Goal: Task Accomplishment & Management: Manage account settings

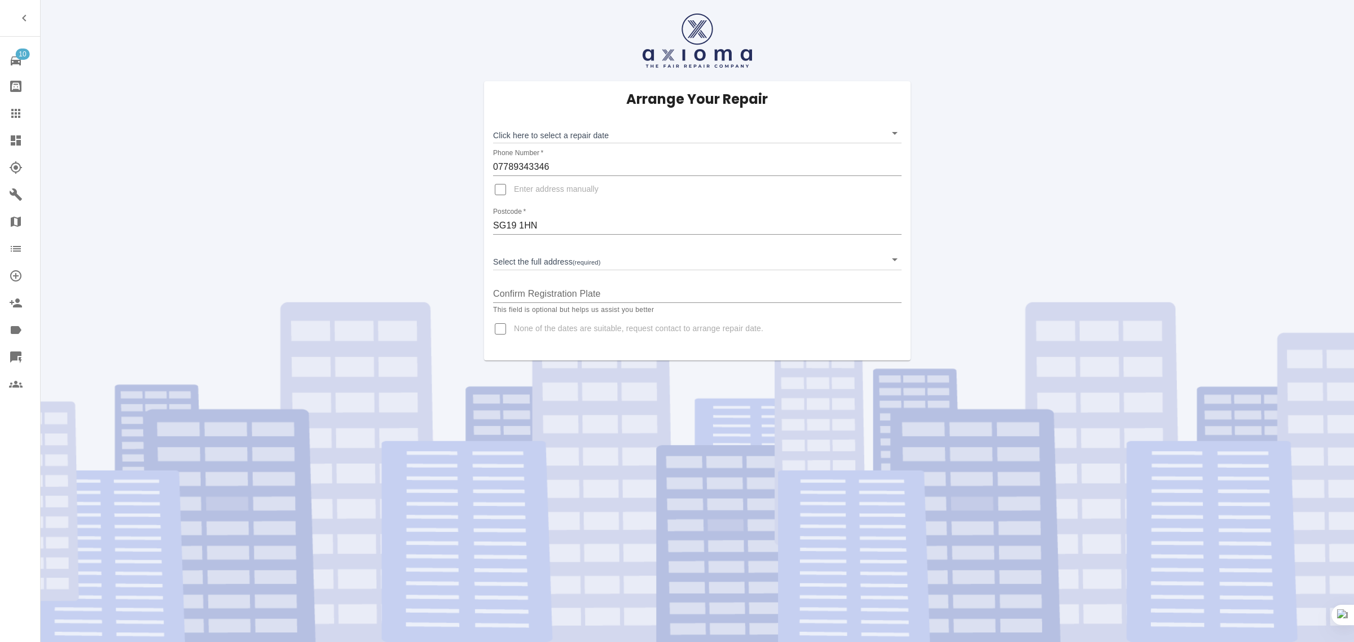
click at [18, 104] on link "Claims" at bounding box center [20, 113] width 40 height 27
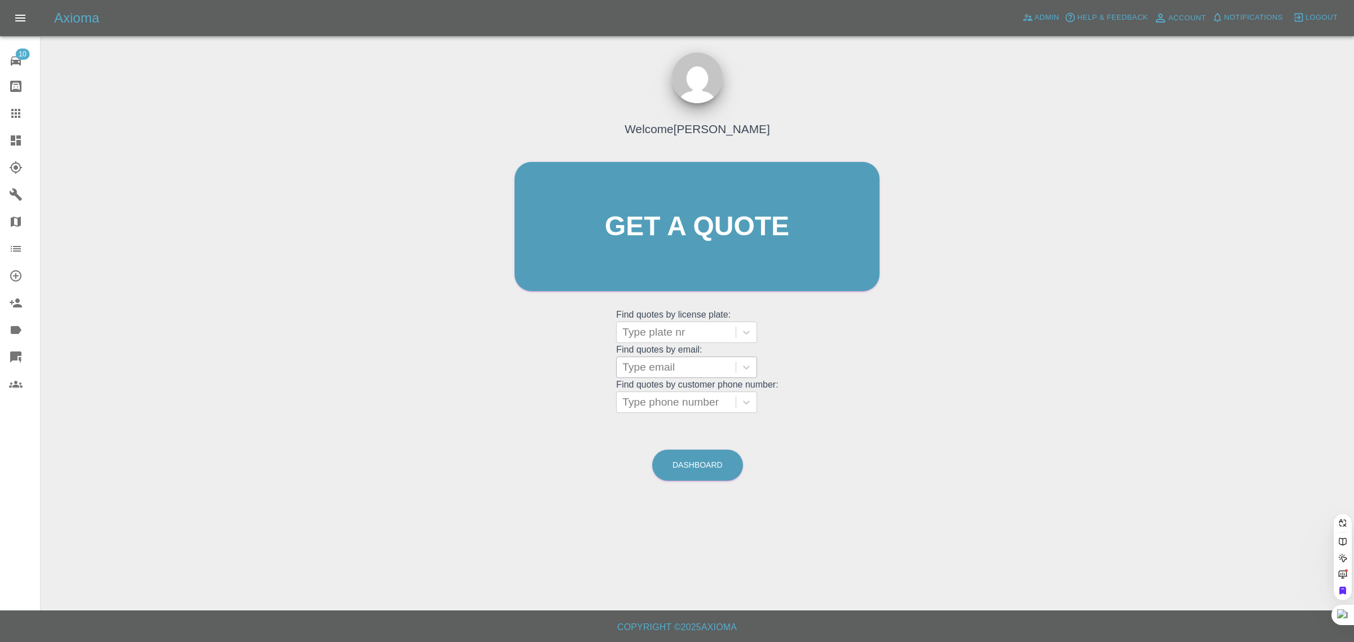
click at [654, 368] on div at bounding box center [676, 367] width 108 height 16
paste input "aseddon1@yahoo.co.uk"
type input "aseddon1@yahoo.co.uk"
click at [700, 404] on div "YR23DNN, Awaiting Repair" at bounding box center [686, 403] width 141 height 36
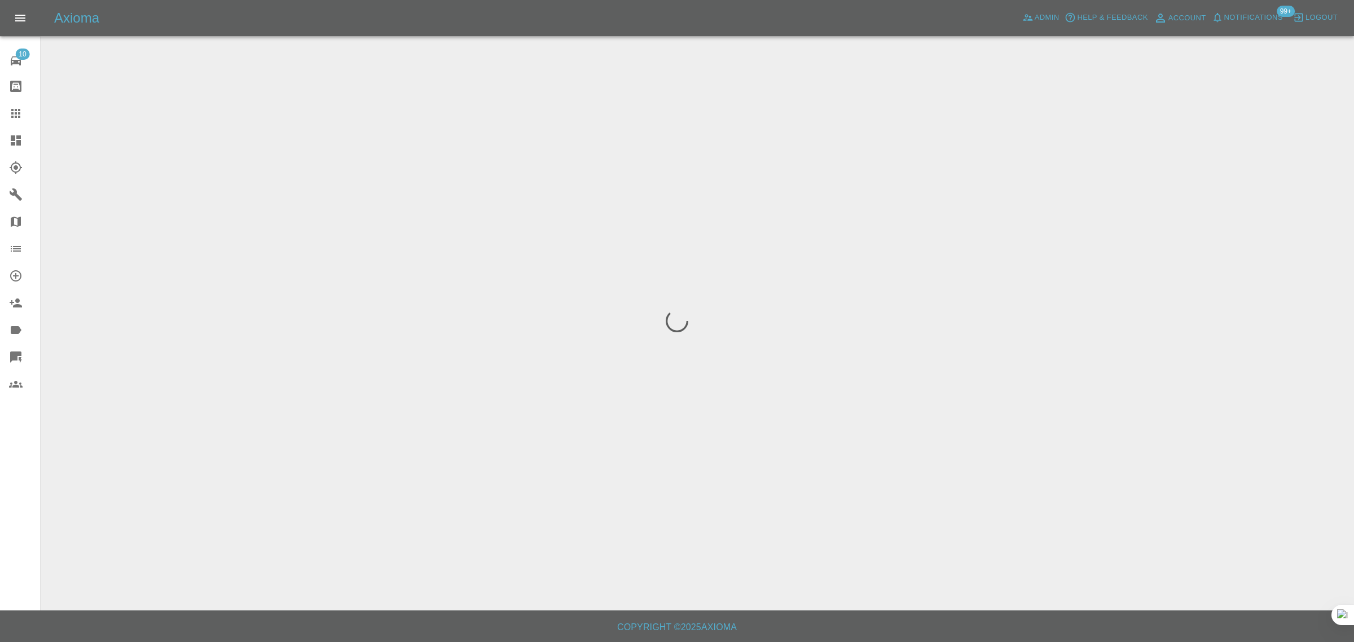
click at [21, 514] on div "10 Repair home Bodyshop home Claims Dashboard Explorer Garages Map Organization…" at bounding box center [20, 321] width 41 height 642
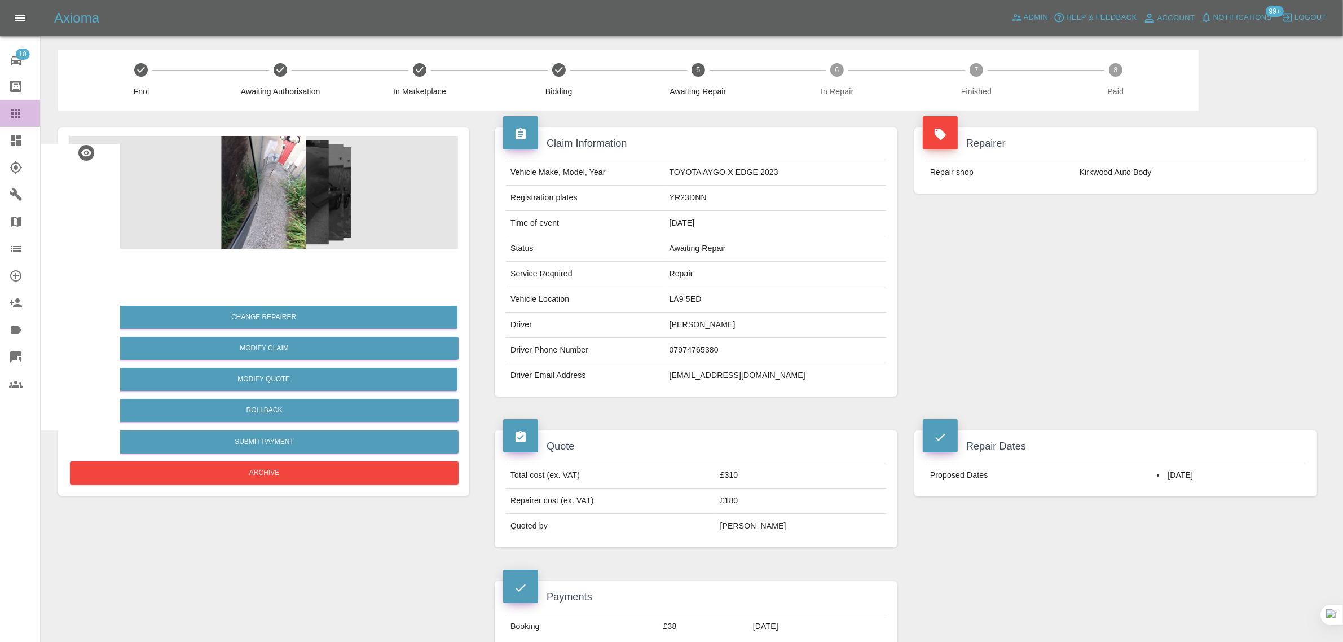
click at [11, 120] on icon at bounding box center [16, 114] width 14 height 14
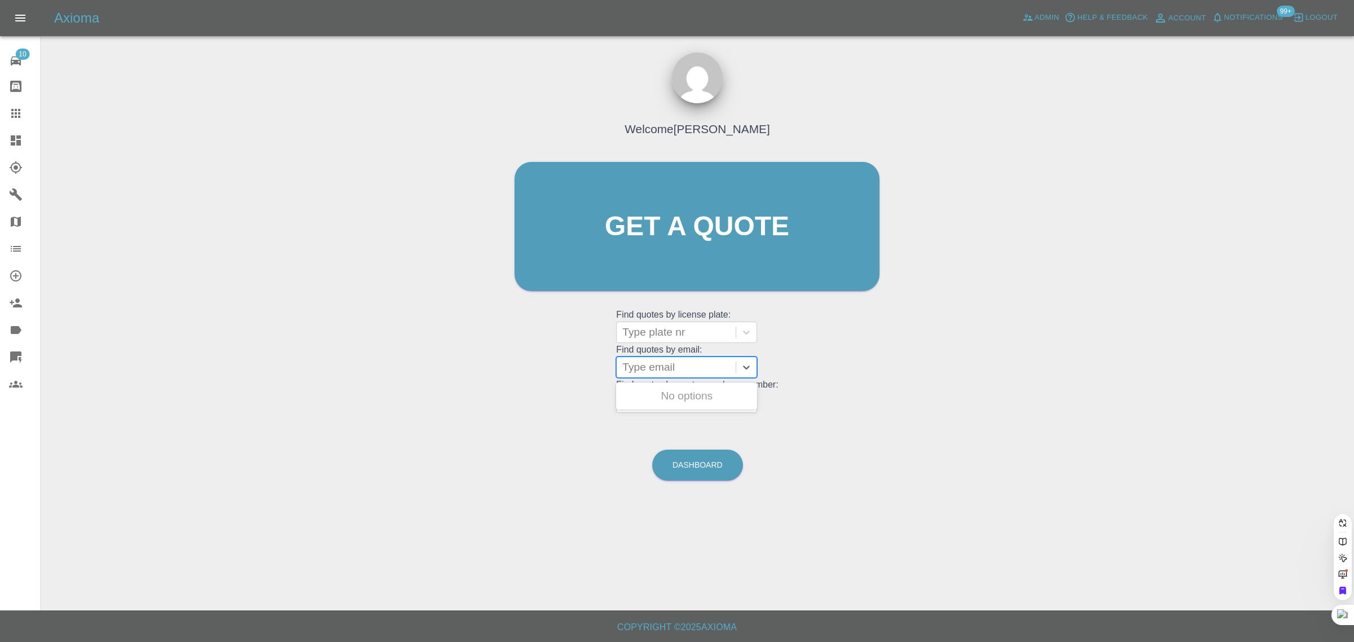
click at [646, 372] on div at bounding box center [676, 367] width 108 height 16
paste input "nigel.strickland@robertpochin.co.uk"
type input "nigel.strickland@robertpochin.co.uk"
click at [681, 393] on div "NS10NRS, Awaiting Repair" at bounding box center [686, 403] width 141 height 36
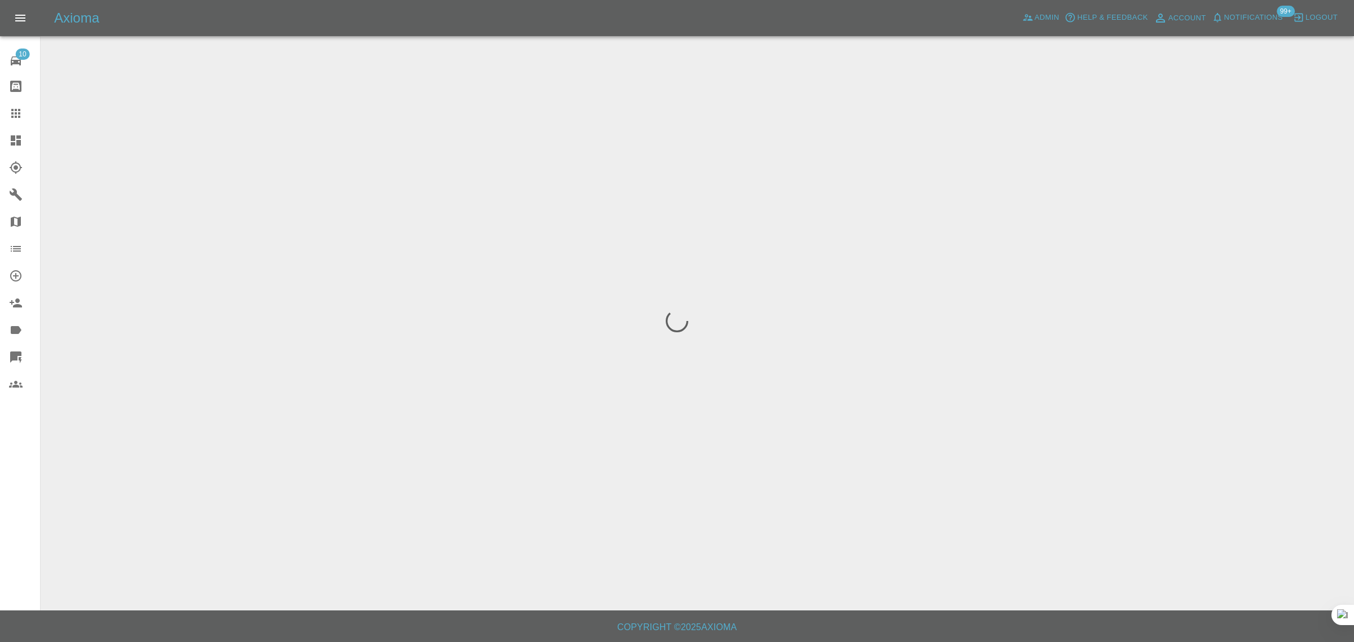
click at [7, 503] on div "10 Repair home Bodyshop home Claims Dashboard Explorer Garages Map Organization…" at bounding box center [20, 321] width 41 height 642
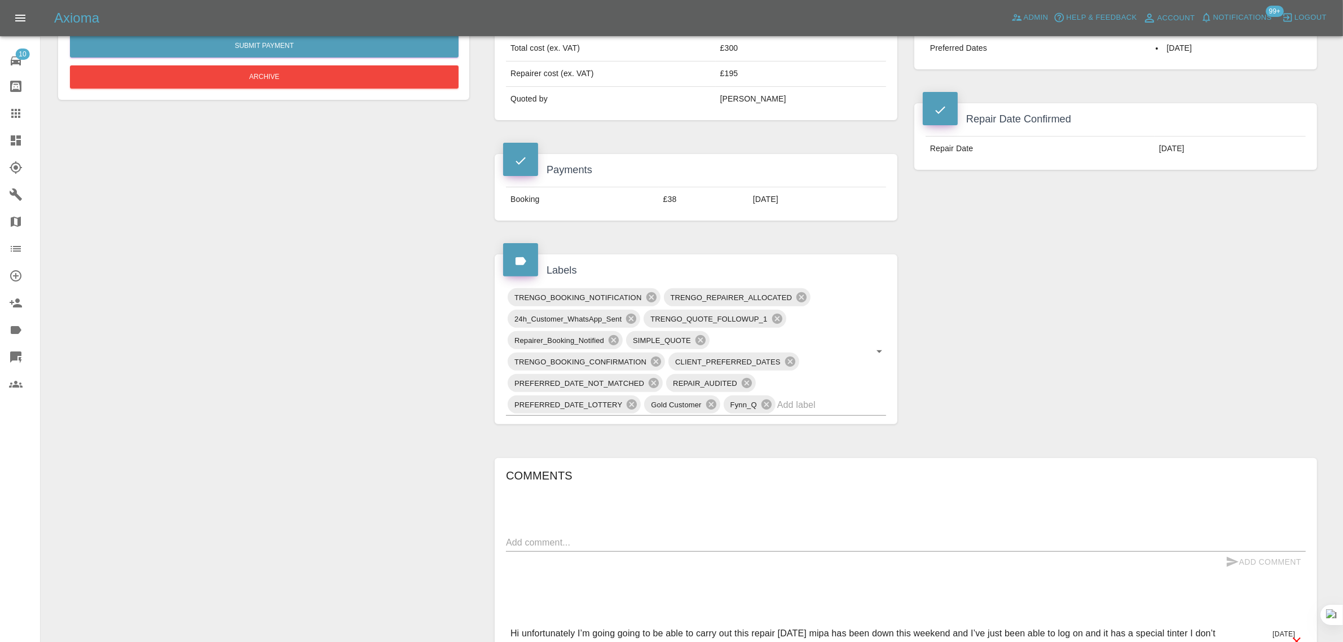
scroll to position [705, 0]
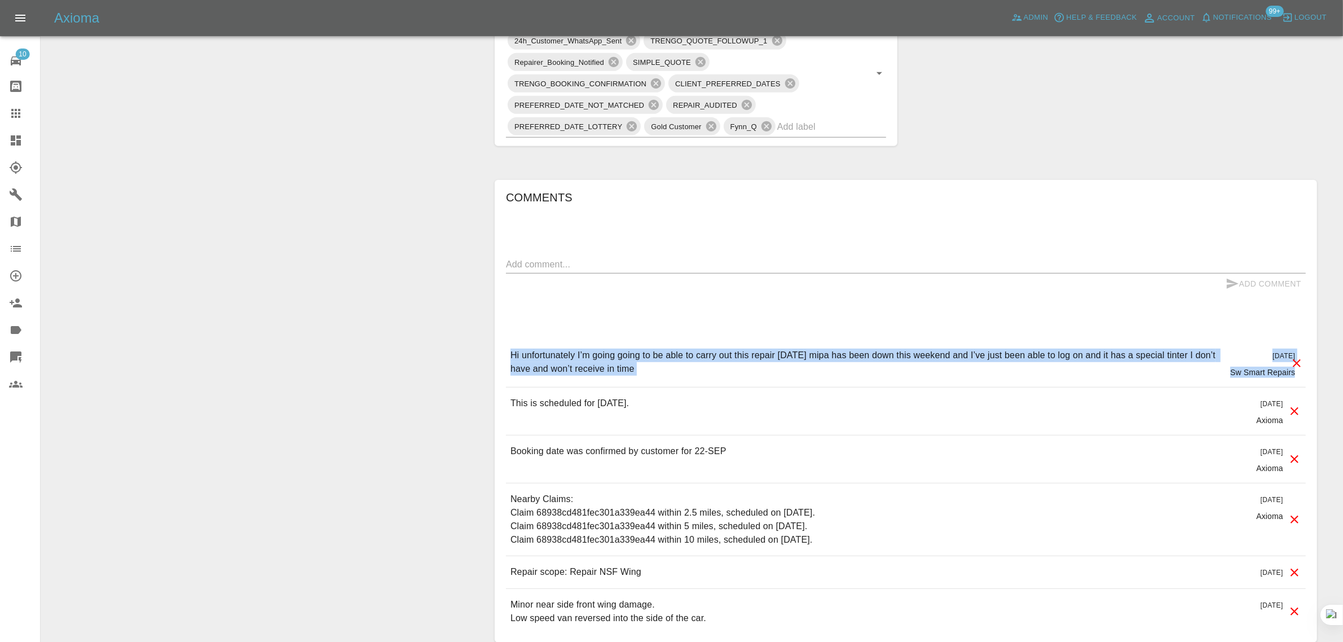
drag, startPoint x: 513, startPoint y: 353, endPoint x: 1319, endPoint y: 377, distance: 805.9
click at [1319, 377] on div "Comments x Add Comment Hi unfortunately I’m going going to be able to carry out…" at bounding box center [905, 411] width 839 height 496
copy div "Hi unfortunately I’m going going to be able to carry out this repair tomorrow m…"
click at [17, 112] on icon at bounding box center [16, 114] width 14 height 14
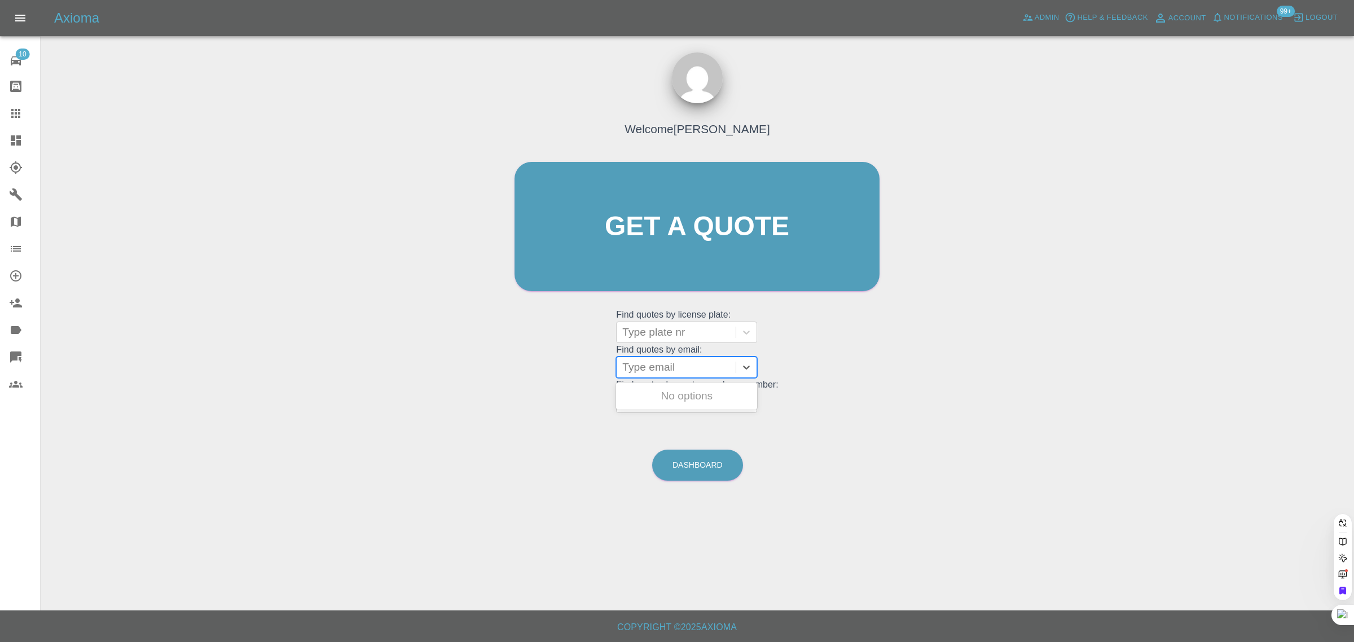
click at [649, 359] on div at bounding box center [676, 367] width 108 height 16
paste input "[EMAIL_ADDRESS][DOMAIN_NAME]"
type input "[EMAIL_ADDRESS][DOMAIN_NAME]"
click at [668, 395] on div "NISSAN QASHQUI TR15 PKR, Fnol" at bounding box center [686, 403] width 141 height 36
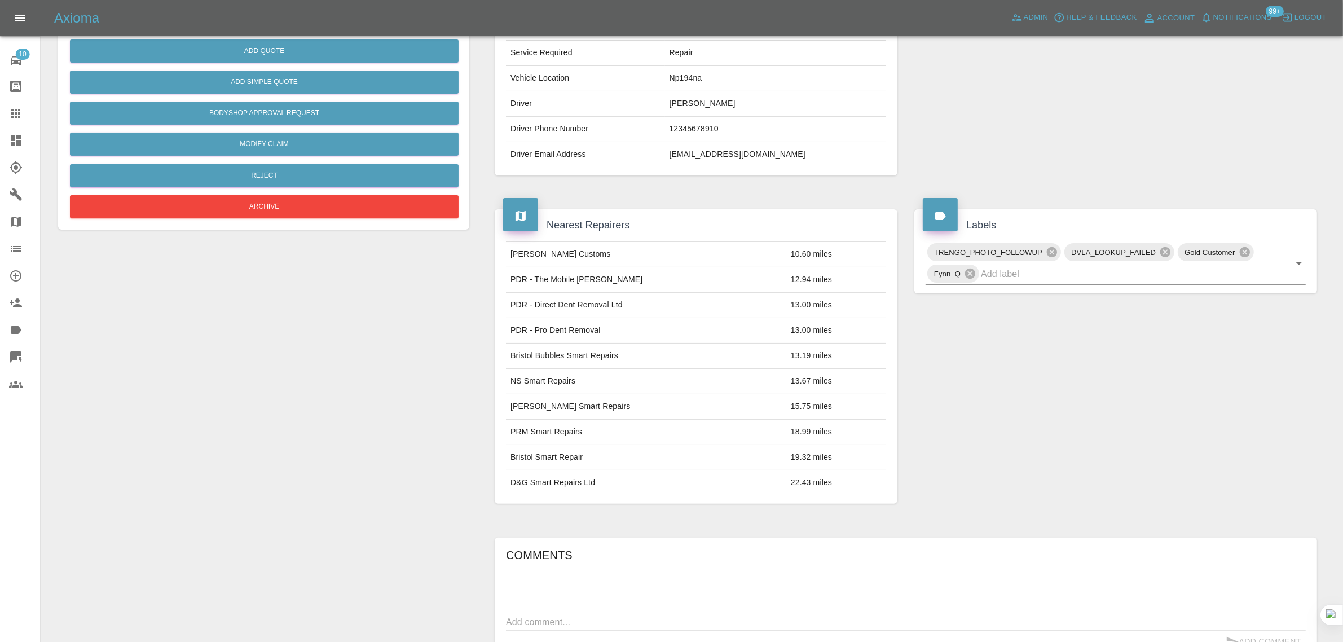
scroll to position [410, 0]
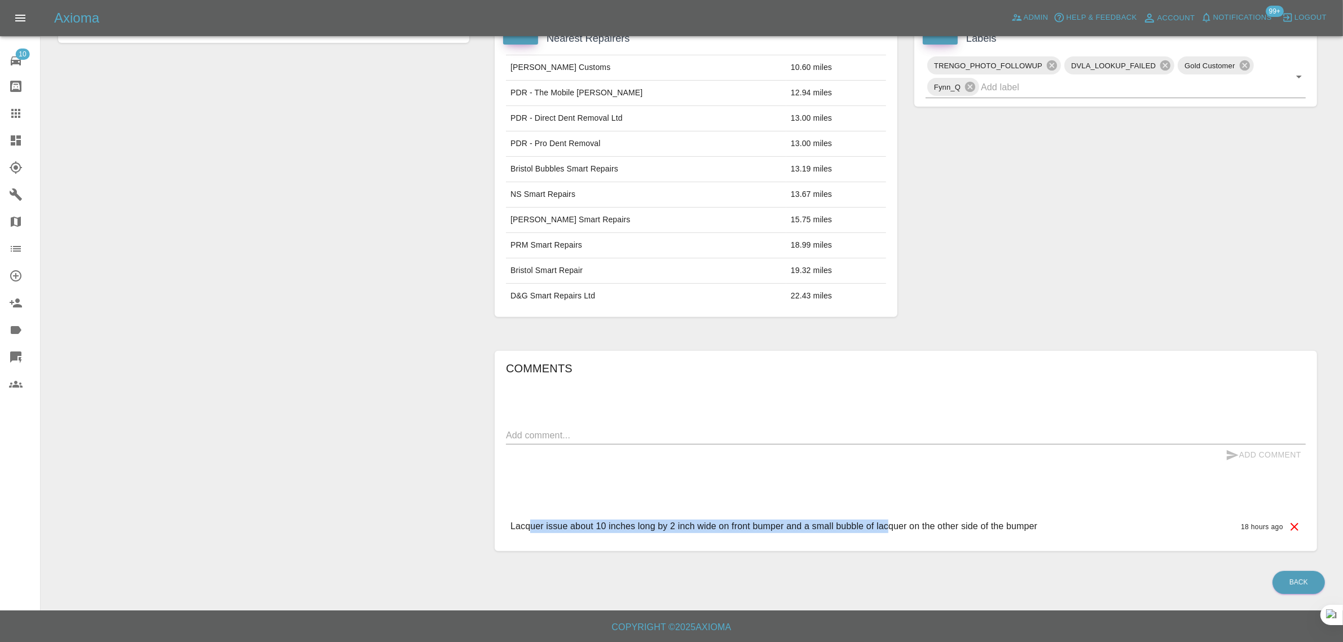
drag, startPoint x: 531, startPoint y: 521, endPoint x: 890, endPoint y: 526, distance: 358.8
click at [890, 526] on p "Lacquer issue about 10 inches long by 2 inch wide on front bumper and a small b…" at bounding box center [773, 527] width 527 height 14
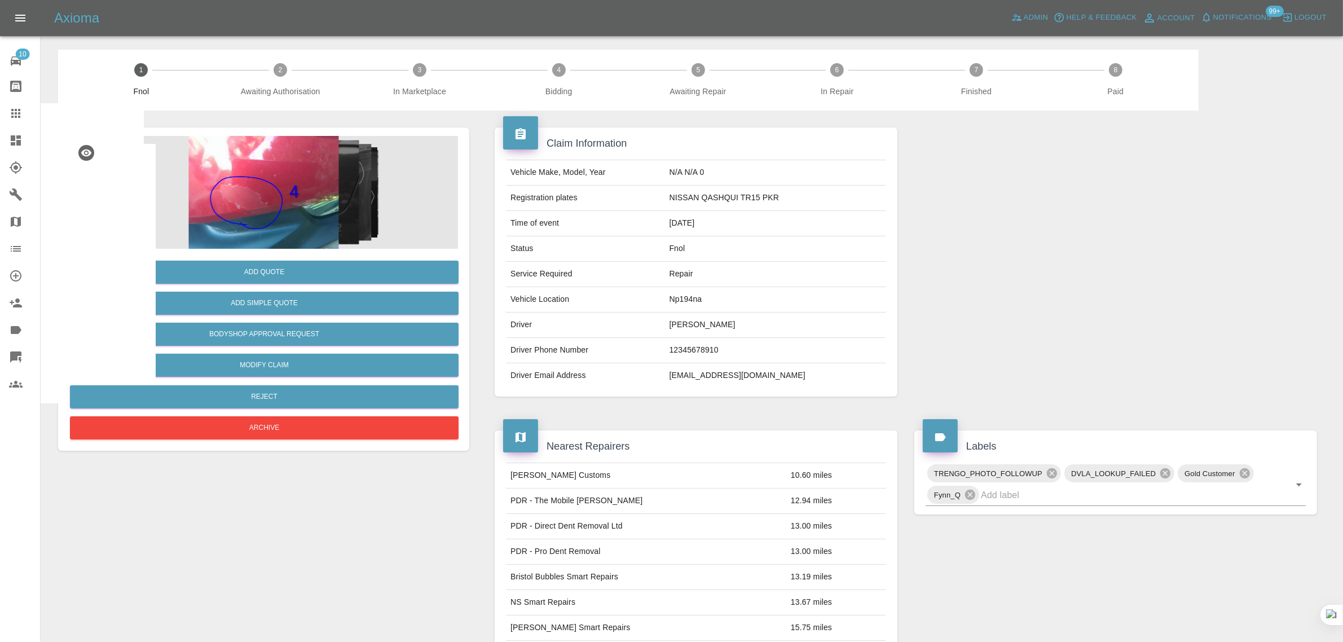
click at [488, 193] on div "Claim Information Vehicle Make, Model, Year N/A N/A 0 Registration plates NISSA…" at bounding box center [696, 262] width 420 height 303
click at [570, 122] on div "Claim Information Vehicle Make, Model, Year N/A N/A 0 Registration plates NISSA…" at bounding box center [696, 262] width 420 height 303
click at [659, 419] on div "Nearest Repairers Carvallo Customs 10.60 miles PDR - The Mobile Dent Guy 12.94 …" at bounding box center [696, 577] width 420 height 328
click at [675, 449] on h4 "Nearest Repairers" at bounding box center [696, 446] width 386 height 15
click at [684, 415] on div "Nearest Repairers Carvallo Customs 10.60 miles PDR - The Mobile Dent Guy 12.94 …" at bounding box center [696, 577] width 420 height 328
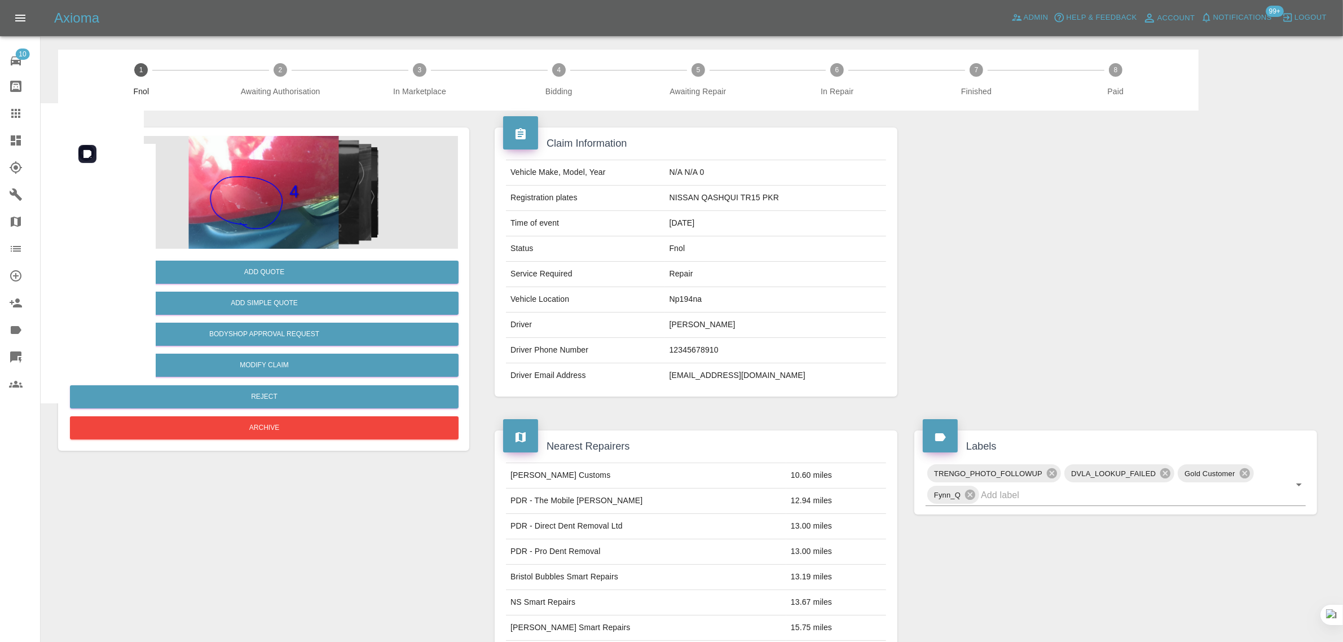
click at [291, 161] on img at bounding box center [263, 192] width 389 height 113
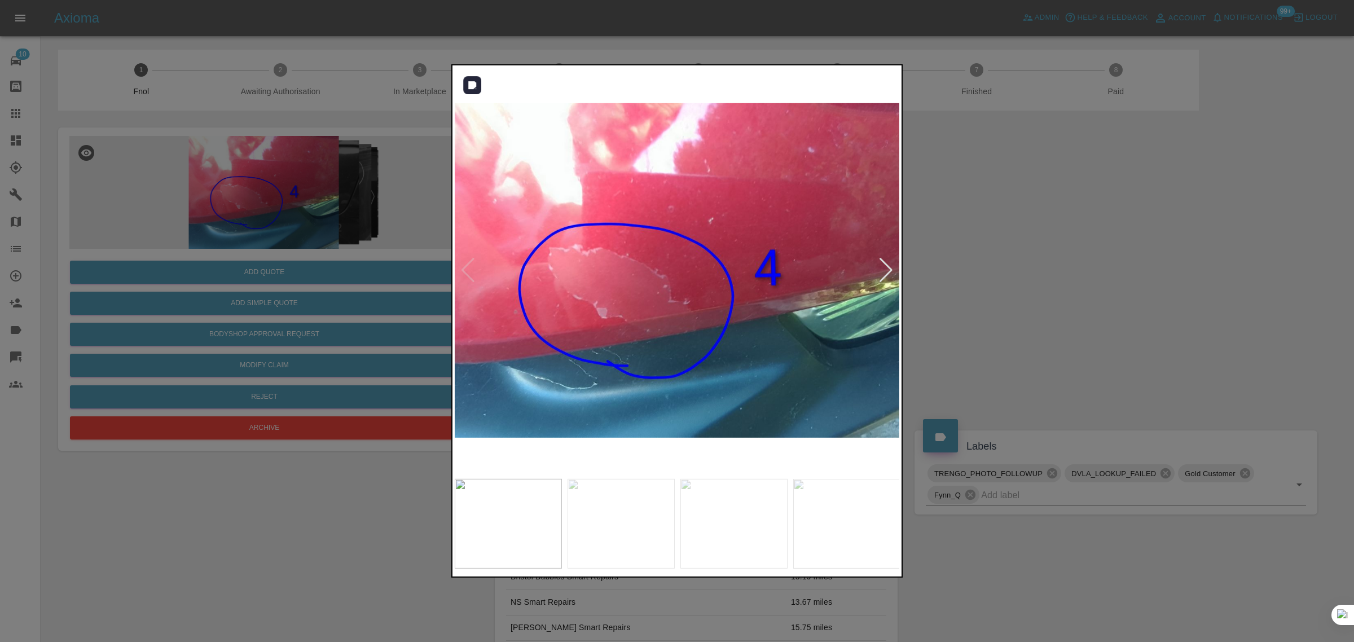
click at [880, 261] on div at bounding box center [885, 270] width 15 height 25
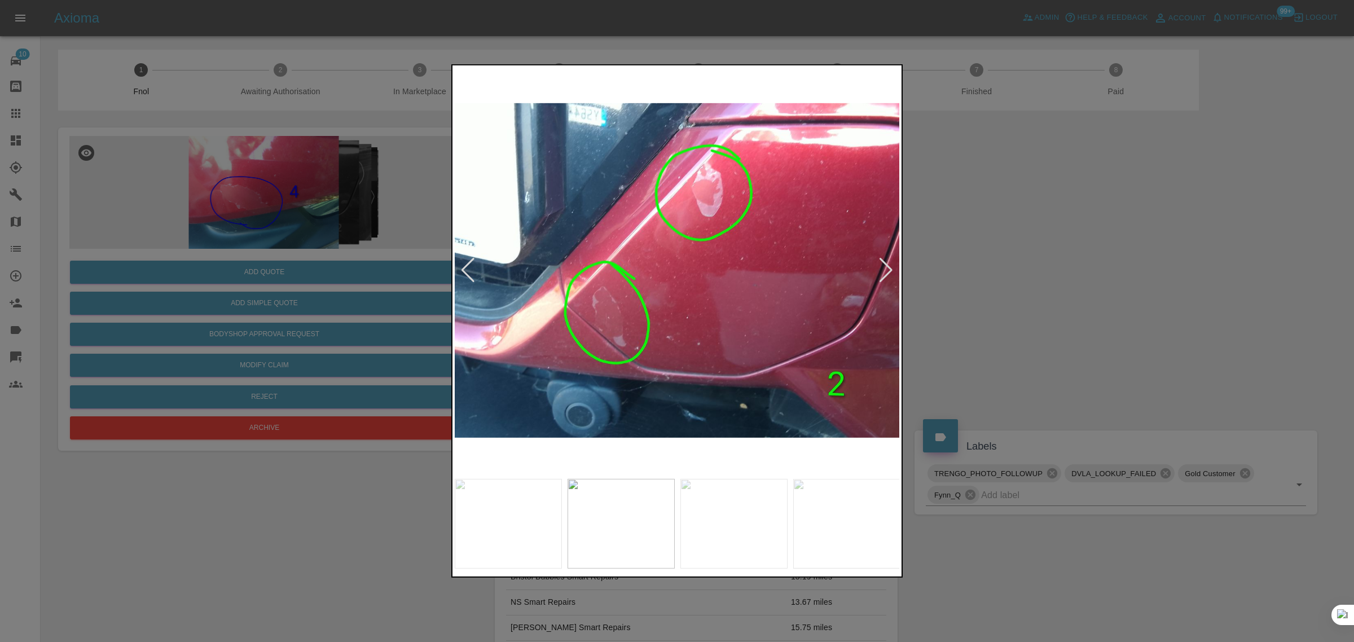
click at [881, 261] on div at bounding box center [885, 270] width 15 height 25
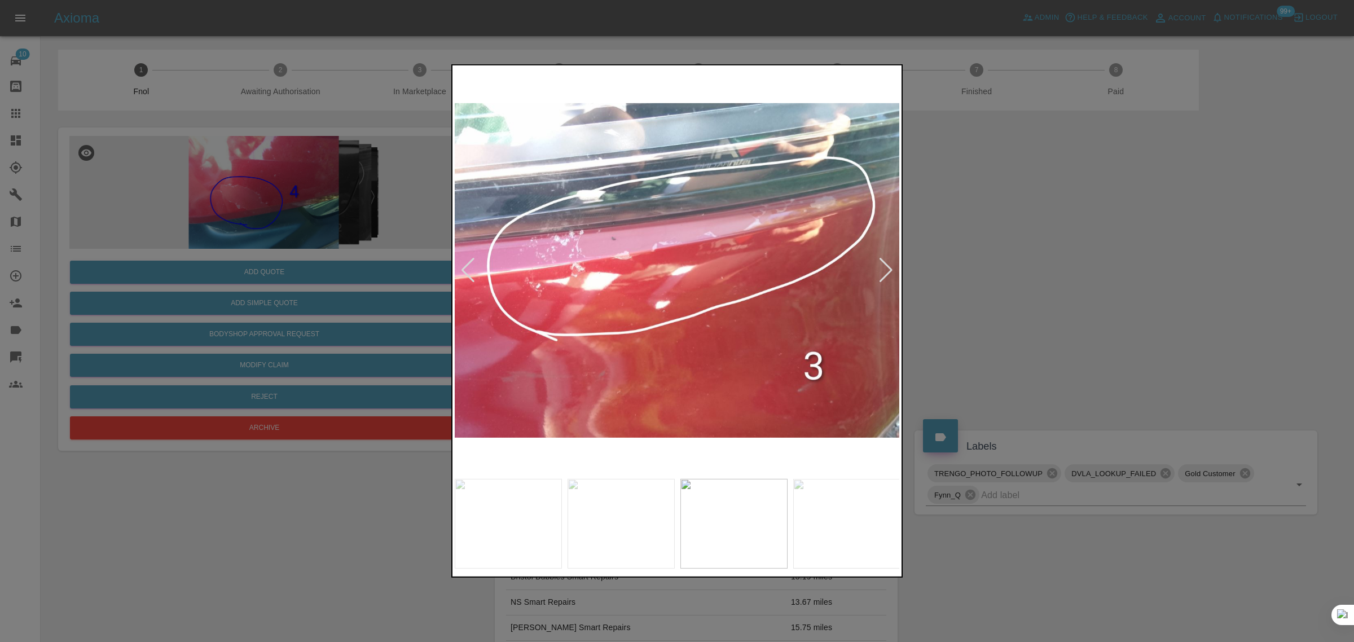
click at [881, 261] on div at bounding box center [885, 270] width 15 height 25
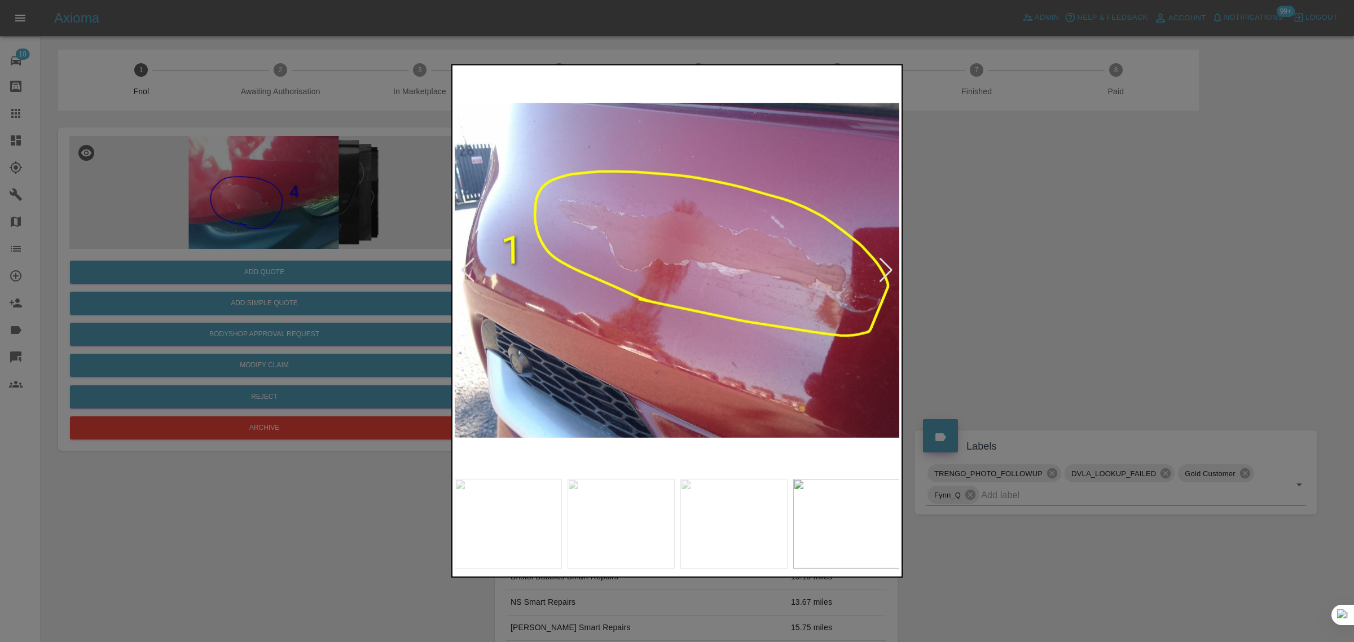
click at [881, 261] on div at bounding box center [885, 270] width 15 height 25
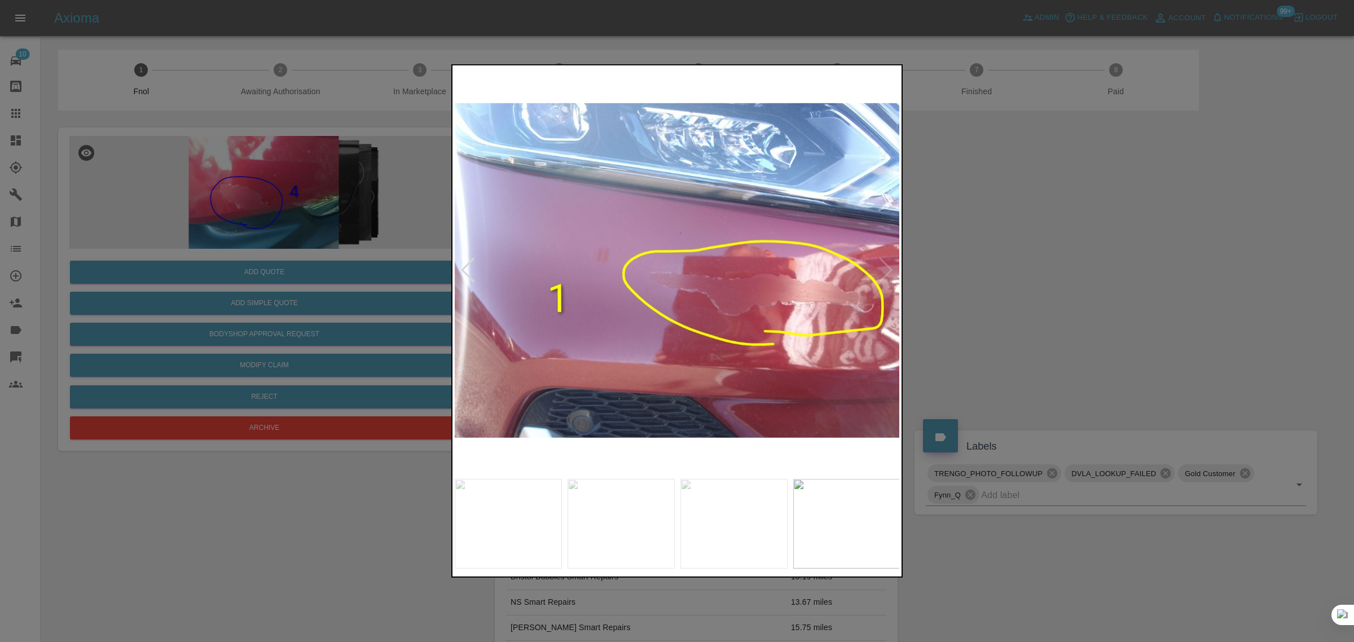
click at [881, 261] on img at bounding box center [678, 271] width 446 height 406
click at [994, 278] on div at bounding box center [677, 321] width 1354 height 642
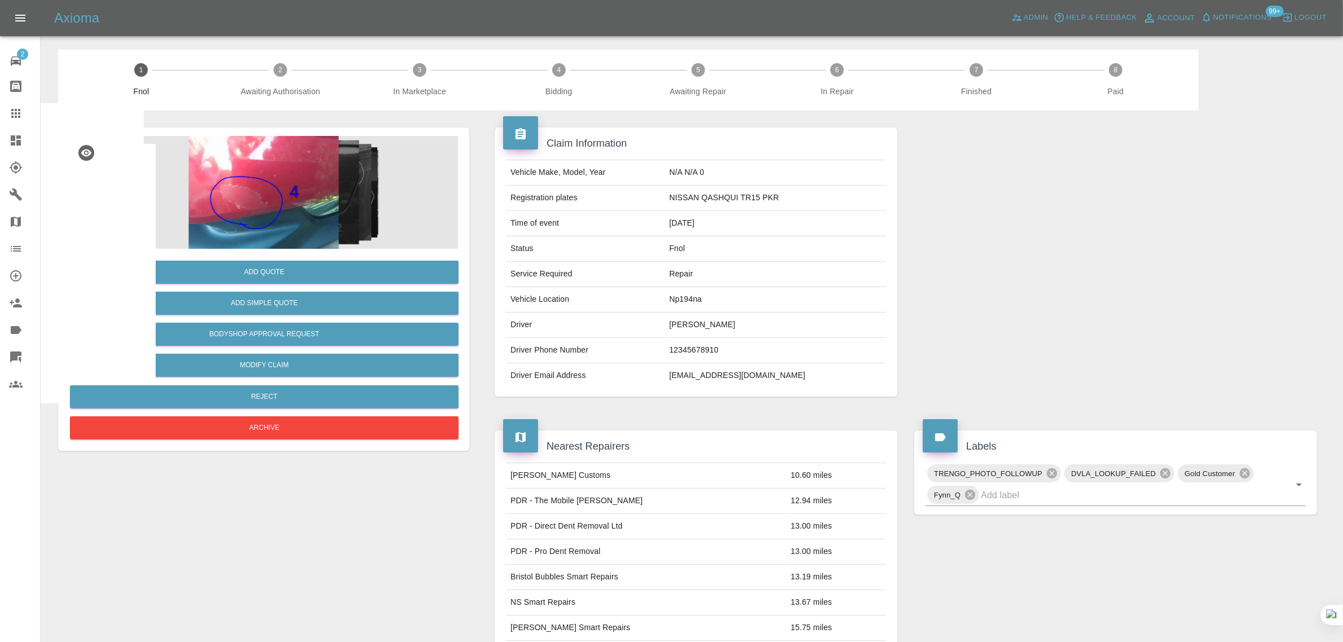
click at [24, 112] on div at bounding box center [25, 114] width 32 height 14
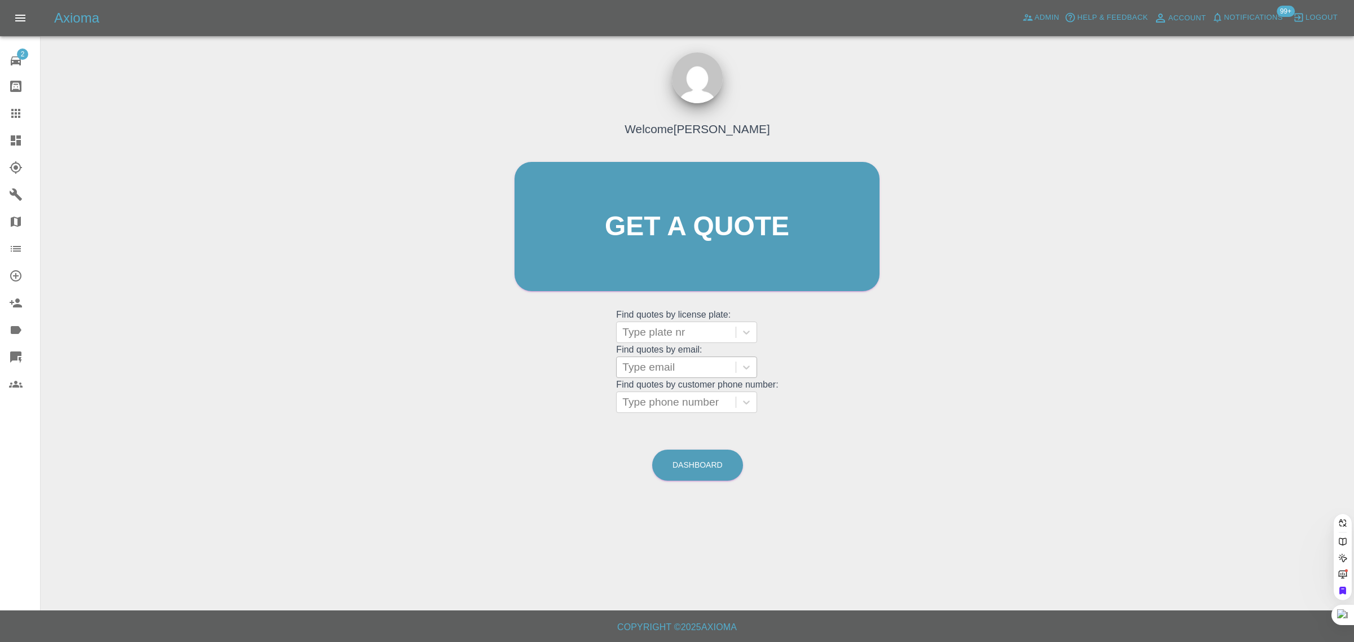
click at [632, 368] on div at bounding box center [676, 367] width 108 height 16
paste input "[EMAIL_ADDRESS][DOMAIN_NAME]"
type input "[EMAIL_ADDRESS][DOMAIN_NAME]"
click at [633, 402] on div "GJ22KWO, Awaiting Repair" at bounding box center [686, 403] width 141 height 36
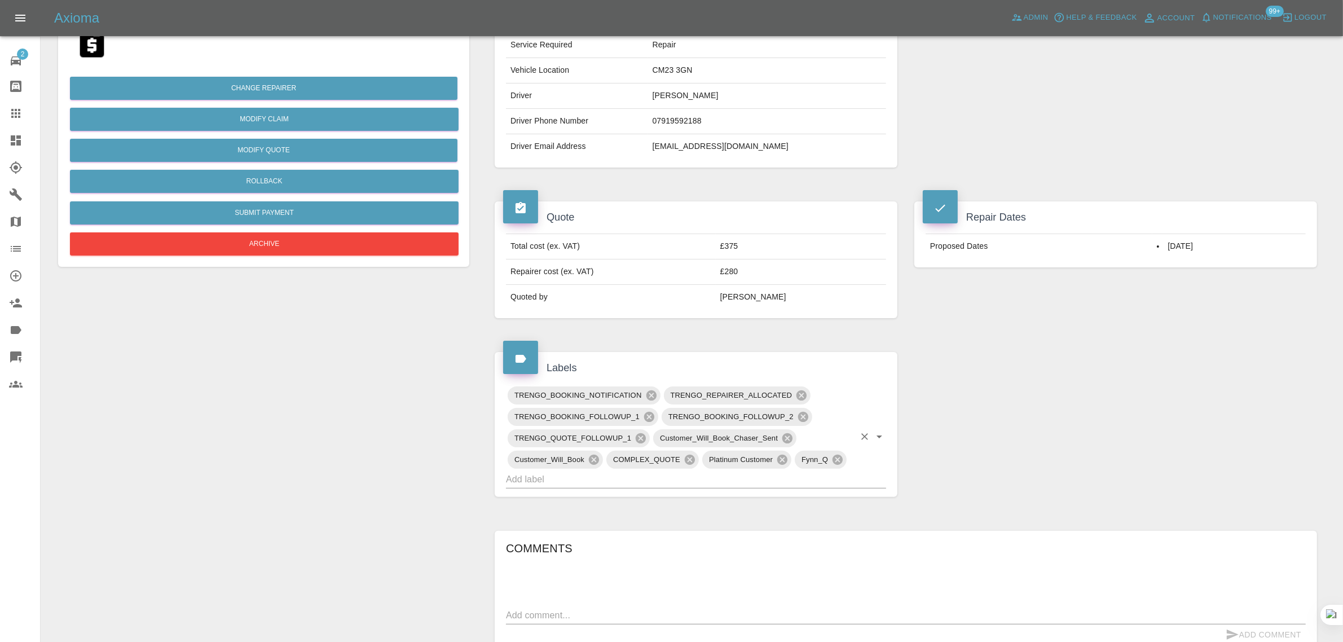
scroll to position [494, 0]
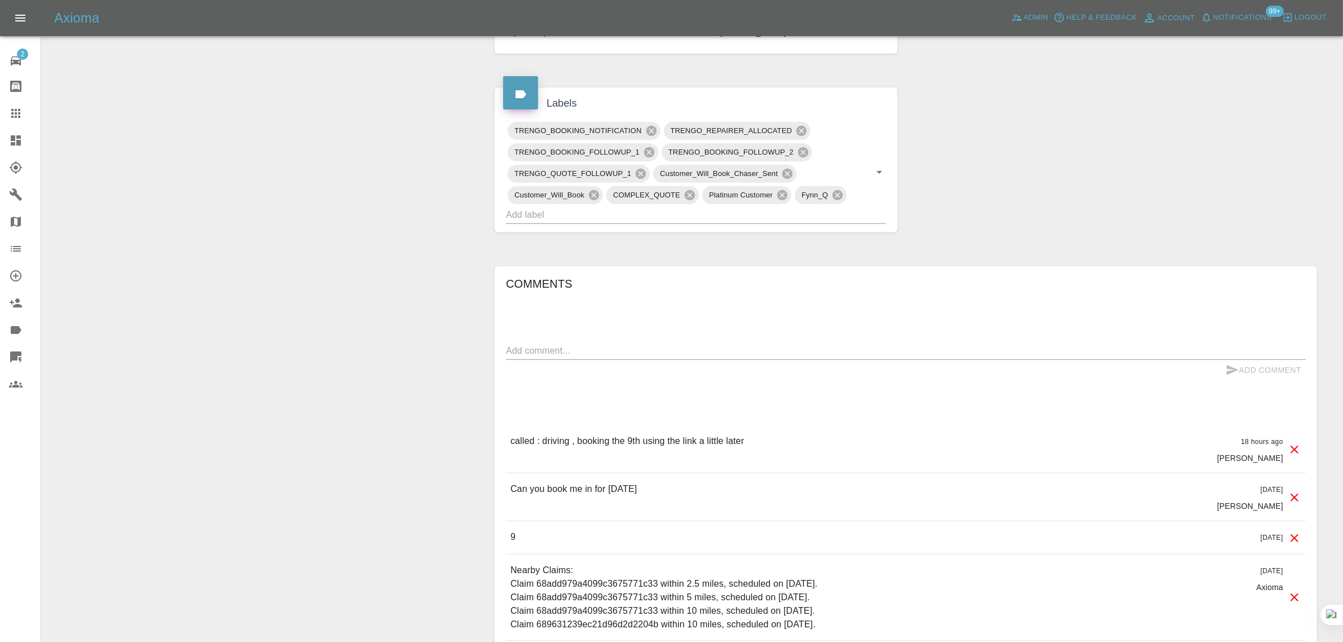
click at [662, 347] on textarea at bounding box center [906, 350] width 800 height 13
paste textarea "Everytime I try to use the booking link, it won't allow me to pay the deposit. …"
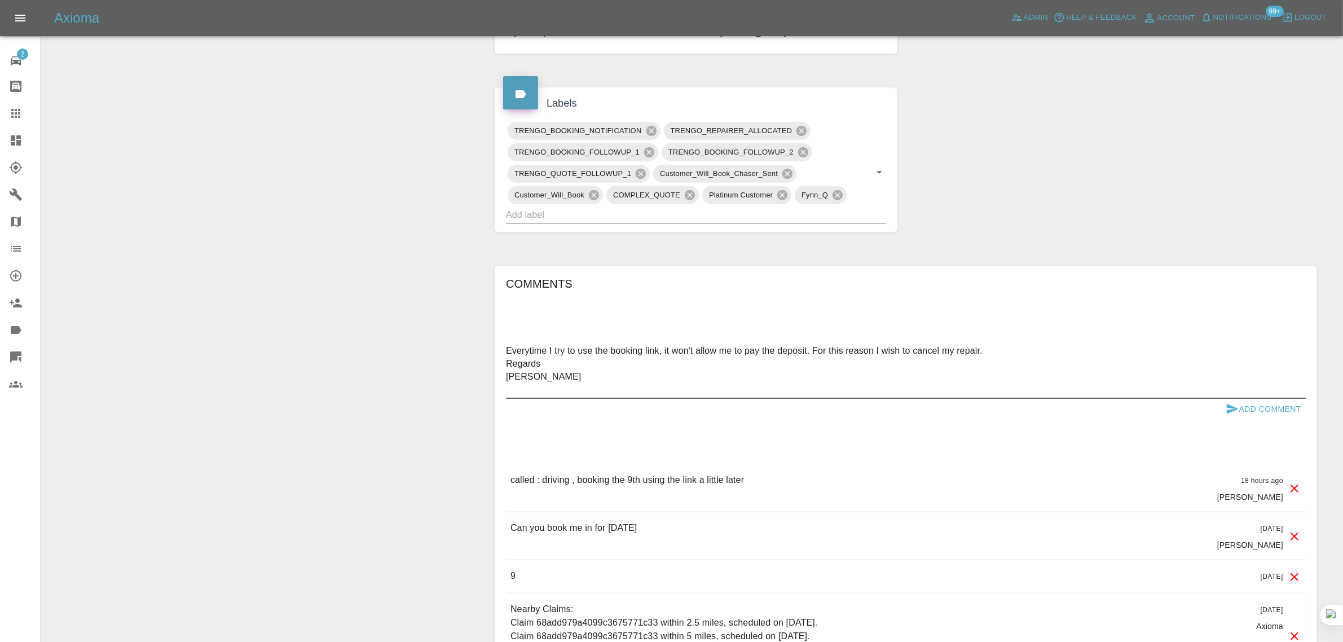
type textarea "Everytime I try to use the booking link, it won't allow me to pay the deposit. …"
click at [1278, 407] on button "Add Comment" at bounding box center [1263, 409] width 85 height 21
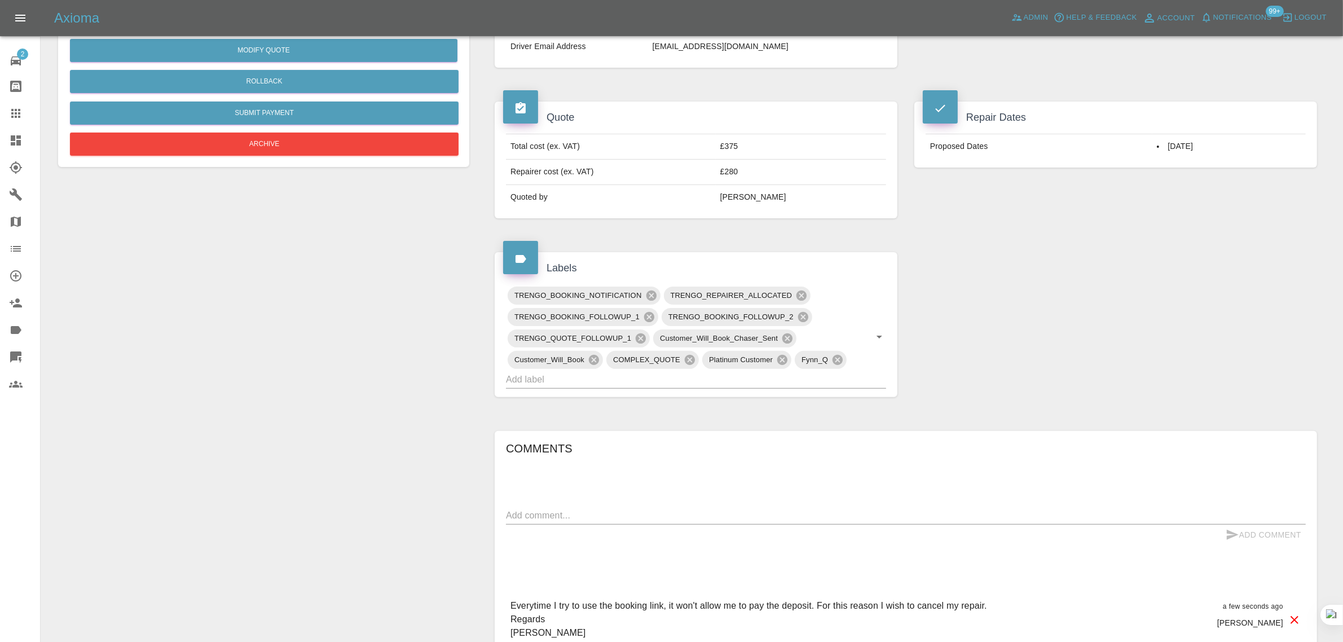
scroll to position [71, 0]
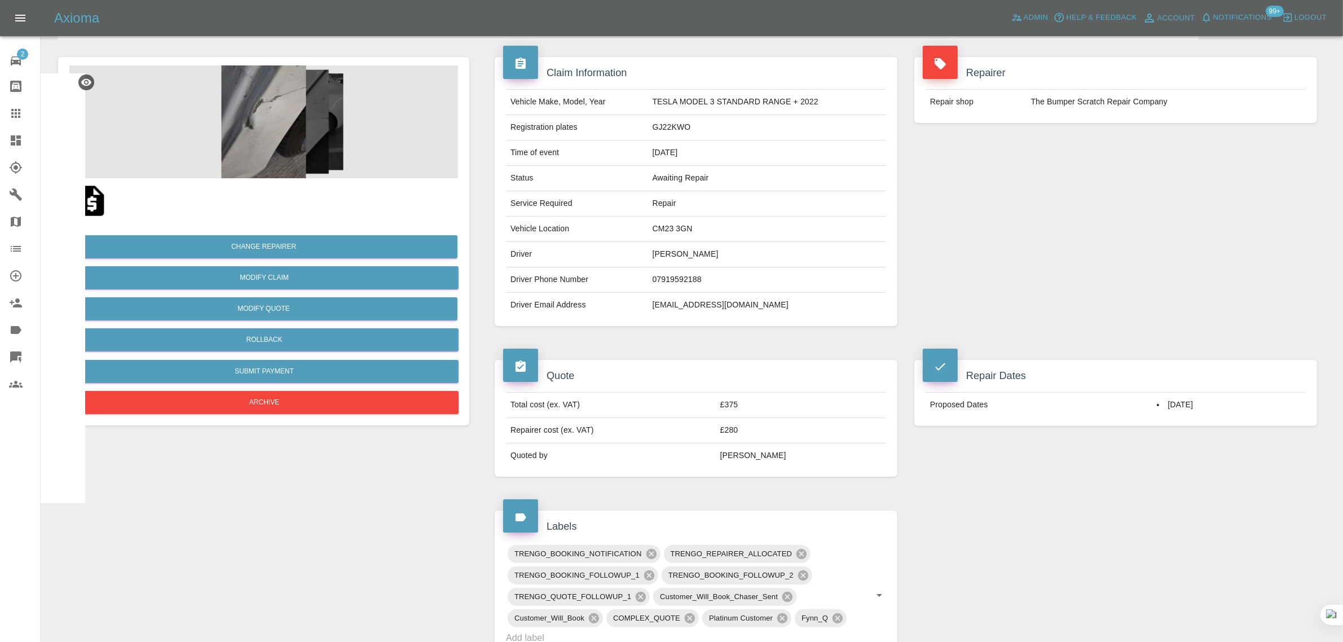
click at [15, 113] on icon at bounding box center [15, 113] width 9 height 9
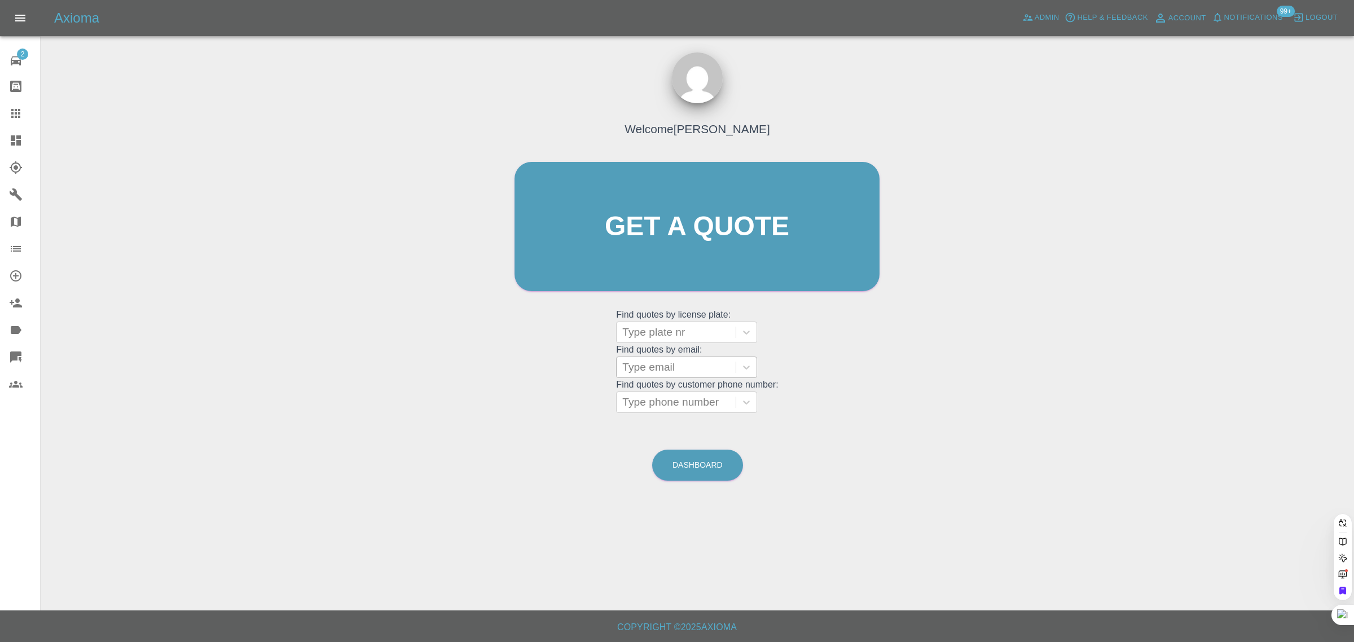
click at [642, 361] on div at bounding box center [676, 367] width 108 height 16
paste input "[EMAIL_ADDRESS][DOMAIN_NAME]"
type input "[EMAIL_ADDRESS][DOMAIN_NAME]"
click at [654, 396] on div "BV16 HFX, Awaiting Repair" at bounding box center [686, 403] width 141 height 36
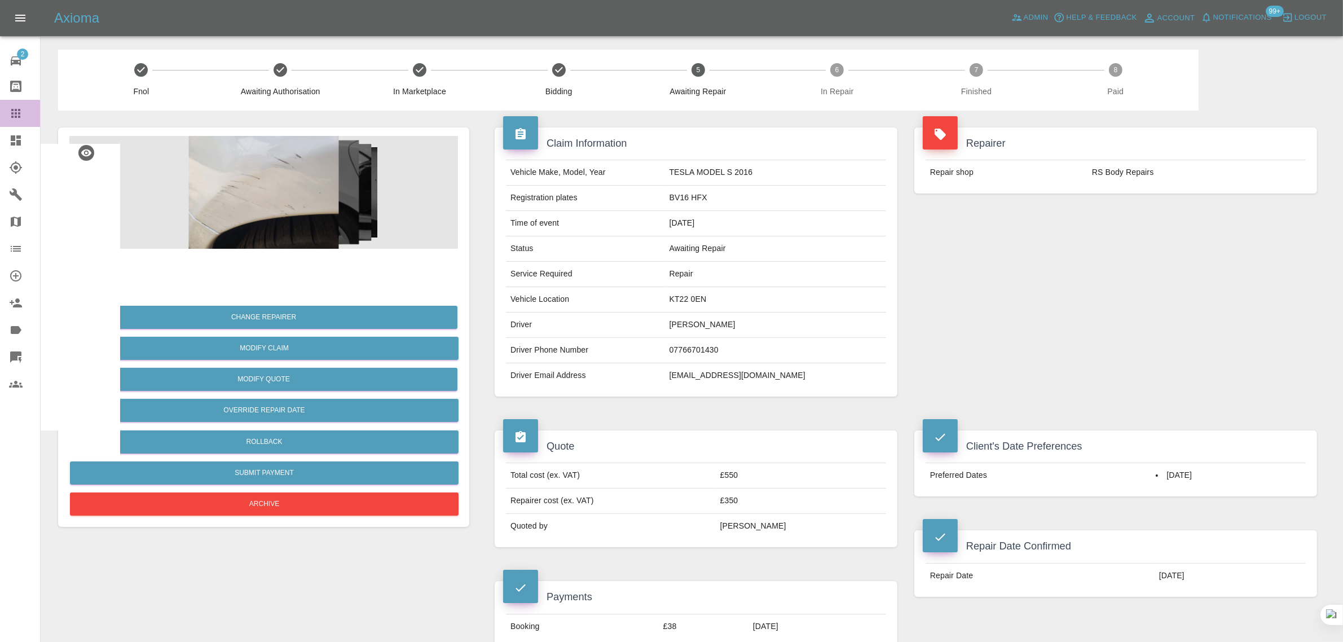
click at [13, 114] on icon at bounding box center [15, 113] width 9 height 9
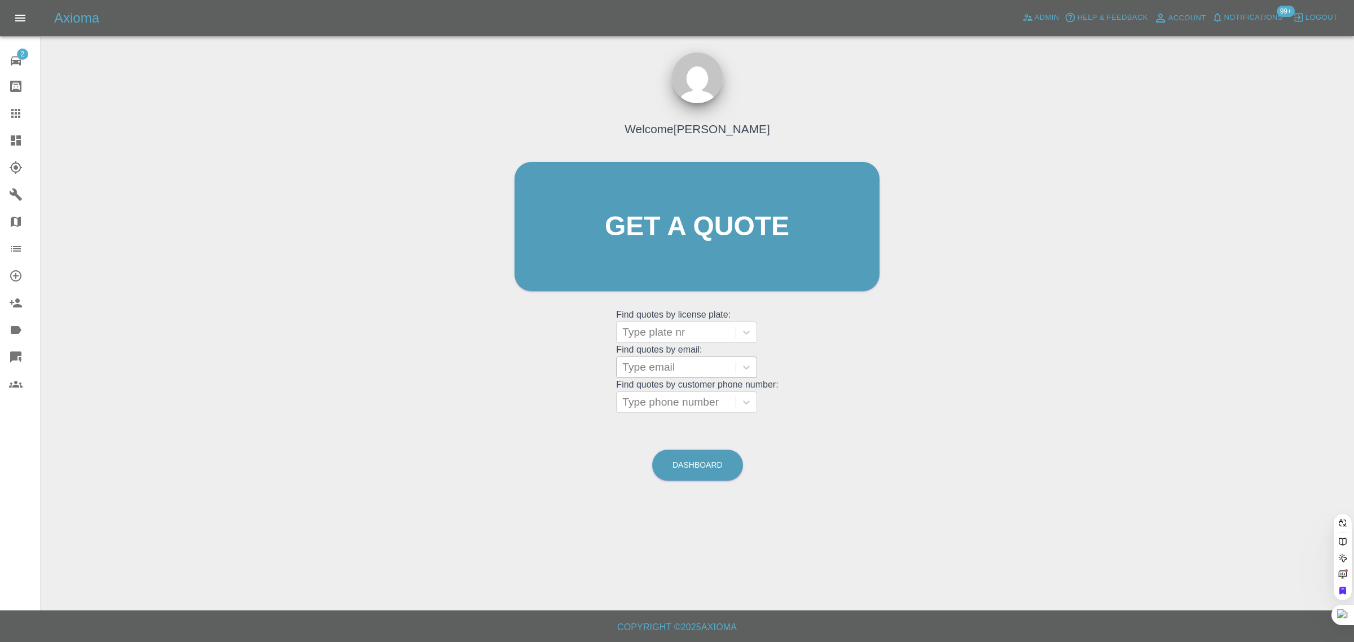
click at [683, 368] on div at bounding box center [676, 367] width 108 height 16
paste input "[EMAIL_ADDRESS][DOMAIN_NAME]"
type input "[EMAIL_ADDRESS][DOMAIN_NAME]"
click at [692, 393] on div "SD11 BDX, Awaiting Repair" at bounding box center [686, 403] width 141 height 36
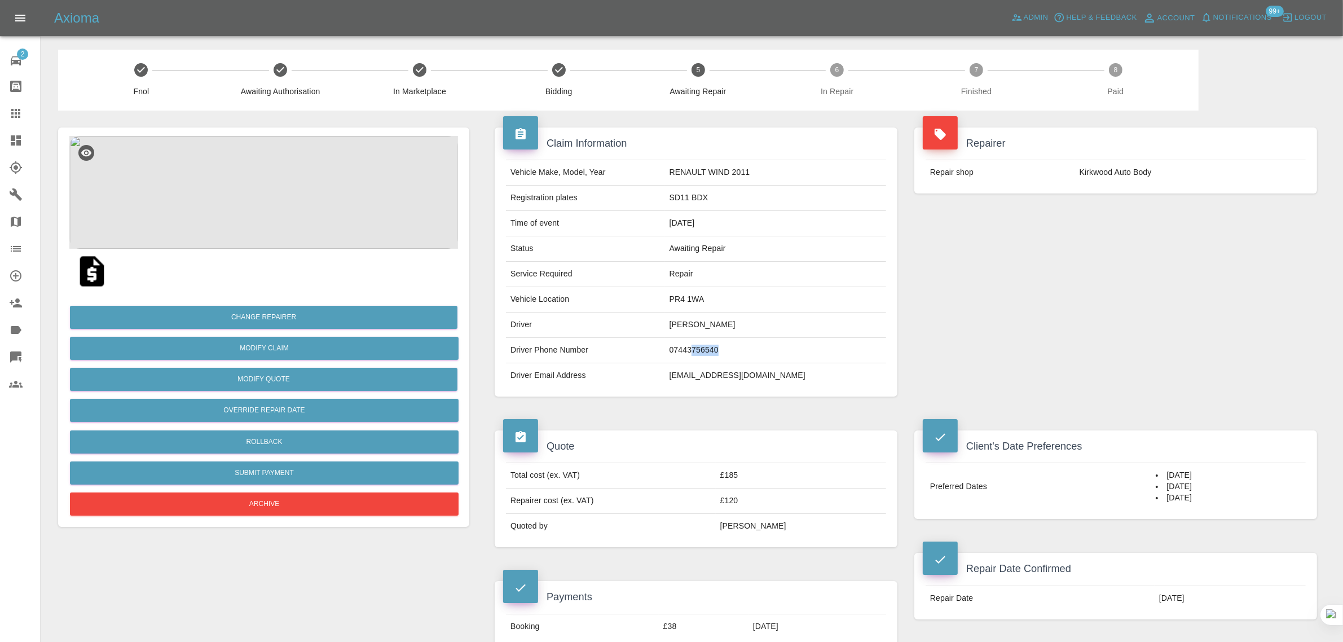
drag, startPoint x: 732, startPoint y: 353, endPoint x: 765, endPoint y: 353, distance: 33.3
click at [765, 353] on td "07443756540" at bounding box center [775, 350] width 221 height 25
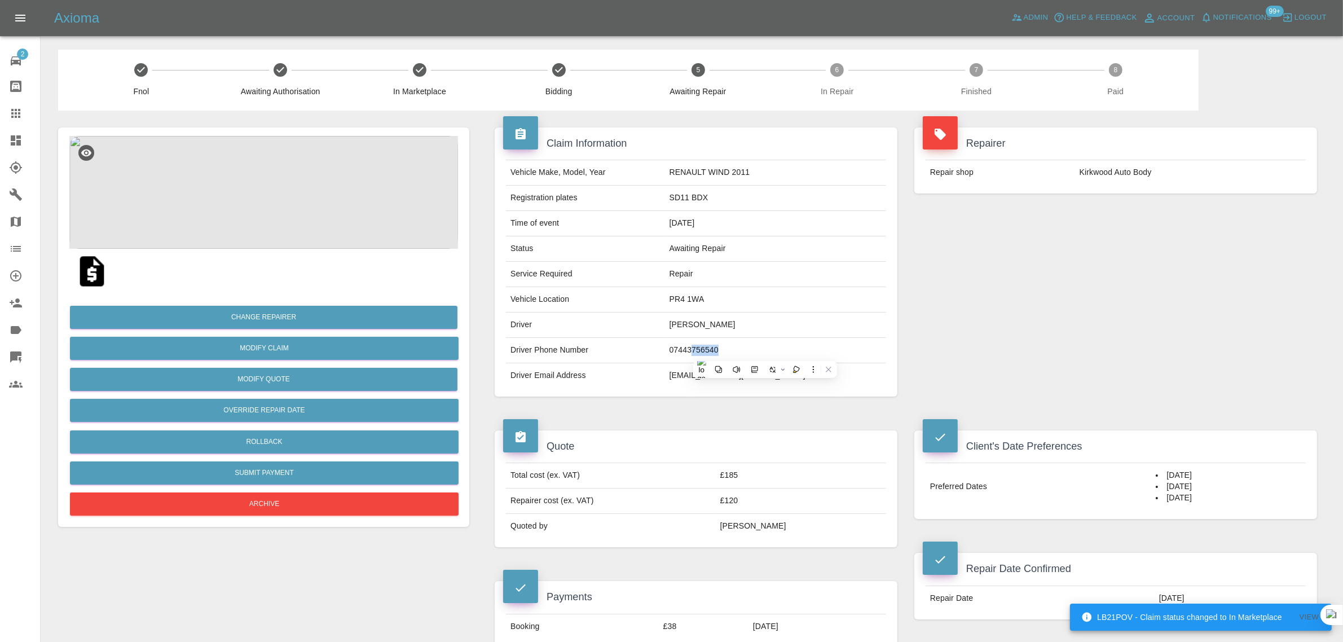
click at [7, 119] on link "Claims" at bounding box center [20, 113] width 40 height 27
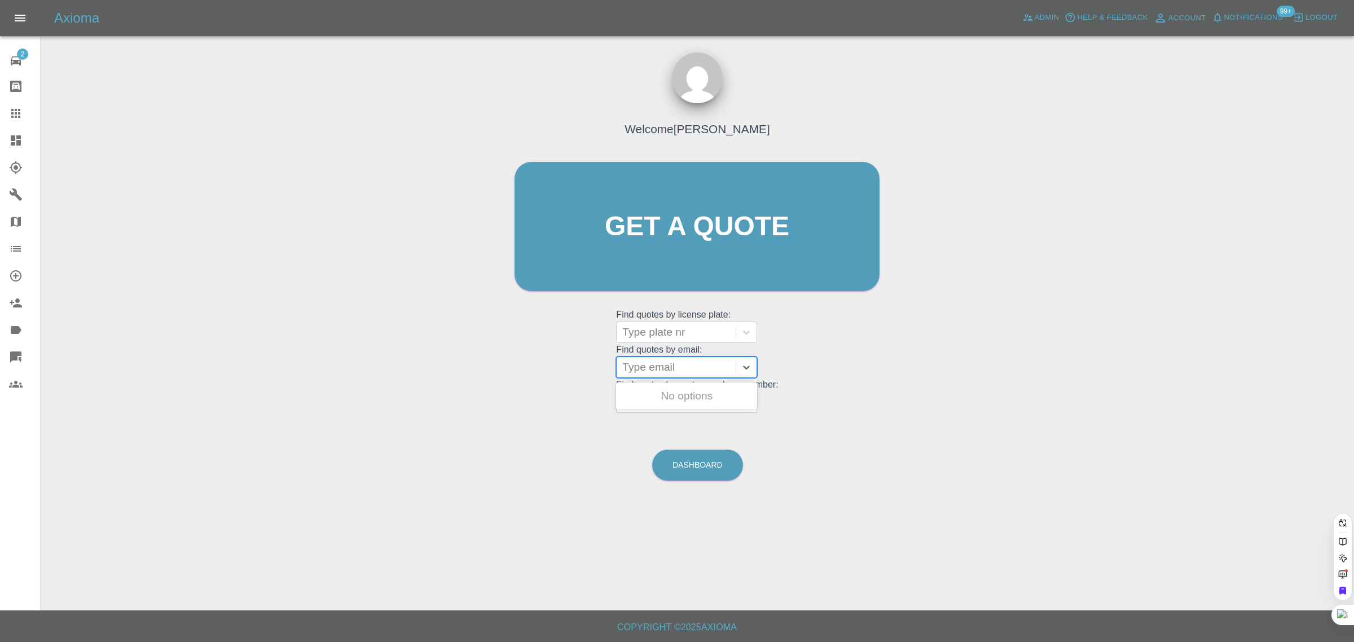
click at [662, 372] on div at bounding box center [676, 367] width 108 height 16
paste input "jonpallbonnett@gmail.com"
type input "jonpallbonnett@gmail.co"
click at [692, 402] on div "LB21POV, In Marketplace" at bounding box center [686, 396] width 141 height 23
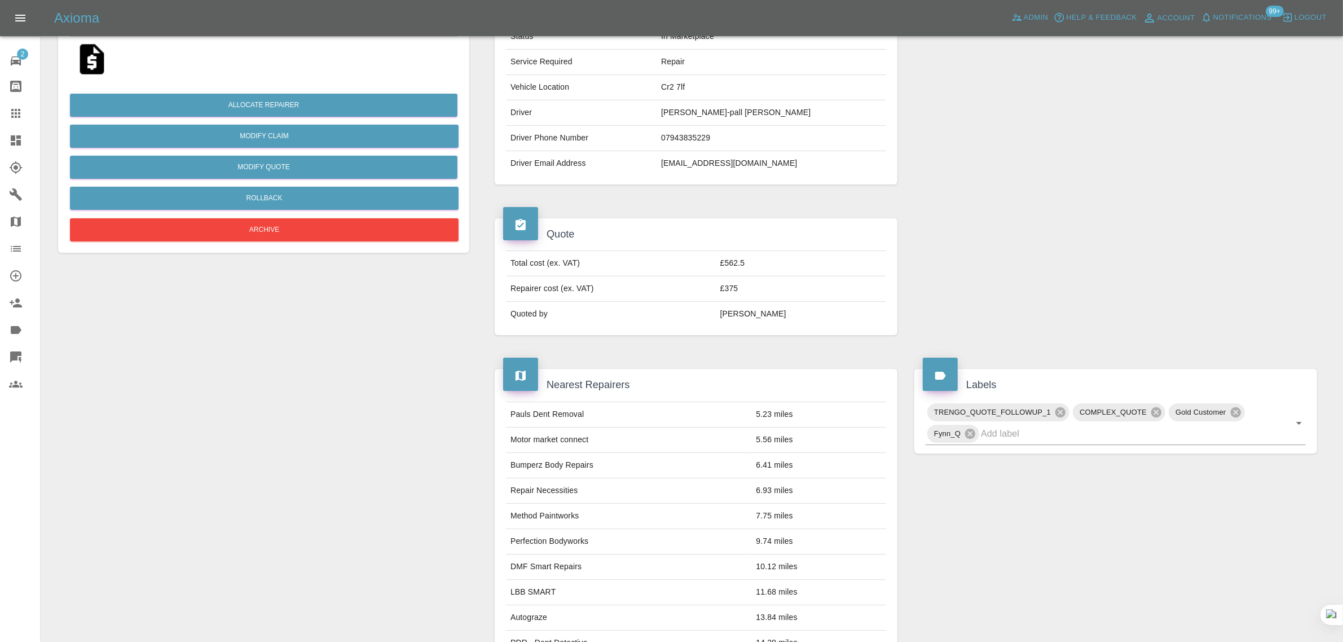
scroll to position [494, 0]
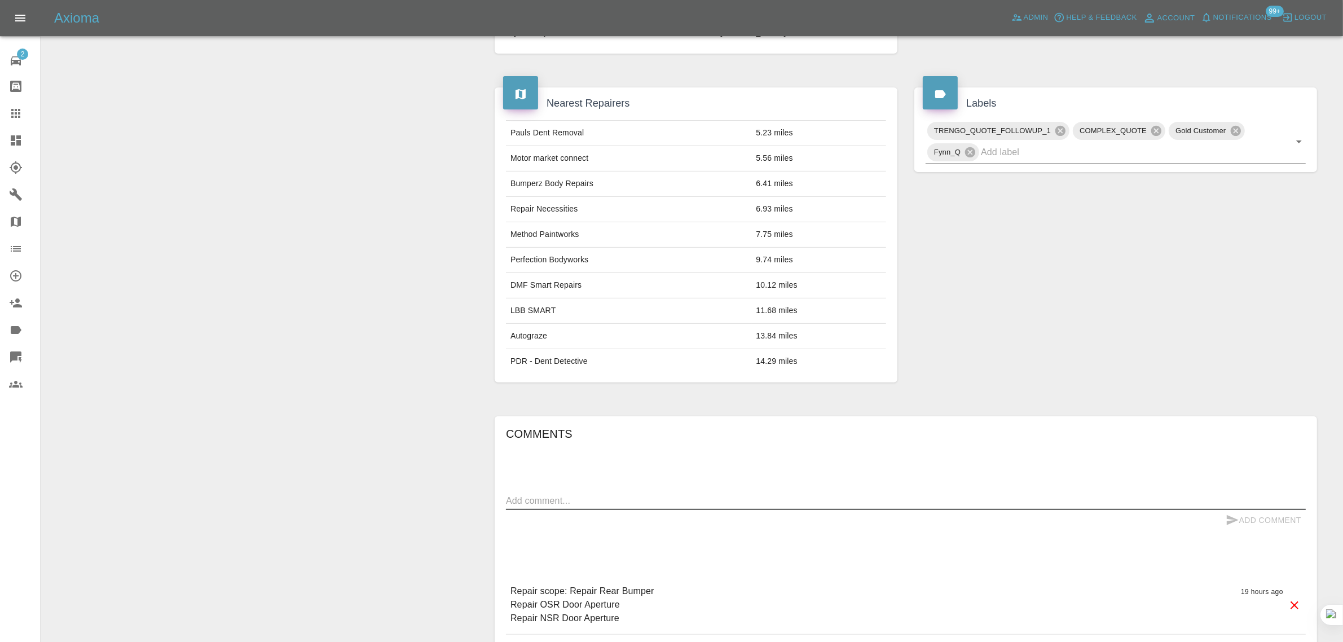
click at [718, 500] on textarea at bounding box center [906, 500] width 800 height 13
paste textarea "Please can you advise if you would be able to do the work this week?"
type textarea "Please can you advise if you would be able to do the work this week?"
click at [1277, 517] on button "Add Comment" at bounding box center [1263, 520] width 85 height 21
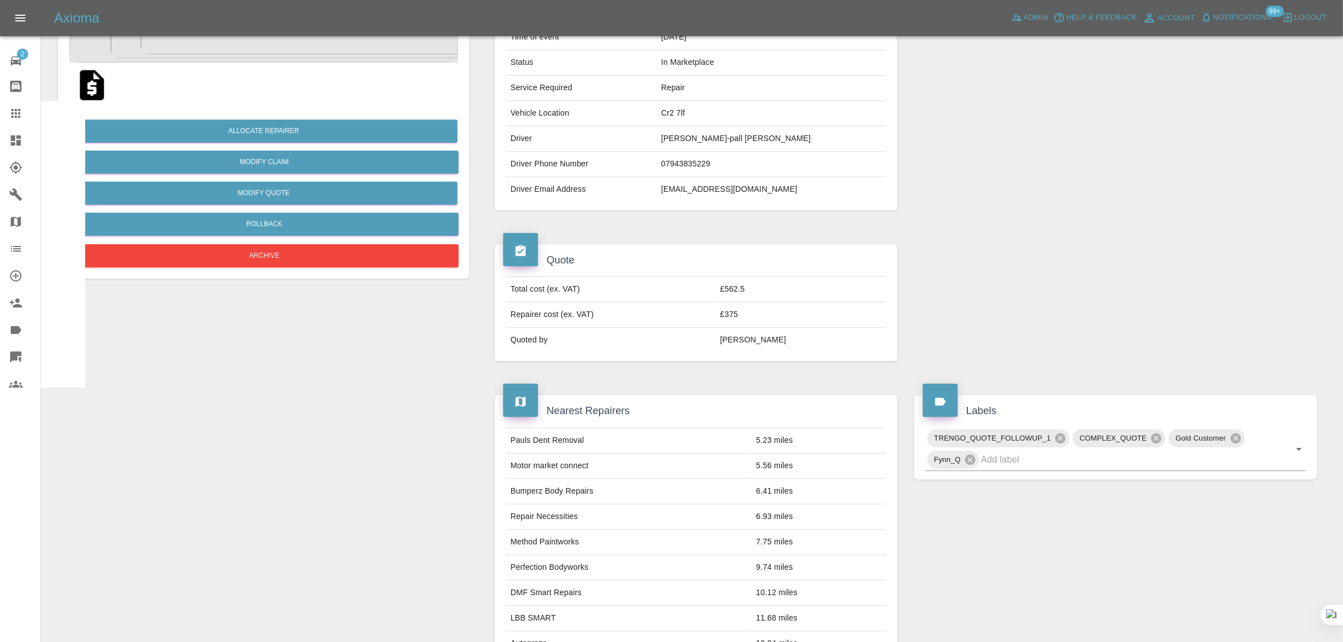
scroll to position [0, 0]
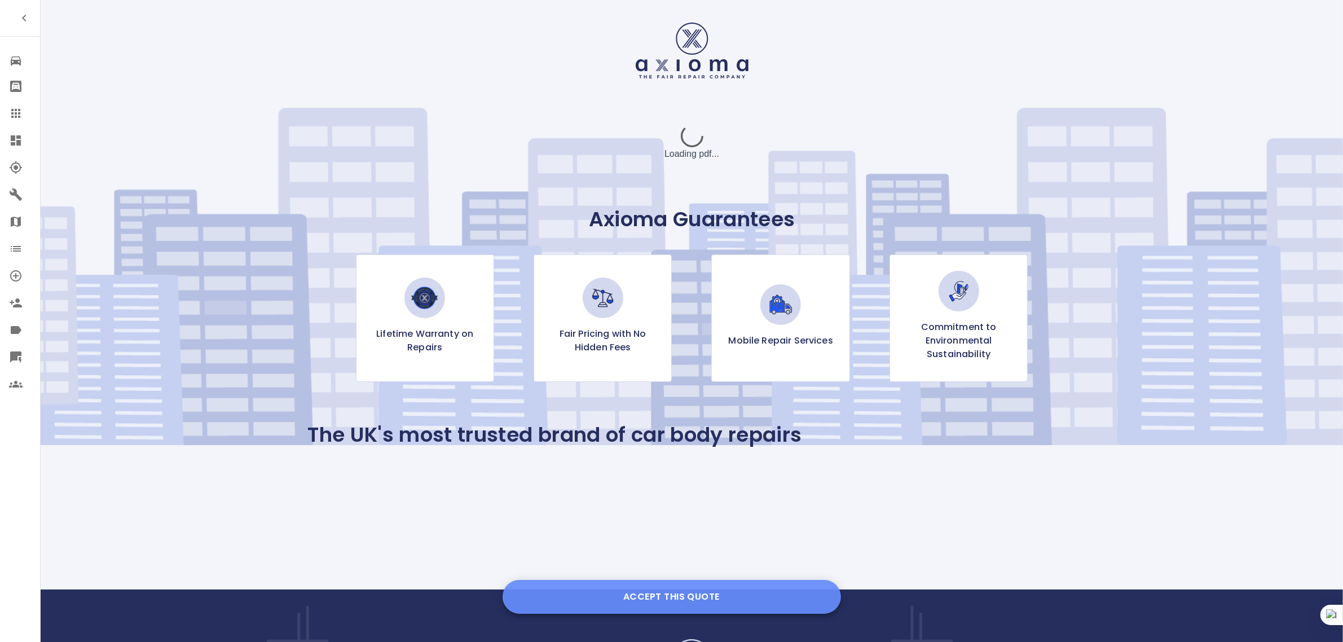
click at [652, 598] on button "Accept this Quote" at bounding box center [672, 597] width 338 height 34
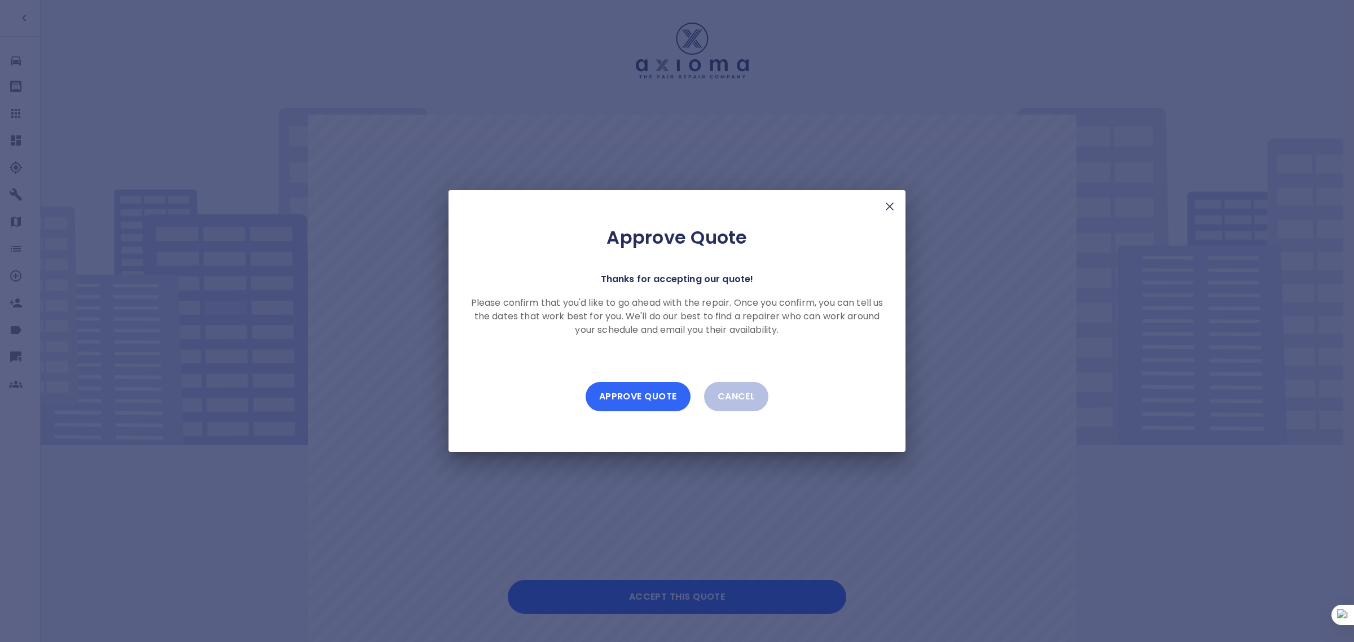
click at [655, 388] on button "Approve Quote" at bounding box center [638, 396] width 105 height 29
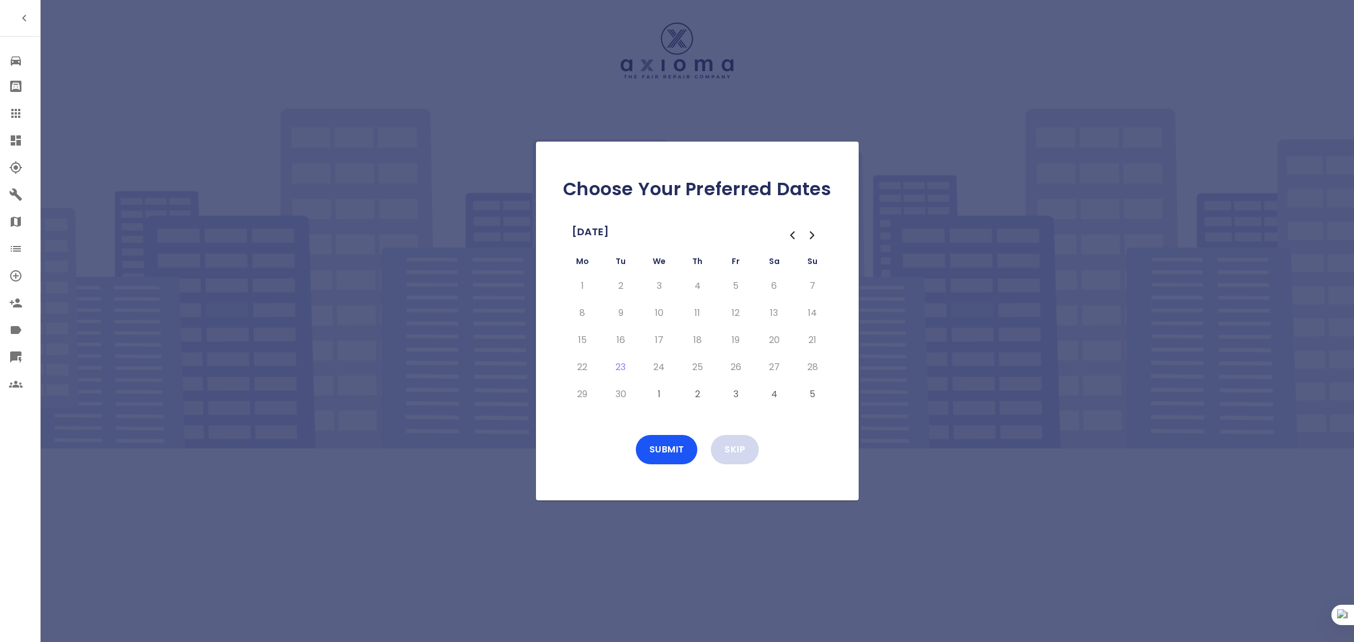
click at [729, 447] on button "Skip" at bounding box center [735, 449] width 48 height 29
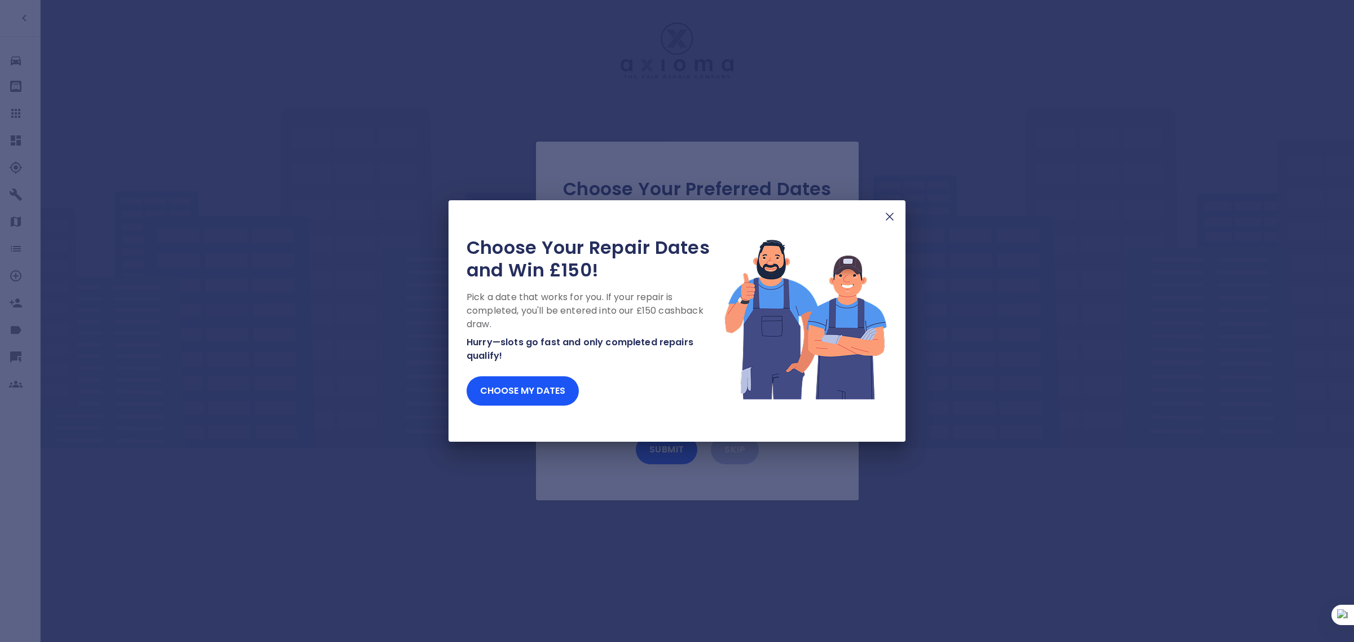
click at [888, 217] on img at bounding box center [890, 217] width 14 height 14
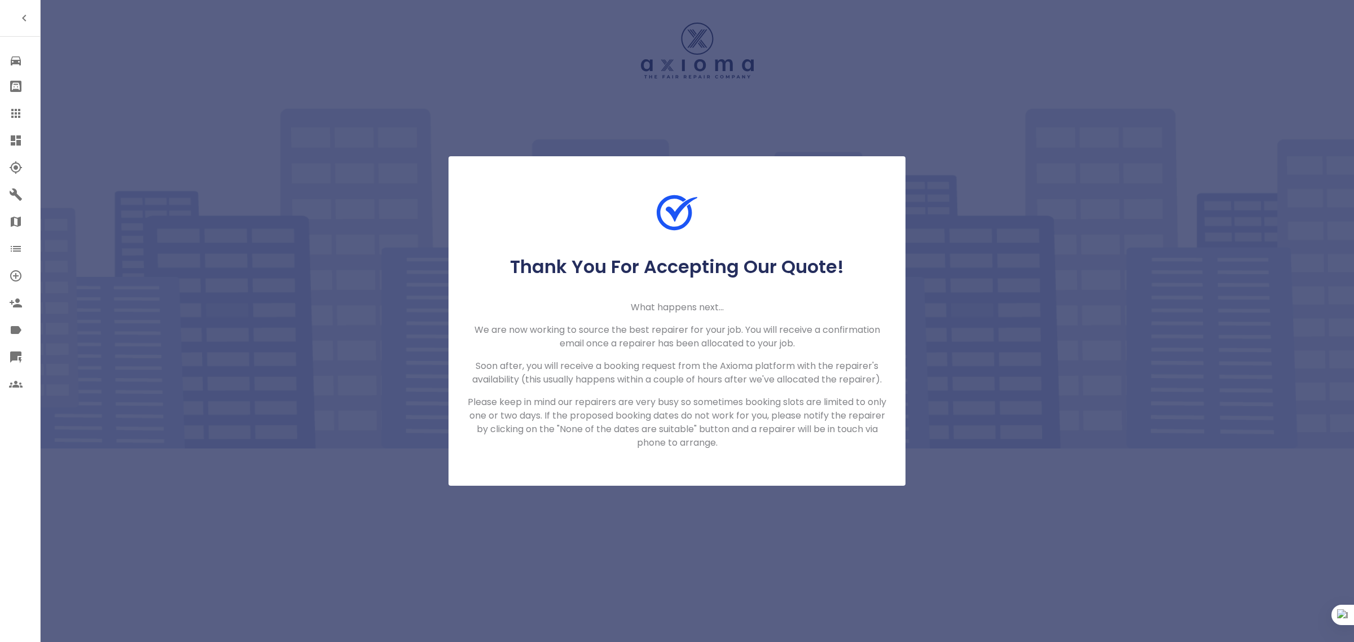
click at [21, 118] on div at bounding box center [25, 114] width 32 height 14
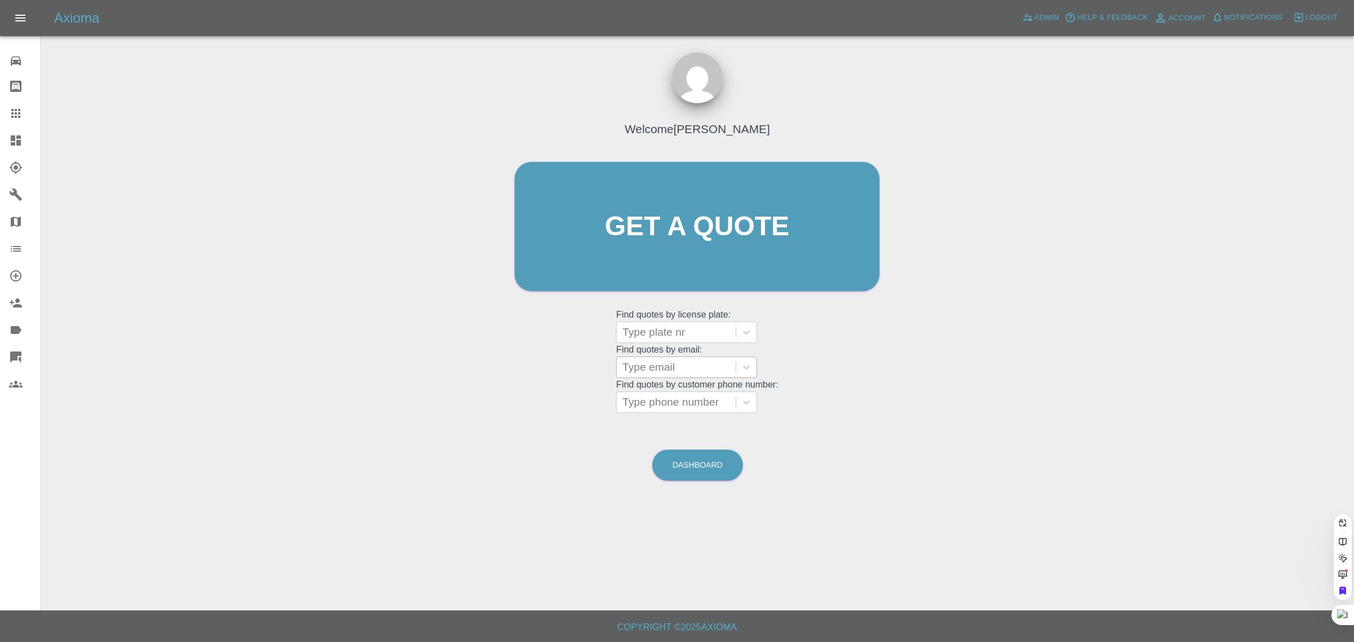
click at [658, 372] on div at bounding box center [676, 367] width 108 height 16
paste input "craigharmieson13@gmail.com"
type input "craigharmieson13@gmail.com"
click at [641, 398] on div "CK05DFO MONDEO, Archived" at bounding box center [686, 403] width 141 height 36
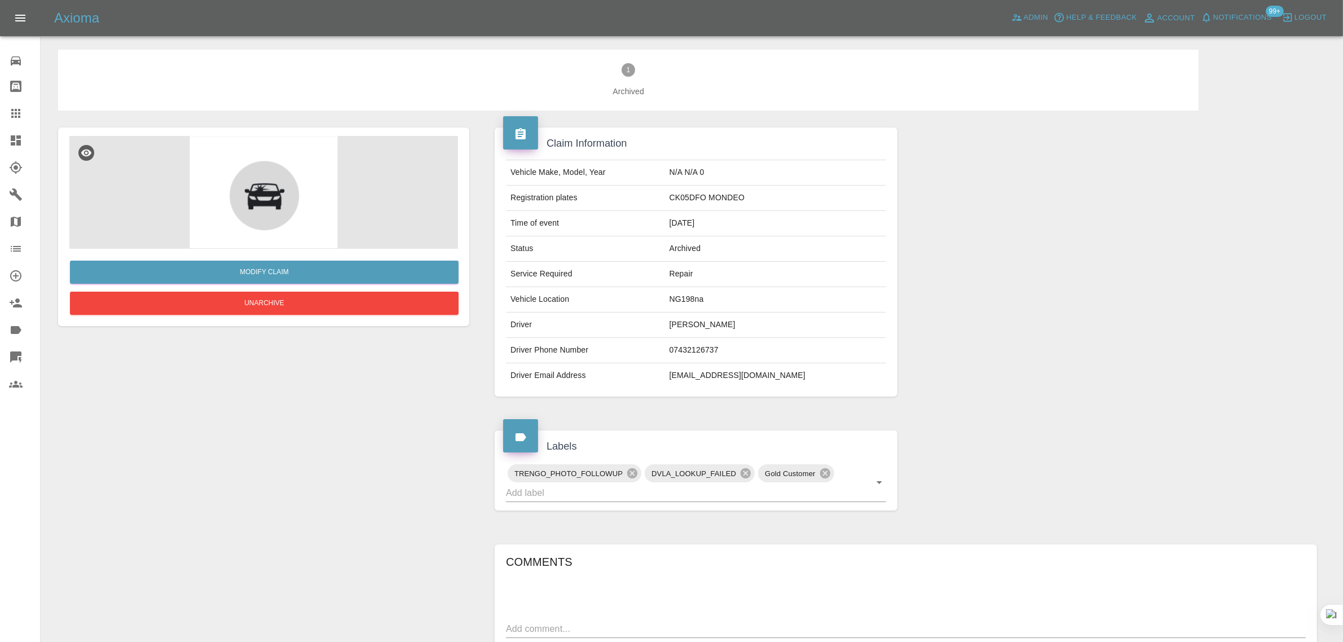
click at [15, 117] on icon at bounding box center [15, 113] width 9 height 9
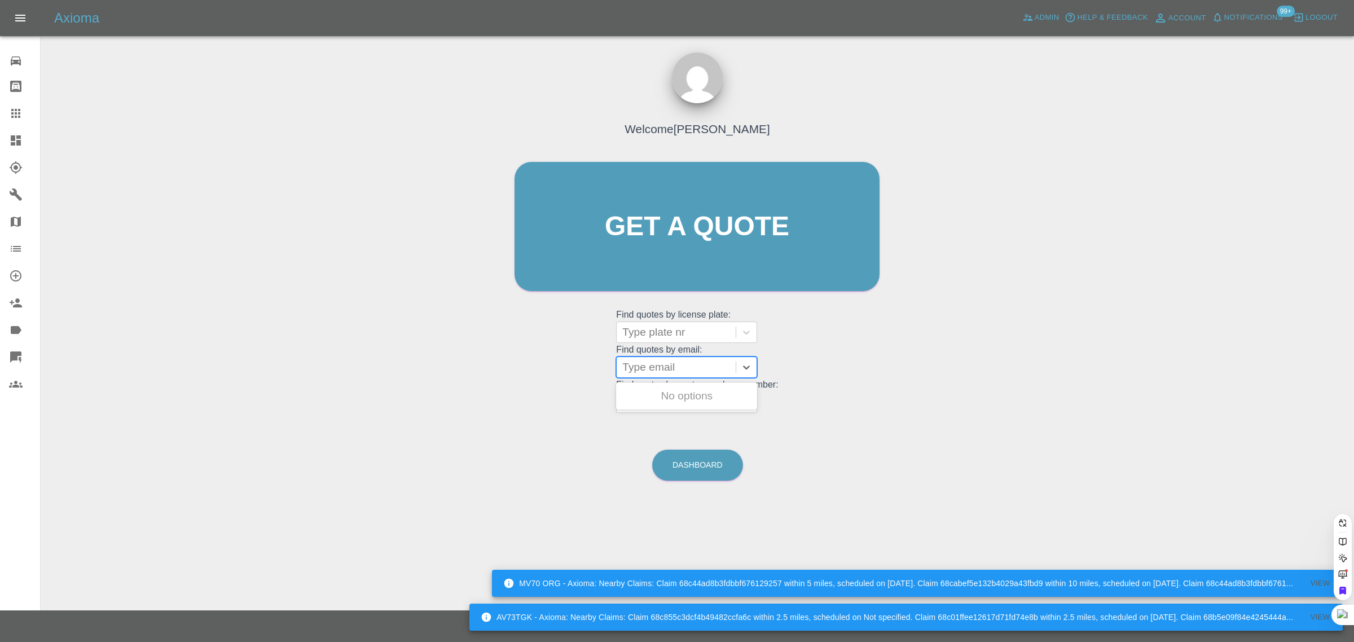
click at [677, 368] on div at bounding box center [676, 367] width 108 height 16
paste input "angiwinter@hotmail.com"
type input "angiwinter@hotmail.com"
click at [704, 402] on div "EG68 OOV, Awaiting Repair" at bounding box center [686, 403] width 141 height 36
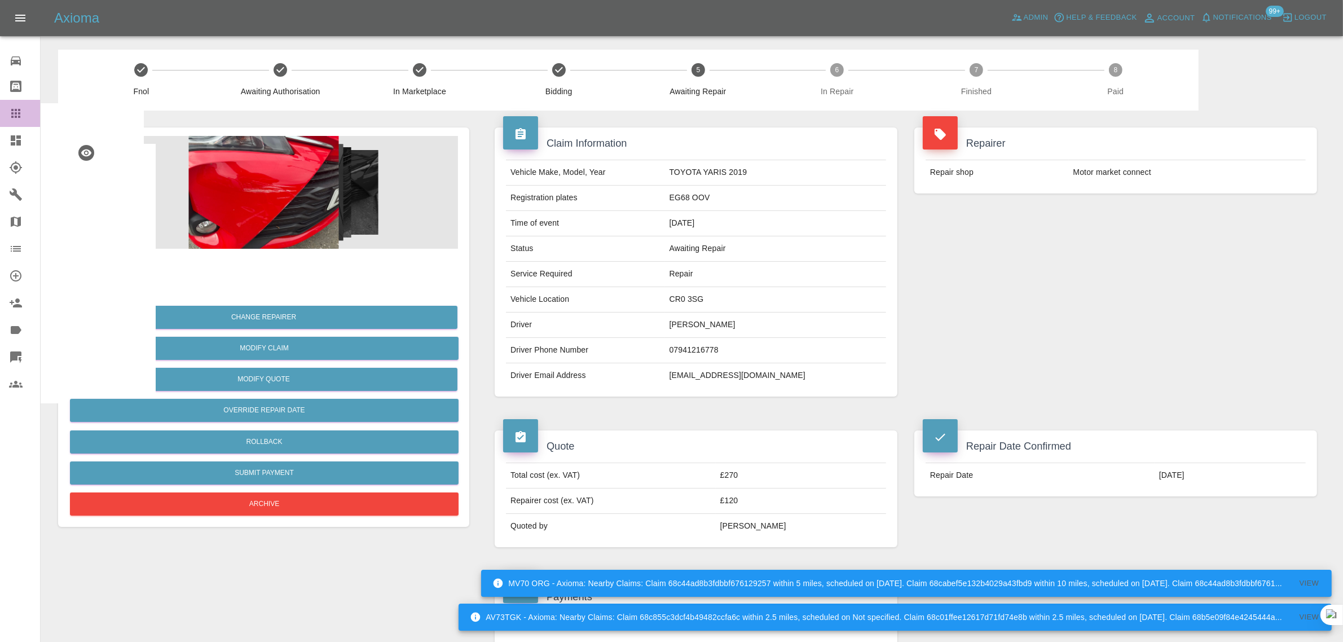
click at [10, 108] on icon at bounding box center [16, 114] width 14 height 14
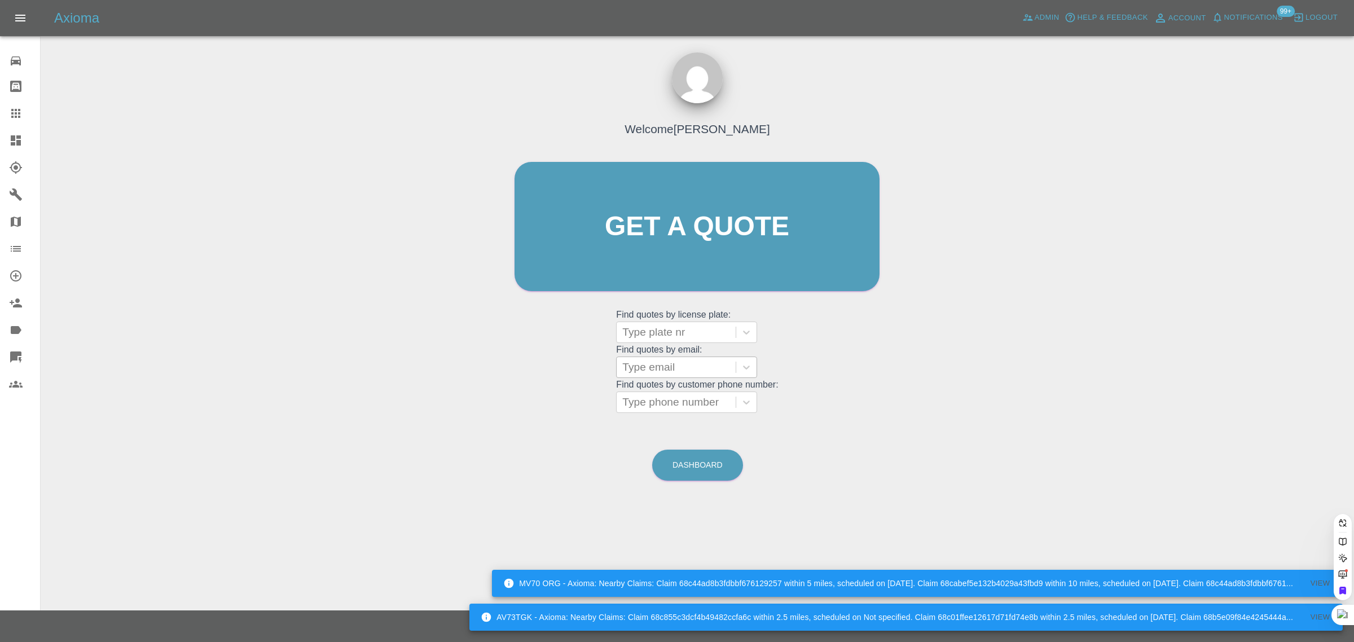
click at [686, 368] on div at bounding box center [676, 367] width 108 height 16
paste input "srinivaschandaka@hotmail.com"
type input "srinivaschandaka@hotmail.com"
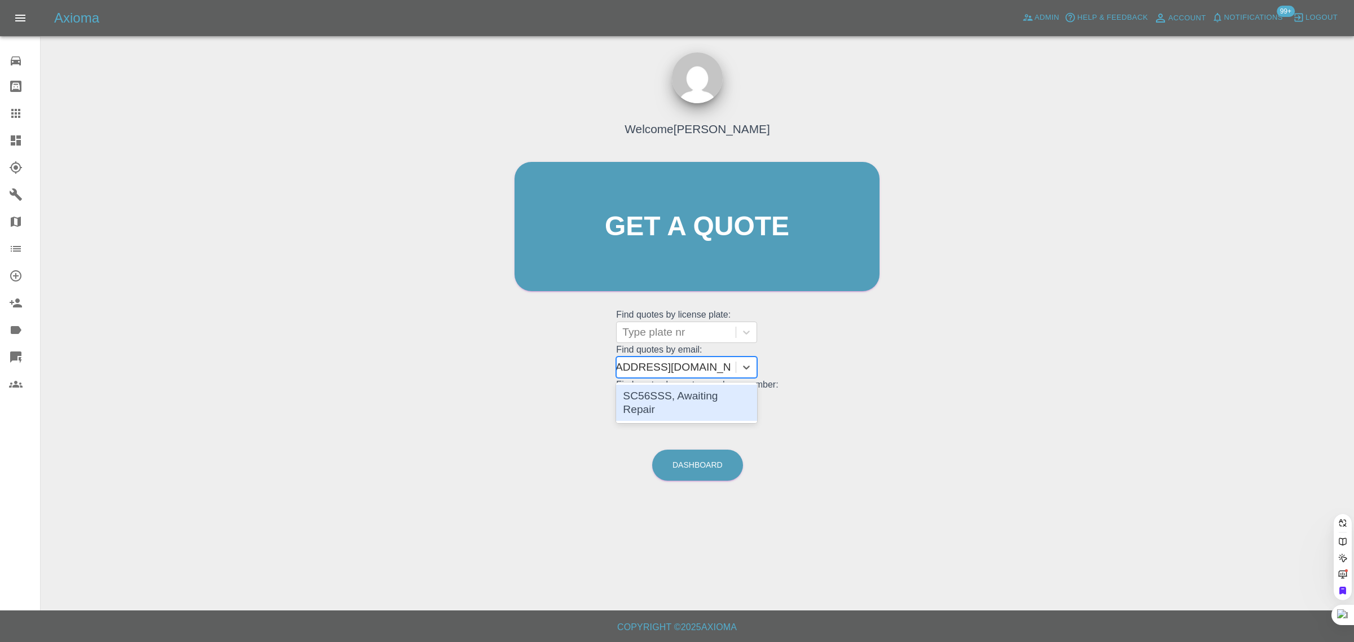
scroll to position [0, 38]
click at [677, 390] on div "SC56SSS, Awaiting Repair" at bounding box center [686, 403] width 141 height 36
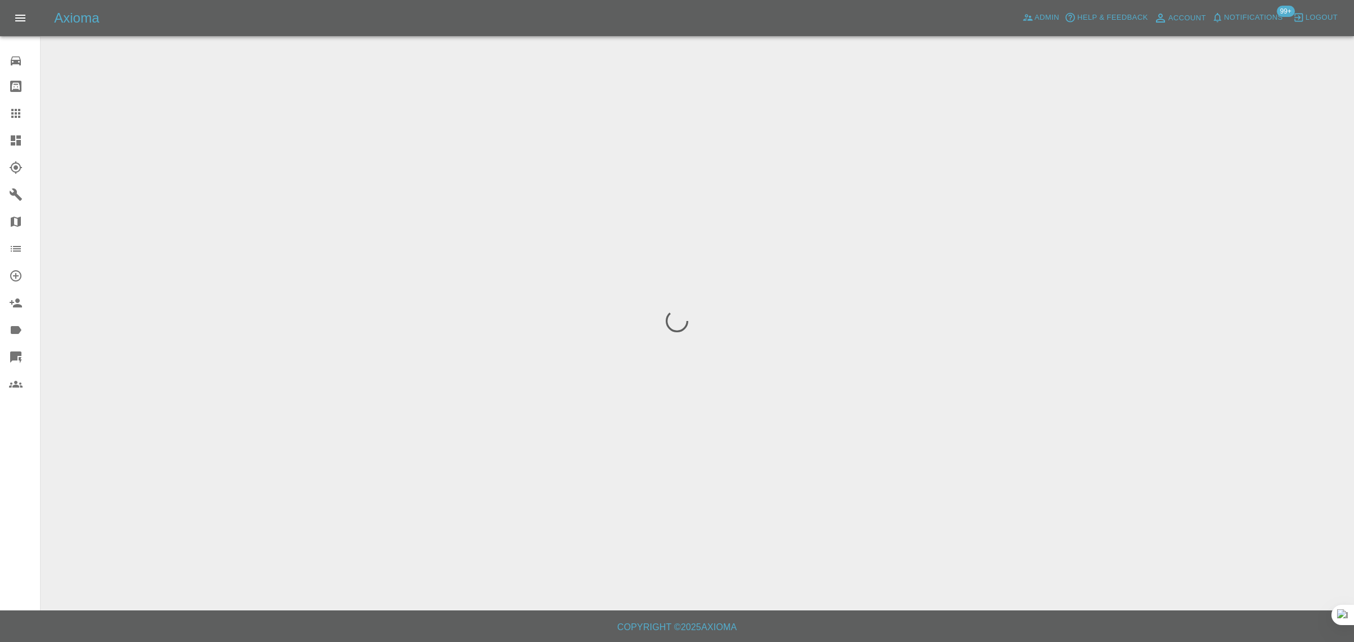
click at [16, 522] on div "0 Repair home Bodyshop home Claims Dashboard Explorer Garages Map Organization …" at bounding box center [20, 321] width 41 height 642
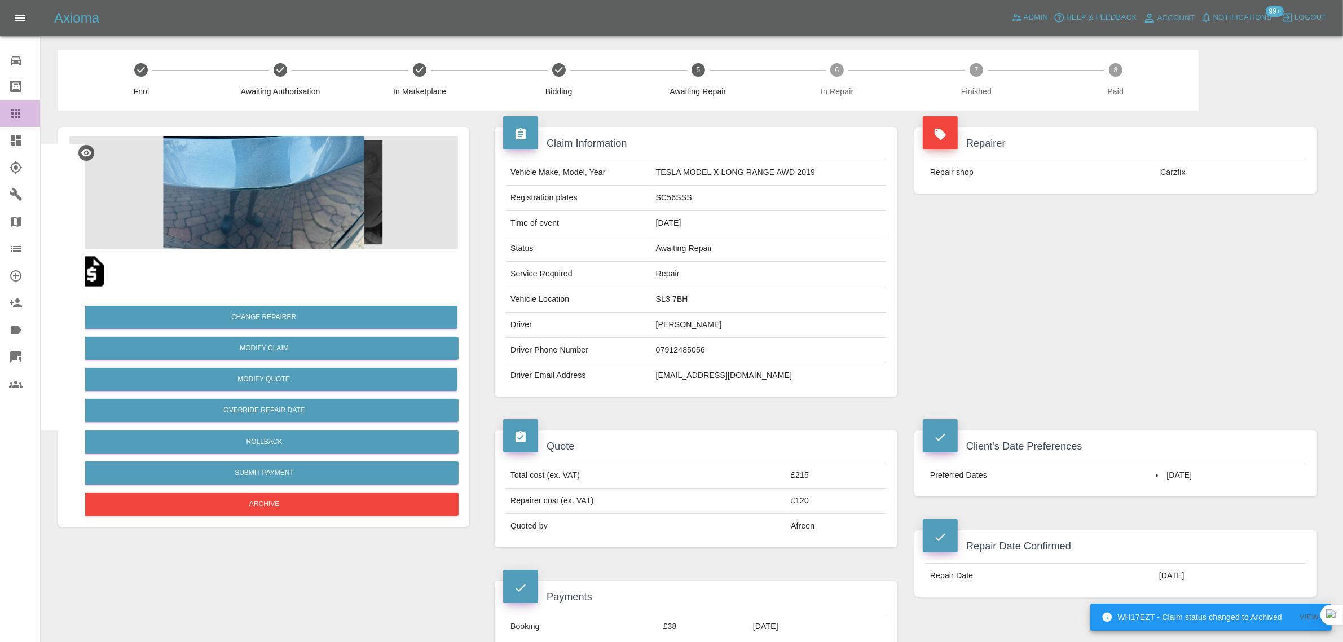
click at [20, 117] on icon at bounding box center [15, 113] width 9 height 9
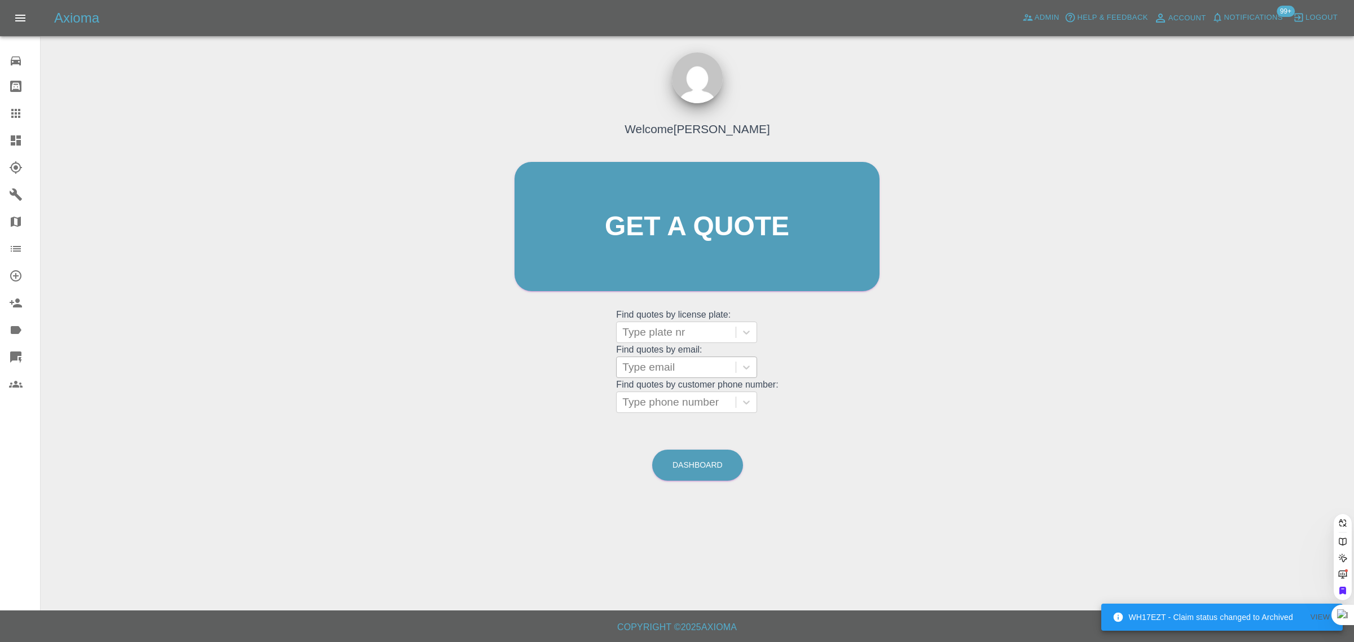
click at [664, 369] on div at bounding box center [676, 367] width 108 height 16
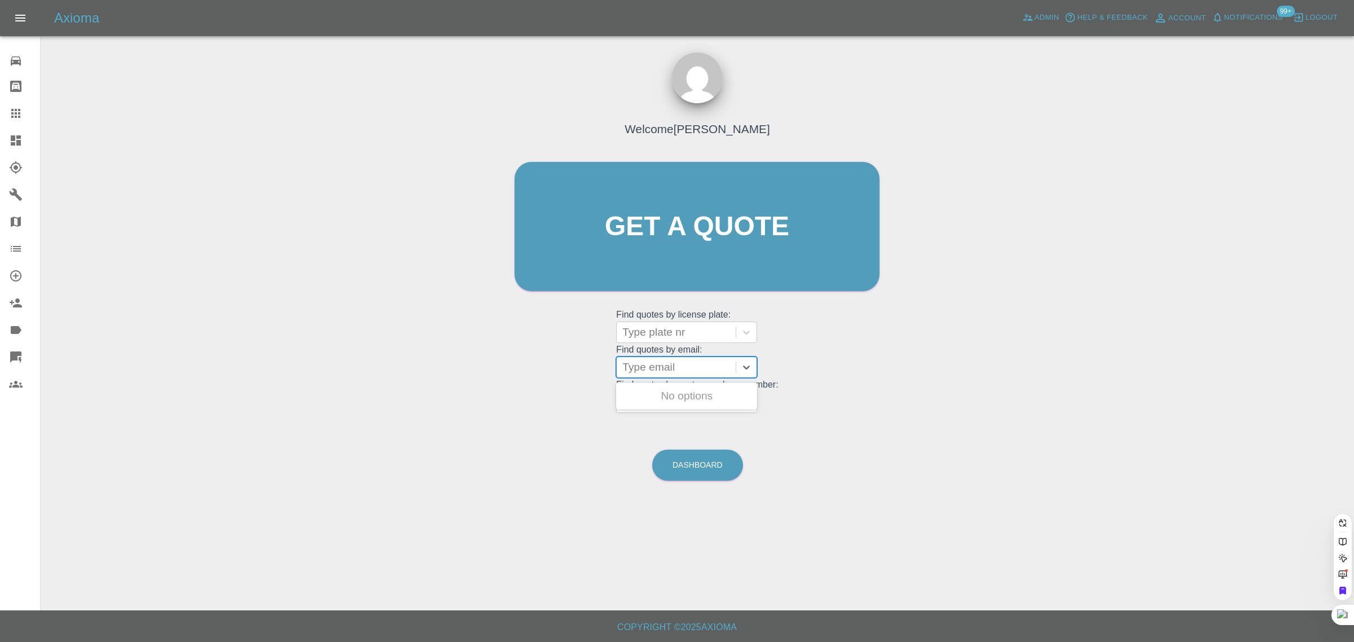
paste input "chantel.thomson@mail.com"
type input "chantel.thomson@mail.co"
click at [669, 399] on div "SL73 WCN, Awaiting Repair" at bounding box center [686, 403] width 141 height 36
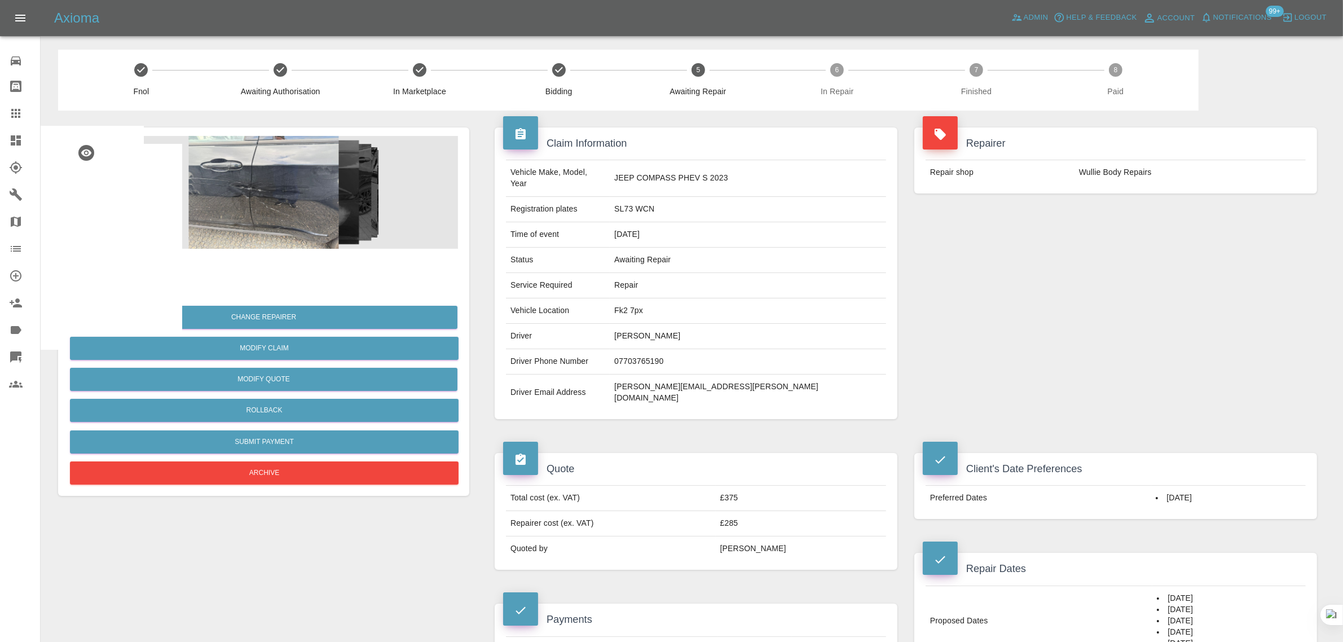
click at [24, 113] on div at bounding box center [25, 114] width 32 height 14
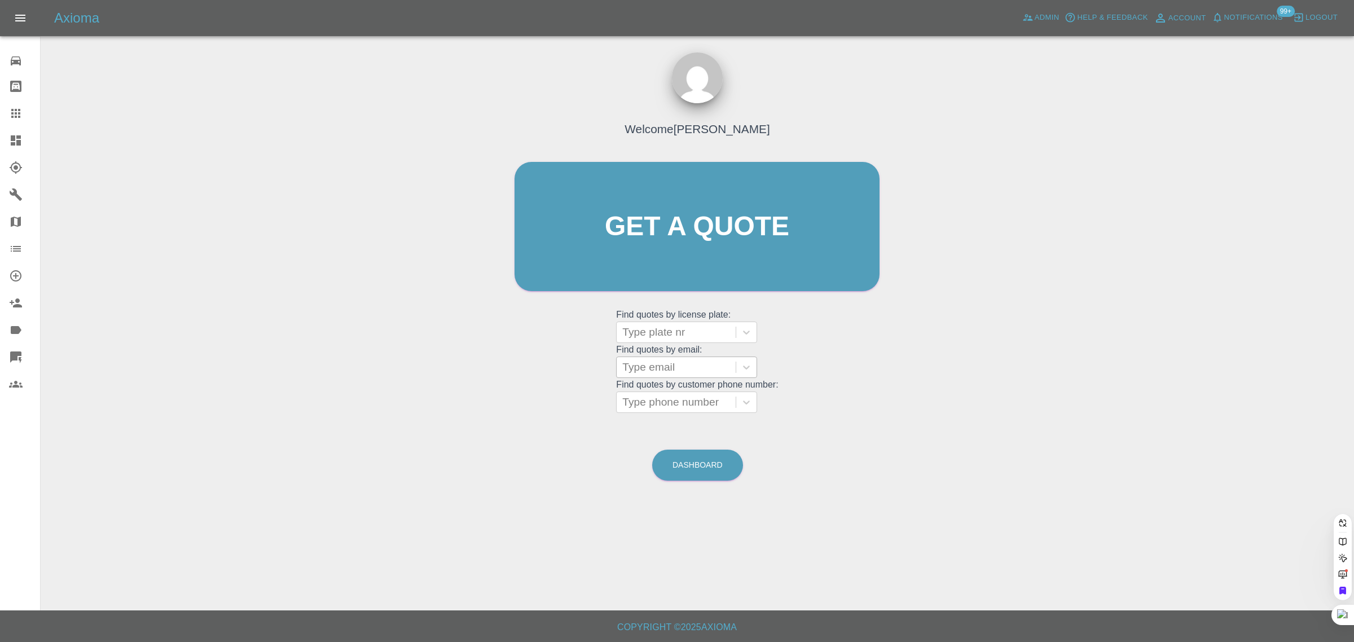
click at [690, 363] on div at bounding box center [676, 367] width 108 height 16
paste input "subba2reddy@gmail.com"
type input "subba2reddy@gmail.com"
click at [670, 395] on div "LE23FLD and OV68UNW, Awaiting Repair" at bounding box center [686, 403] width 141 height 36
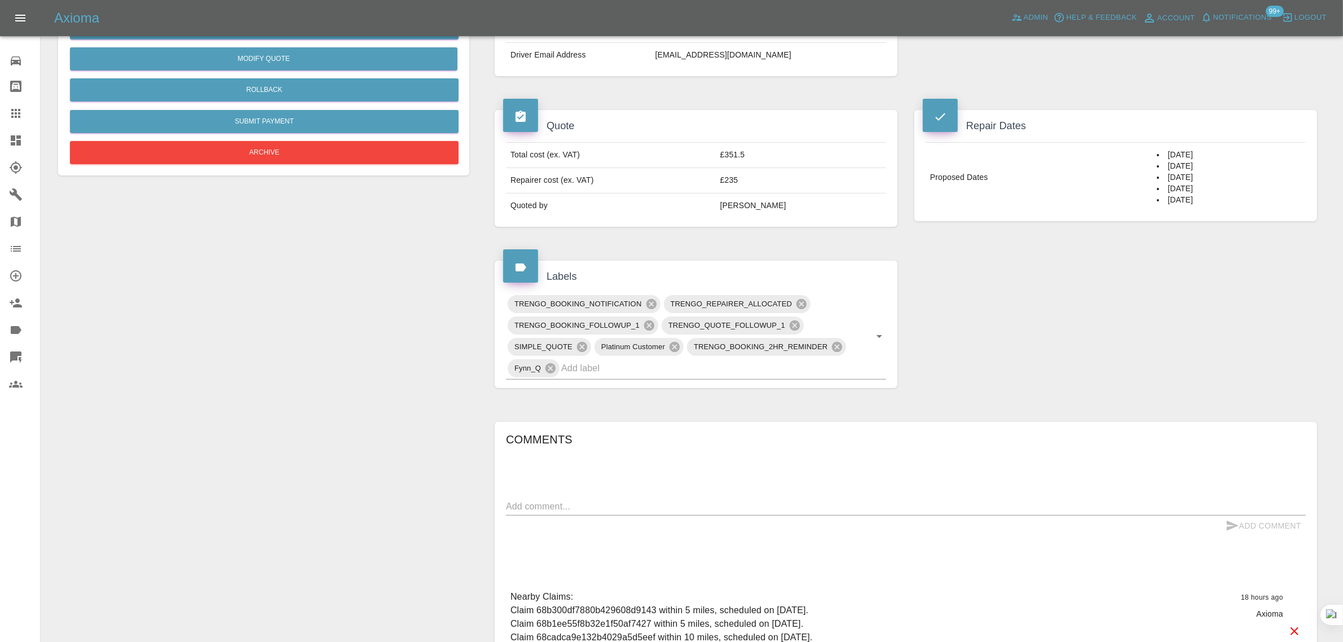
scroll to position [71, 0]
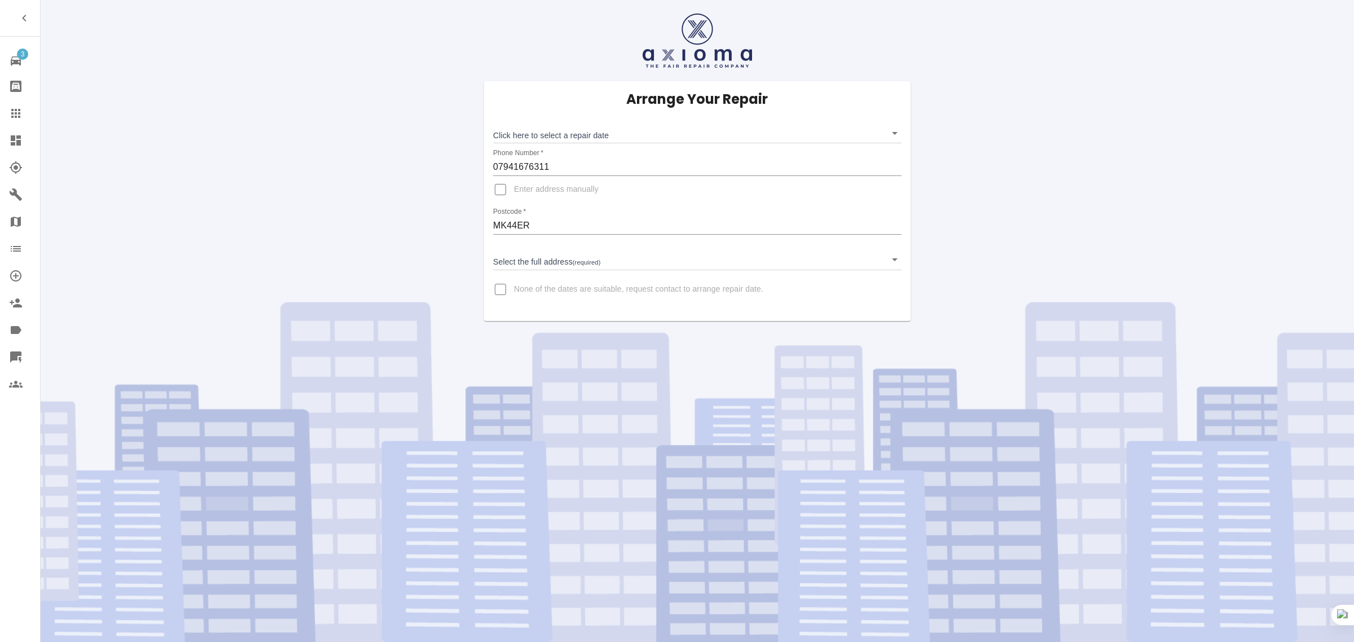
click at [3, 115] on link "Claims" at bounding box center [20, 113] width 40 height 27
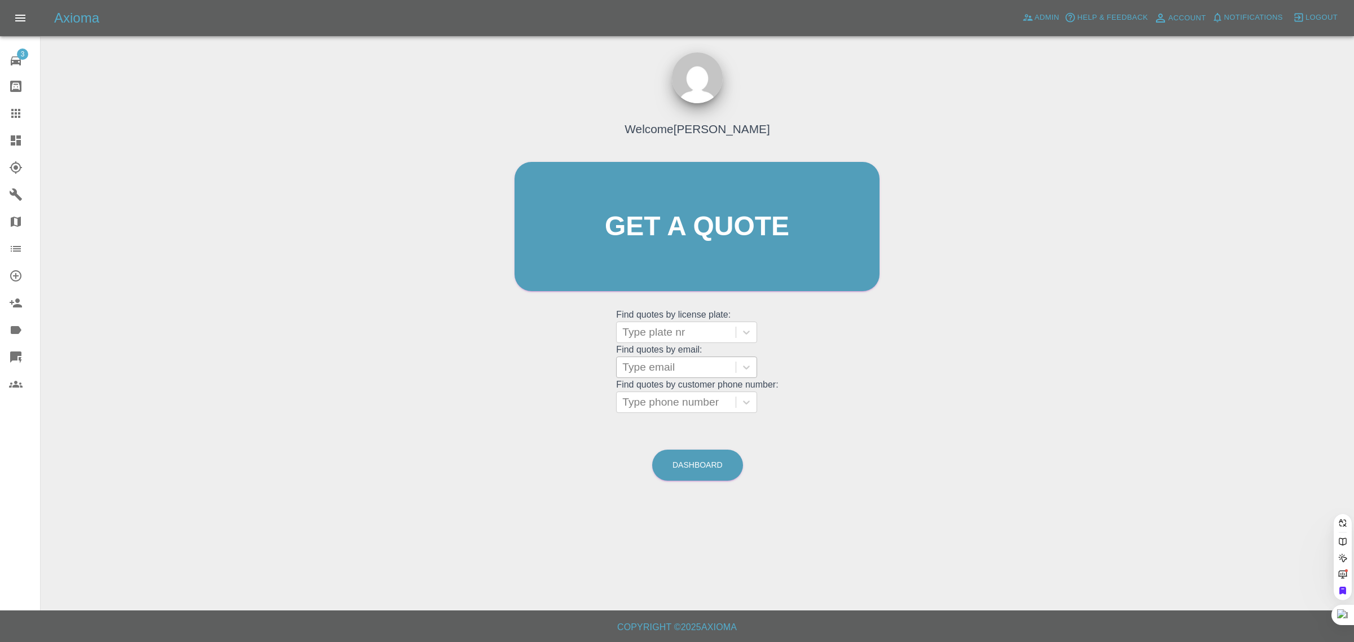
click at [661, 363] on div at bounding box center [676, 367] width 108 height 16
paste input "tomcfcandrew9@outlook.com"
type input "tomcfcandrew9@outlook.co"
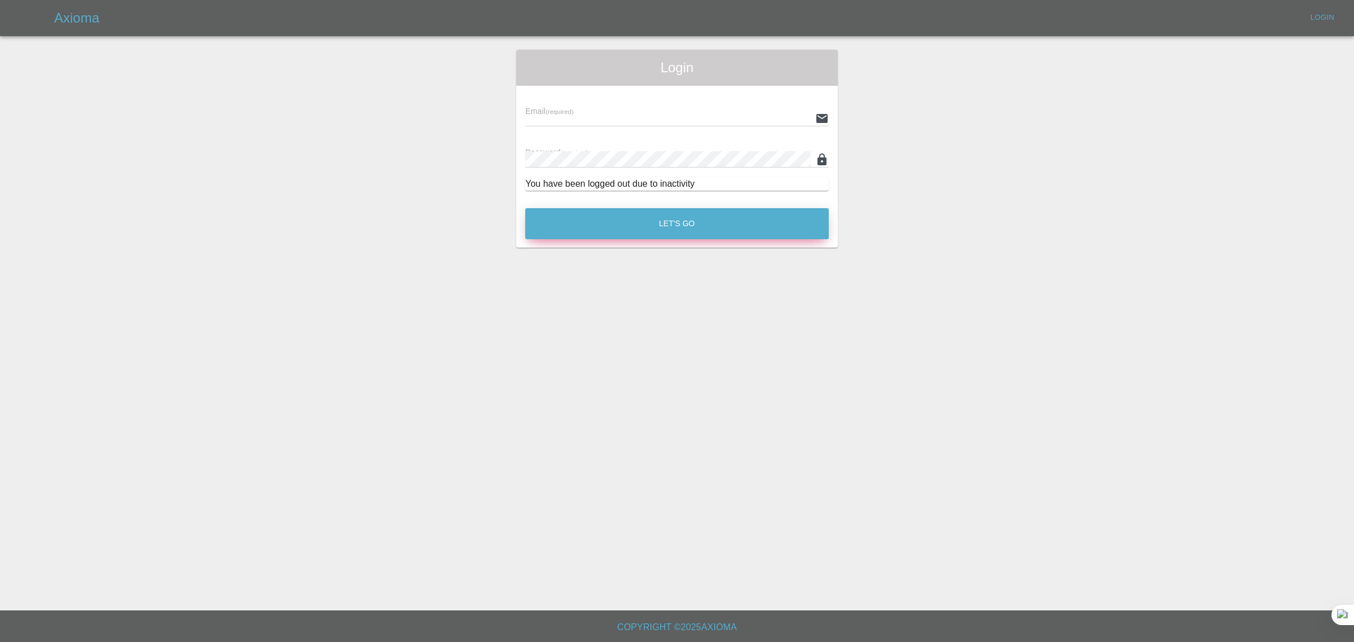
type input "bookkeeping@fifoaccounting.com"
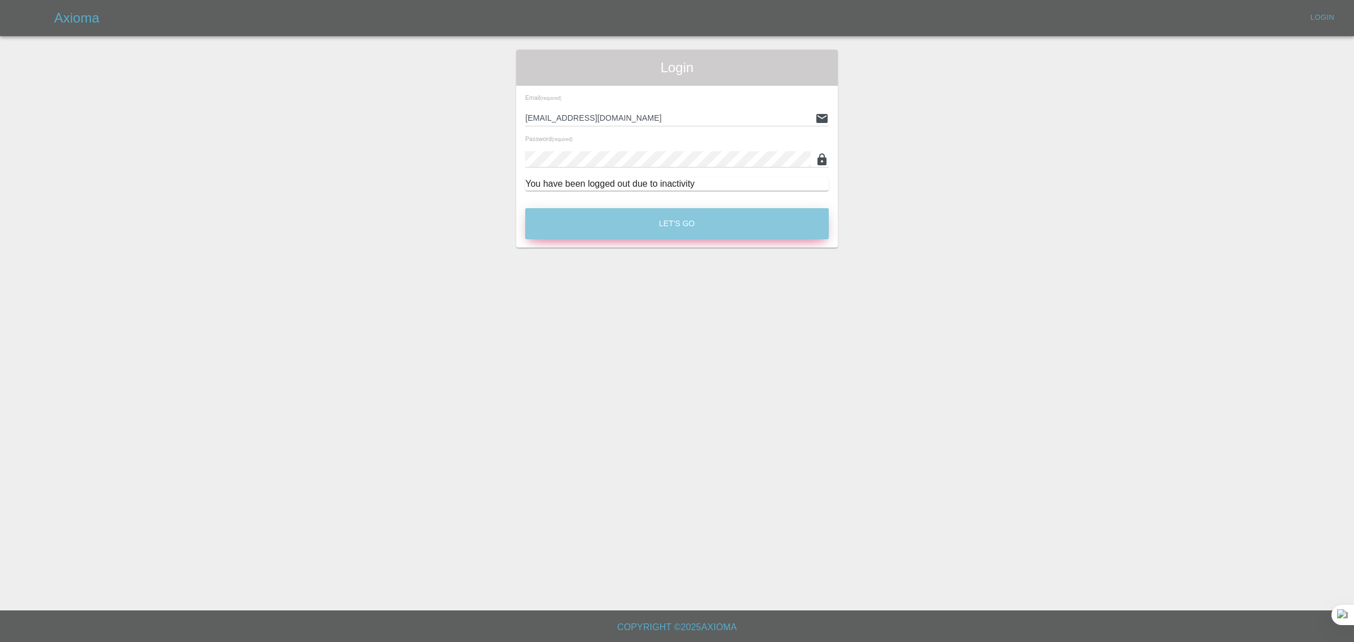
click at [653, 227] on button "Let's Go" at bounding box center [676, 223] width 303 height 31
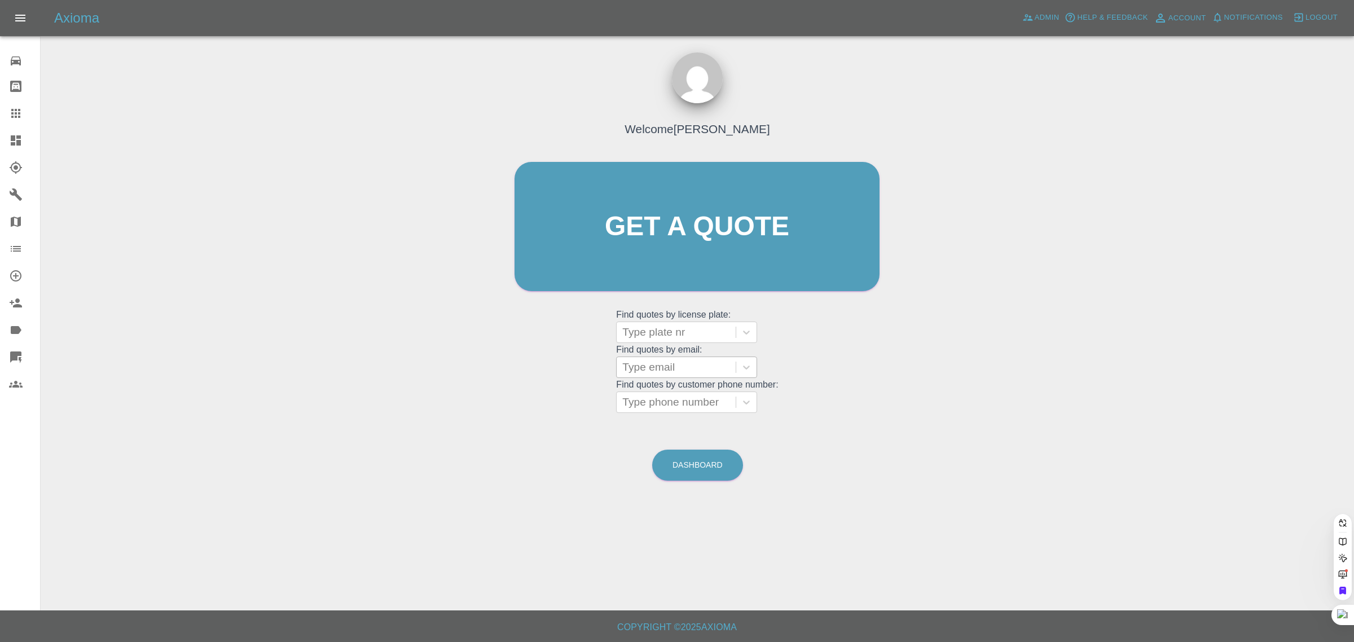
click at [669, 372] on div at bounding box center [676, 367] width 108 height 16
paste input "tomcfcandrew9@outlook.com"
type input "tomcfcandrew9@outlook.co"
click at [641, 390] on div "CK18OXG, Awaiting Authorisation" at bounding box center [686, 403] width 141 height 36
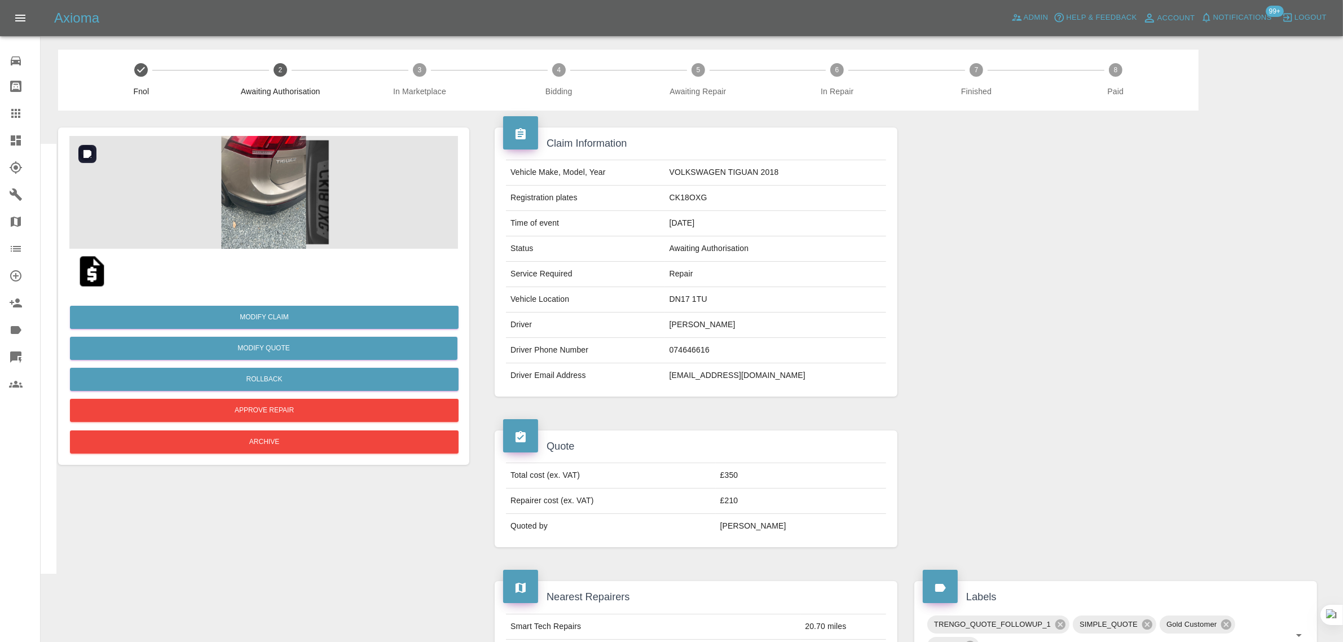
click at [261, 201] on img at bounding box center [263, 192] width 389 height 113
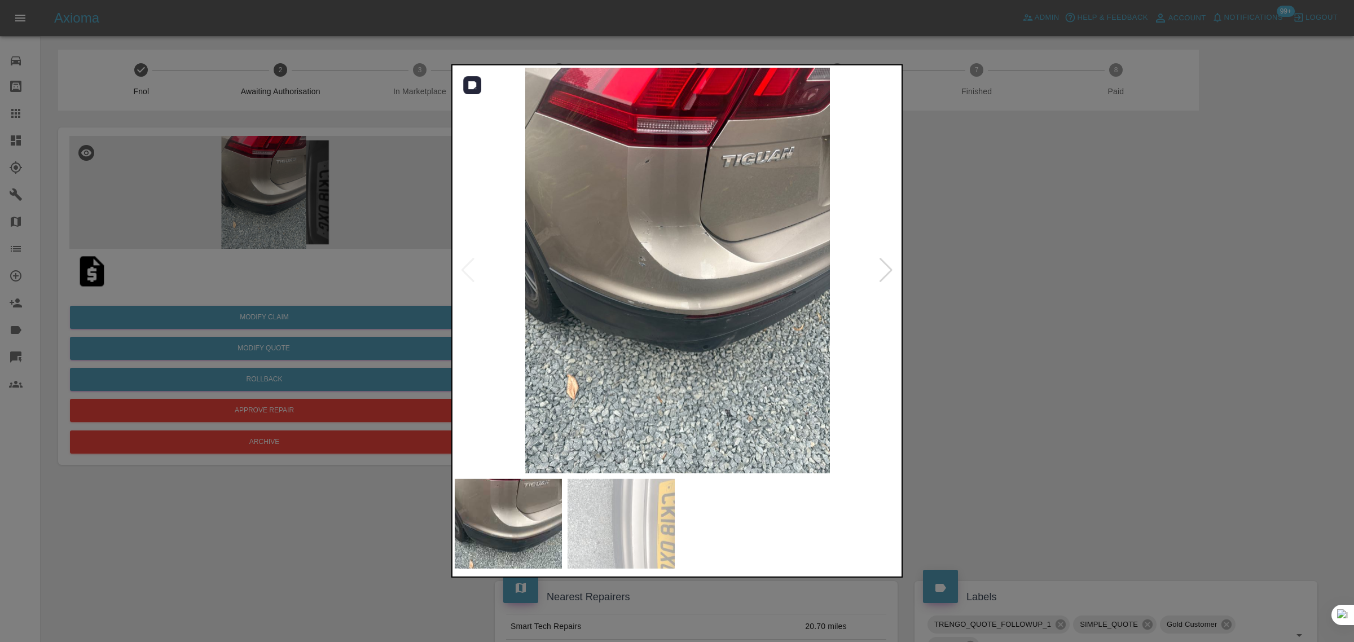
click at [884, 267] on div at bounding box center [885, 270] width 15 height 25
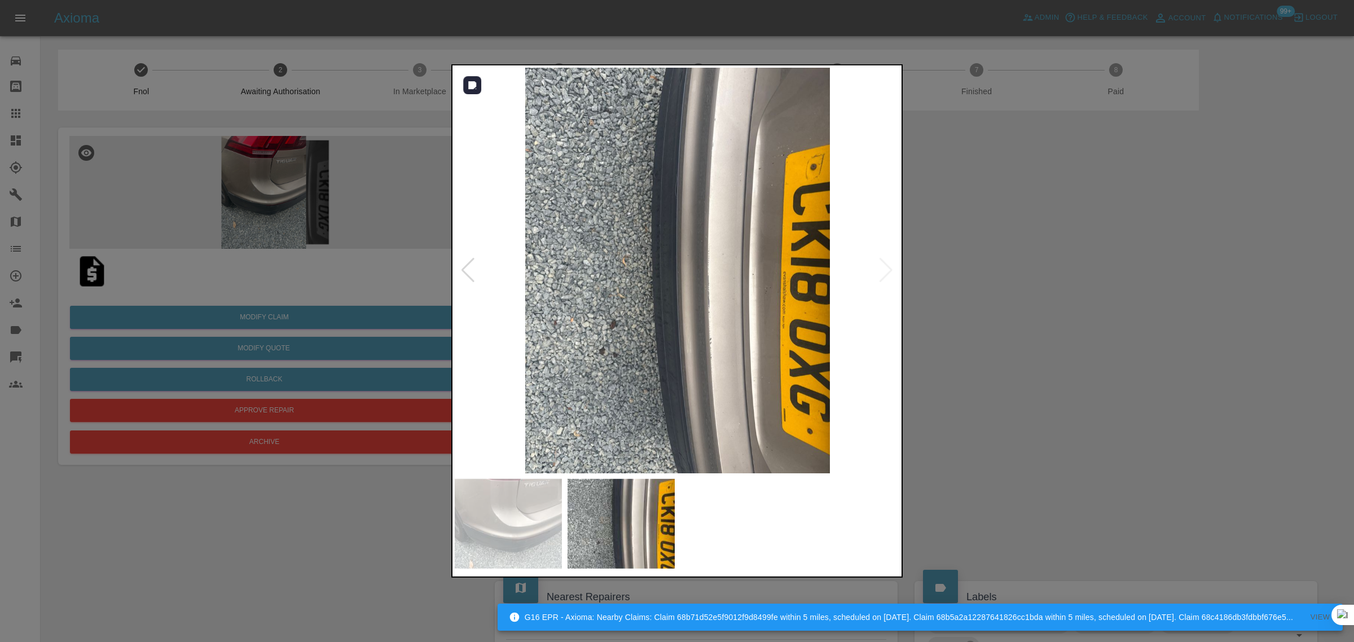
click at [884, 267] on img at bounding box center [678, 271] width 446 height 406
click at [983, 271] on div at bounding box center [677, 321] width 1354 height 642
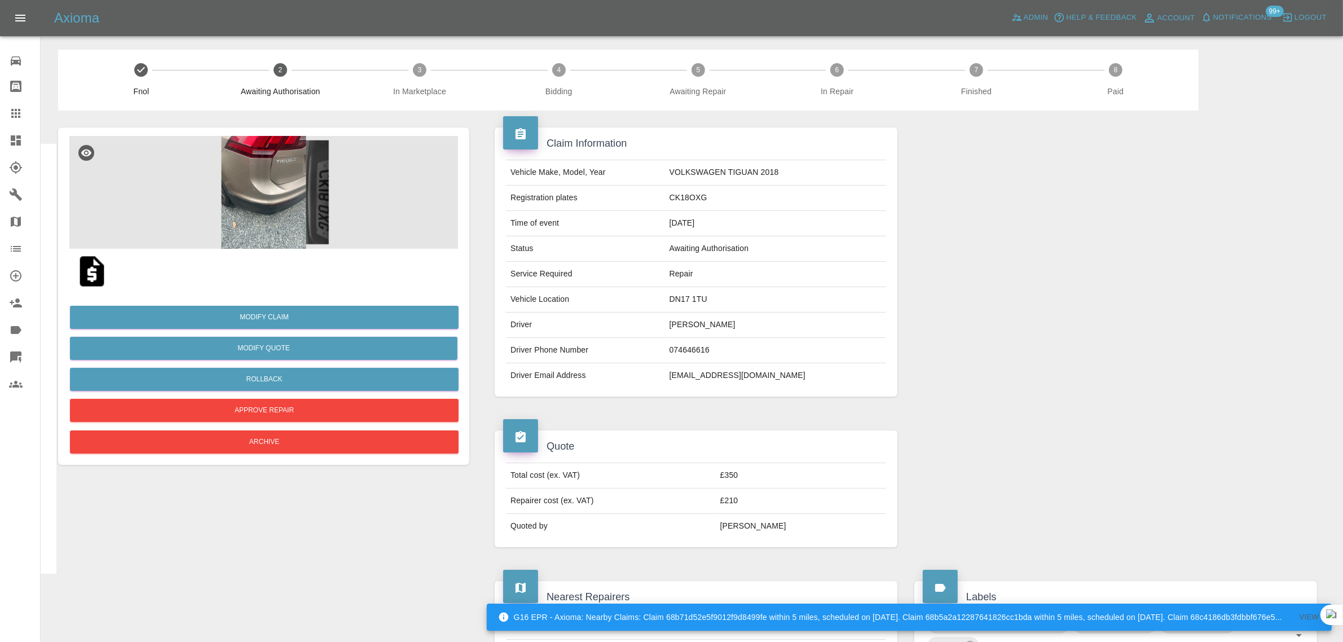
click at [6, 122] on link "Claims" at bounding box center [20, 113] width 40 height 27
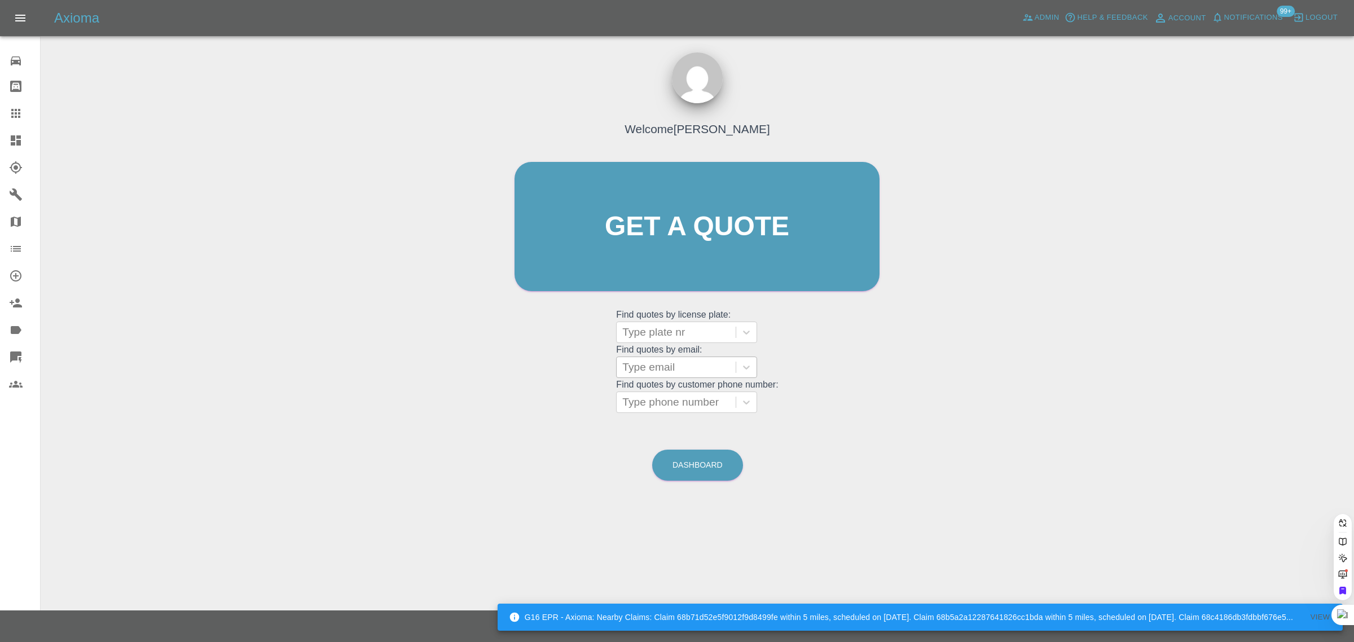
click at [675, 364] on div at bounding box center [676, 367] width 108 height 16
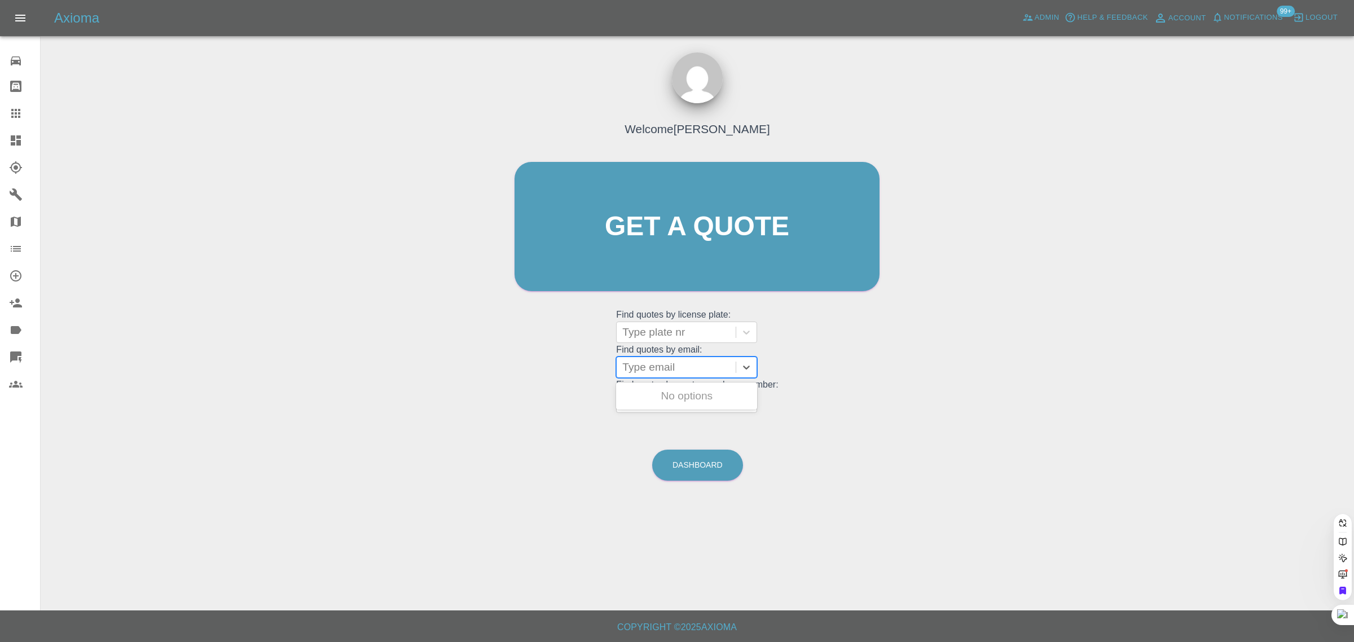
paste input "ronald.menzies@ntlworld.com"
type input "ronald.menzies@ntlworld.com"
click at [676, 399] on div "KF17LDU, Awaiting Repair" at bounding box center [686, 403] width 141 height 36
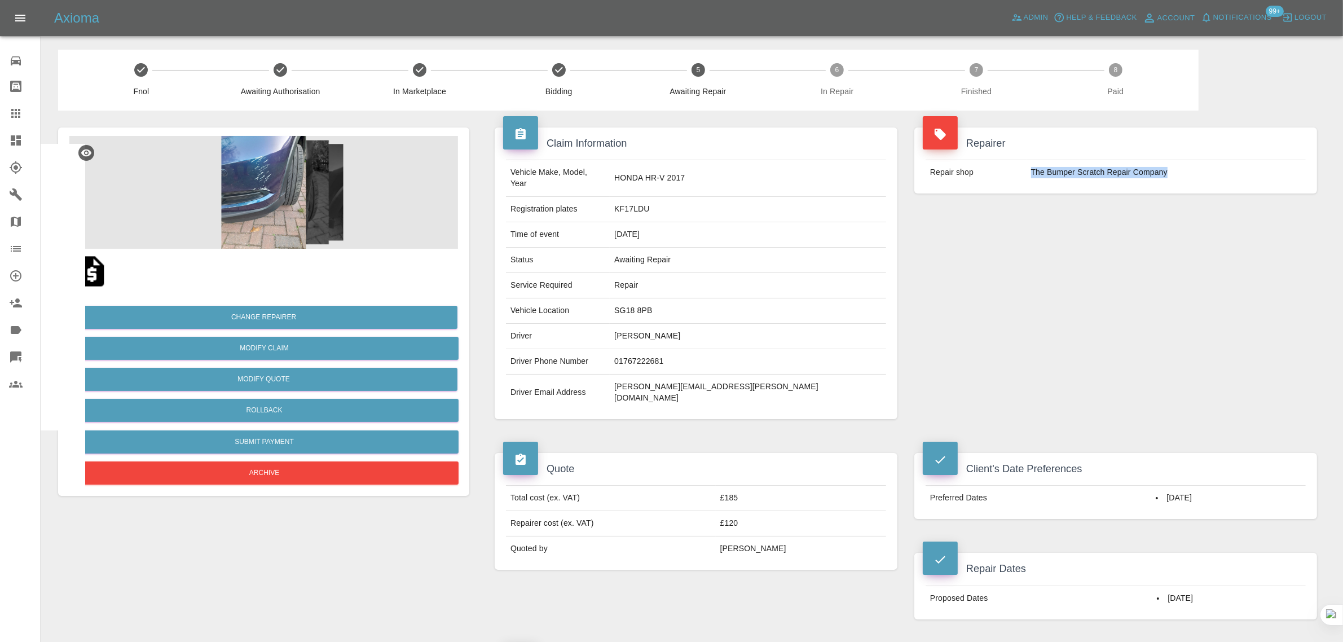
drag, startPoint x: 1023, startPoint y: 181, endPoint x: 1176, endPoint y: 170, distance: 153.8
click at [1176, 170] on tr "Repair shop The Bumper Scratch Repair Company" at bounding box center [1116, 172] width 380 height 25
copy tr "The Bumper Scratch Repair Company"
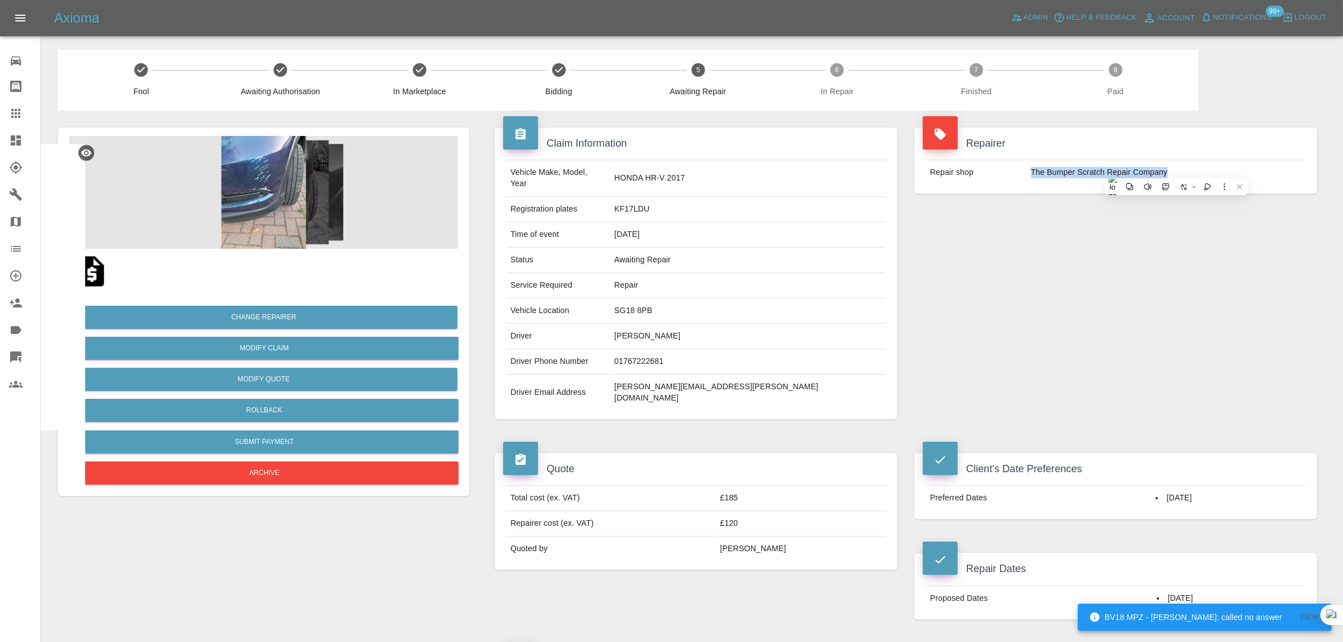
click at [7, 111] on link "Claims" at bounding box center [20, 113] width 40 height 27
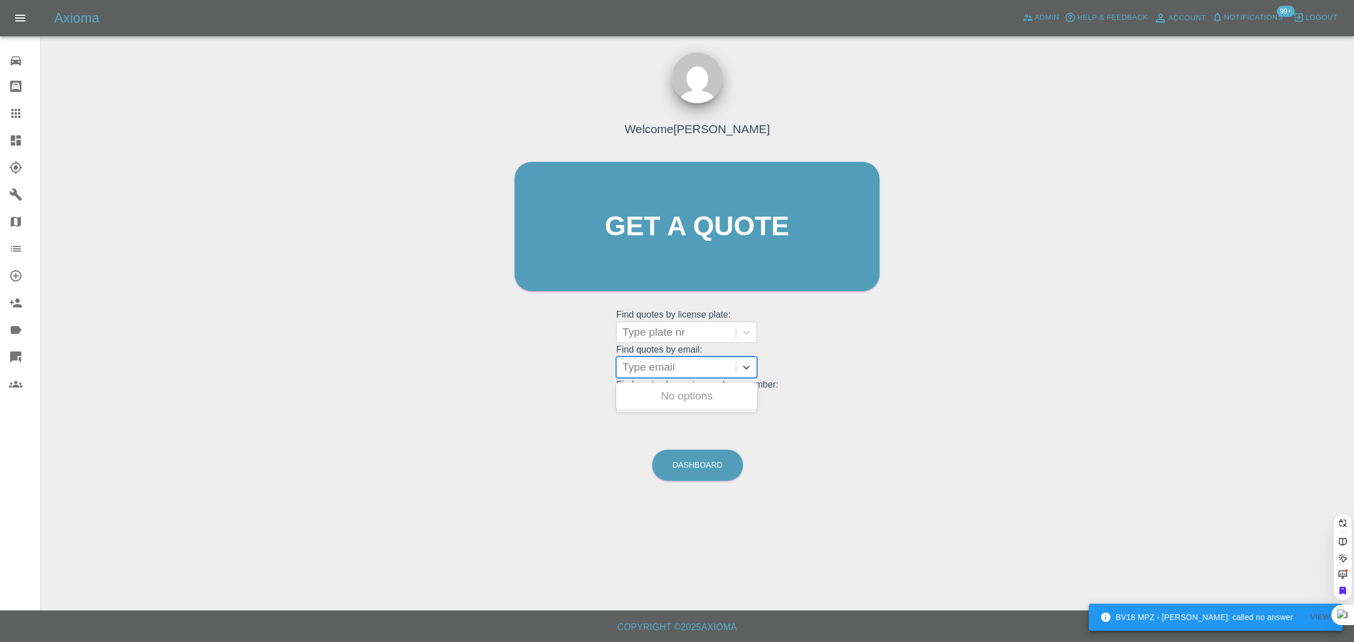
click at [688, 373] on div at bounding box center [676, 367] width 108 height 16
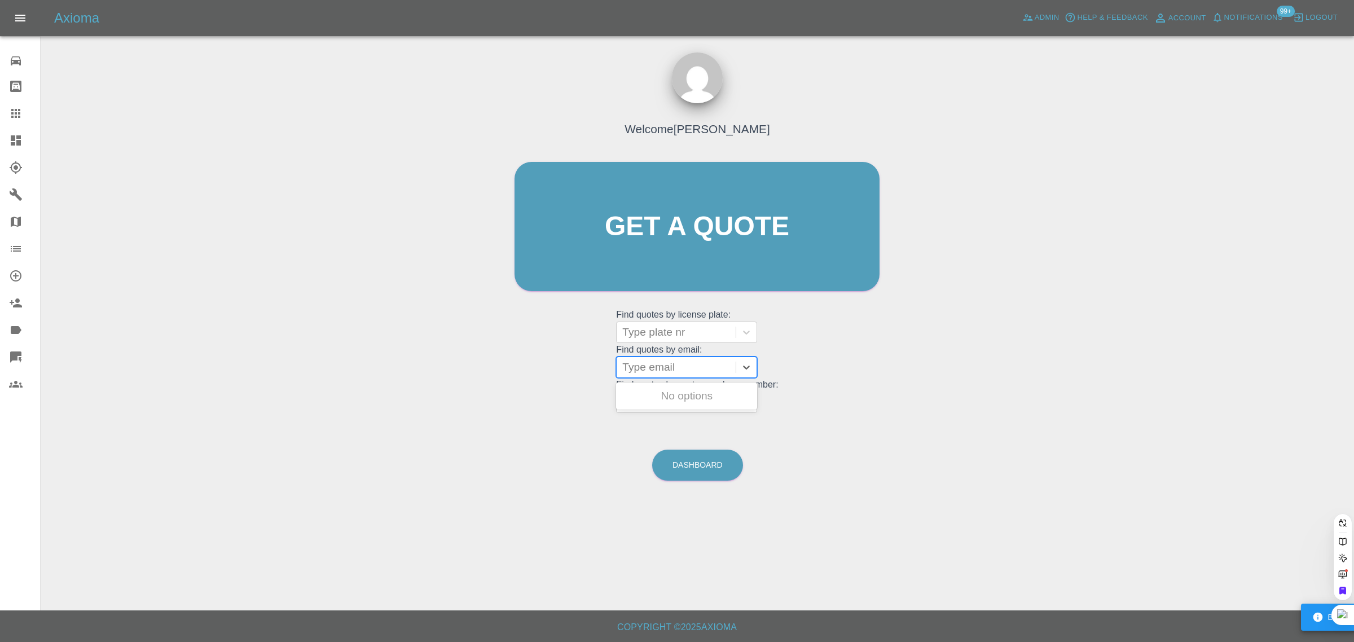
paste input "mcbhups@gmail.com"
type input "mcbhups@gmail.com"
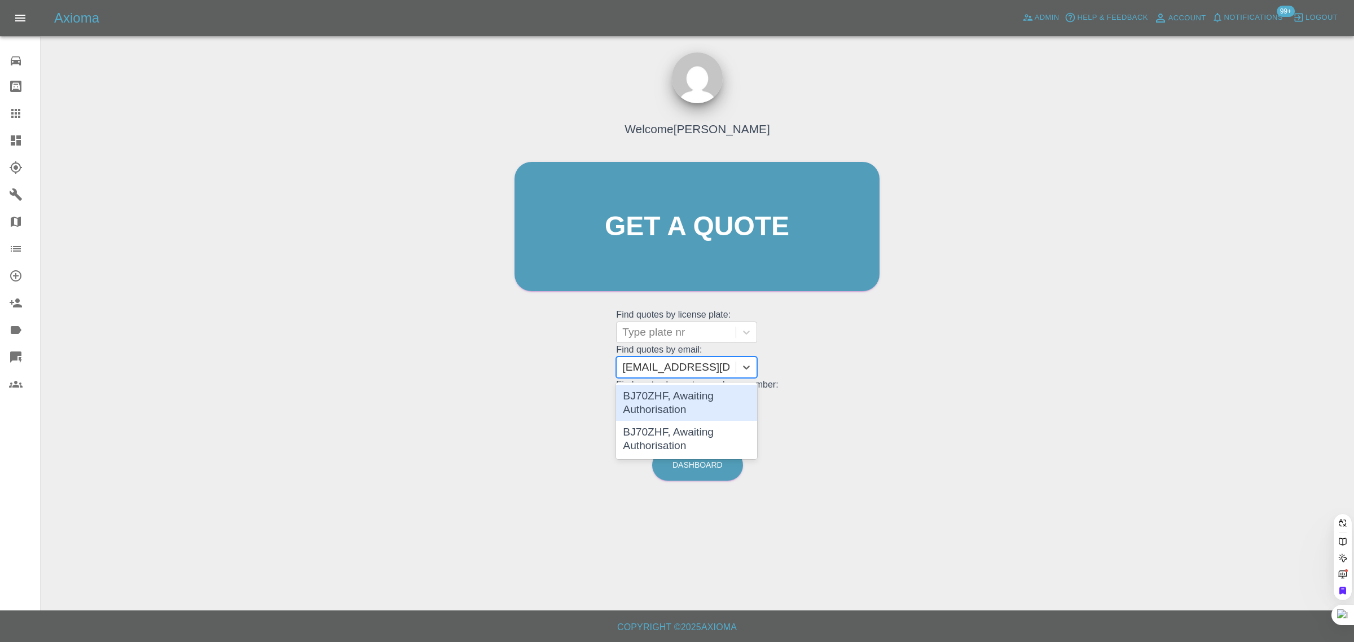
click at [680, 412] on div "BJ70ZHF, Awaiting Authorisation" at bounding box center [686, 403] width 141 height 36
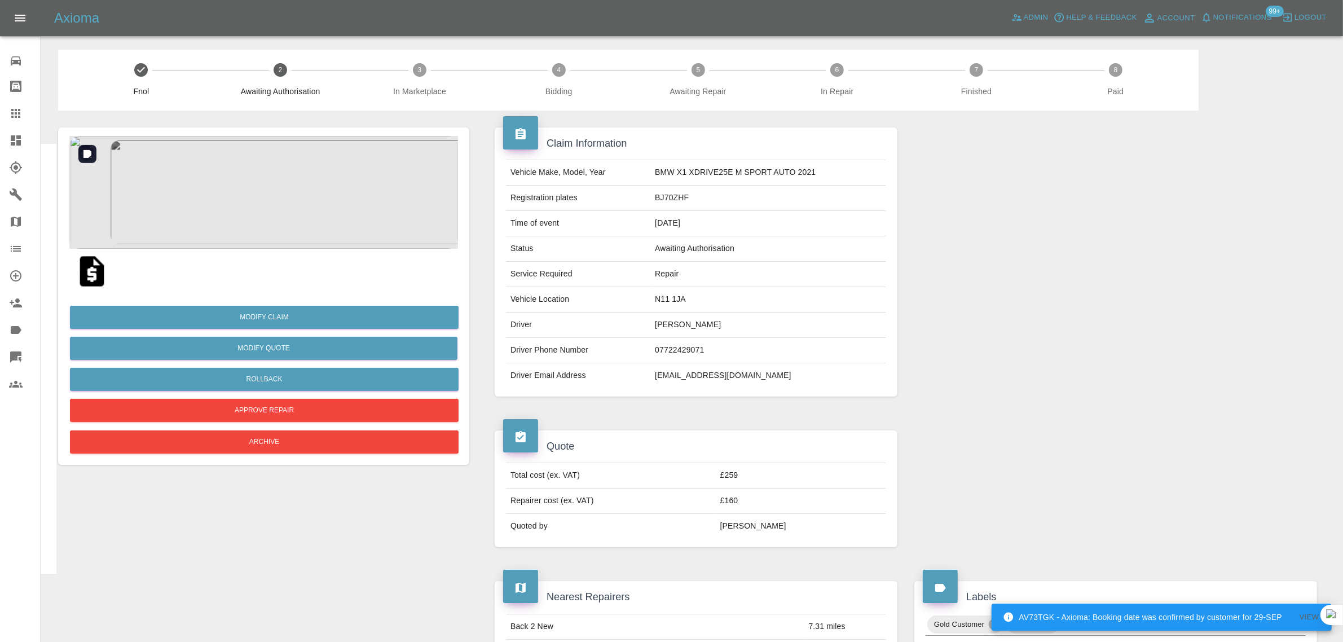
click at [254, 181] on img at bounding box center [263, 192] width 389 height 113
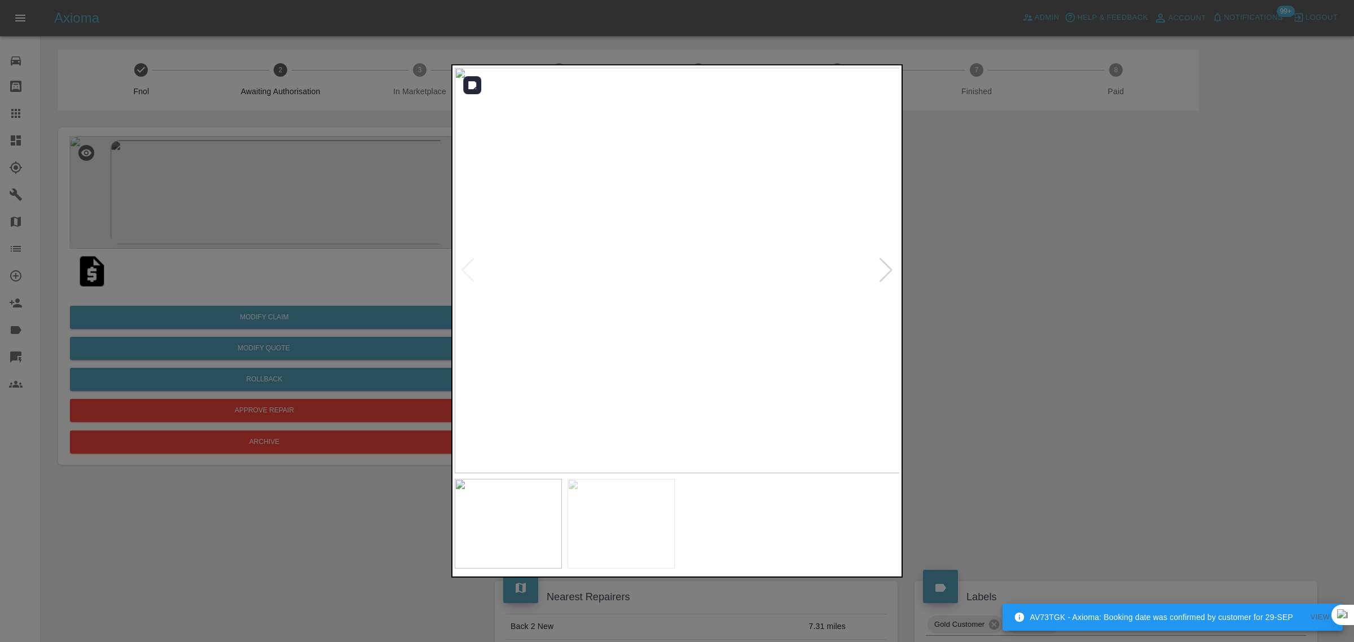
click at [877, 269] on img at bounding box center [678, 271] width 446 height 406
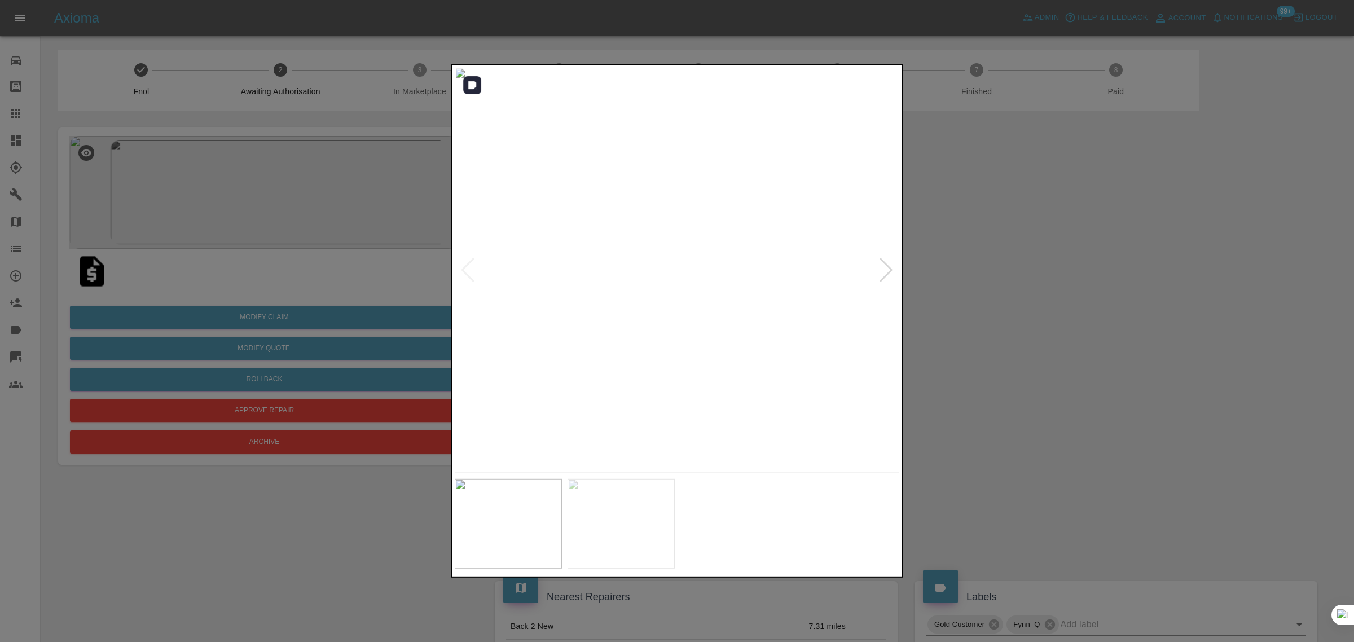
click at [881, 269] on div at bounding box center [885, 270] width 15 height 25
click at [881, 269] on img at bounding box center [678, 271] width 446 height 406
click at [468, 271] on div at bounding box center [467, 270] width 15 height 25
click at [929, 364] on div at bounding box center [677, 321] width 1354 height 642
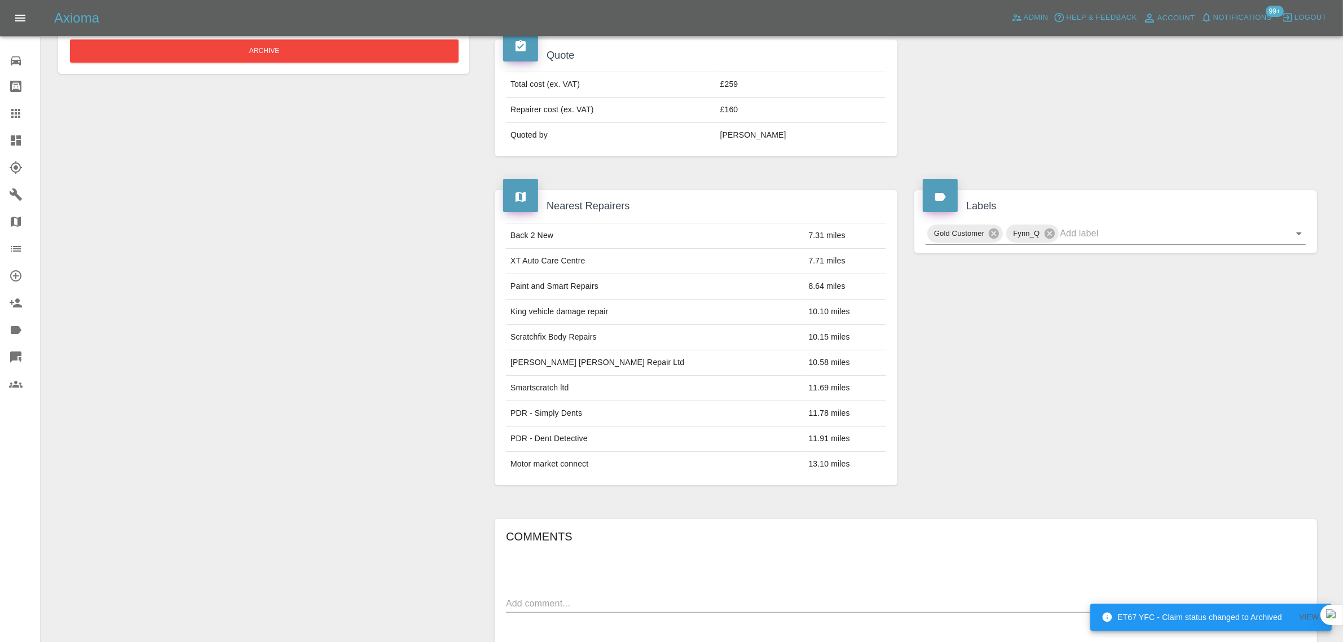
scroll to position [141, 0]
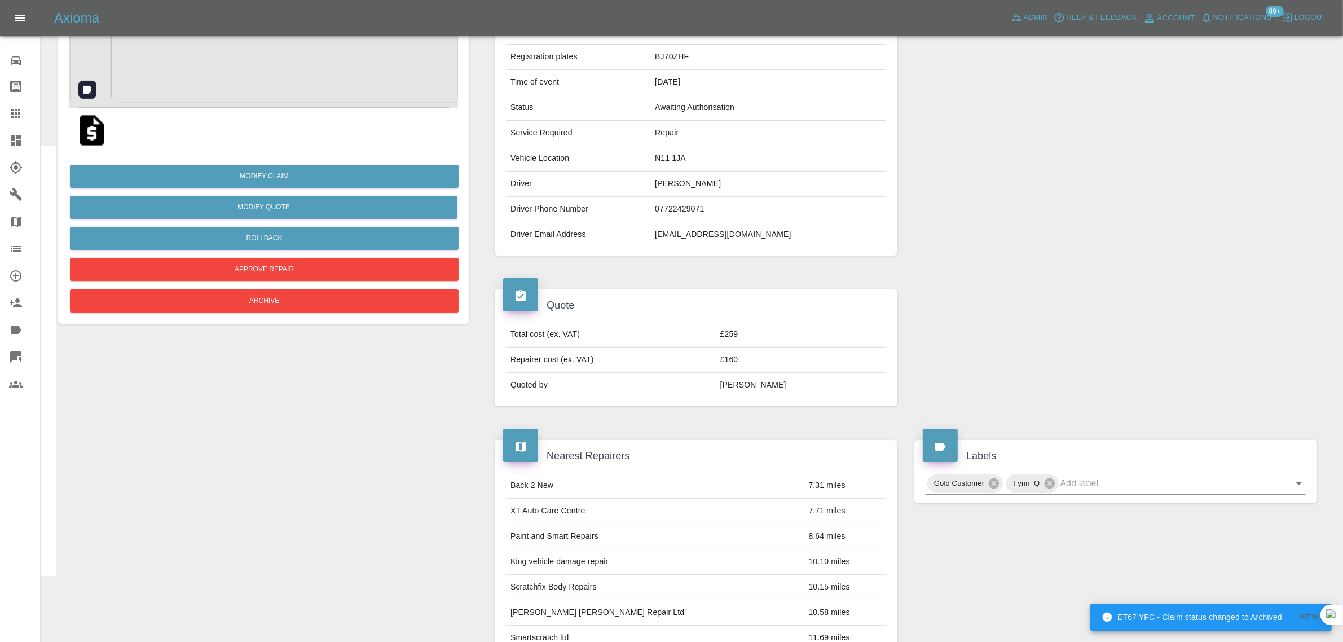
click at [252, 80] on img at bounding box center [263, 51] width 389 height 113
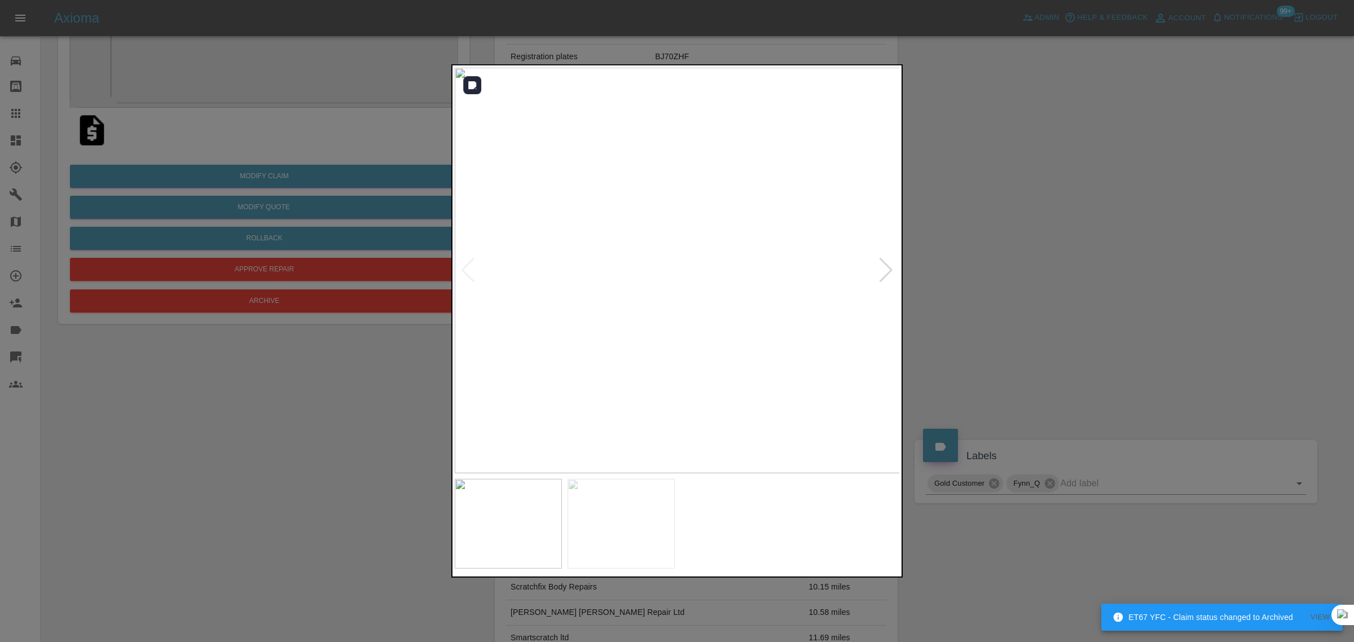
click at [716, 266] on img at bounding box center [678, 271] width 446 height 406
click at [667, 338] on img at bounding box center [652, 376] width 1337 height 1216
click at [262, 424] on div at bounding box center [677, 321] width 1354 height 642
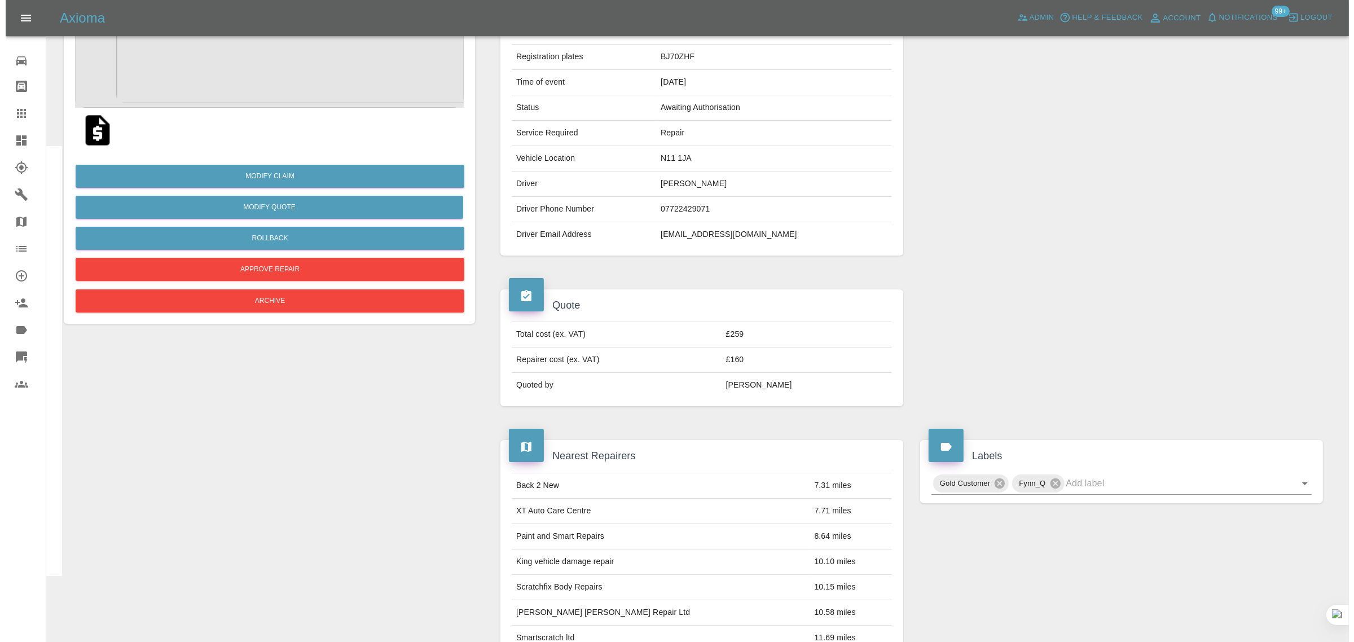
scroll to position [0, 0]
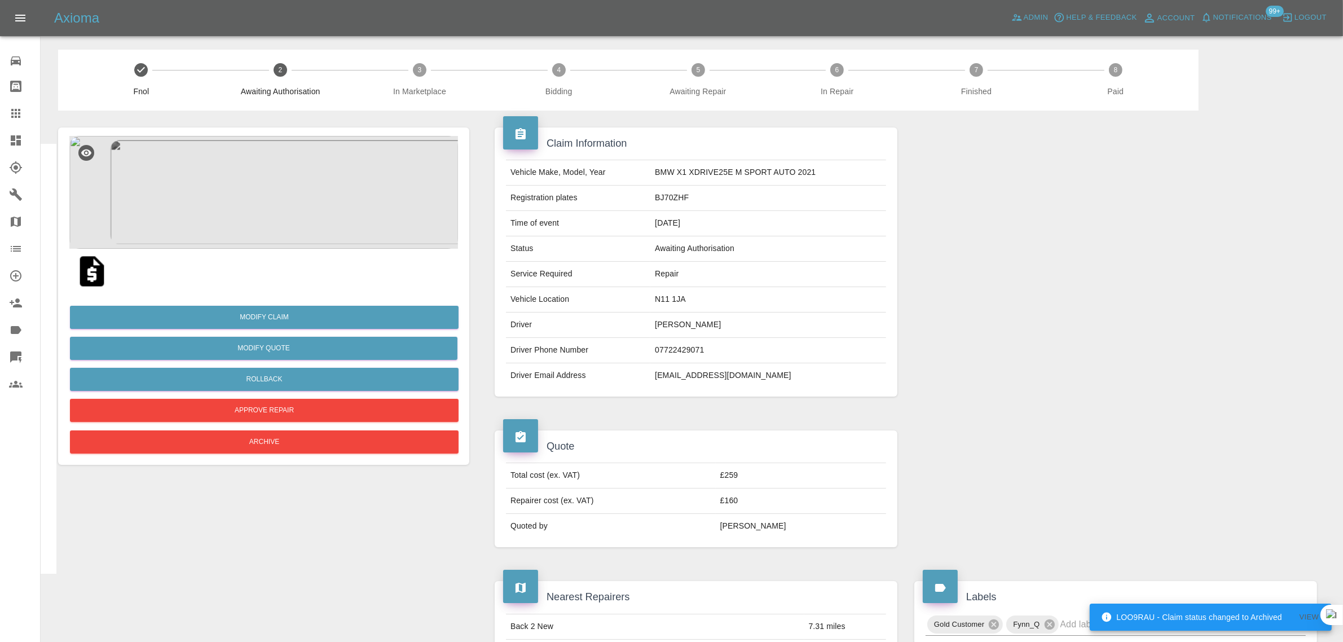
drag, startPoint x: 14, startPoint y: 119, endPoint x: 689, endPoint y: 386, distance: 726.2
click at [14, 119] on icon at bounding box center [16, 114] width 14 height 14
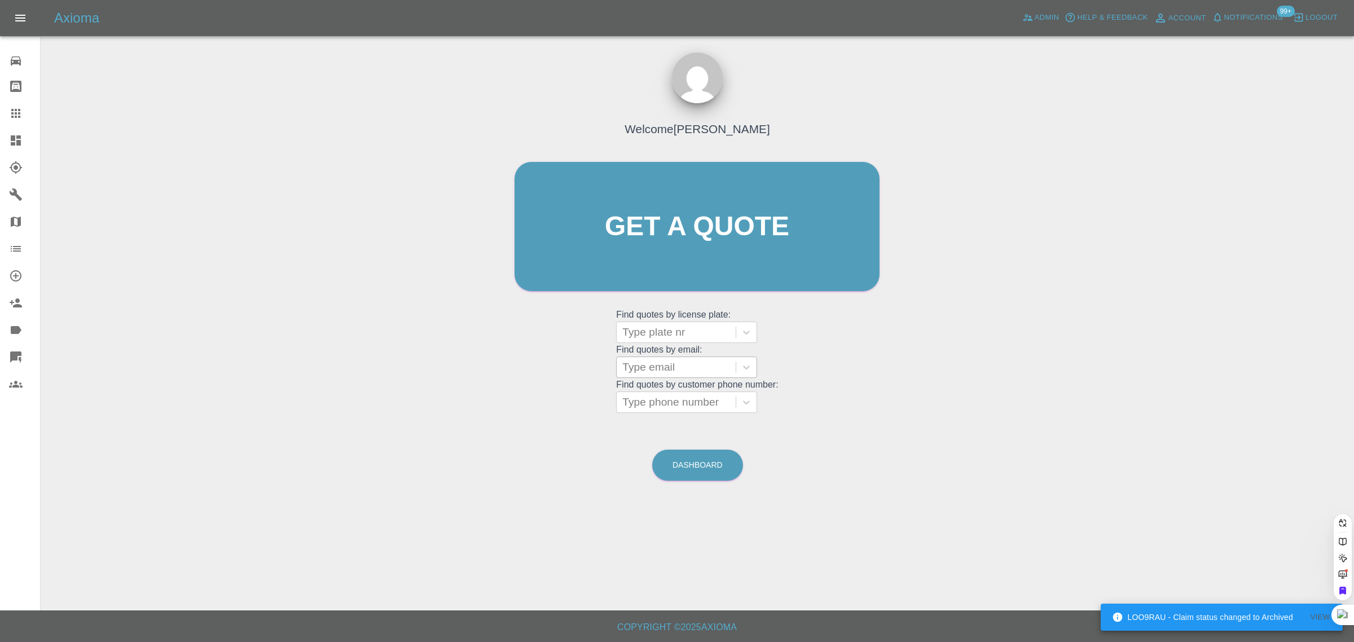
click at [702, 366] on div at bounding box center [676, 367] width 108 height 16
paste input "stevestrummy@sky.com"
type input "stevestrummy@sky.com"
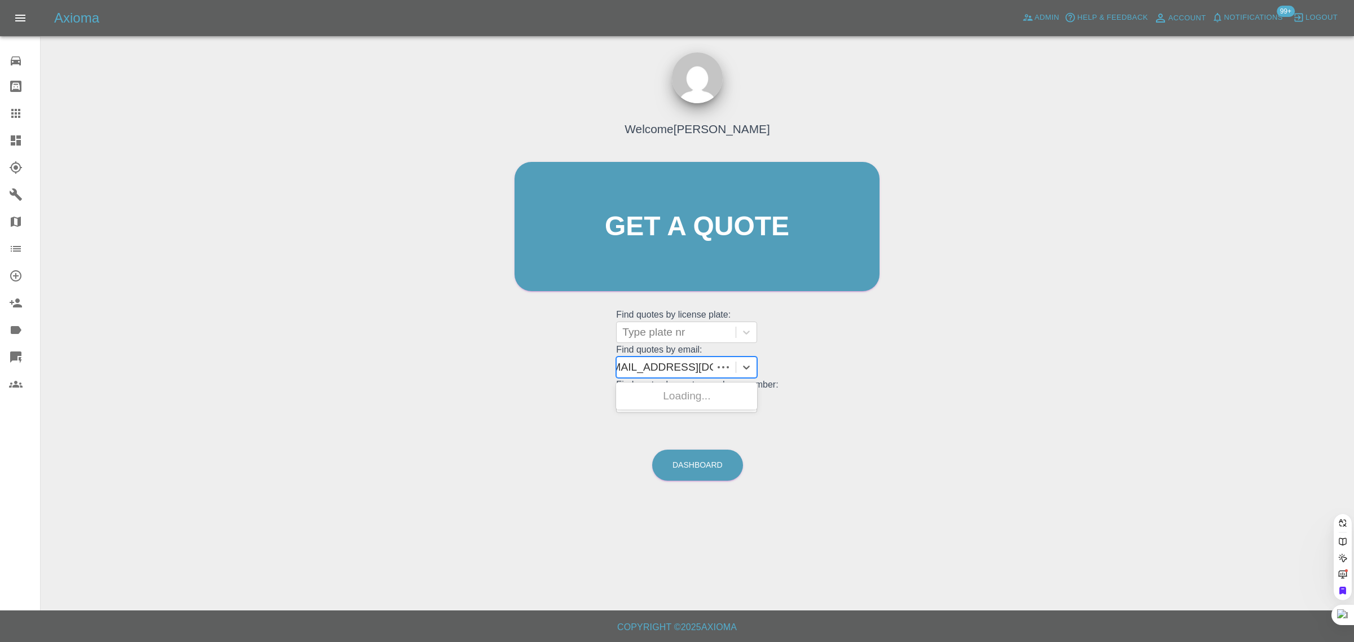
scroll to position [0, 3]
click at [693, 400] on div "ET21VVJ, Awaiting Repair" at bounding box center [686, 396] width 141 height 23
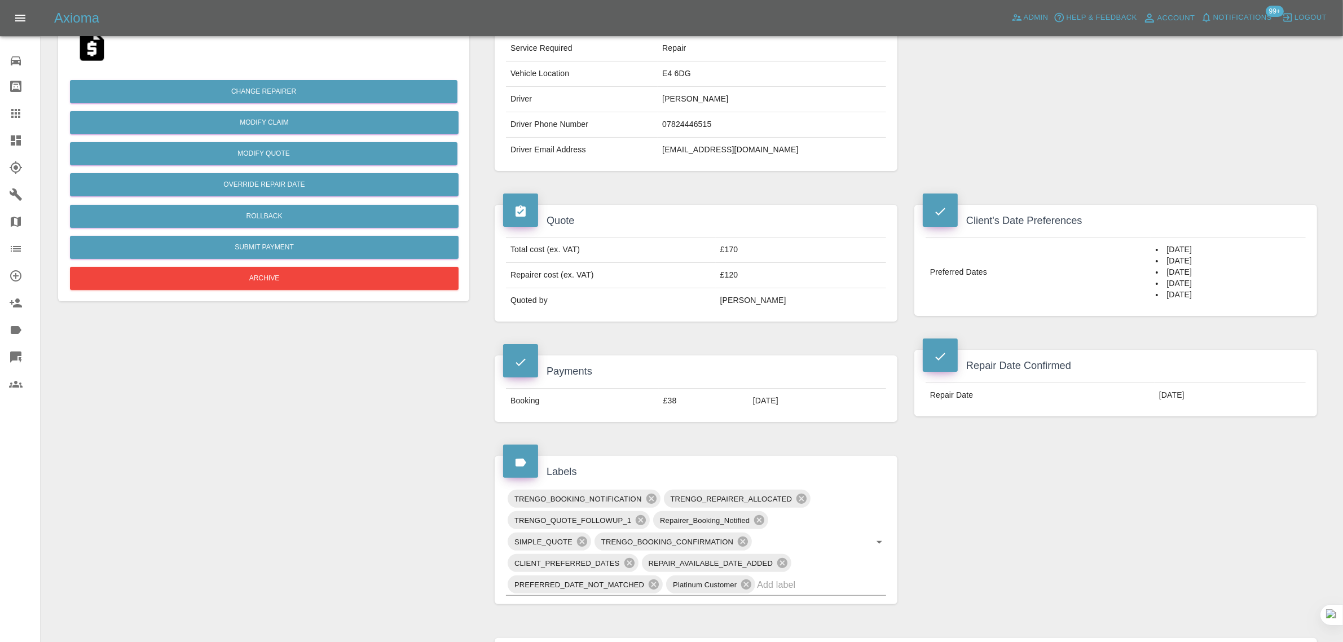
scroll to position [494, 0]
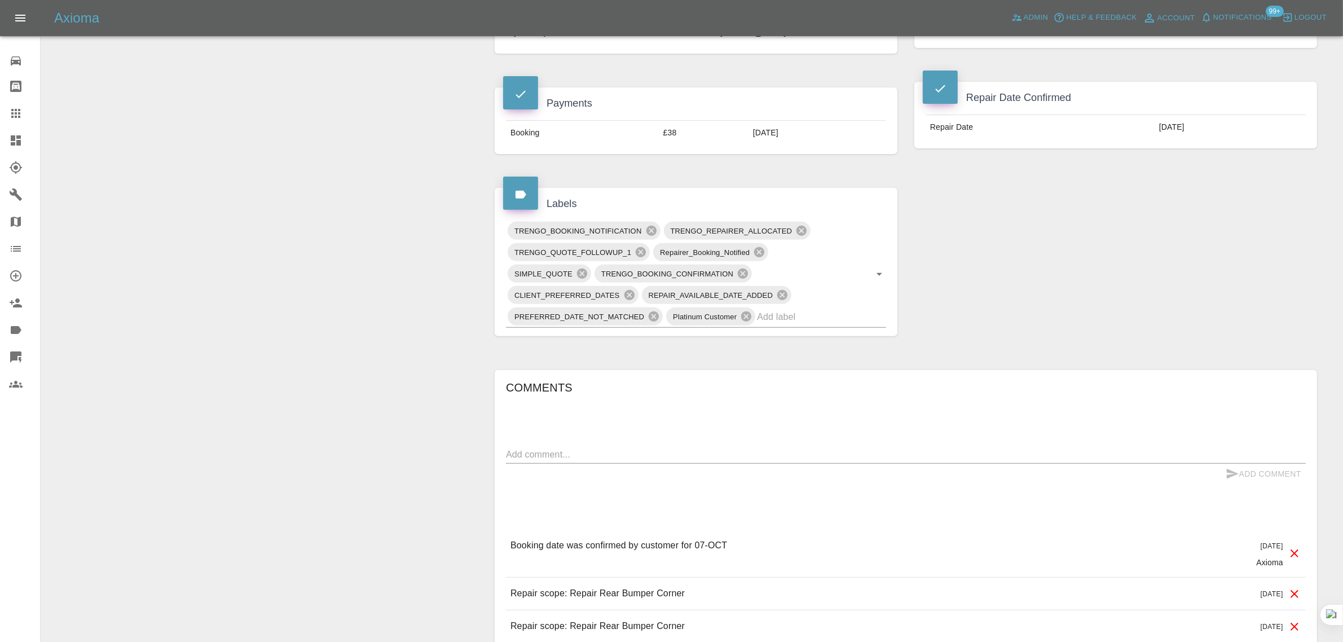
click at [679, 452] on textarea at bounding box center [906, 454] width 800 height 13
paste textarea "Please note that I have now sold my car and so will not need the repair. Kind r…"
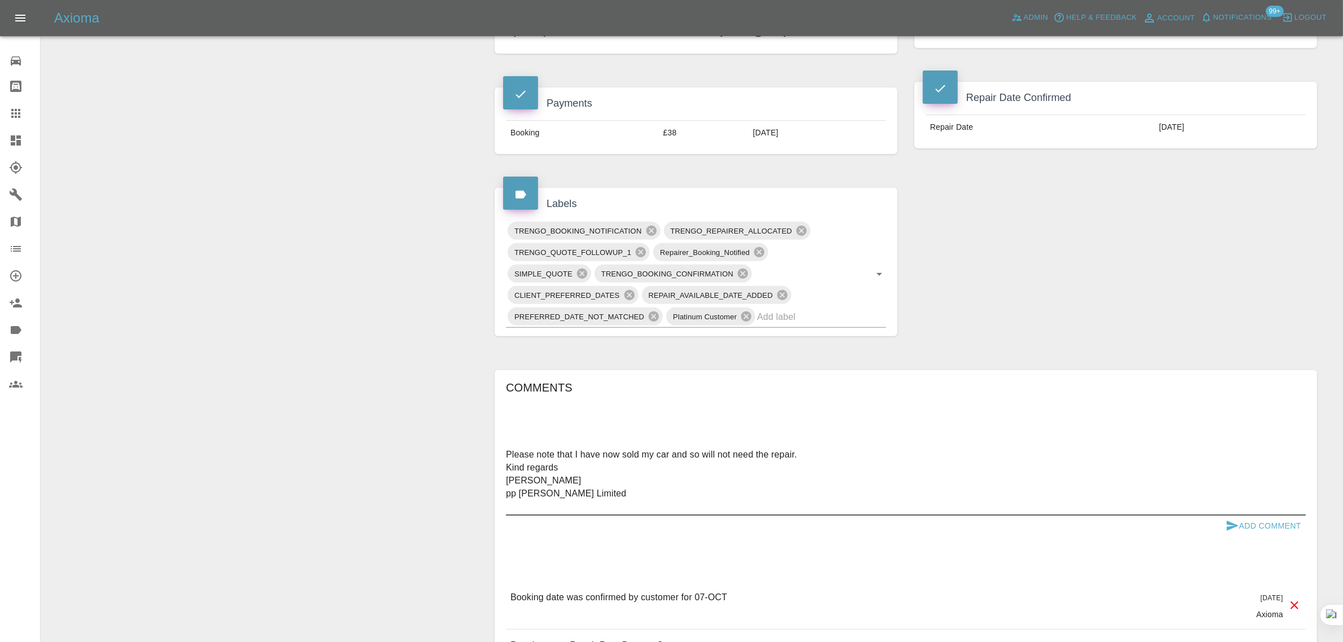
type textarea "Please note that I have now sold my car and so will not need the repair. Kind r…"
click at [1287, 531] on button "Add Comment" at bounding box center [1263, 526] width 85 height 21
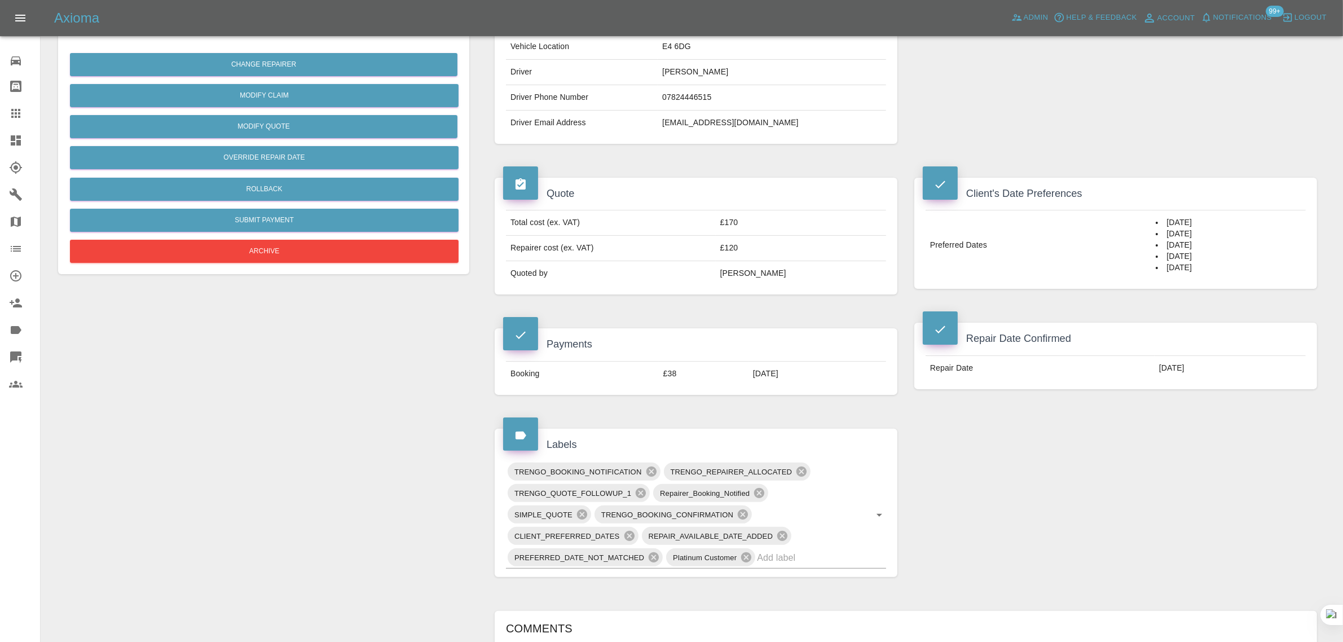
scroll to position [423, 0]
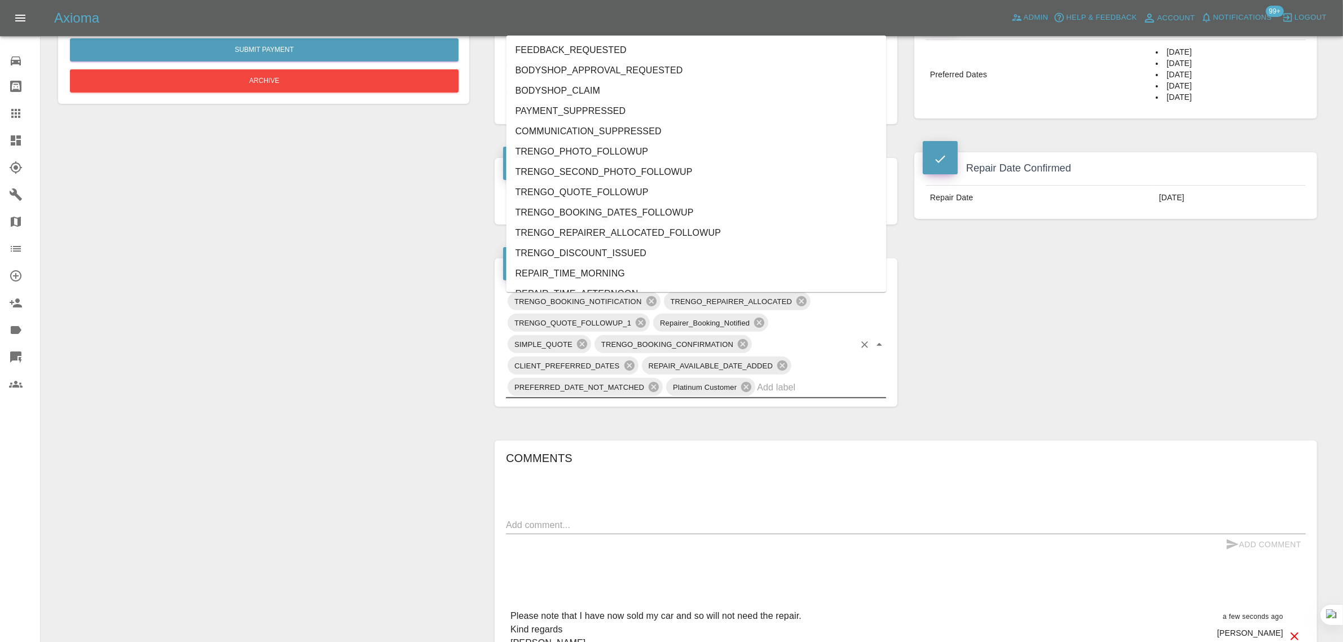
click at [816, 380] on input "text" at bounding box center [806, 386] width 98 height 17
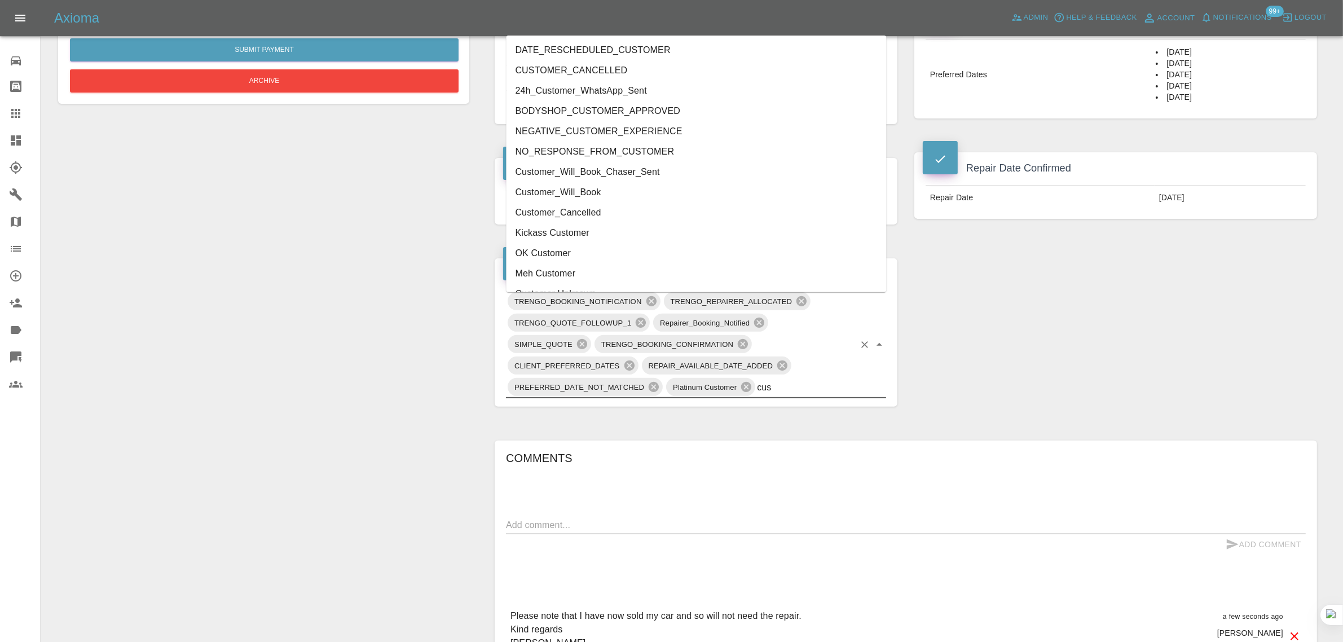
type input "cust"
click at [593, 215] on li "Customer_Cancelled" at bounding box center [697, 213] width 380 height 20
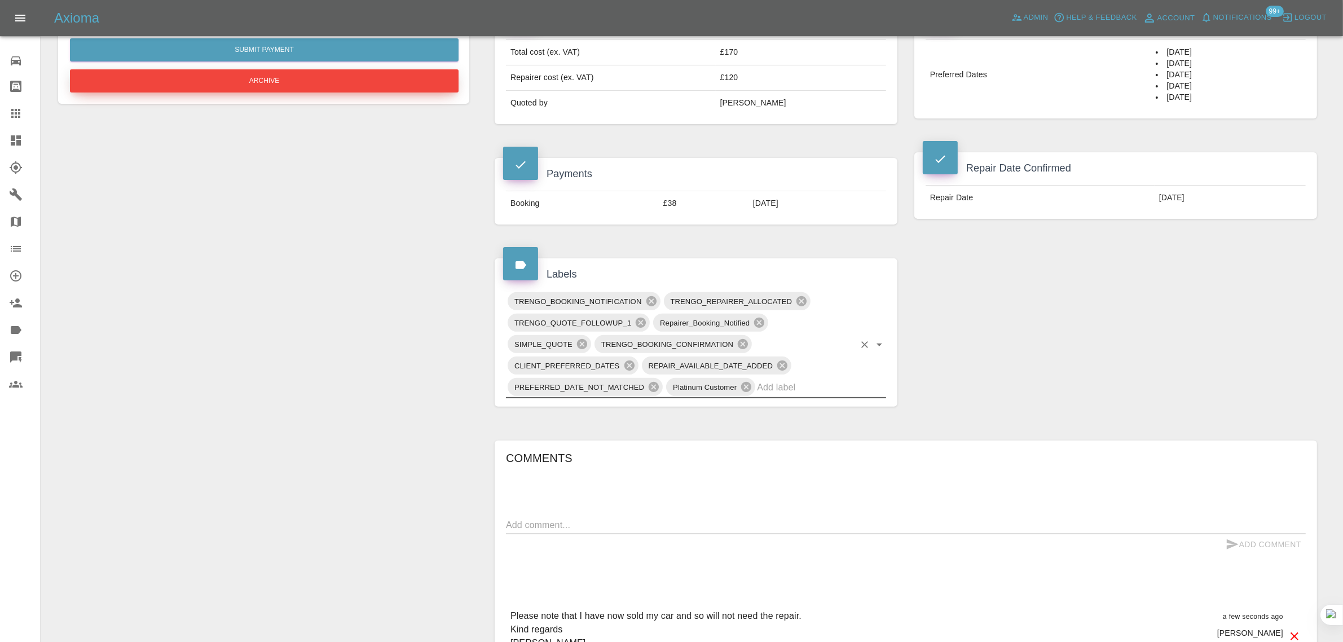
click at [319, 88] on button "Archive" at bounding box center [264, 80] width 389 height 23
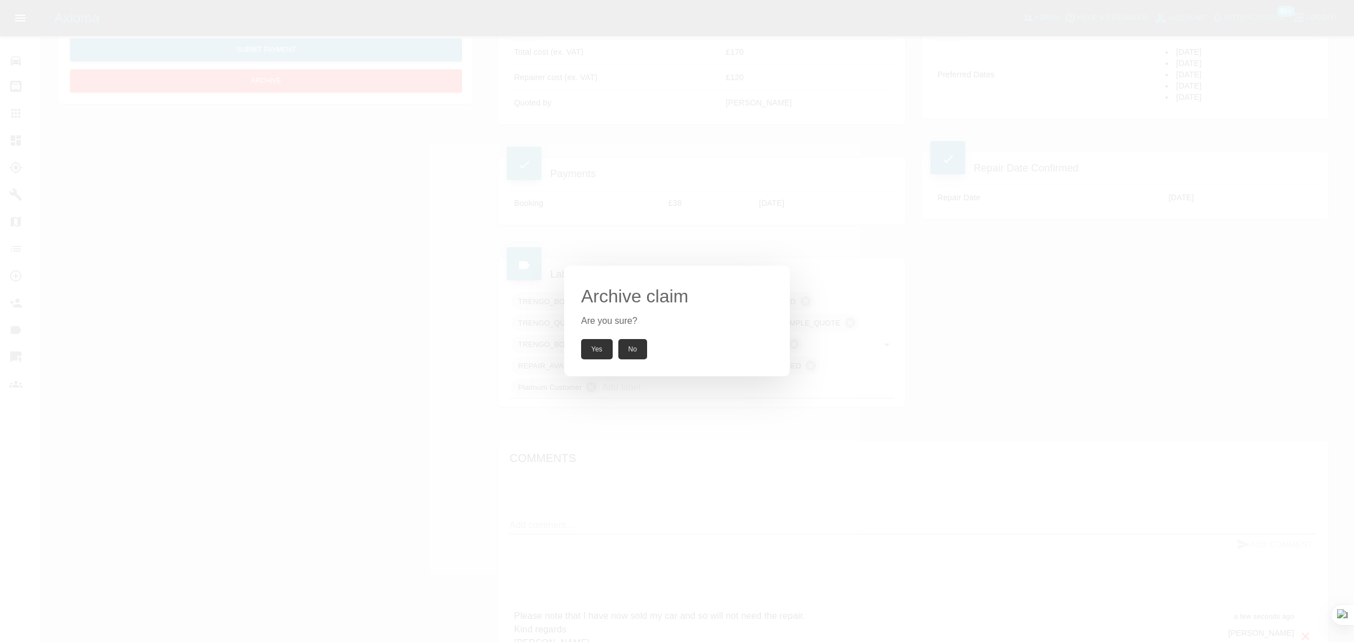
click at [591, 343] on button "Yes" at bounding box center [597, 349] width 32 height 20
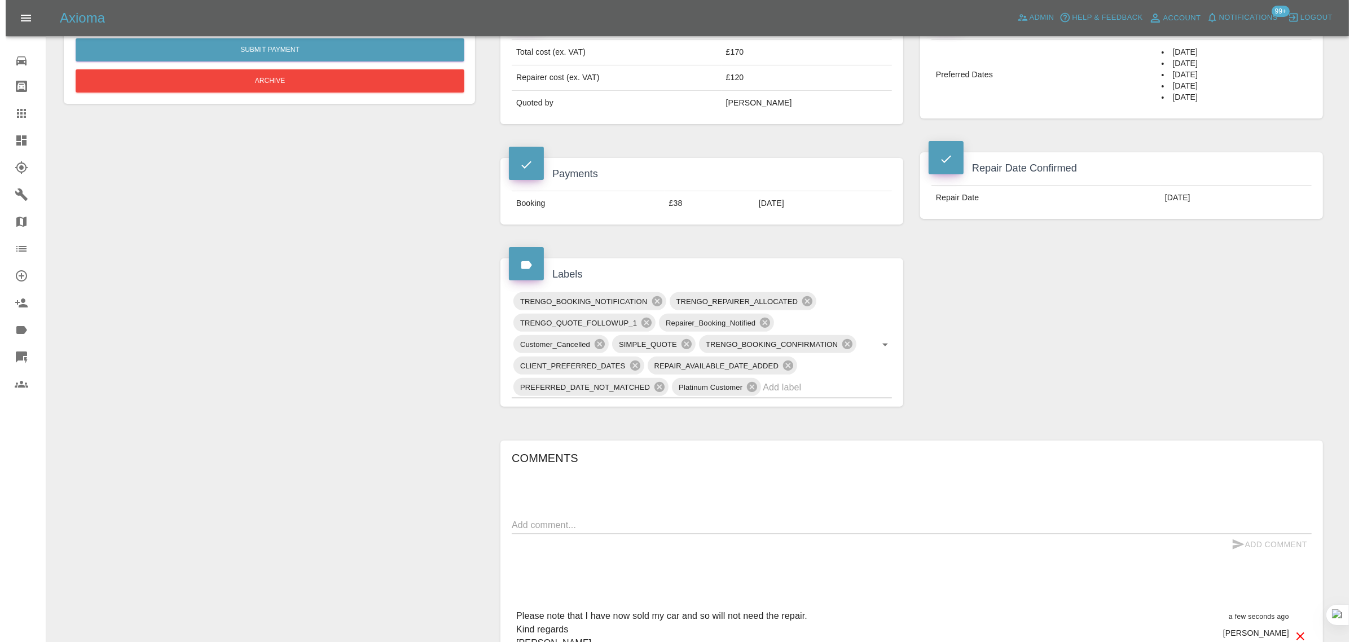
scroll to position [0, 0]
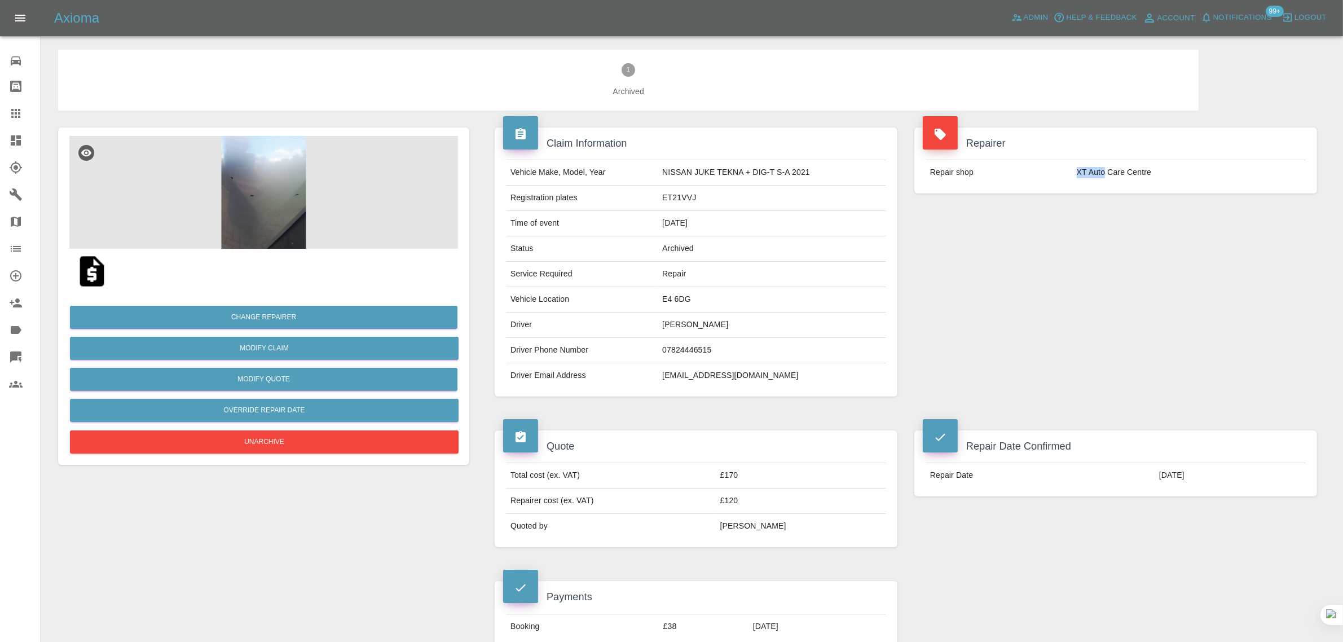
drag, startPoint x: 1079, startPoint y: 173, endPoint x: 1104, endPoint y: 171, distance: 24.9
click at [1104, 171] on td "XT Auto Care Centre" at bounding box center [1189, 172] width 234 height 25
copy td "XT Auto"
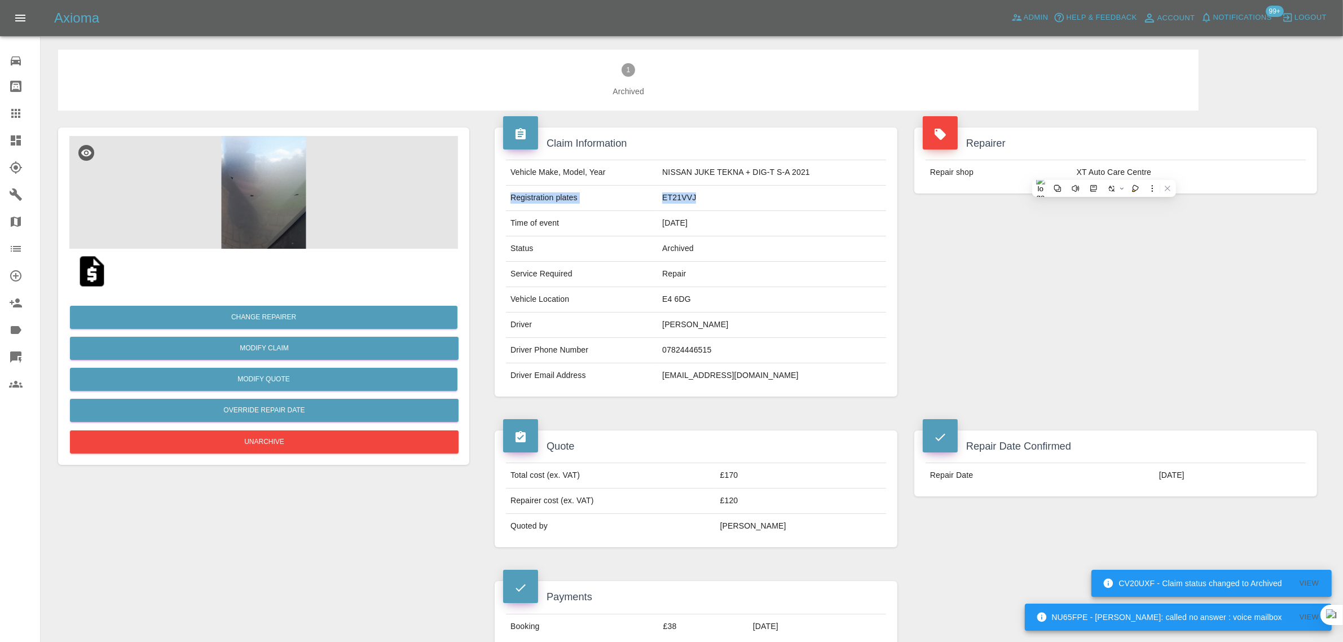
drag, startPoint x: 509, startPoint y: 201, endPoint x: 703, endPoint y: 198, distance: 194.1
click at [703, 198] on tr "Registration plates ET21VVJ" at bounding box center [696, 198] width 380 height 25
copy tr "Registration plates ET21VVJ"
drag, startPoint x: 509, startPoint y: 302, endPoint x: 715, endPoint y: 333, distance: 207.6
click at [715, 333] on tbody "Vehicle Make, Model, Year NISSAN JUKE TEKNA + DIG-T S-A 2021 Registration plate…" at bounding box center [696, 274] width 380 height 228
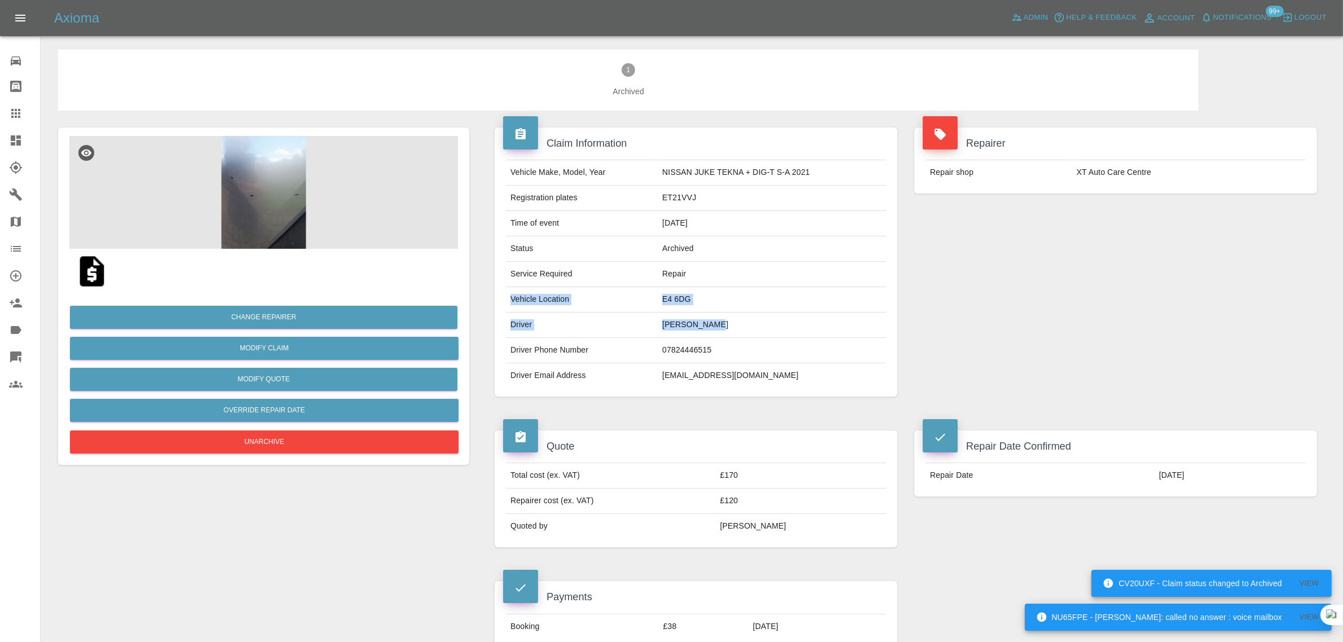
copy tbody "Vehicle Location E4 6DG Driver Steven Strum"
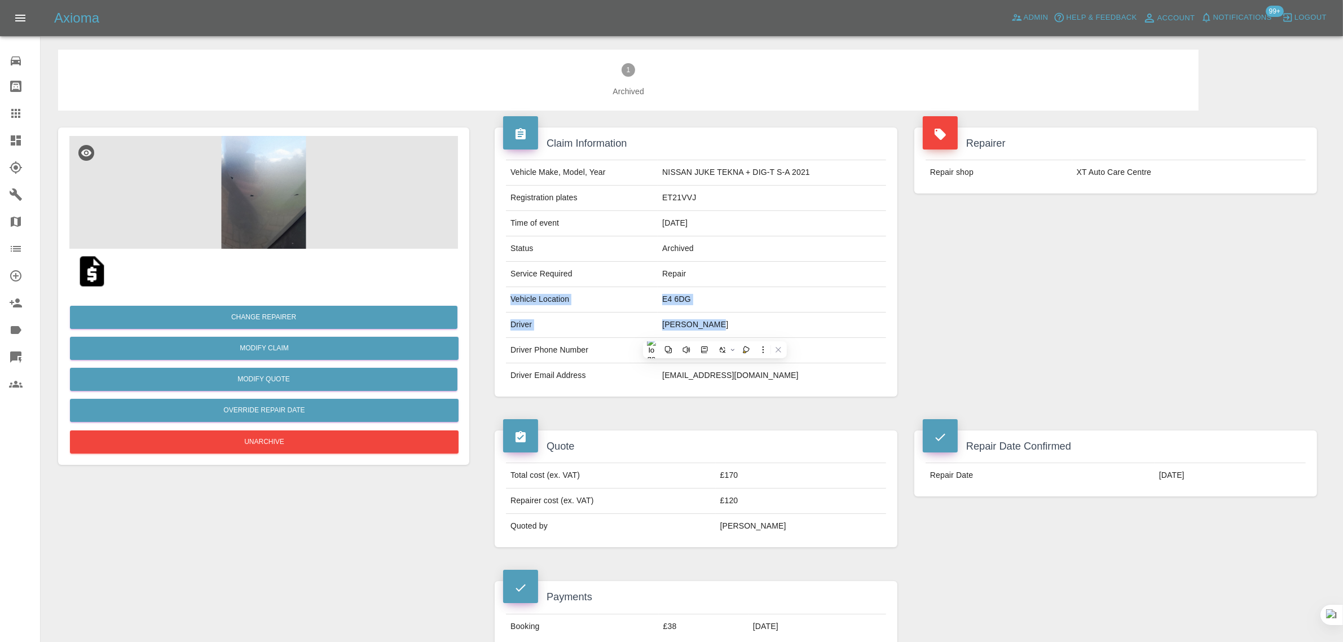
drag, startPoint x: 928, startPoint y: 477, endPoint x: 1187, endPoint y: 474, distance: 258.9
click at [1187, 474] on tr "Repair Date 07/10/2025" at bounding box center [1116, 475] width 380 height 25
copy tr "Repair Date 07/10/2025"
click at [2, 120] on link "Claims" at bounding box center [20, 113] width 40 height 27
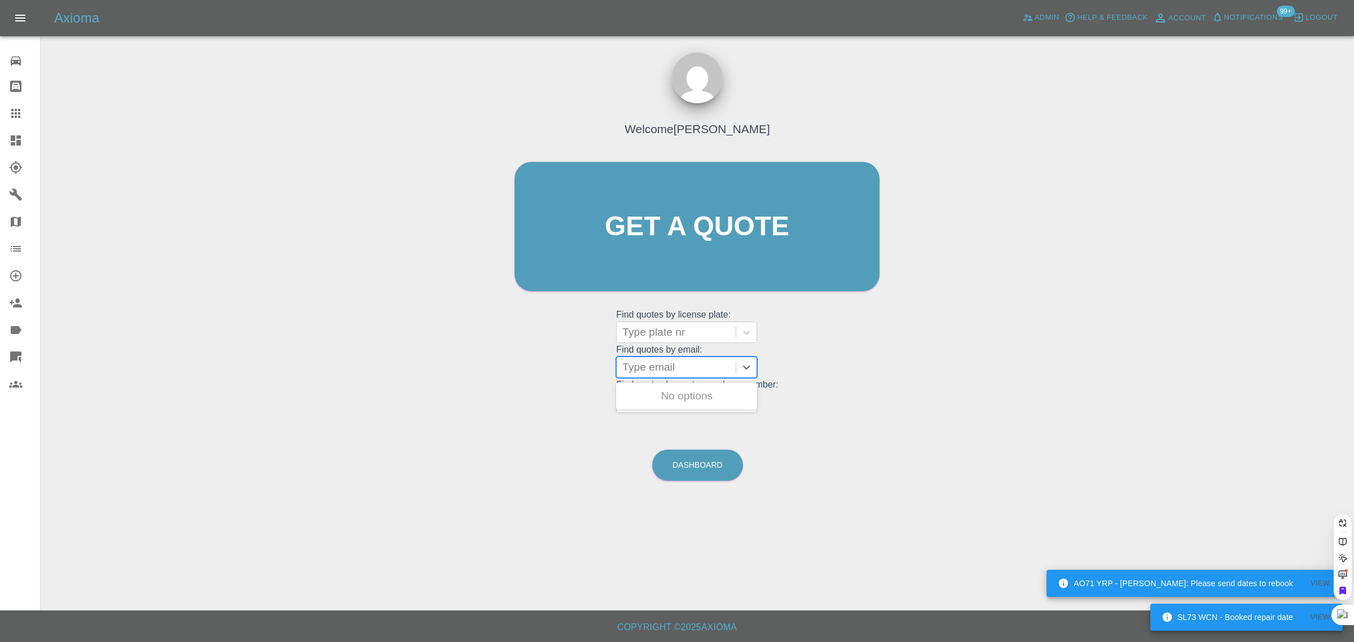
click at [677, 365] on div at bounding box center [676, 367] width 108 height 16
paste input "jonpallbonnett@gmail.com"
type input "jonpallbonnett@gmail.co"
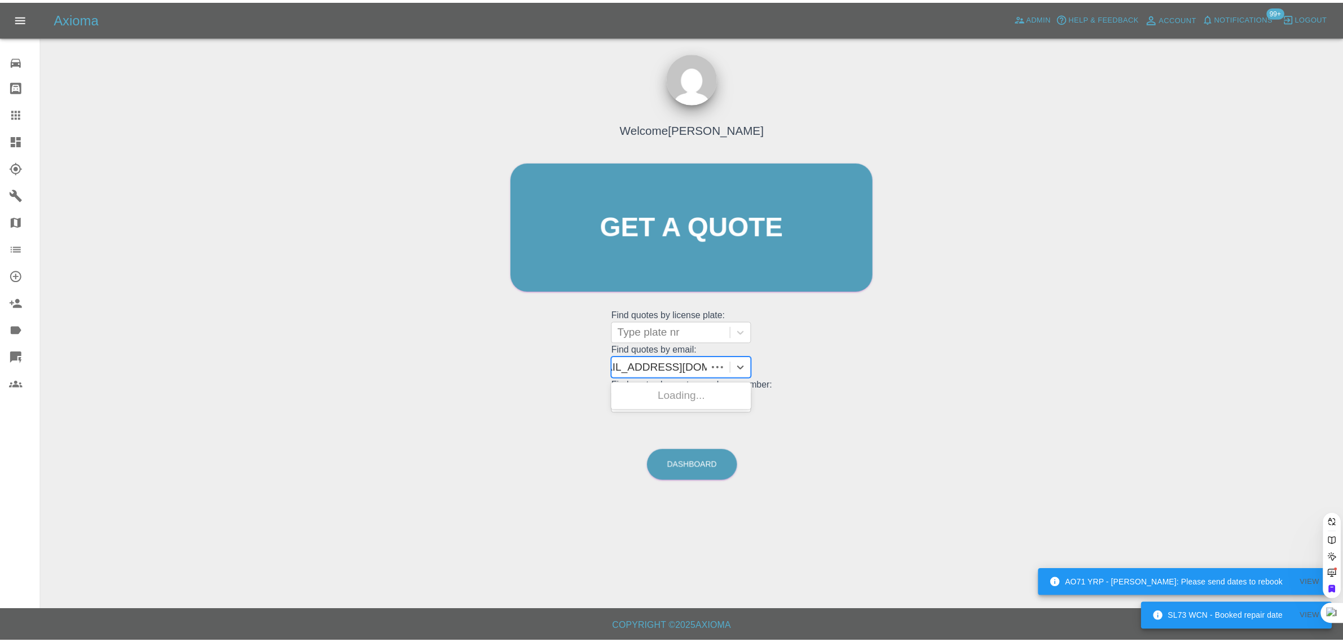
scroll to position [0, 10]
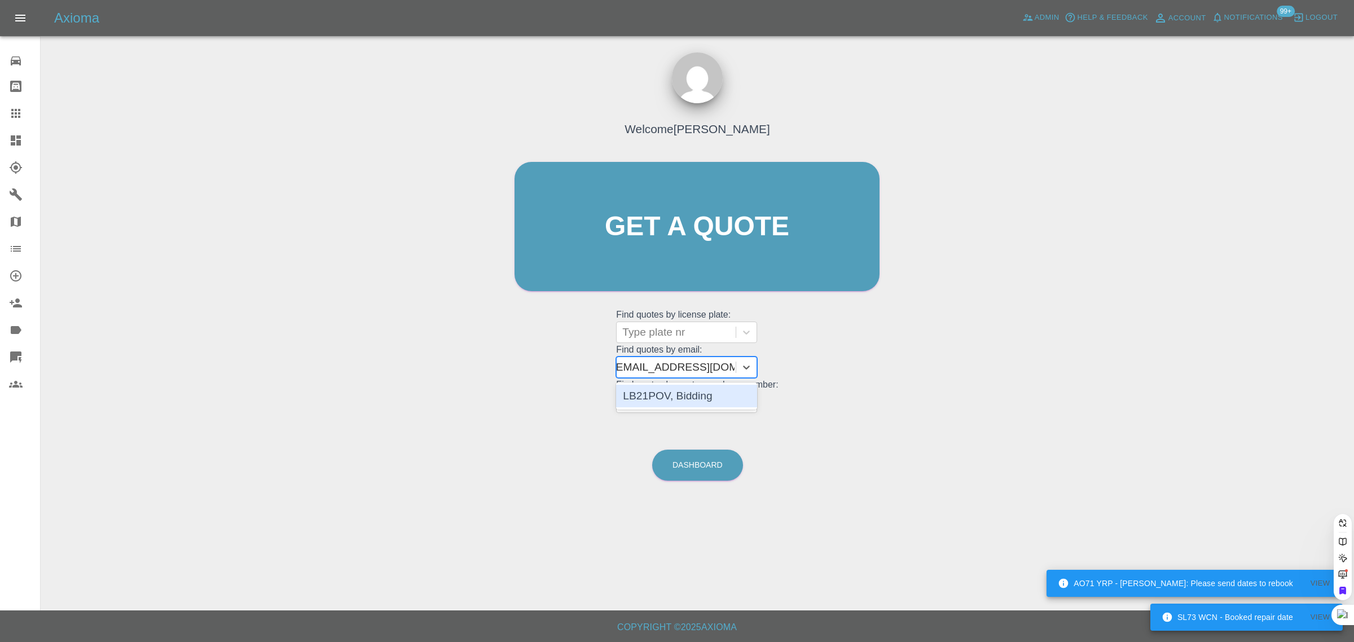
click at [679, 402] on div "LB21POV, Bidding" at bounding box center [686, 396] width 141 height 23
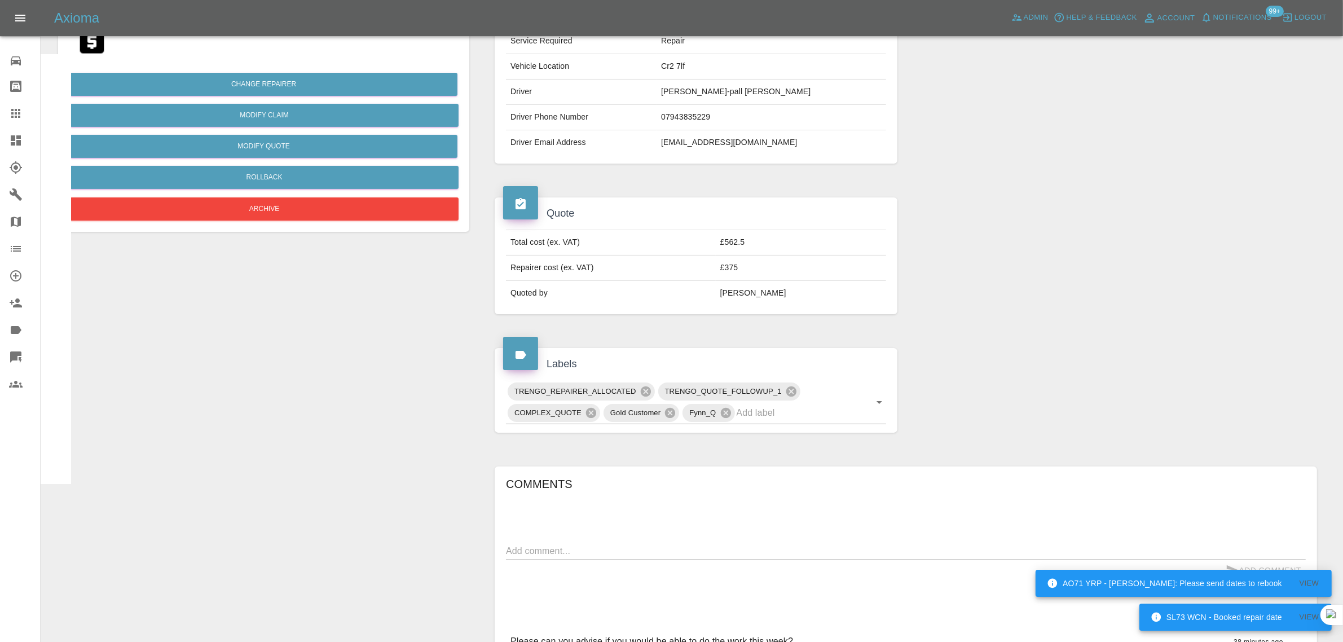
scroll to position [469, 0]
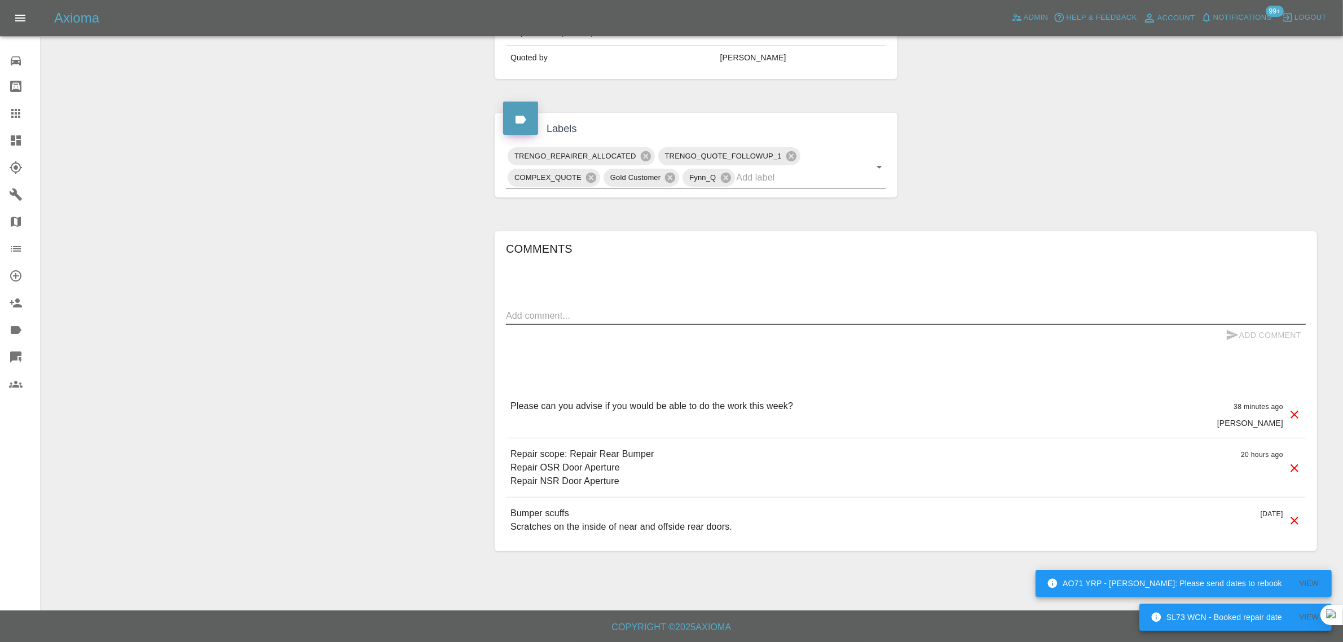
click at [822, 320] on textarea at bounding box center [906, 315] width 800 height 13
paste textarea "If the person could do the work before Friday i would greatly appreciate it, as…"
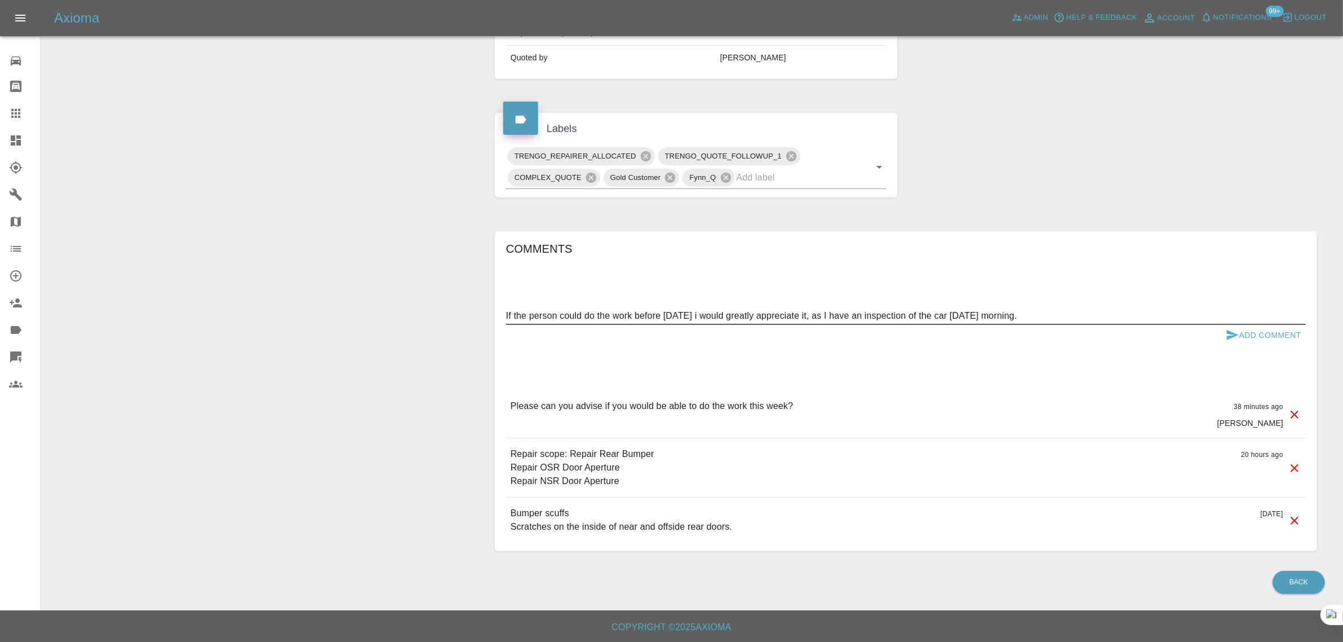
type textarea "If the person could do the work before Friday i would greatly appreciate it, as…"
click at [1251, 337] on button "Add Comment" at bounding box center [1263, 335] width 85 height 21
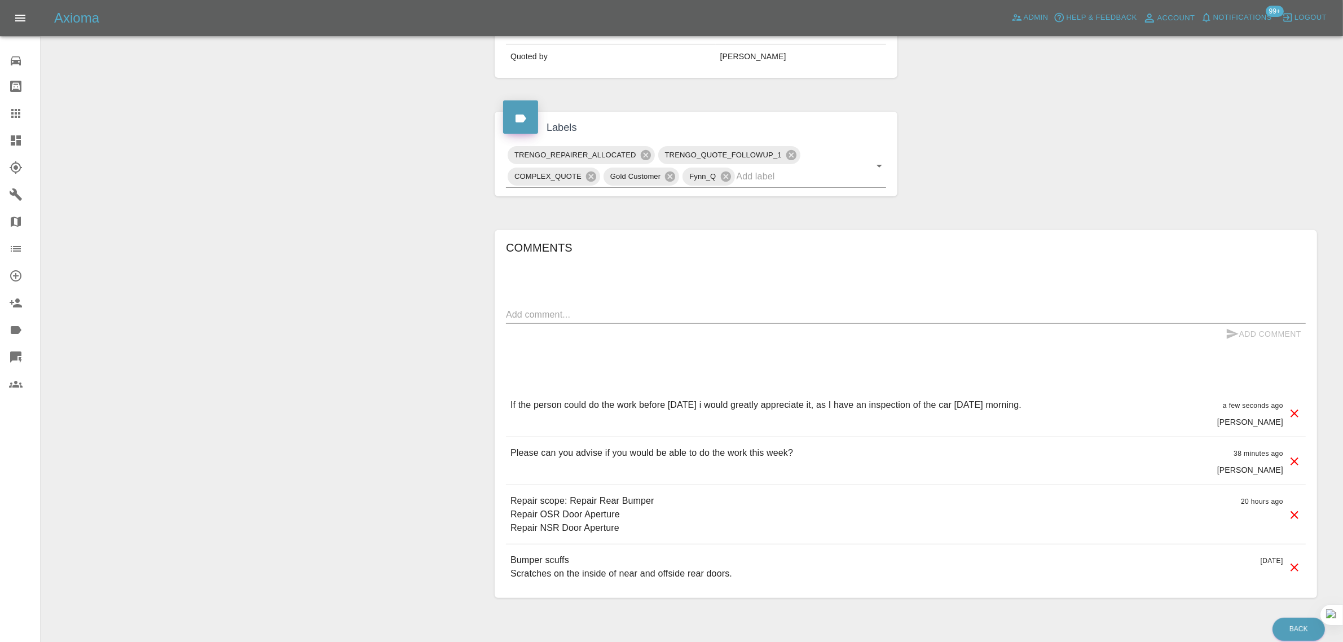
click at [441, 305] on div "Change Repairer Modify Claim Modify Quote Rollback Archive" at bounding box center [264, 128] width 428 height 974
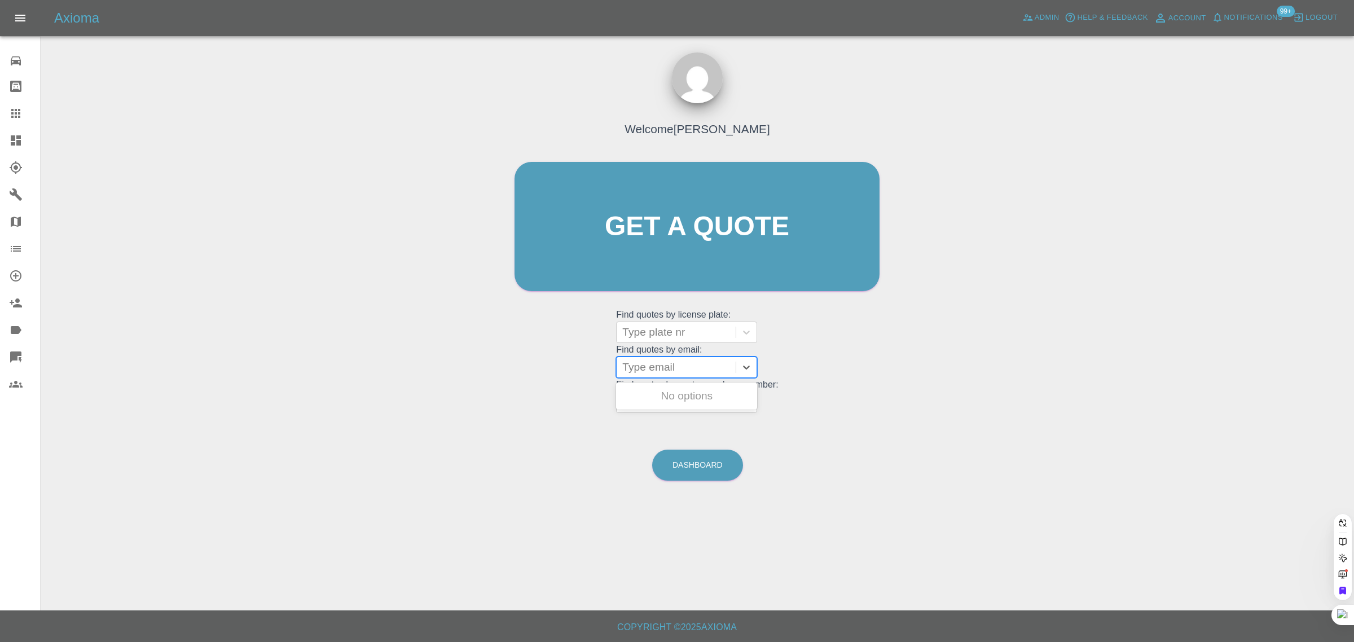
click at [672, 367] on div at bounding box center [676, 367] width 108 height 16
paste input "[PERSON_NAME][EMAIL_ADDRESS][PERSON_NAME][DOMAIN_NAME]"
type input "[PERSON_NAME][EMAIL_ADDRESS][PERSON_NAME][DOMAIN_NAME]"
click at [670, 421] on div "LN67YXJ, Awaiting Repair" at bounding box center [686, 432] width 141 height 23
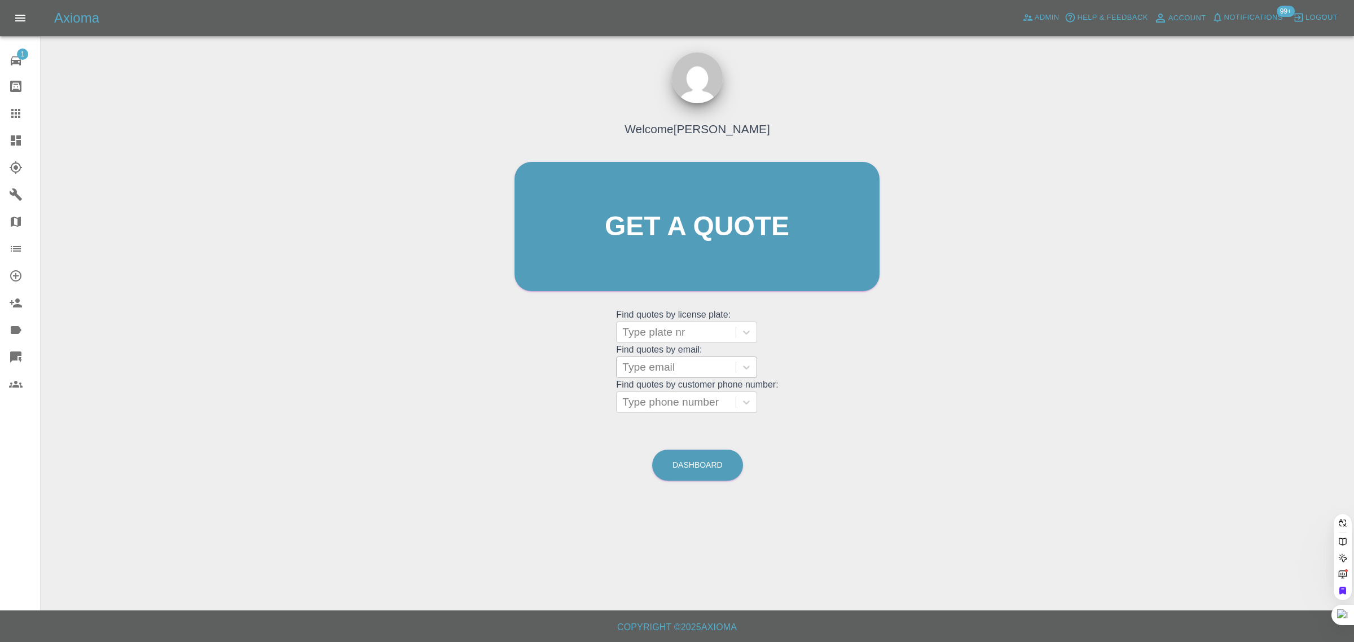
click at [660, 364] on div at bounding box center [676, 367] width 108 height 16
paste input "[EMAIL_ADDRESS][DOMAIN_NAME]"
type input "[EMAIL_ADDRESS][DOMAIN_NAME]"
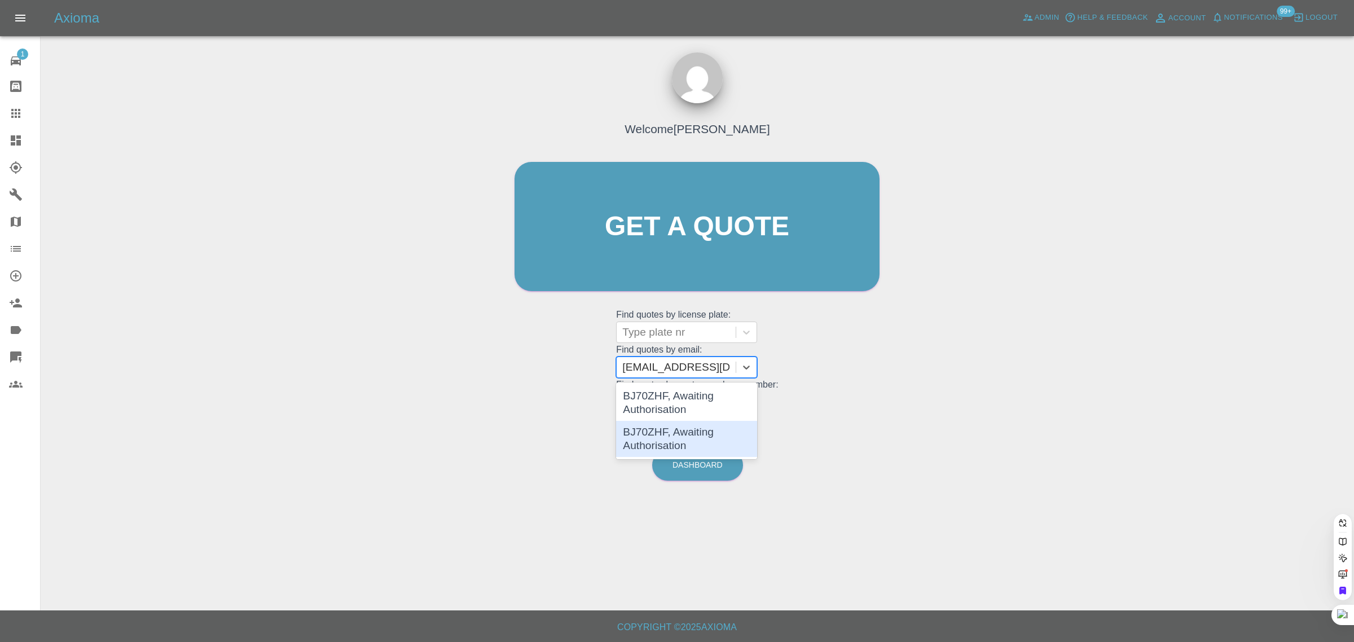
click at [658, 443] on div "BJ70ZHF, Awaiting Authorisation" at bounding box center [686, 439] width 141 height 36
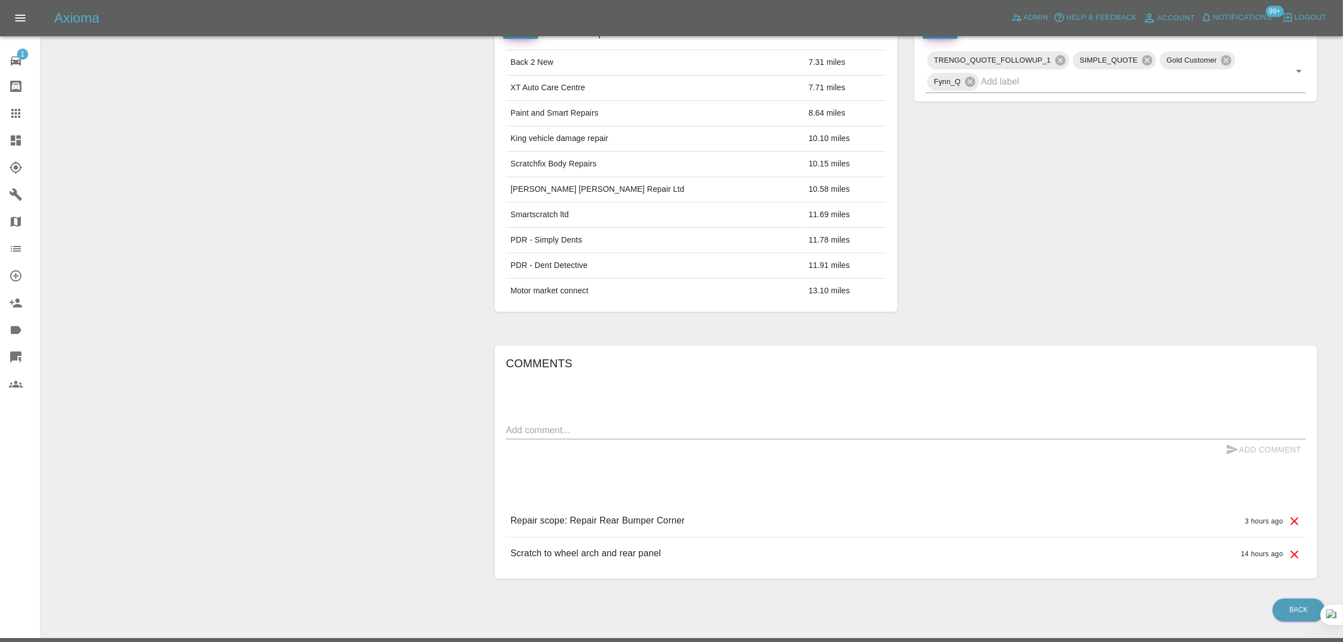
scroll to position [71, 0]
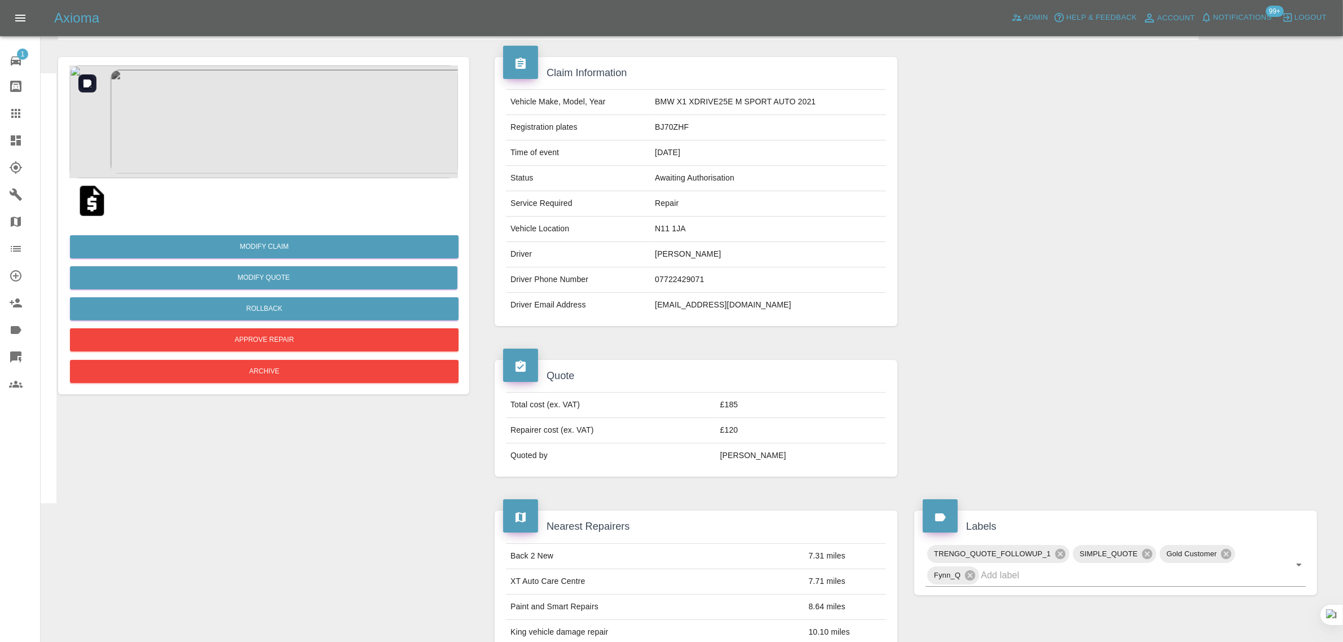
click at [249, 111] on img at bounding box center [263, 121] width 389 height 113
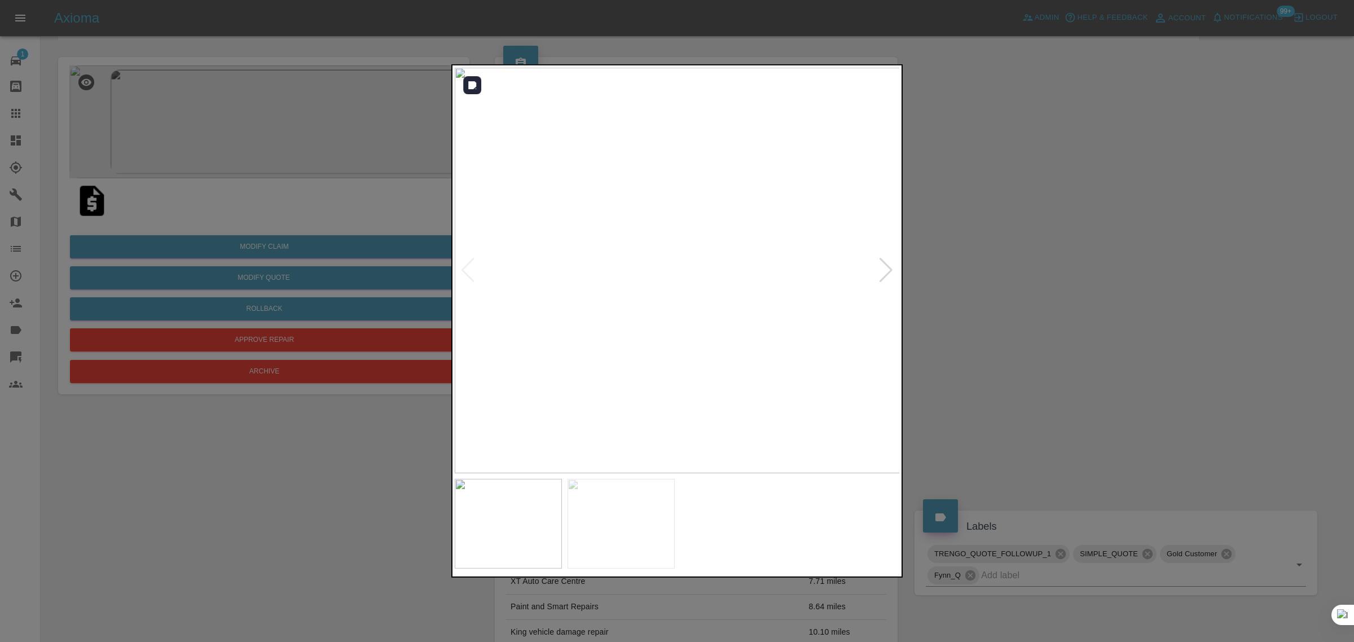
click at [886, 271] on div at bounding box center [885, 270] width 15 height 25
click at [886, 271] on img at bounding box center [678, 271] width 446 height 406
click at [1016, 267] on div at bounding box center [677, 321] width 1354 height 642
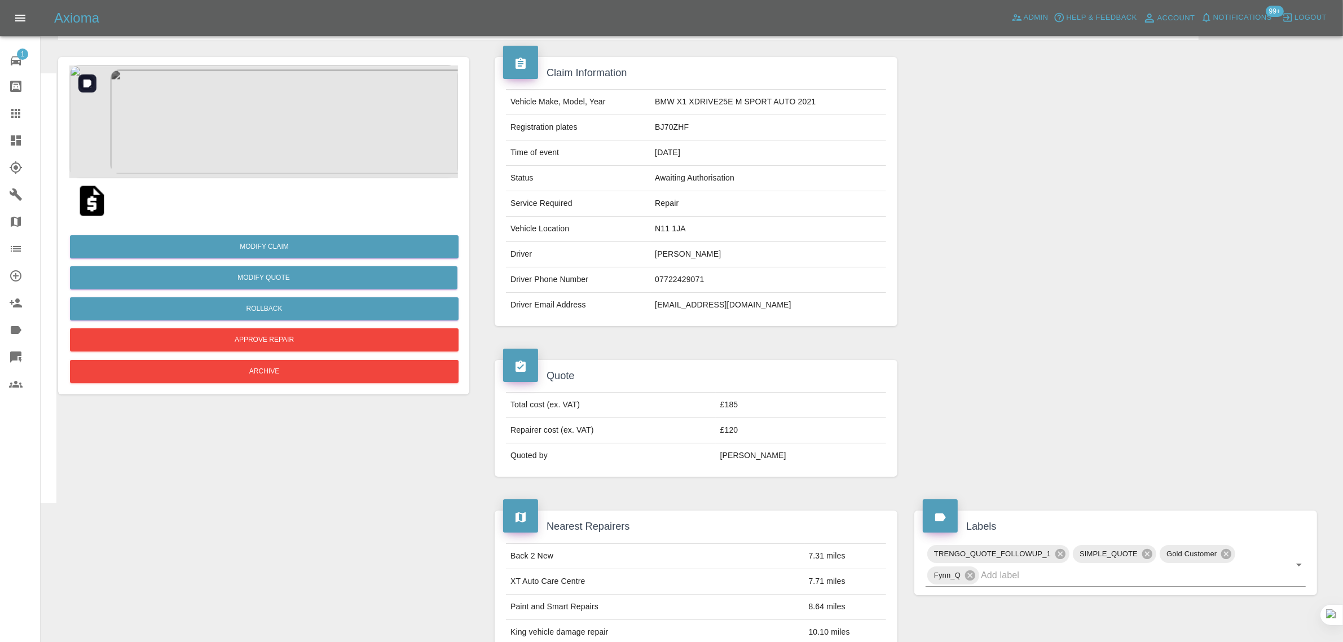
click at [280, 96] on img at bounding box center [263, 121] width 389 height 113
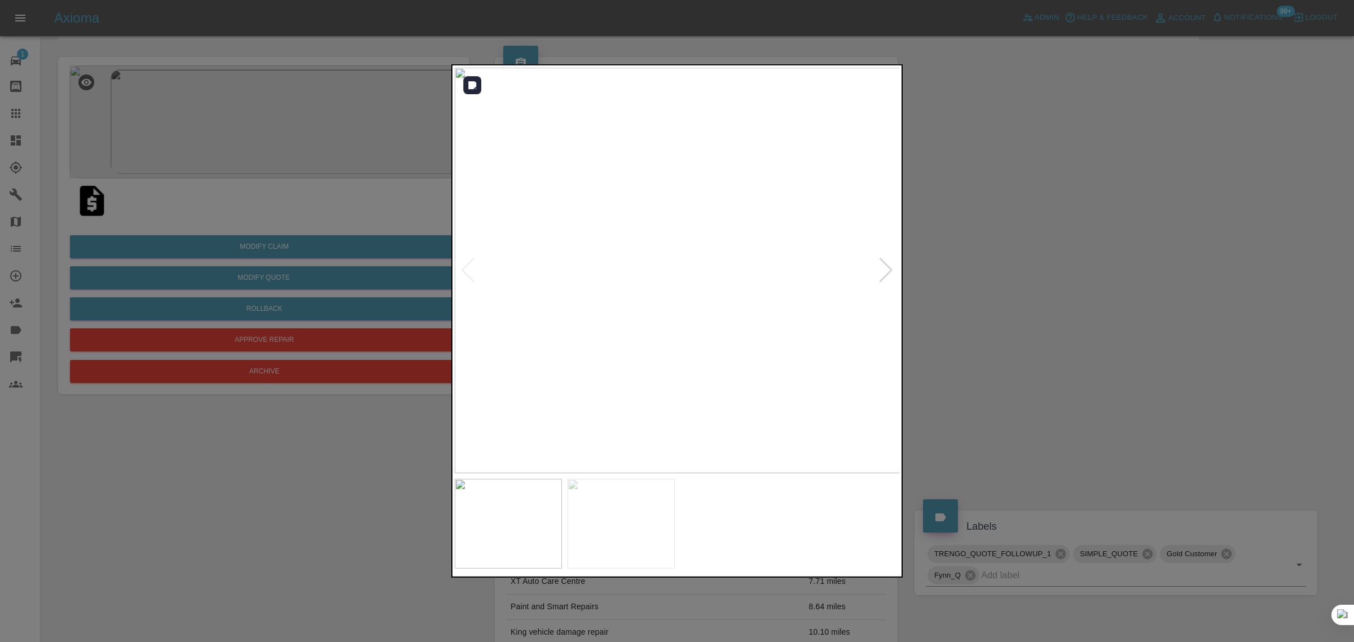
click at [579, 234] on img at bounding box center [678, 271] width 446 height 406
click at [464, 206] on img at bounding box center [698, 239] width 1337 height 1216
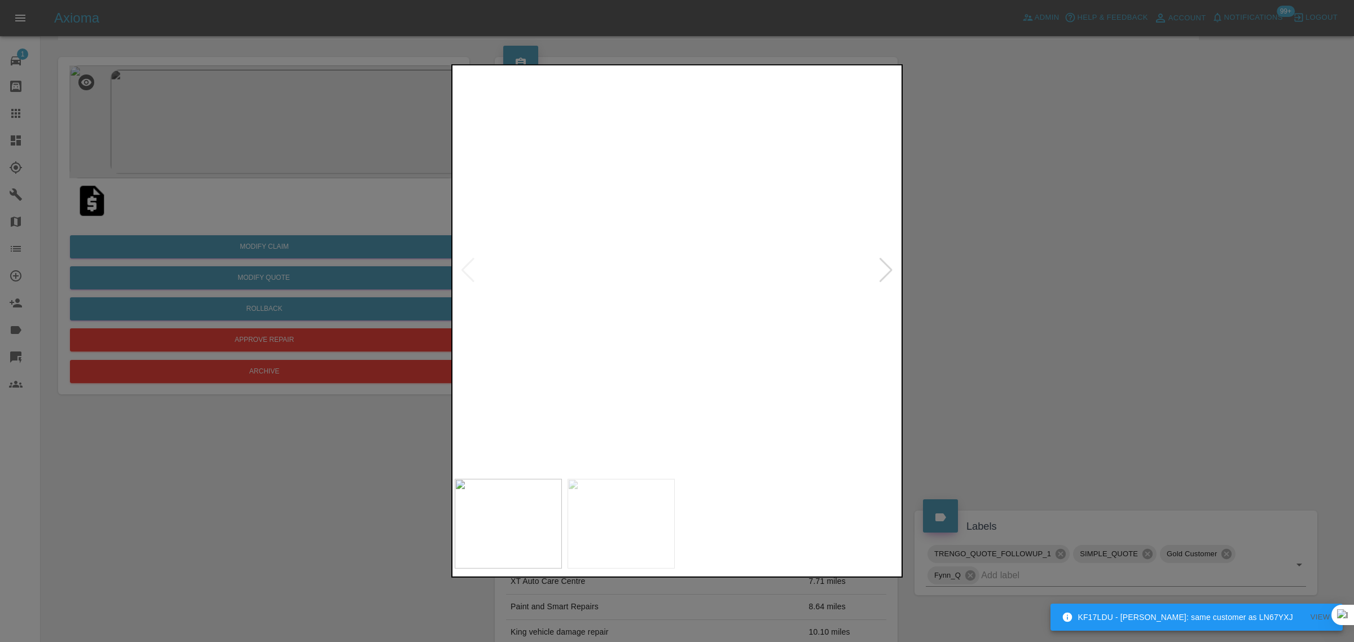
click at [708, 359] on img at bounding box center [641, 293] width 1337 height 1216
click at [532, 412] on img at bounding box center [412, 361] width 1337 height 1216
click at [873, 336] on img at bounding box center [596, 405] width 1337 height 1216
click at [1096, 337] on div at bounding box center [677, 321] width 1354 height 642
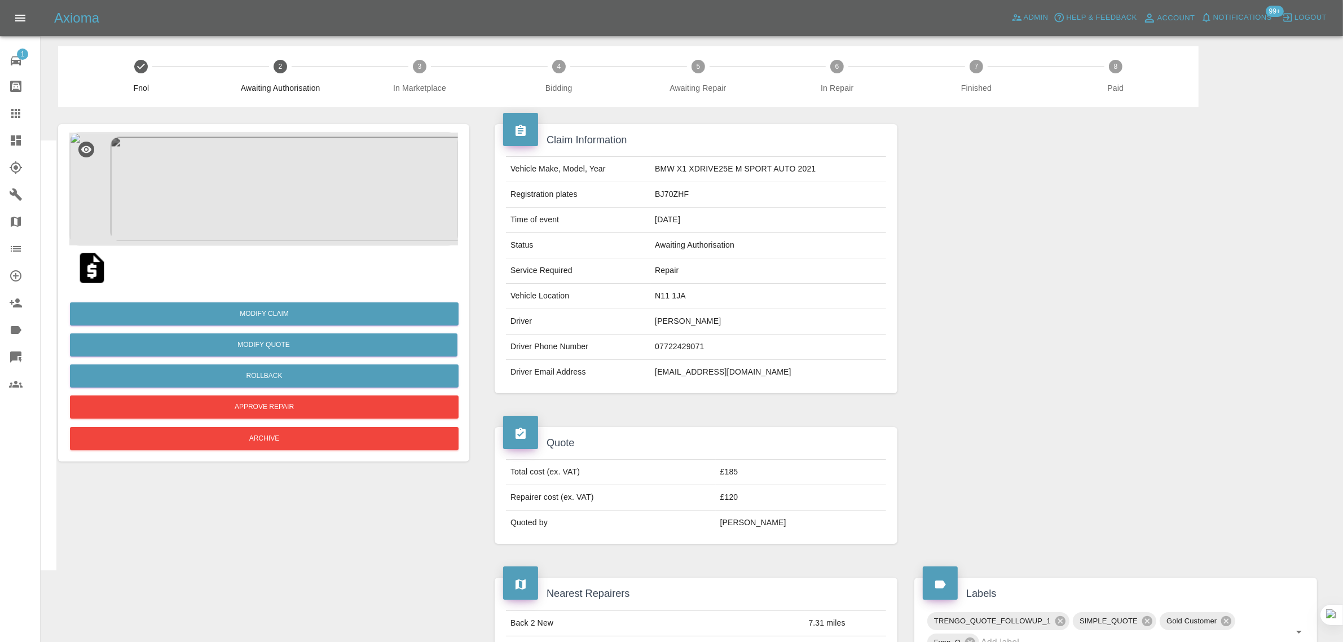
scroll to position [0, 0]
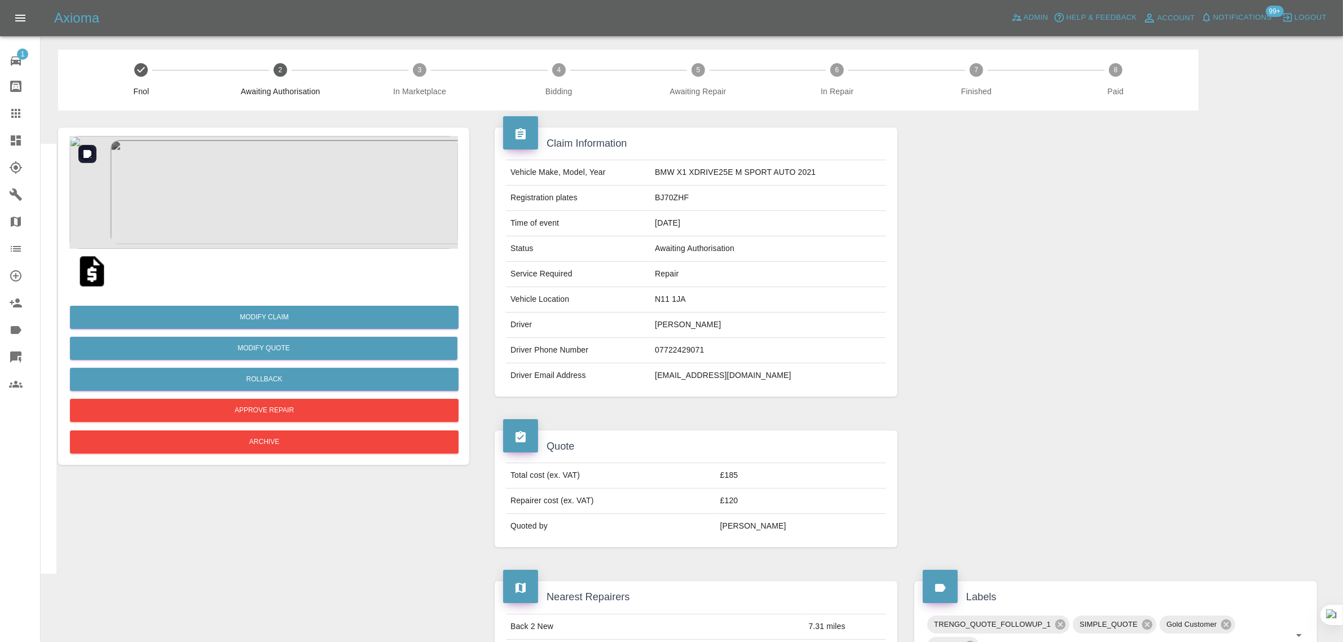
click at [292, 186] on img at bounding box center [263, 192] width 389 height 113
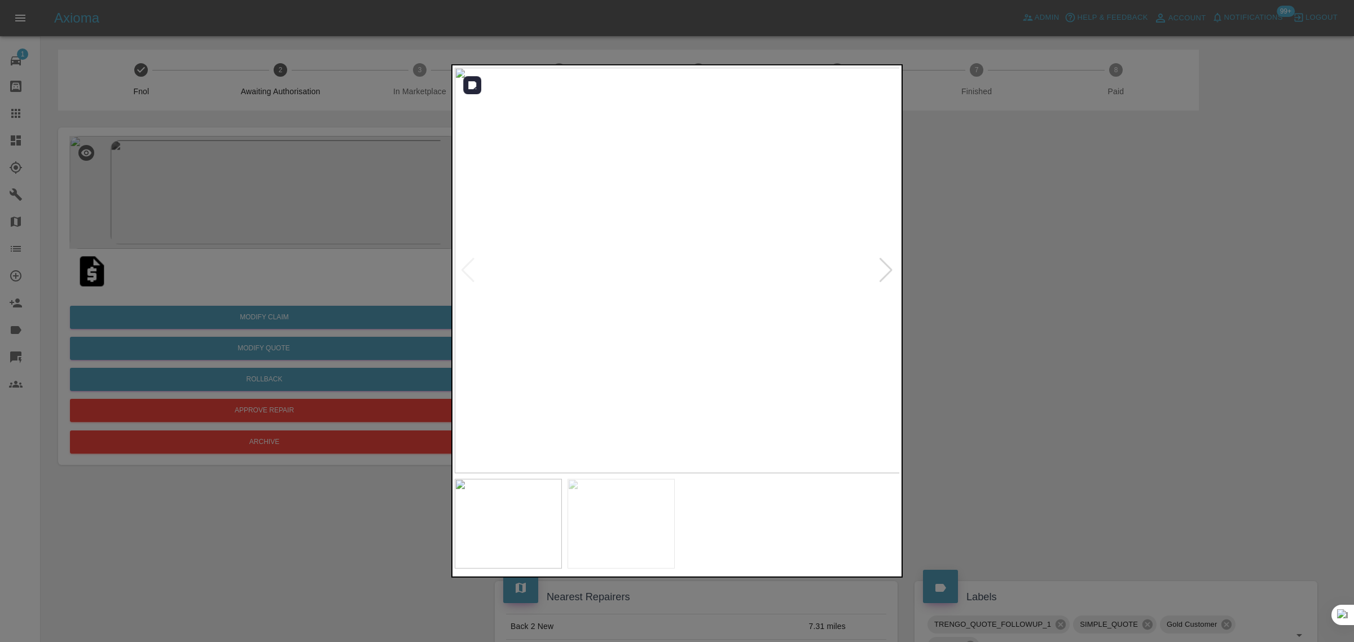
click at [760, 371] on img at bounding box center [678, 271] width 446 height 406
click at [814, 491] on div at bounding box center [676, 320] width 451 height 513
click at [886, 274] on div at bounding box center [885, 270] width 15 height 25
click at [756, 269] on img at bounding box center [678, 271] width 446 height 406
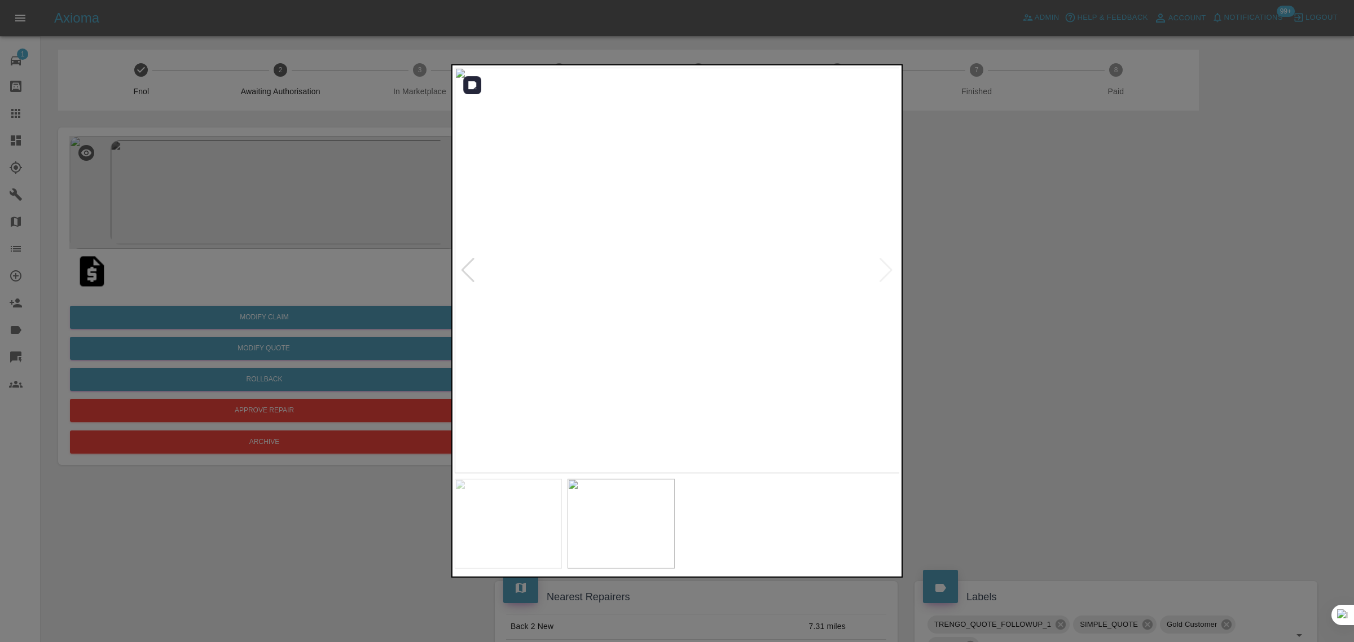
click at [756, 269] on img at bounding box center [678, 271] width 446 height 406
click at [1062, 353] on div at bounding box center [677, 321] width 1354 height 642
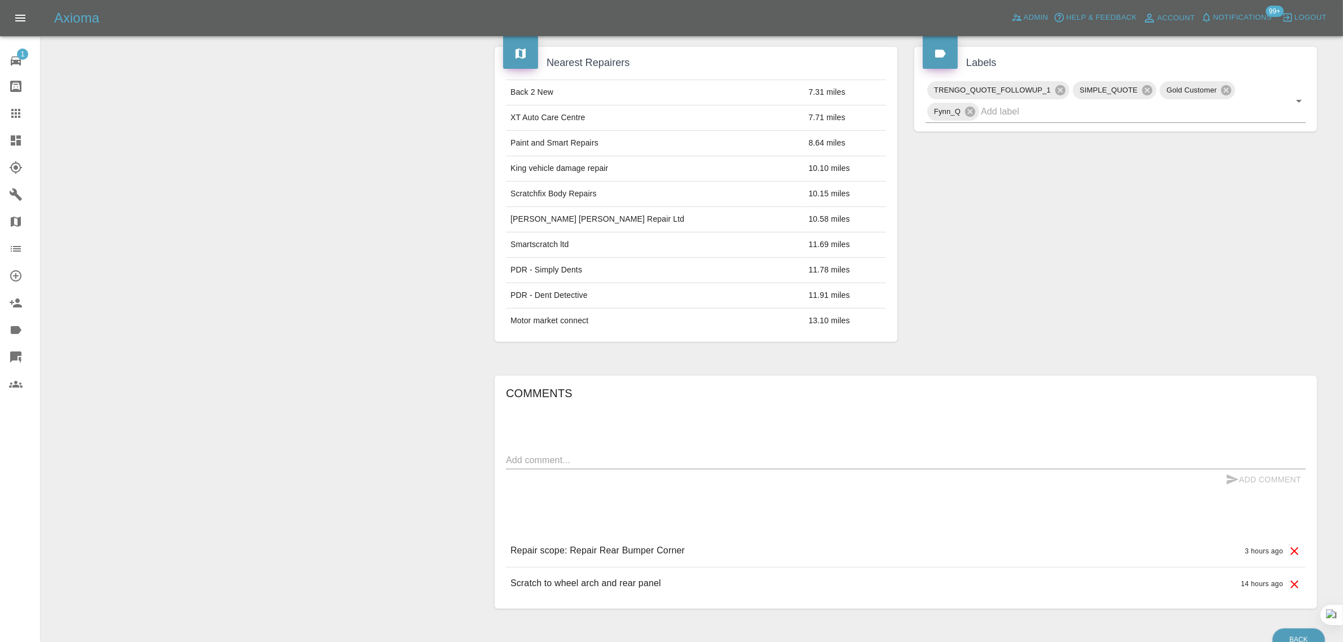
scroll to position [595, 0]
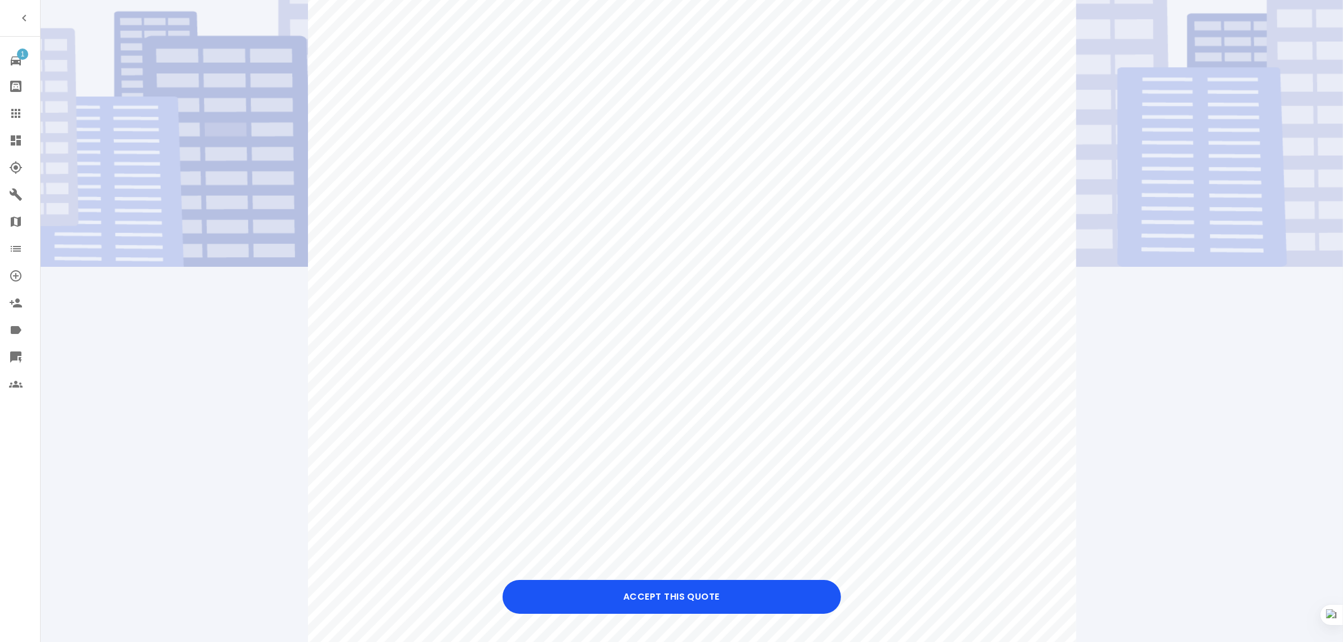
scroll to position [353, 0]
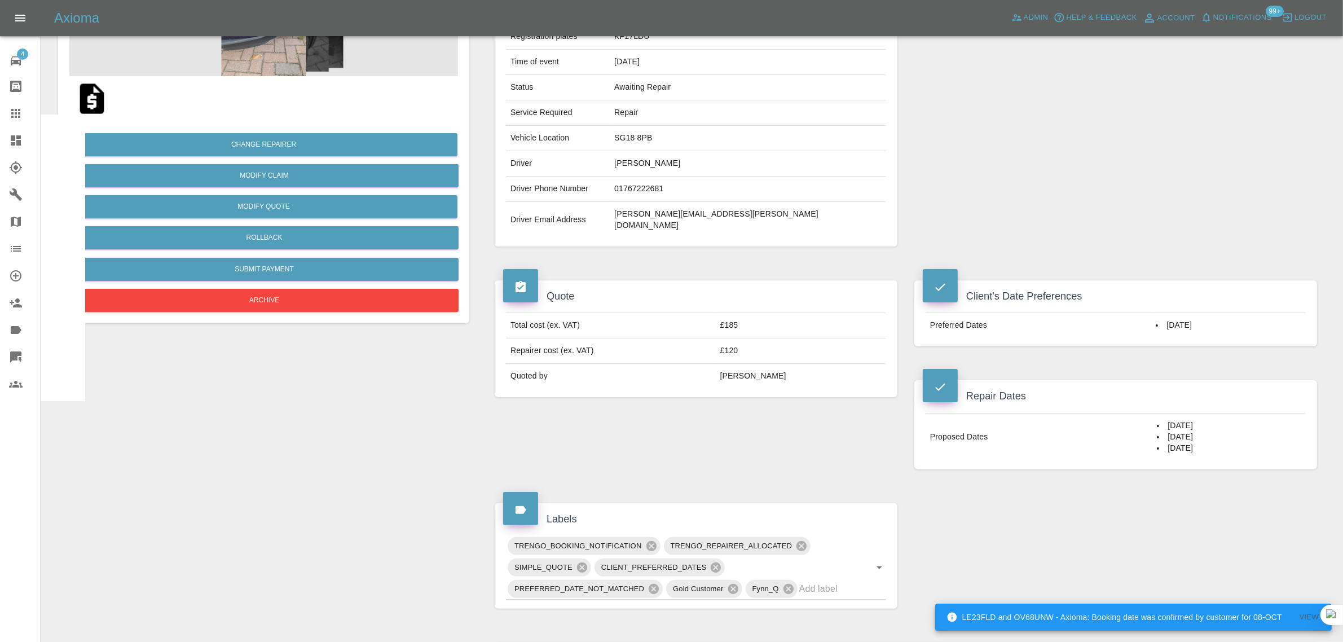
scroll to position [423, 0]
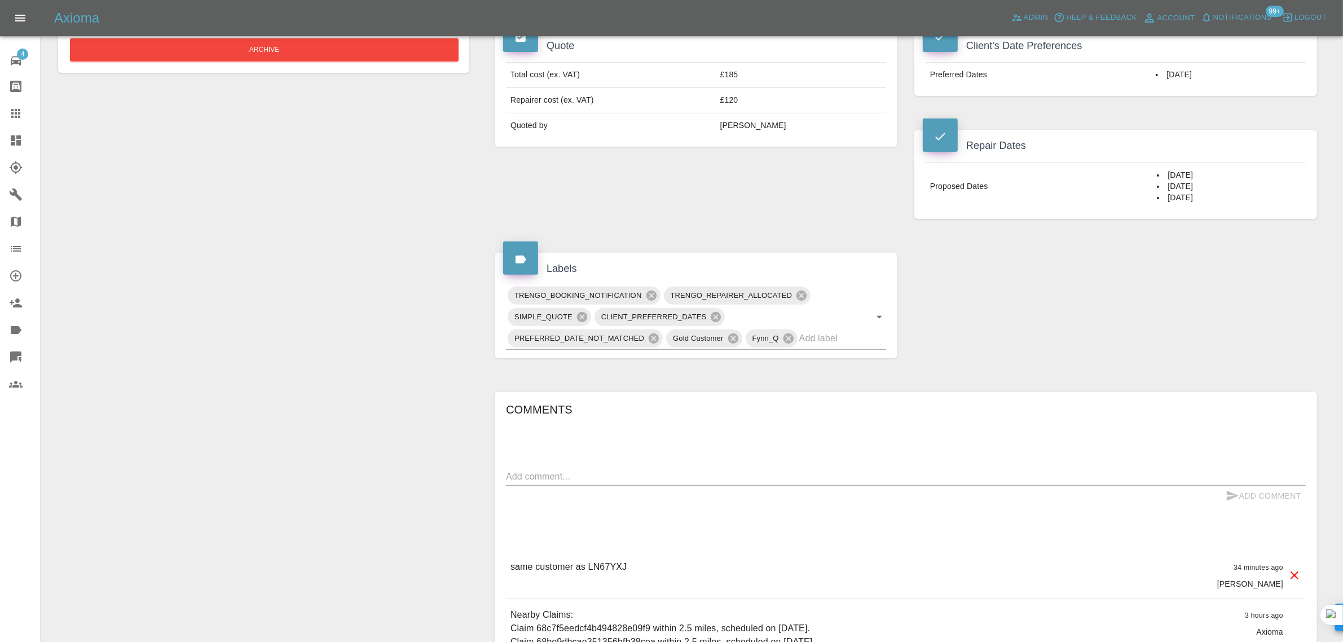
click at [714, 208] on div "Quote Total cost (ex. VAT) £185 Repairer cost (ex. VAT) £120 Quoted by Eric Ord…" at bounding box center [696, 124] width 420 height 223
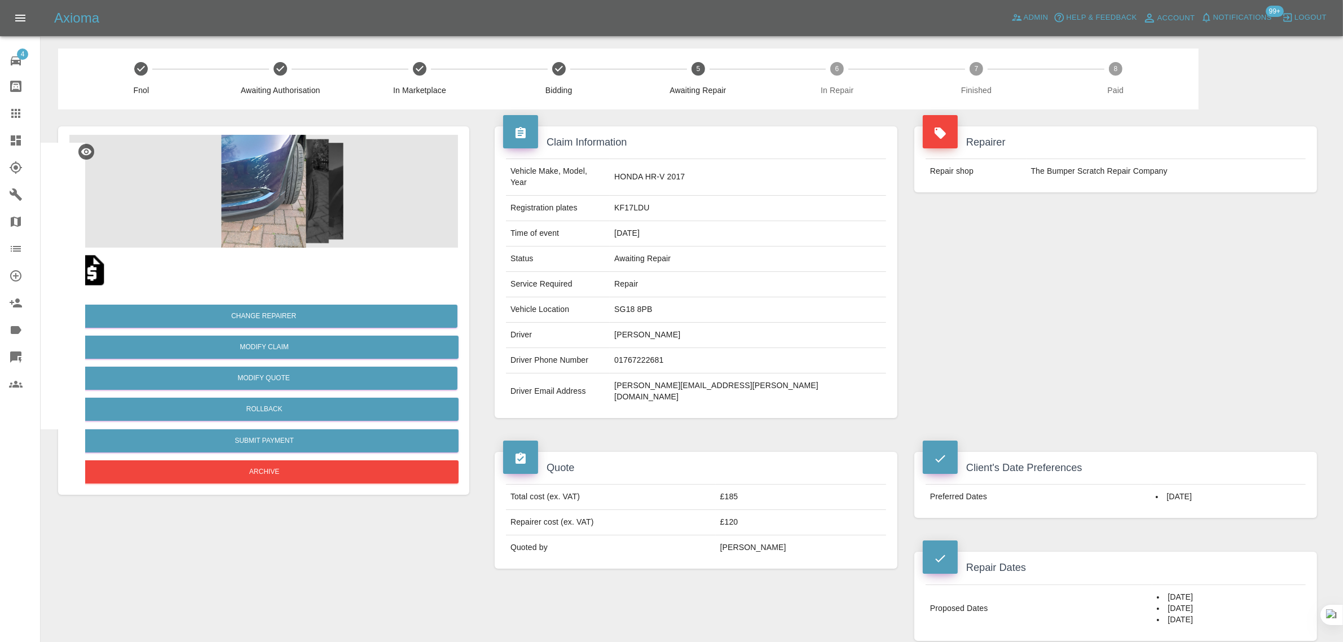
scroll to position [0, 0]
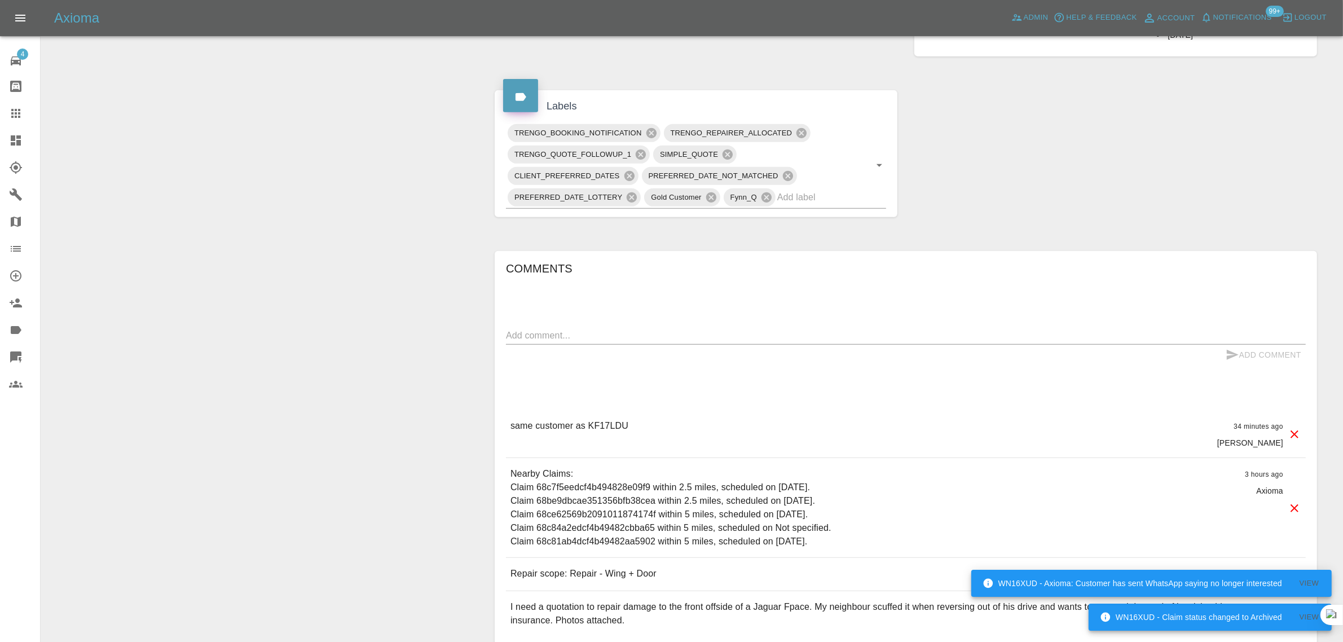
scroll to position [517, 0]
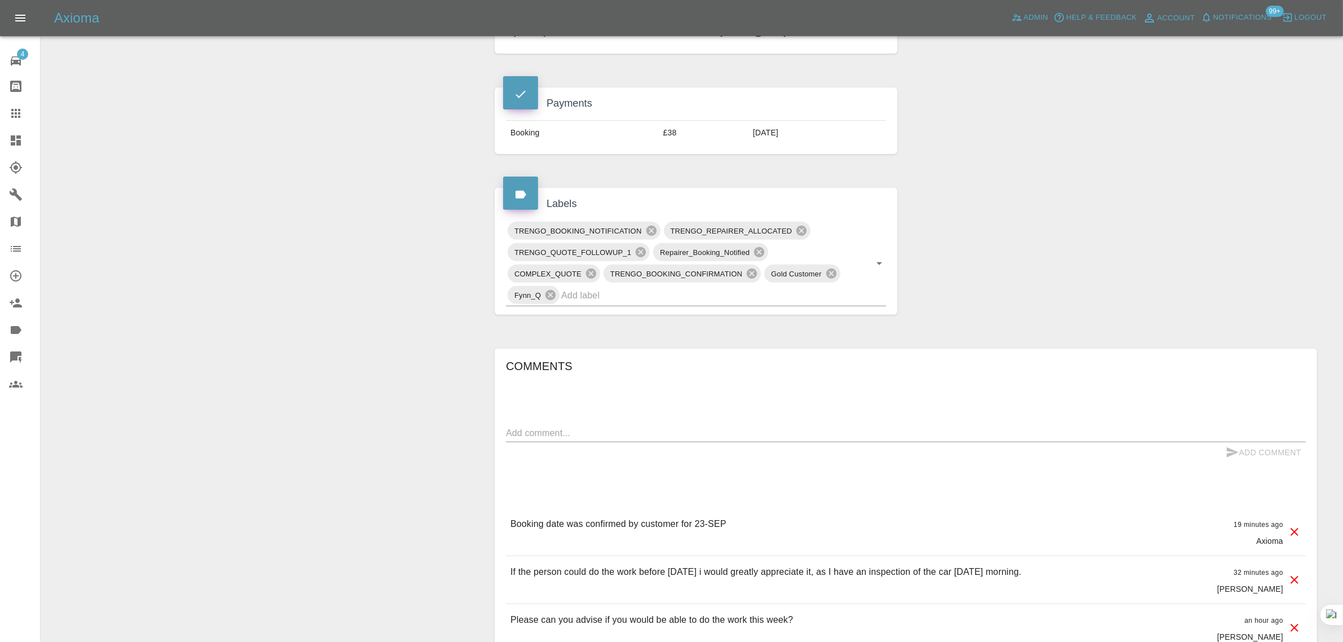
scroll to position [141, 0]
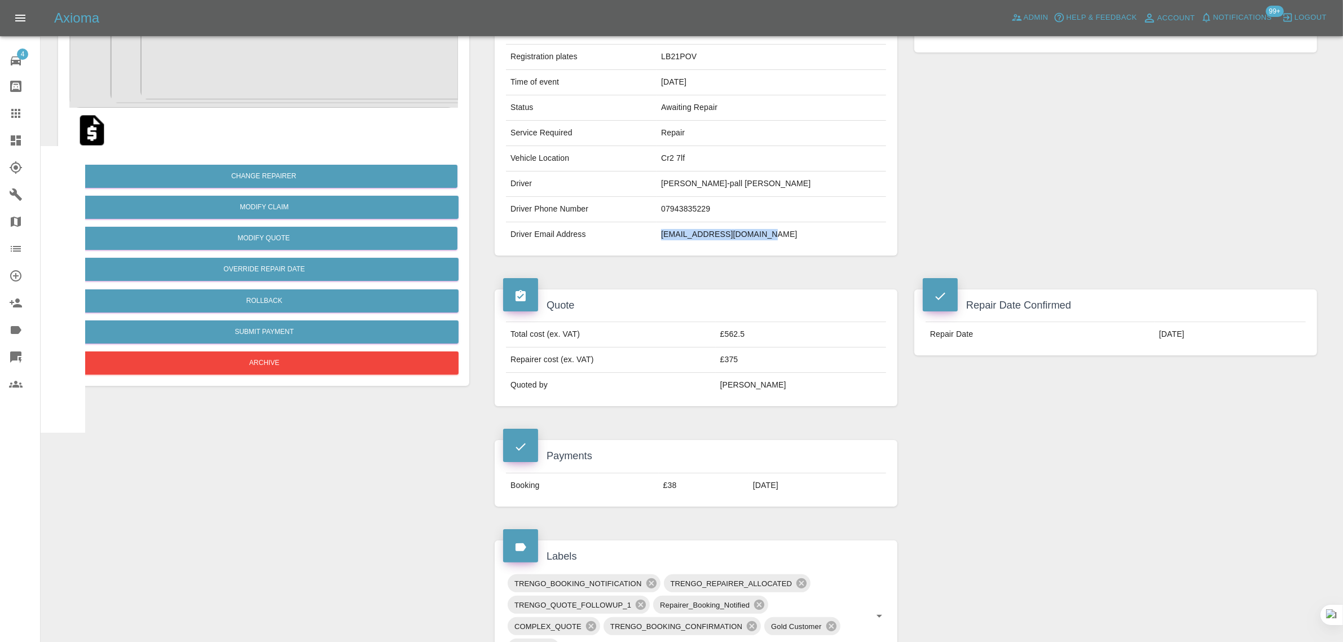
drag, startPoint x: 696, startPoint y: 241, endPoint x: 822, endPoint y: 233, distance: 126.6
click at [822, 233] on tr "Driver Email Address jonpallbonnett@gmail.com" at bounding box center [696, 234] width 380 height 25
copy tr "jonpallbonnett@gmail.com"
click at [20, 105] on link "Claims" at bounding box center [20, 113] width 40 height 27
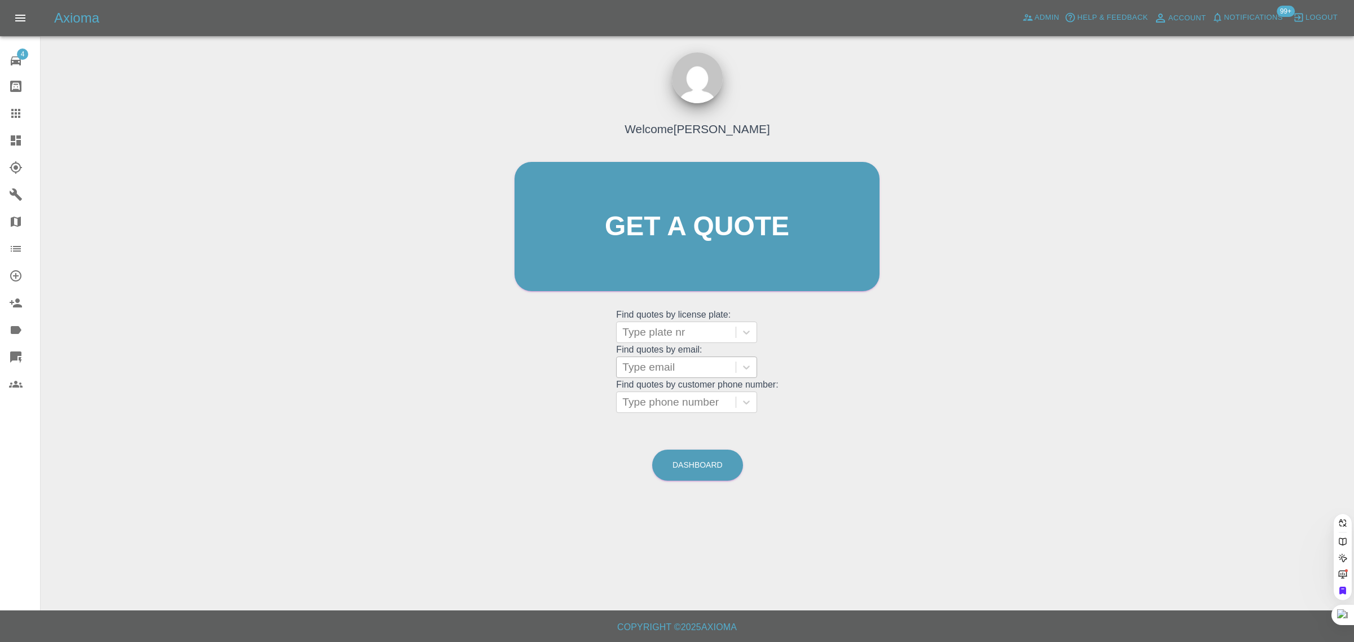
click at [645, 336] on grid "Find quotes by license plate: Type plate nr Find quotes by email: Type email Fi…" at bounding box center [697, 360] width 162 height 105
paste input "greatsharlene@hotmail.com"
type input "greatsharlene@hotmail.co"
click at [660, 398] on div "YE18XFY, In Repair" at bounding box center [686, 396] width 141 height 23
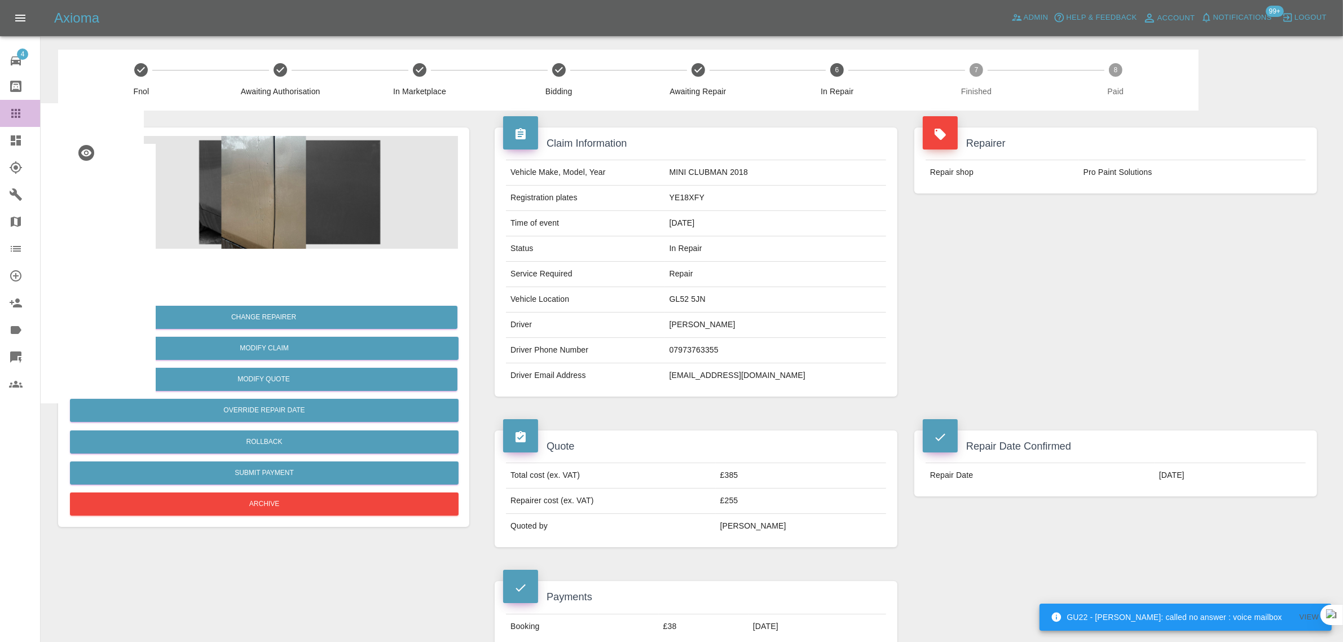
click at [23, 120] on div at bounding box center [25, 114] width 32 height 14
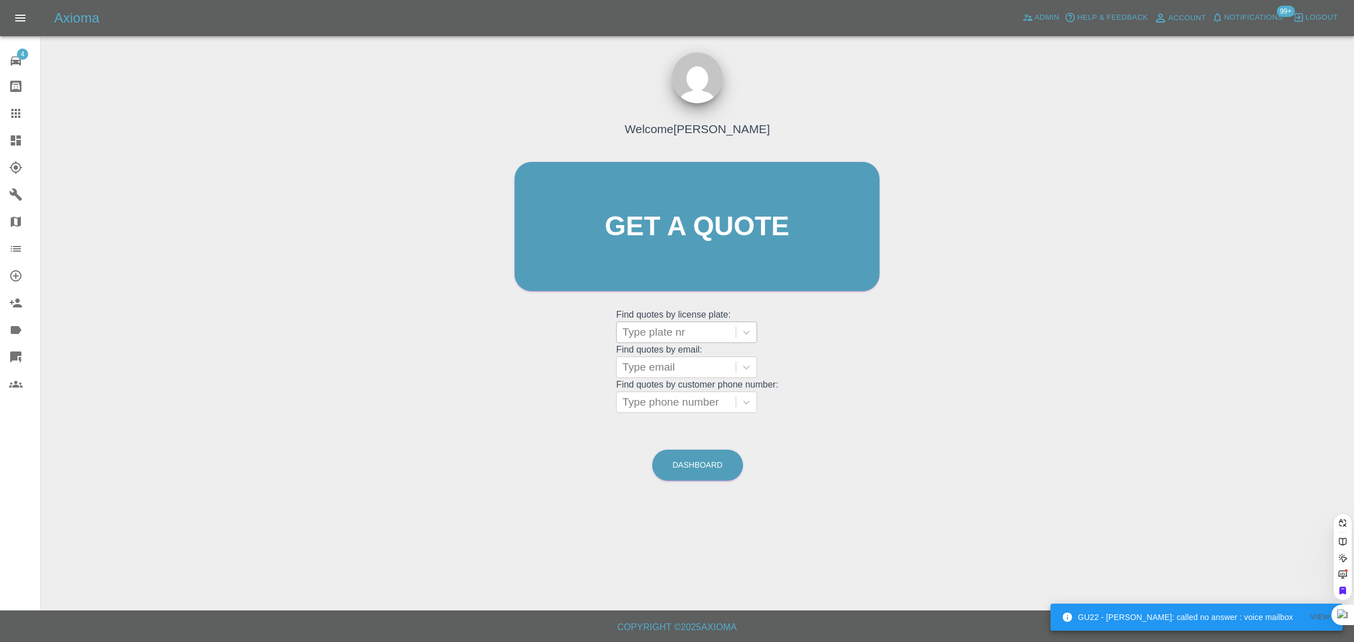
click at [677, 331] on div at bounding box center [676, 332] width 108 height 16
paste input "BD25VJU"
type input "BD25VJU"
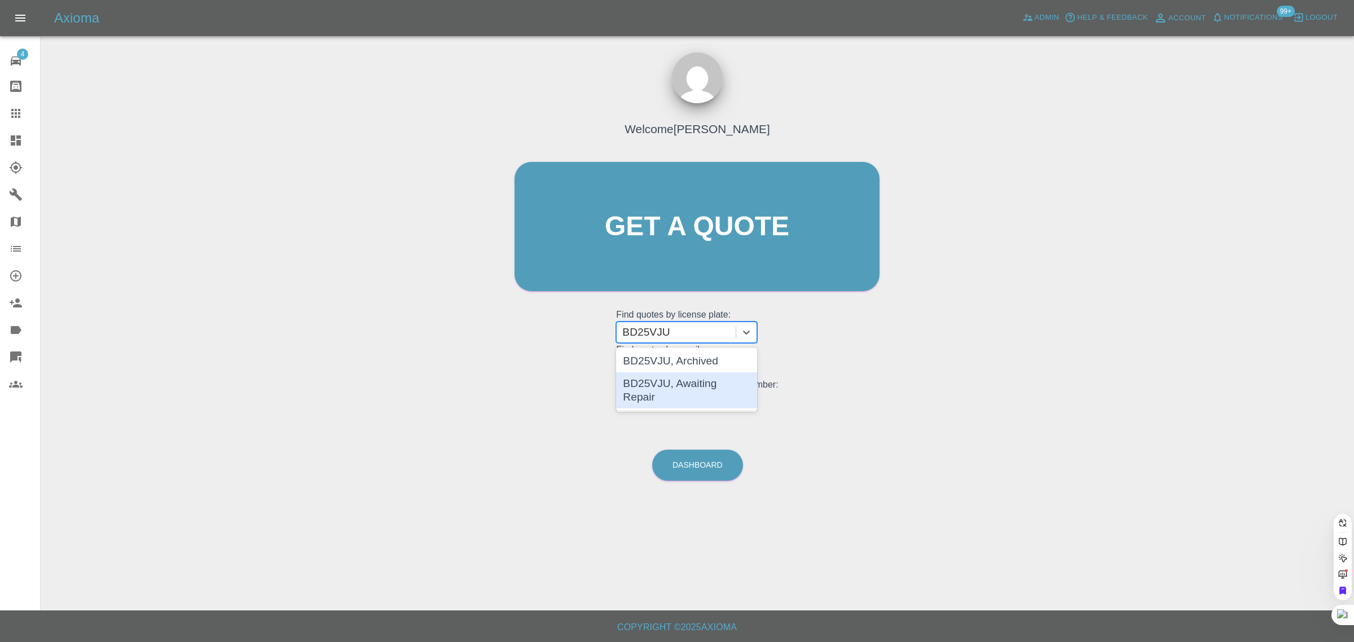
click at [663, 390] on div "BD25VJU, Awaiting Repair" at bounding box center [686, 390] width 141 height 36
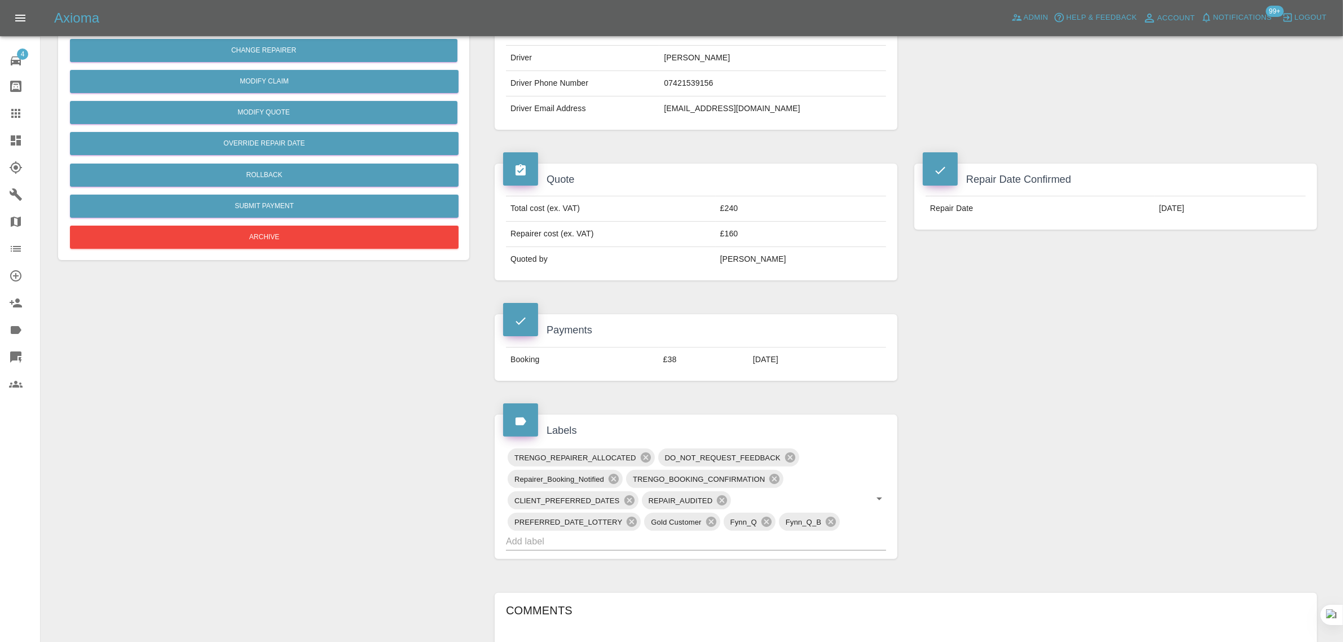
scroll to position [564, 0]
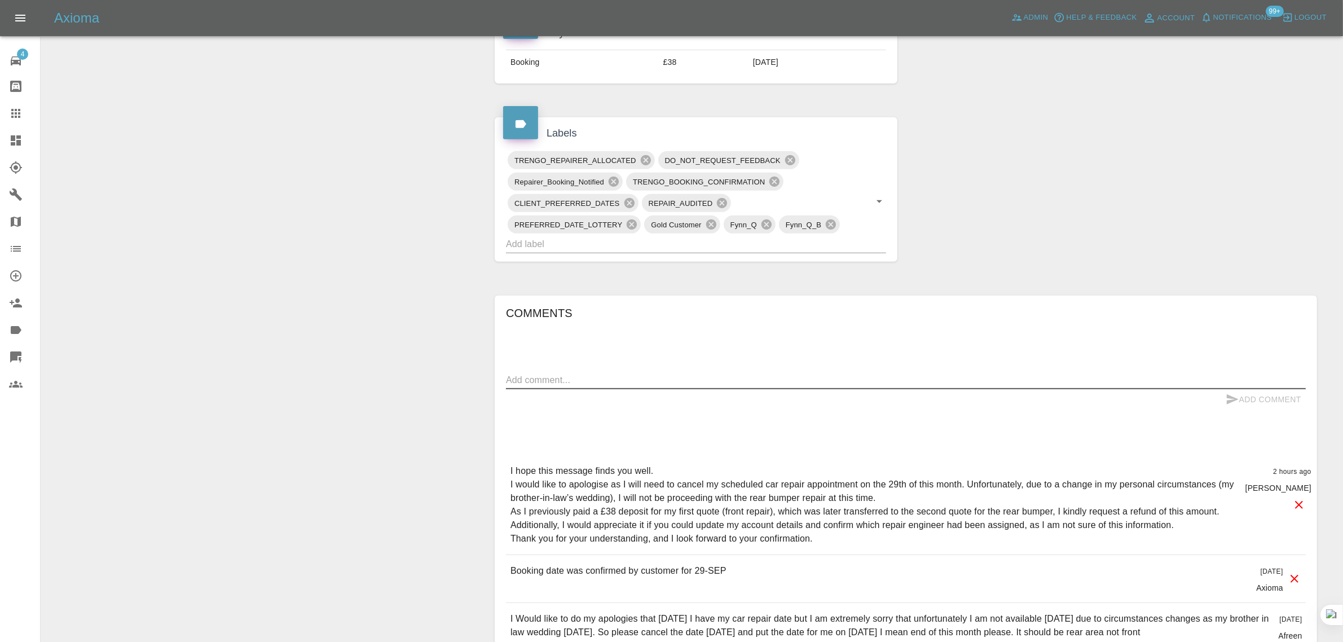
click at [742, 375] on textarea at bounding box center [906, 379] width 800 height 13
paste textarea "Please cancel my booking as I am no longer interested"
type textarea "Please cancel my booking as I am no longer interested"
click at [1282, 402] on button "Add Comment" at bounding box center [1263, 399] width 85 height 21
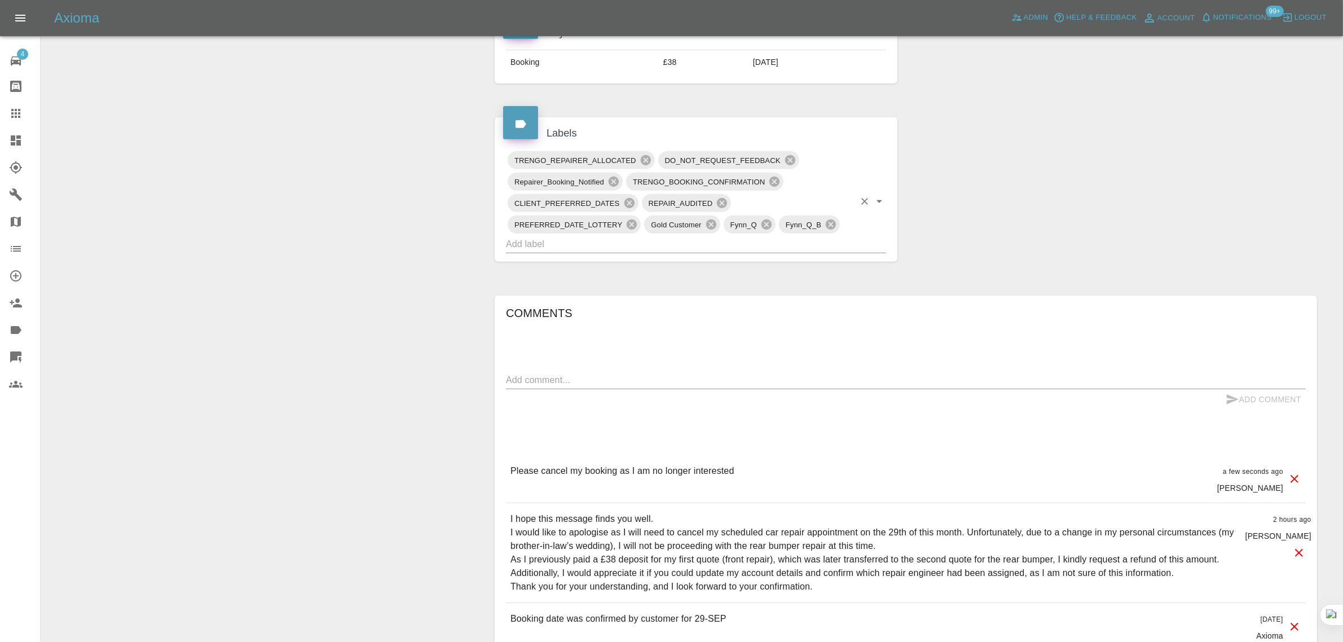
click at [656, 244] on input "text" at bounding box center [680, 243] width 349 height 17
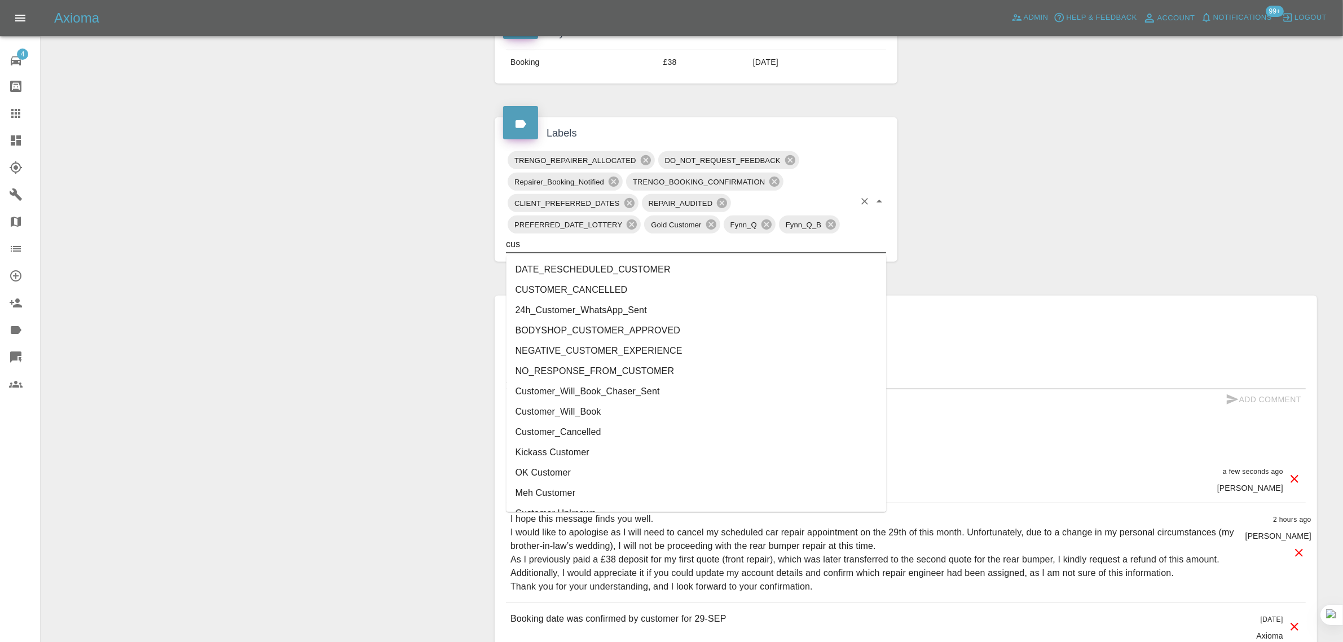
type input "cust"
click at [579, 292] on li "CUSTOMER_CANCELLED" at bounding box center [697, 290] width 380 height 20
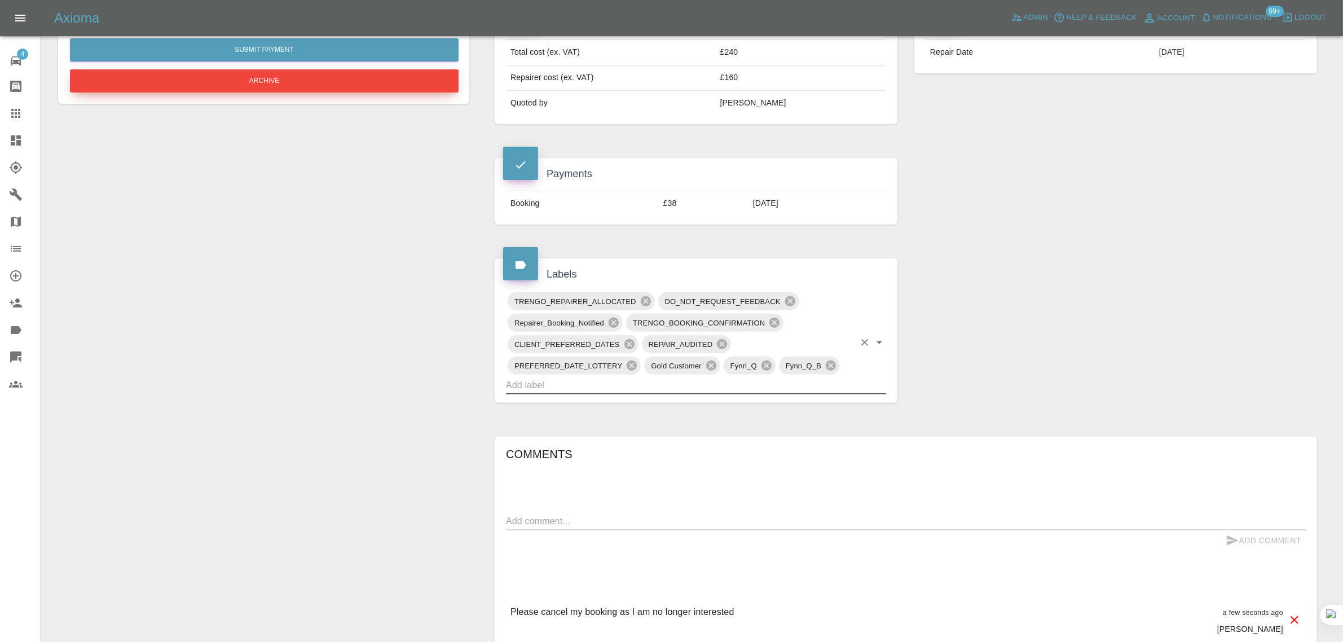
scroll to position [212, 0]
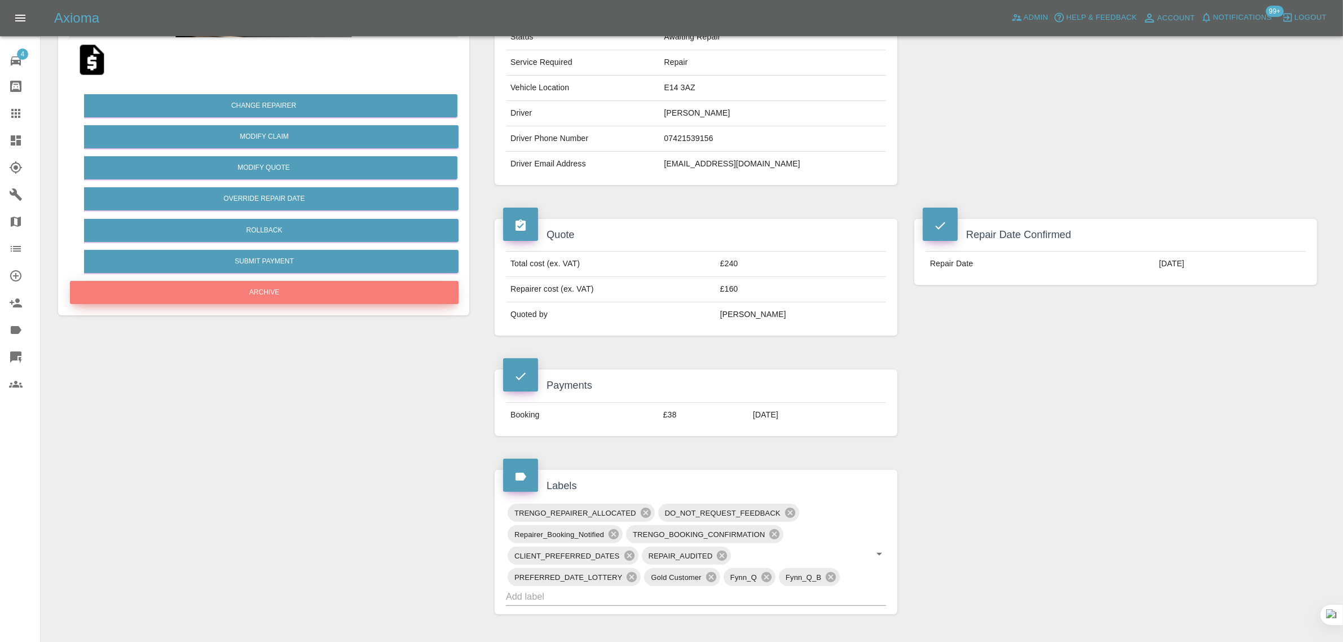
click at [280, 296] on button "Archive" at bounding box center [264, 292] width 389 height 23
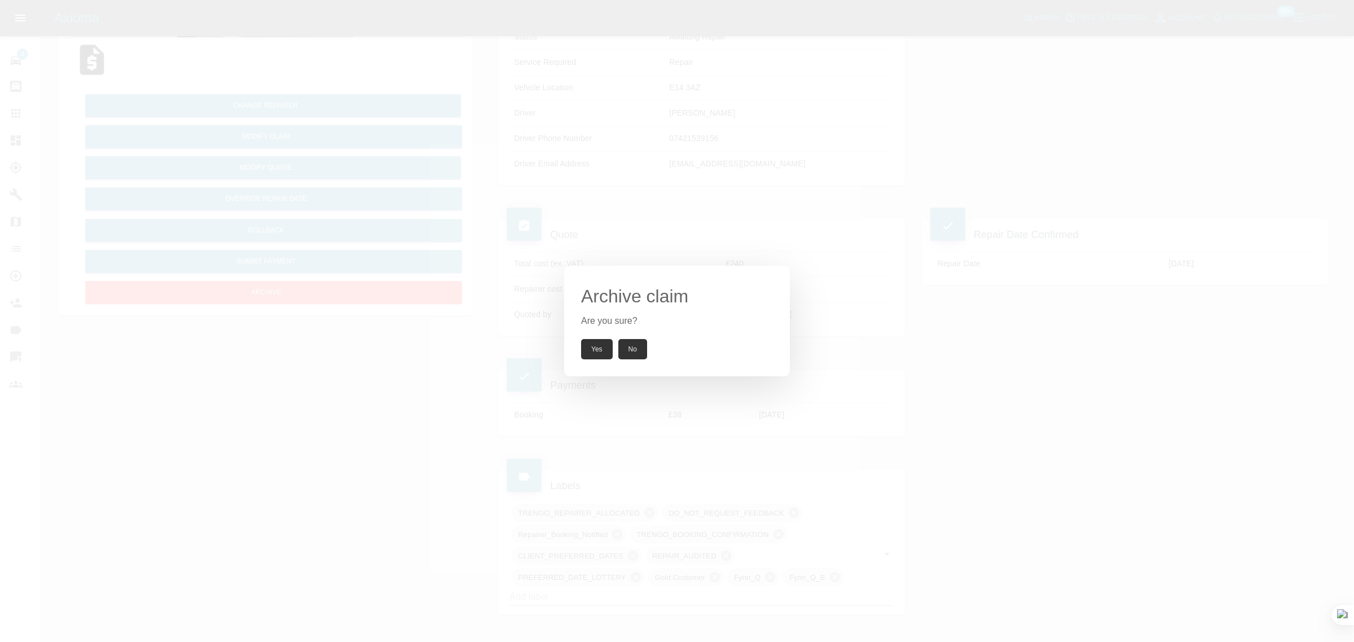
click at [598, 343] on button "Yes" at bounding box center [597, 349] width 32 height 20
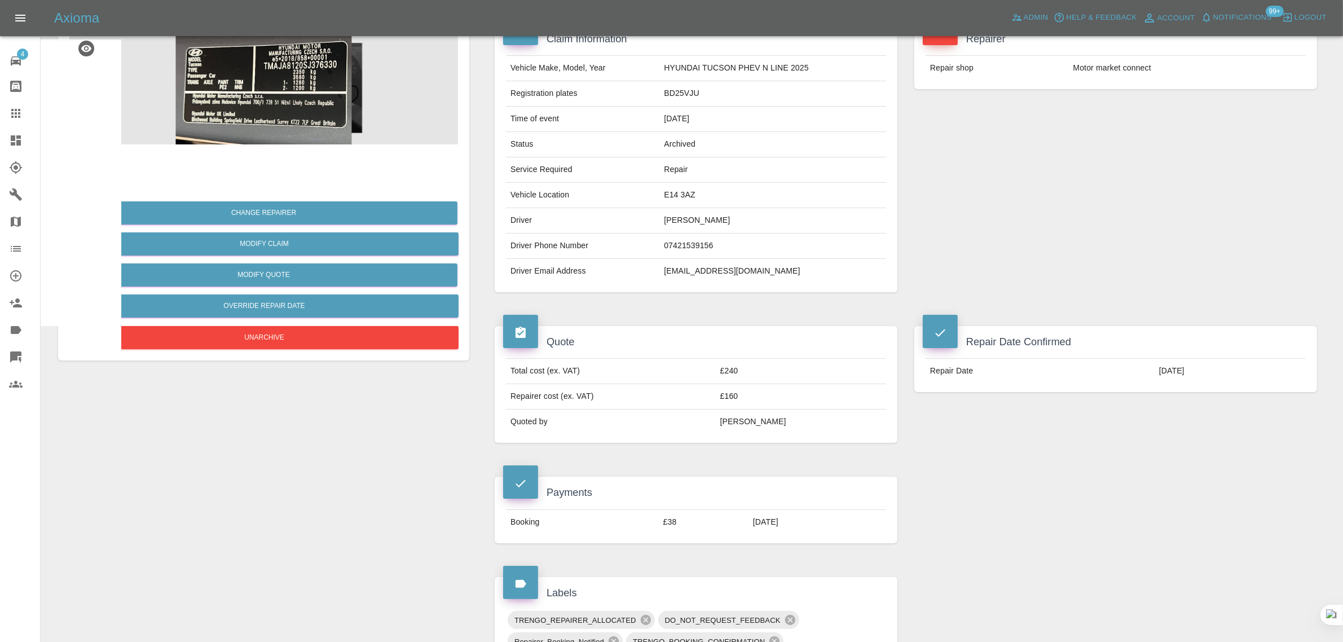
scroll to position [0, 0]
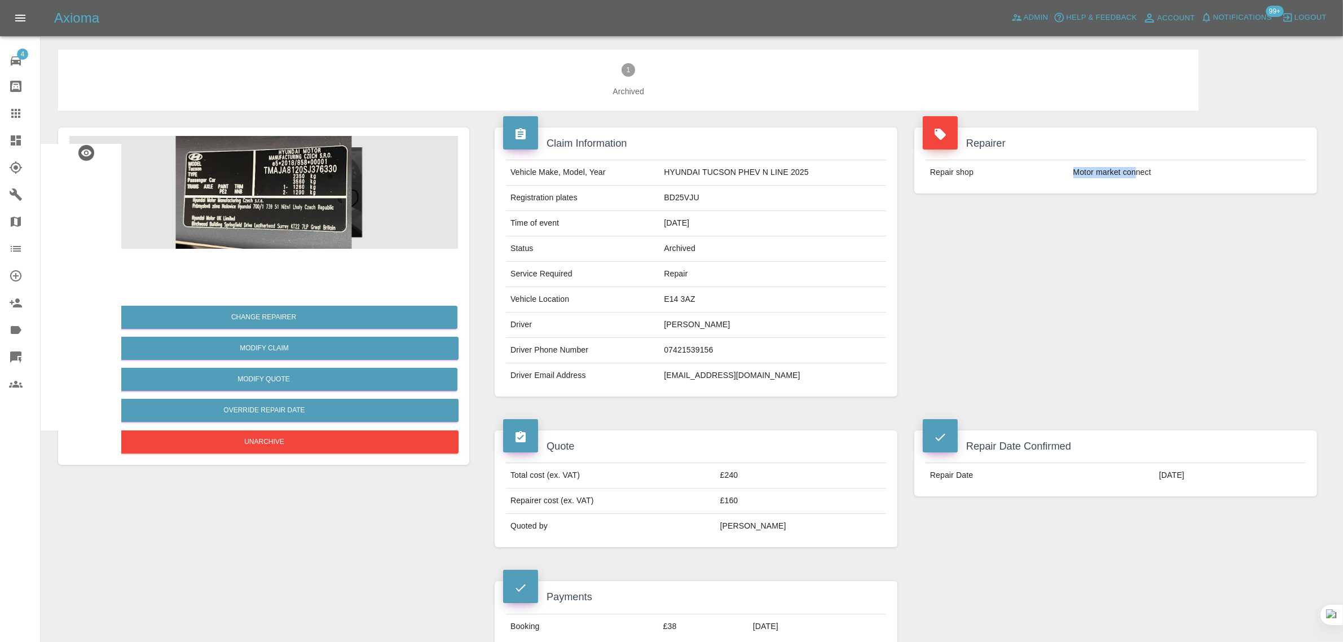
drag, startPoint x: 1068, startPoint y: 173, endPoint x: 1137, endPoint y: 181, distance: 69.3
click at [1137, 181] on tr "Repair shop Motor market connect" at bounding box center [1116, 172] width 380 height 25
copy tr "Motor market con"
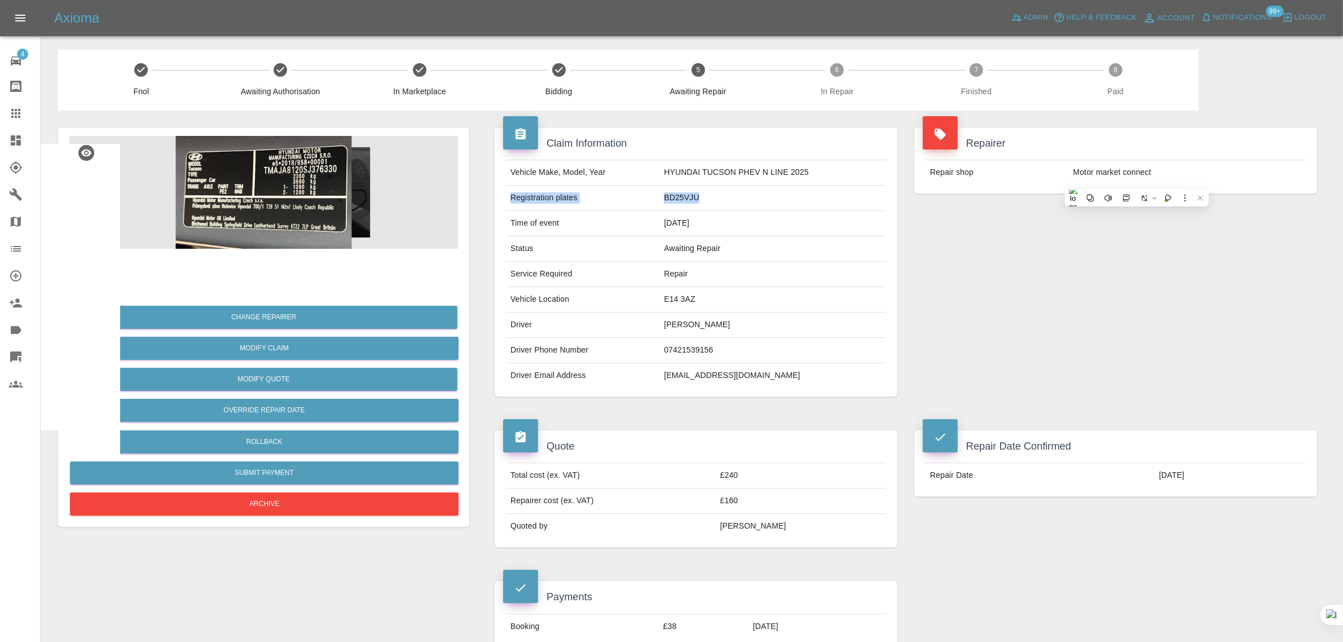
drag, startPoint x: 510, startPoint y: 202, endPoint x: 714, endPoint y: 197, distance: 203.7
click at [714, 197] on tr "Registration plates BD25VJU" at bounding box center [696, 198] width 380 height 25
copy tr "Registration plates BD25VJU"
drag, startPoint x: 509, startPoint y: 296, endPoint x: 730, endPoint y: 320, distance: 222.9
click at [730, 320] on tbody "Vehicle Make, Model, Year HYUNDAI TUCSON PHEV N LINE 2025 Registration plates B…" at bounding box center [696, 274] width 380 height 228
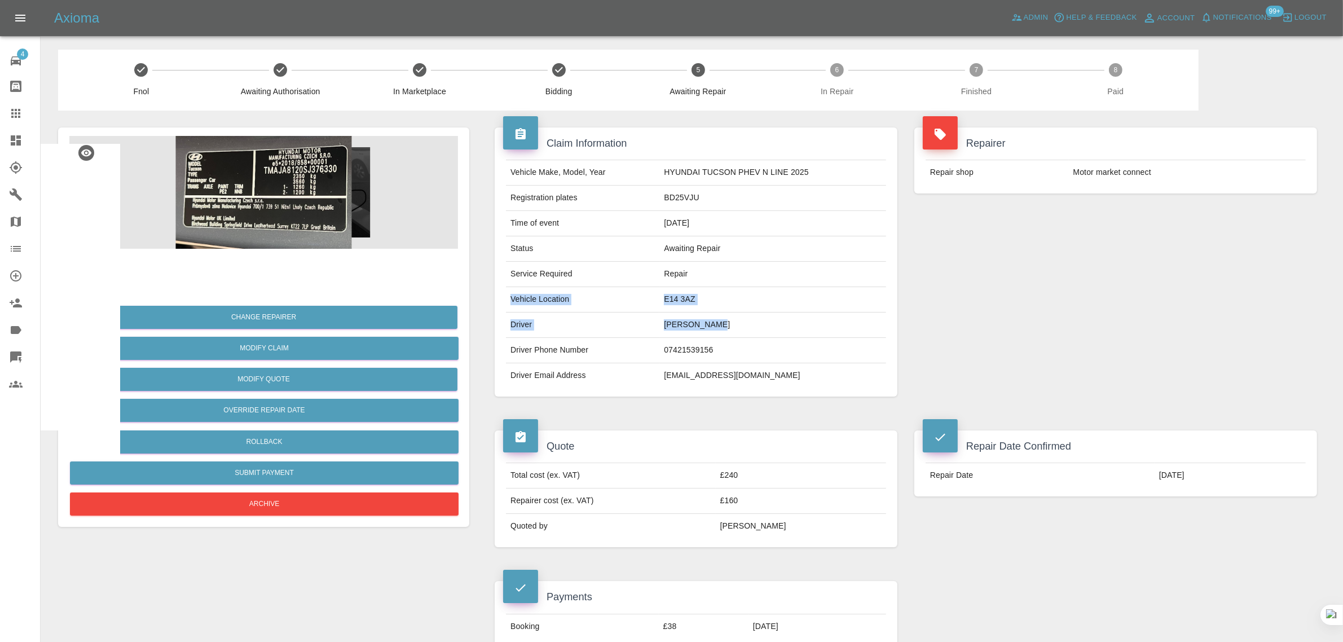
copy tbody "Vehicle Location E14 3AZ Driver Nazmul Sumon"
drag, startPoint x: 1024, startPoint y: 477, endPoint x: 1239, endPoint y: 483, distance: 215.0
click at [1239, 483] on tr "Repair Date 29/09/2025" at bounding box center [1116, 475] width 380 height 25
copy tr "Repair Date 29/09/2025"
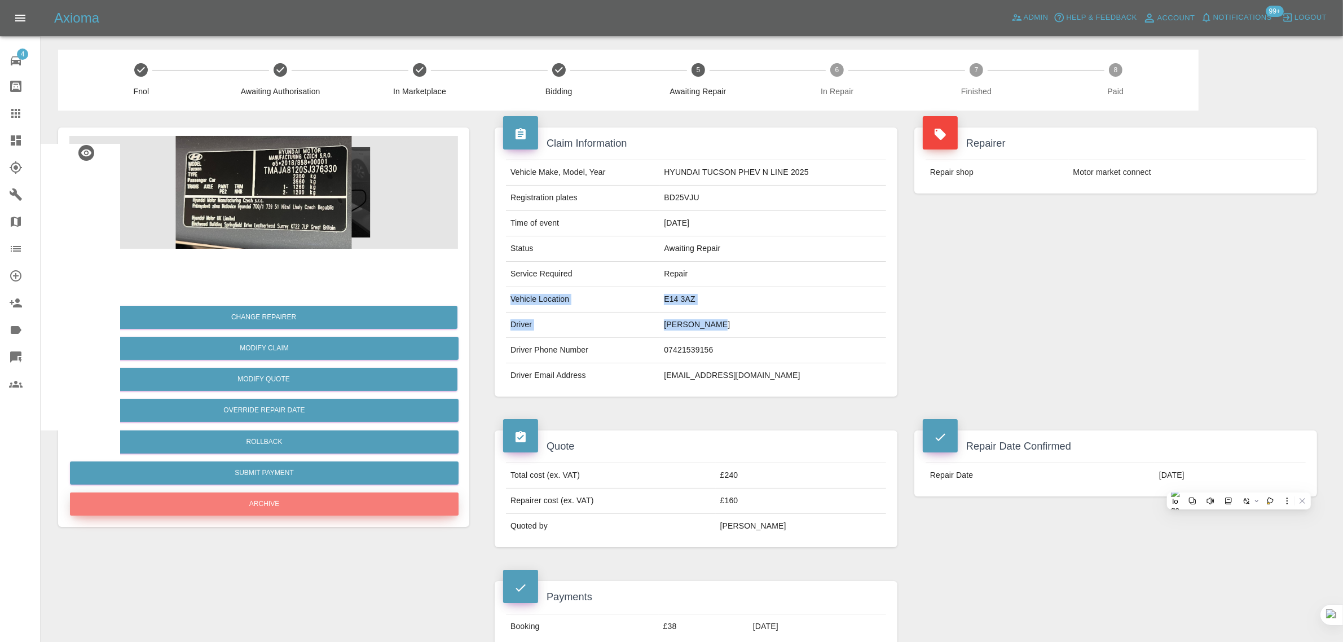
click at [285, 498] on button "Archive" at bounding box center [264, 503] width 389 height 23
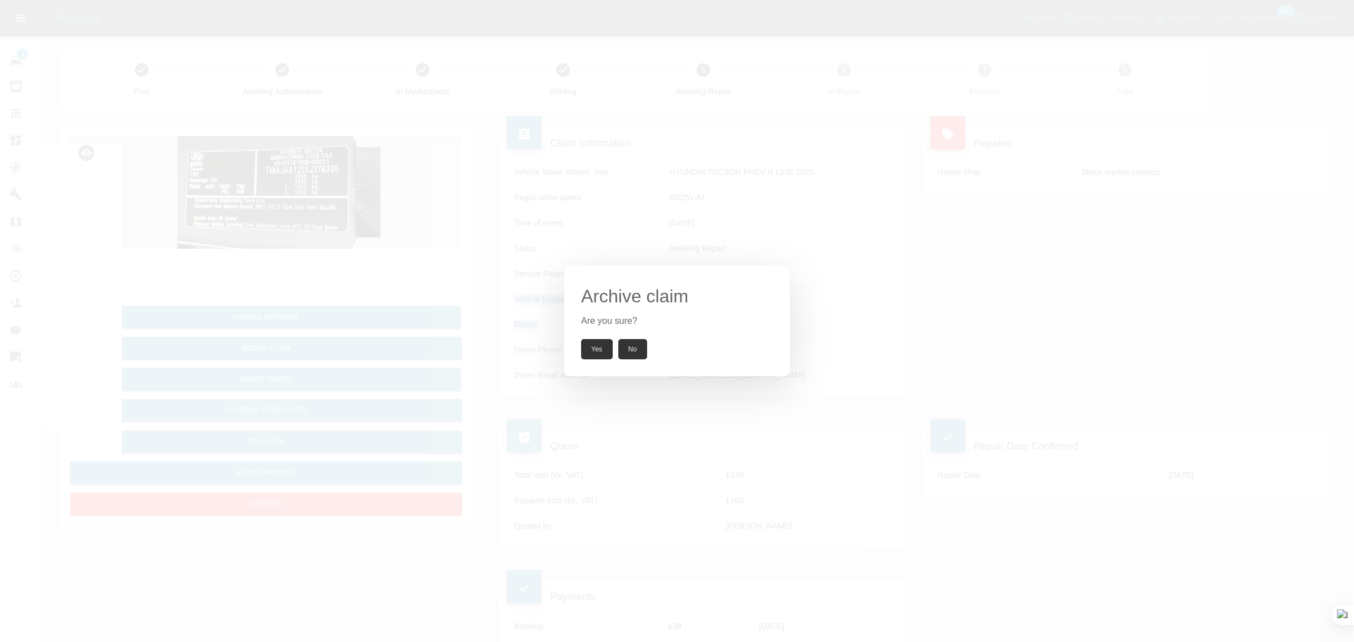
click at [589, 349] on button "Yes" at bounding box center [597, 349] width 32 height 20
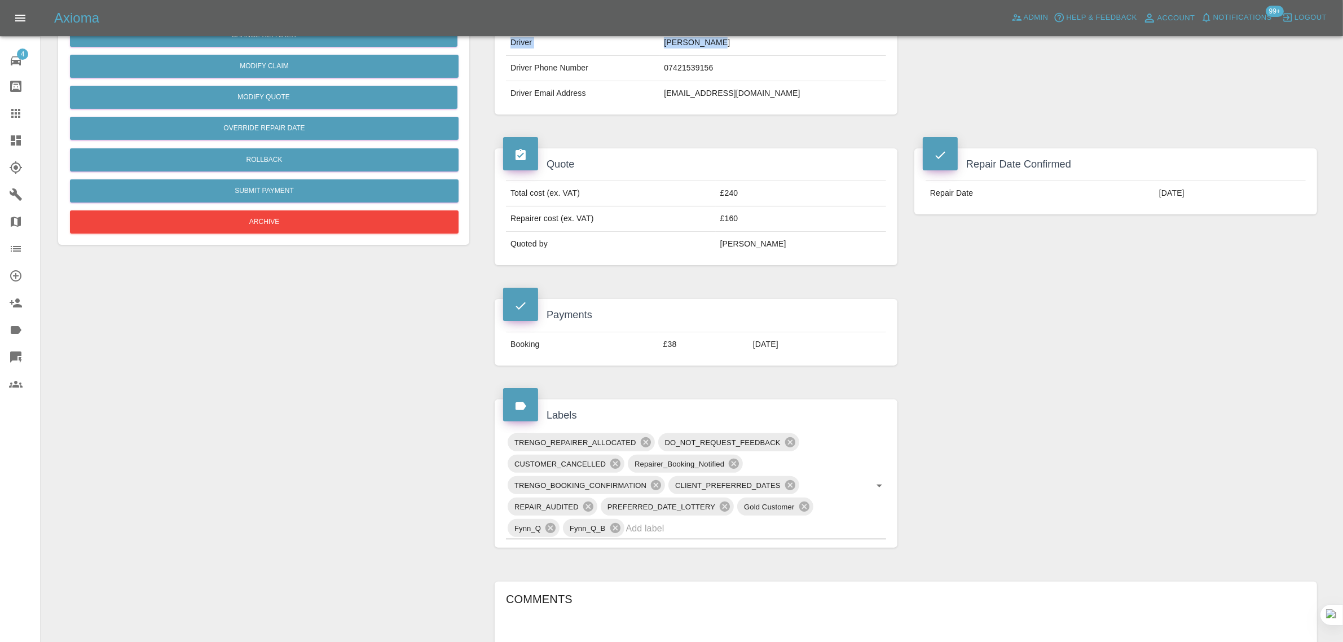
scroll to position [71, 0]
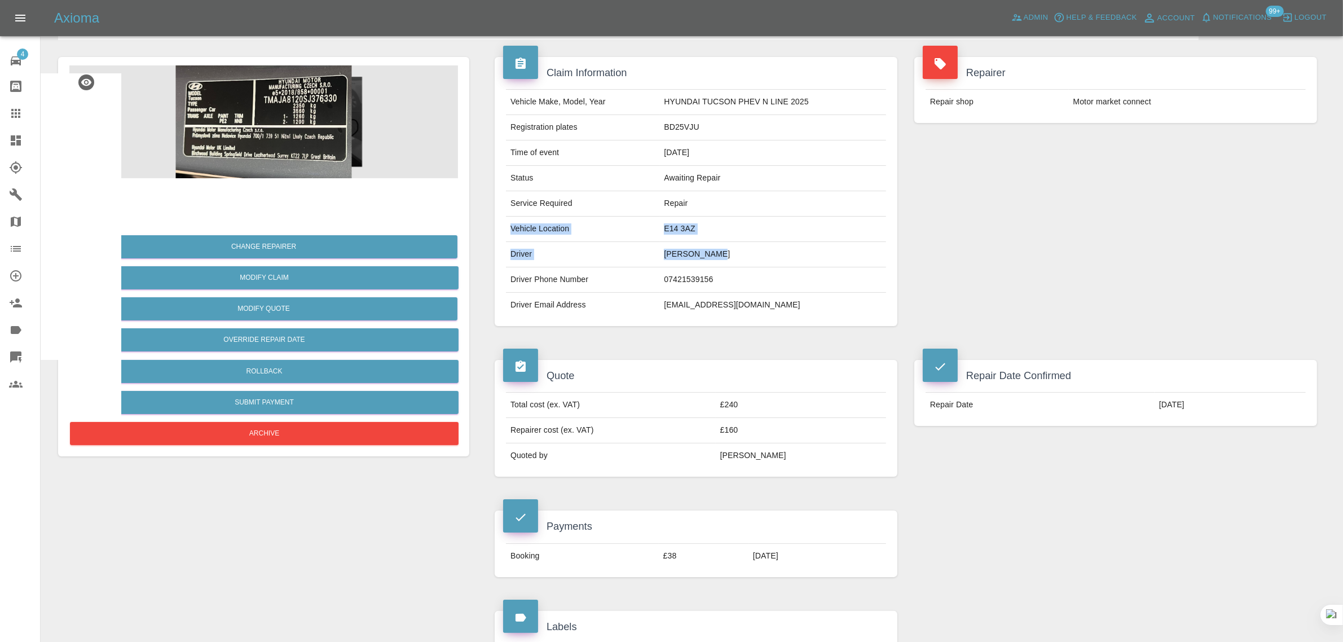
click at [23, 112] on div at bounding box center [25, 114] width 32 height 14
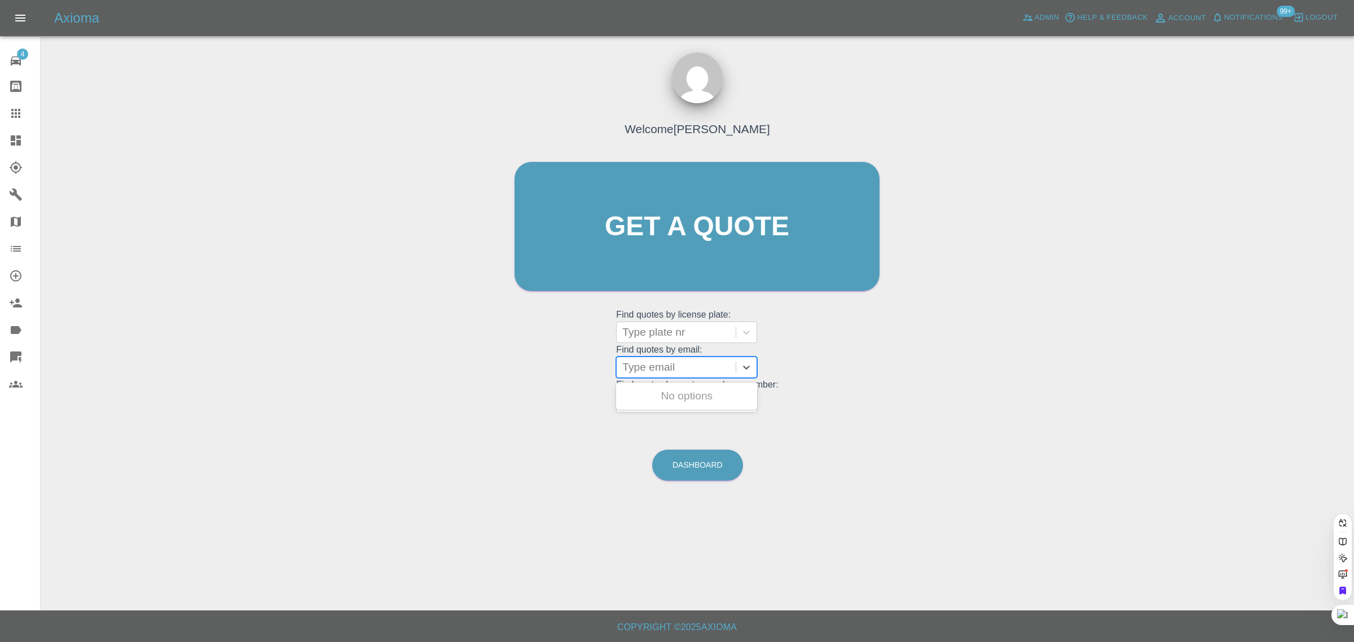
click at [642, 366] on div at bounding box center [676, 367] width 108 height 16
paste input "darren_70@icloud.com"
type input "darren_70@icloud.com"
click at [644, 399] on div "YH64UXJ, Awaiting Repair" at bounding box center [686, 403] width 141 height 36
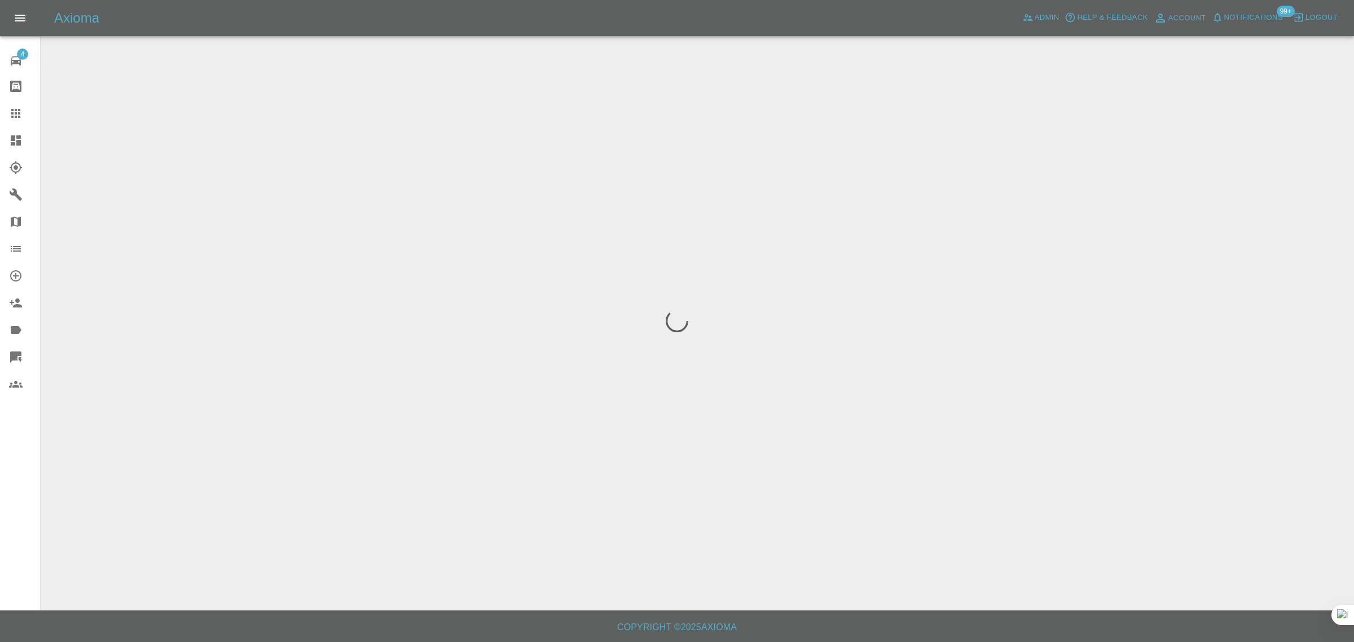
click at [26, 488] on div "4 Repair home Bodyshop home Claims Dashboard Explorer Garages Map Organization …" at bounding box center [20, 321] width 41 height 642
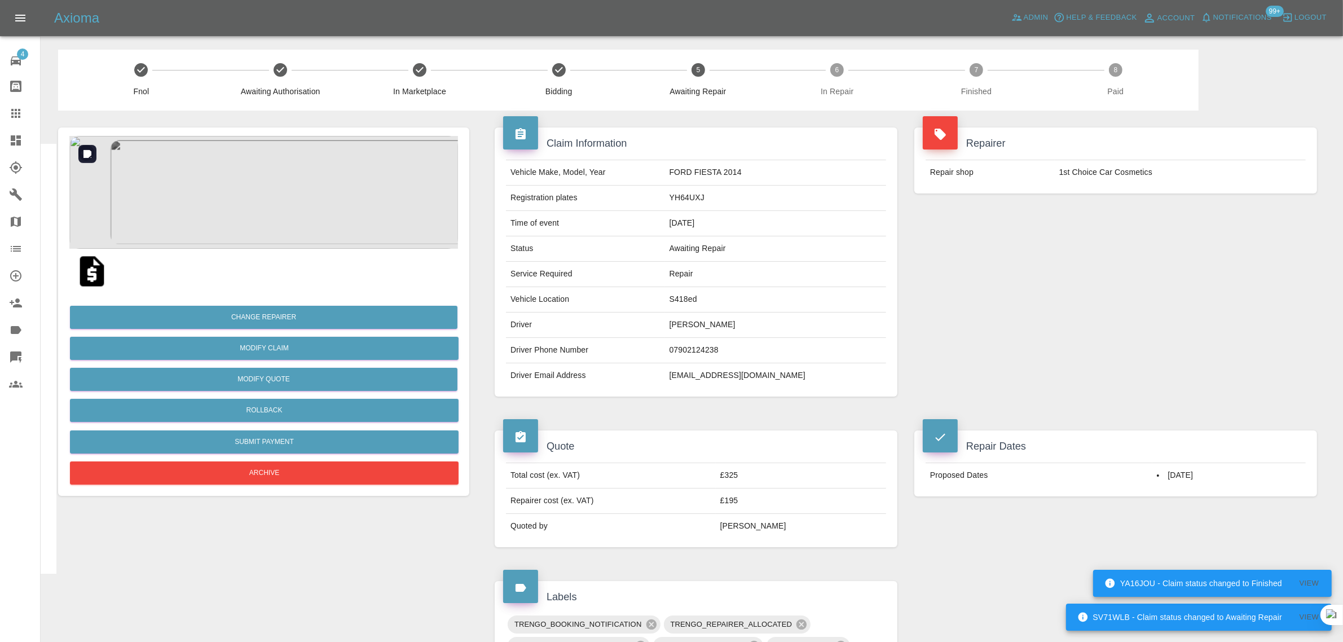
click at [279, 224] on img at bounding box center [263, 192] width 389 height 113
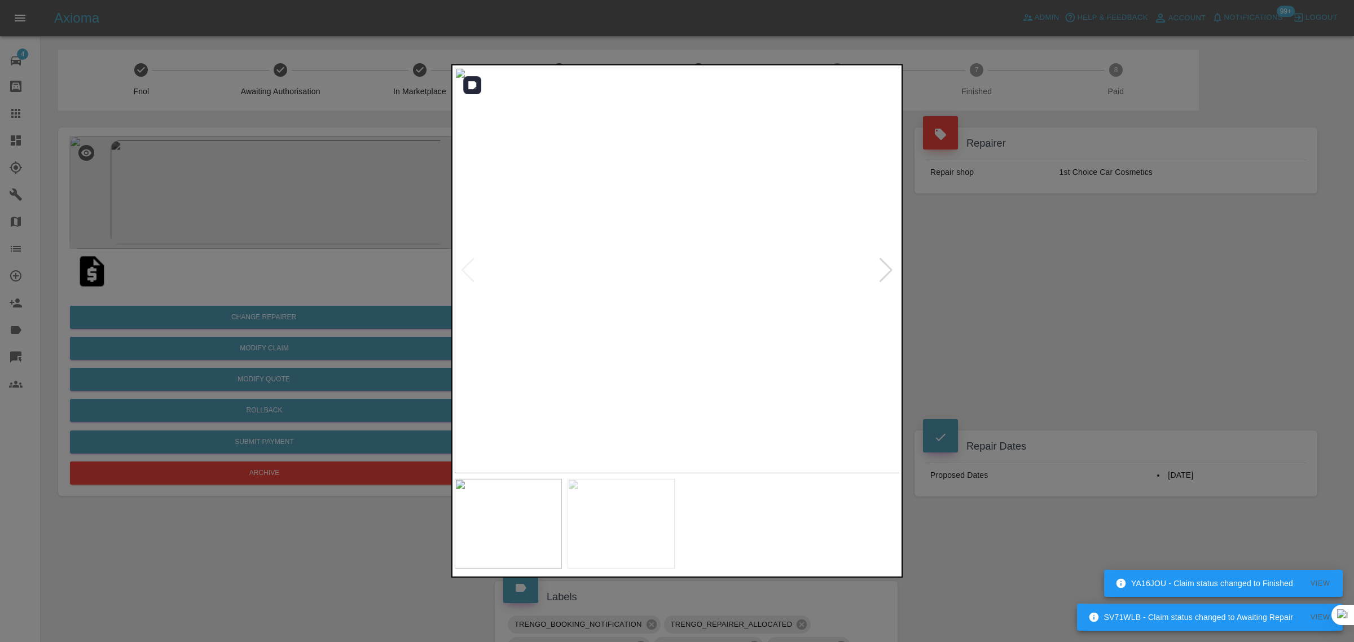
click at [884, 271] on div at bounding box center [885, 270] width 15 height 25
click at [884, 271] on img at bounding box center [678, 271] width 446 height 406
click at [998, 287] on div at bounding box center [677, 321] width 1354 height 642
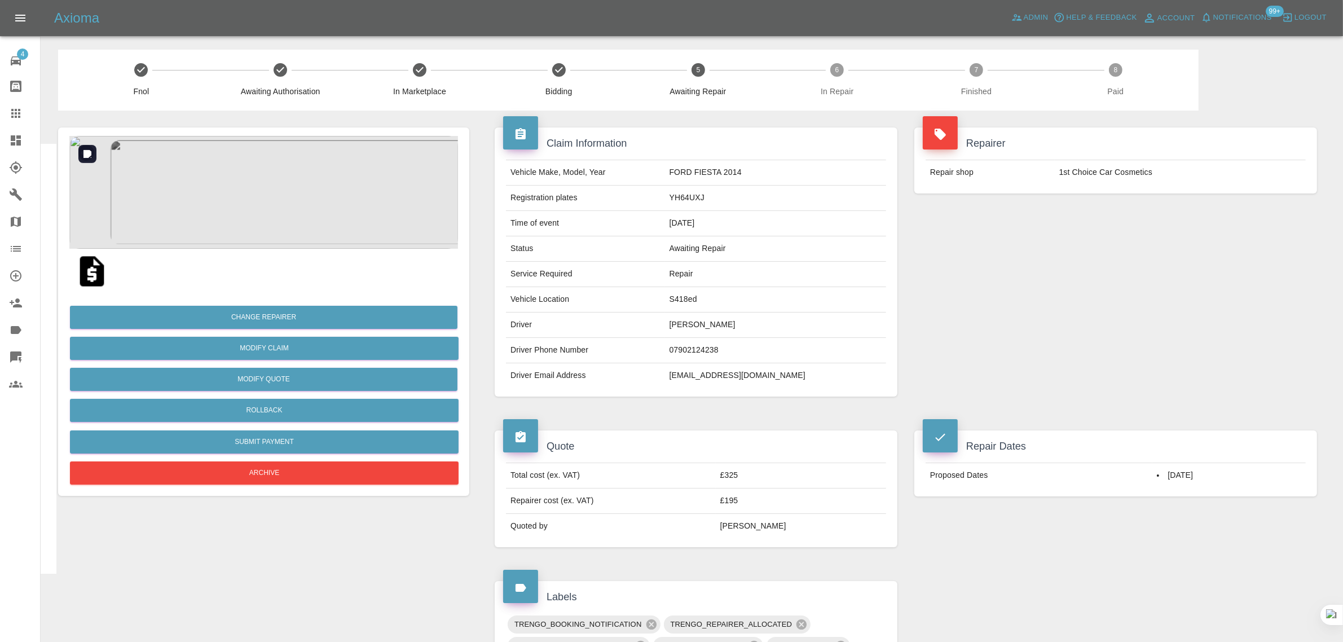
click at [270, 168] on img at bounding box center [263, 192] width 389 height 113
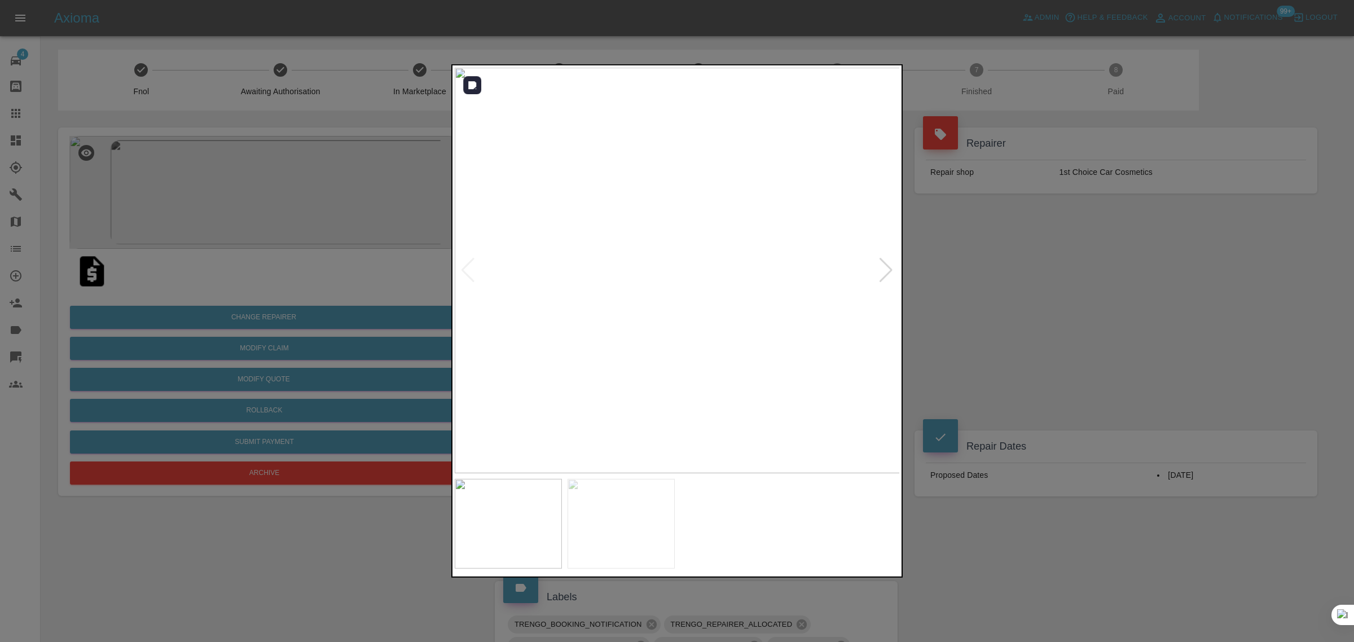
click at [887, 277] on div at bounding box center [885, 270] width 15 height 25
click at [884, 267] on img at bounding box center [678, 271] width 446 height 406
click at [948, 285] on div at bounding box center [677, 321] width 1354 height 642
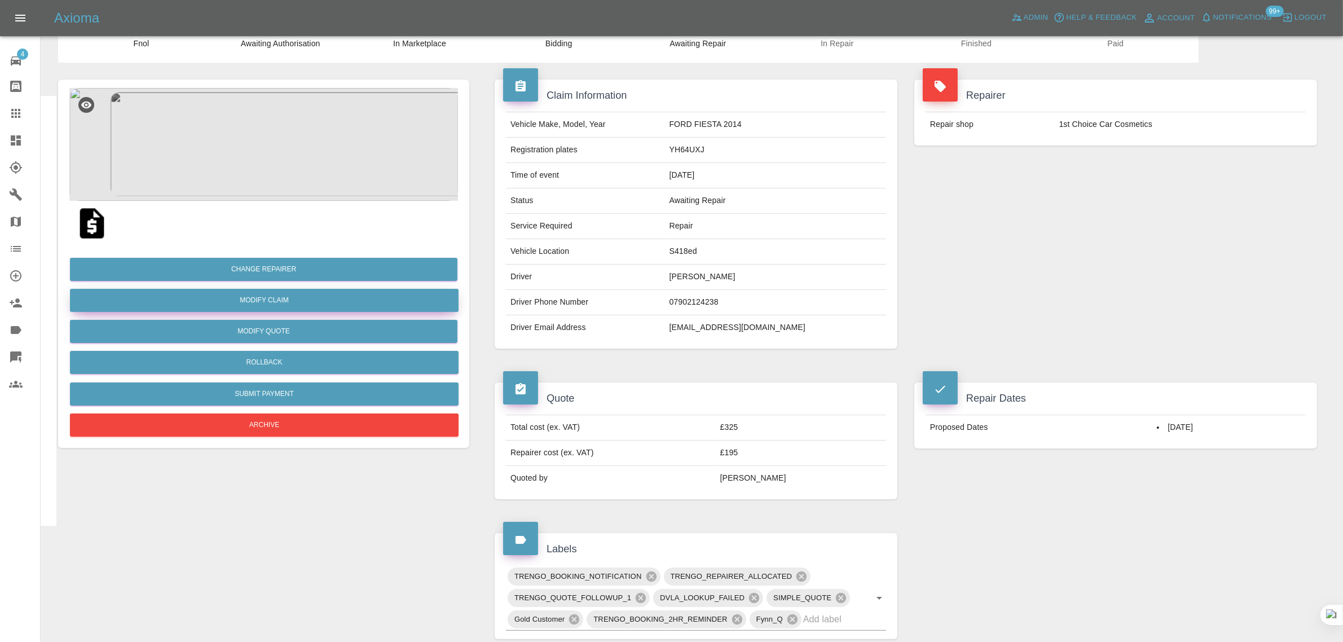
scroll to position [71, 0]
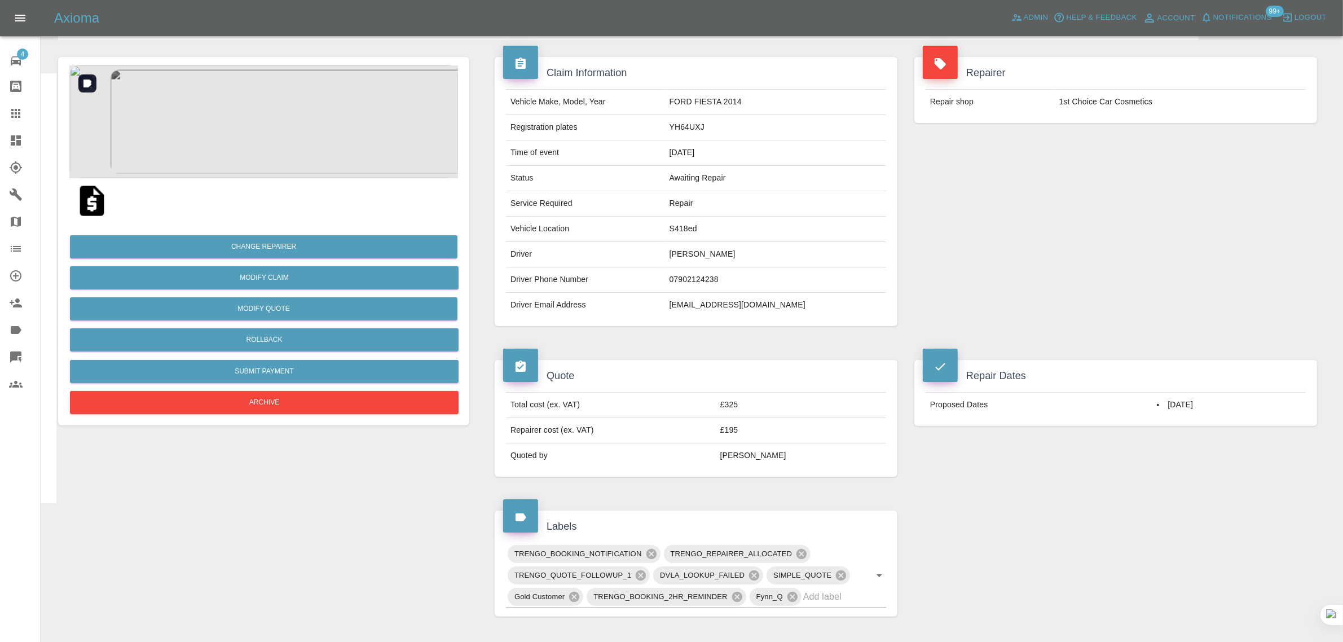
click at [344, 148] on img at bounding box center [263, 121] width 389 height 113
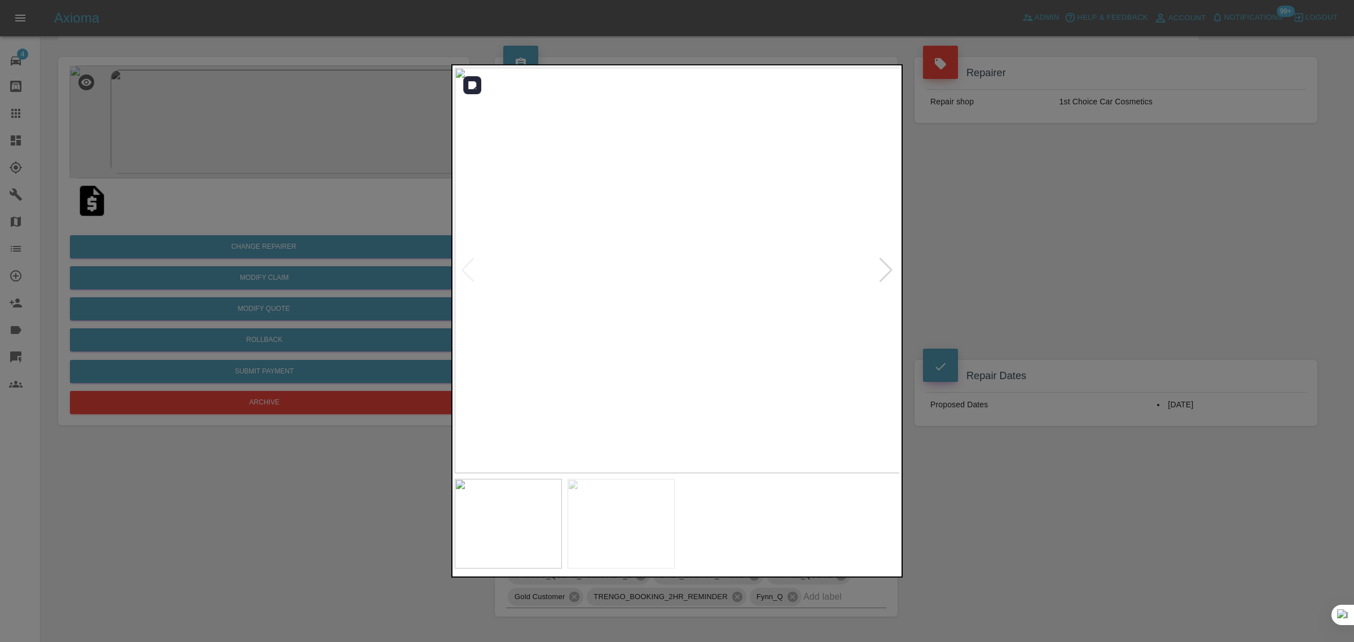
click at [887, 271] on div at bounding box center [885, 270] width 15 height 25
click at [1014, 288] on div at bounding box center [677, 321] width 1354 height 642
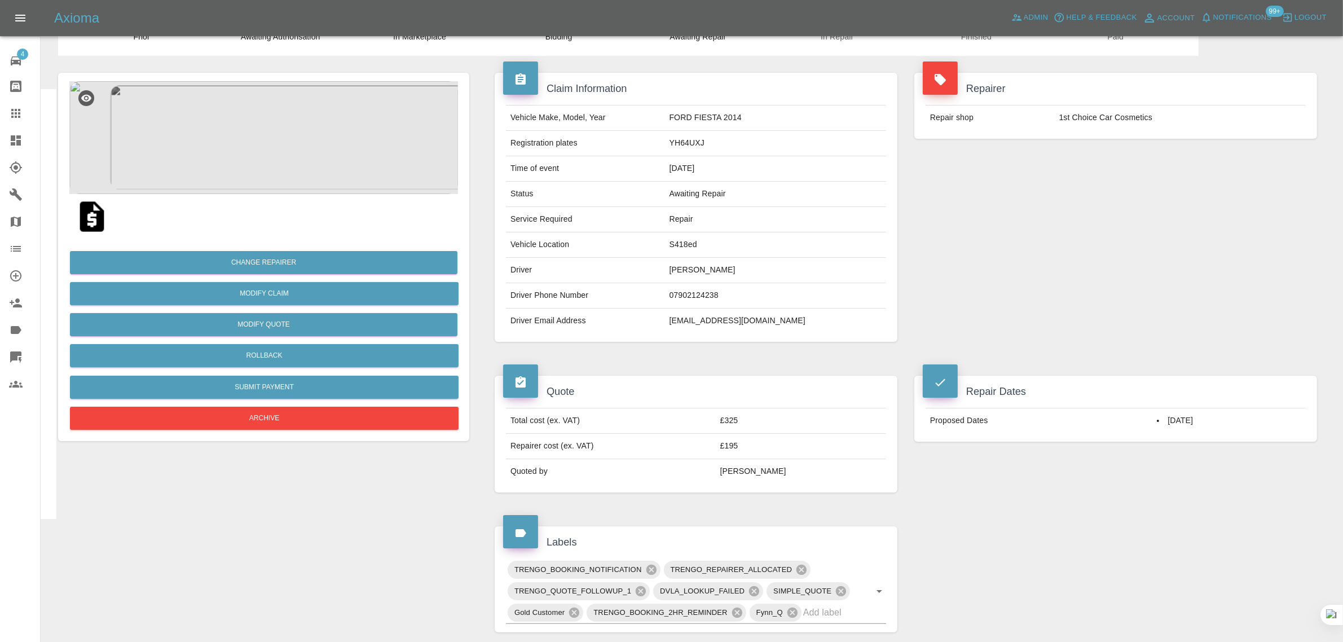
scroll to position [0, 0]
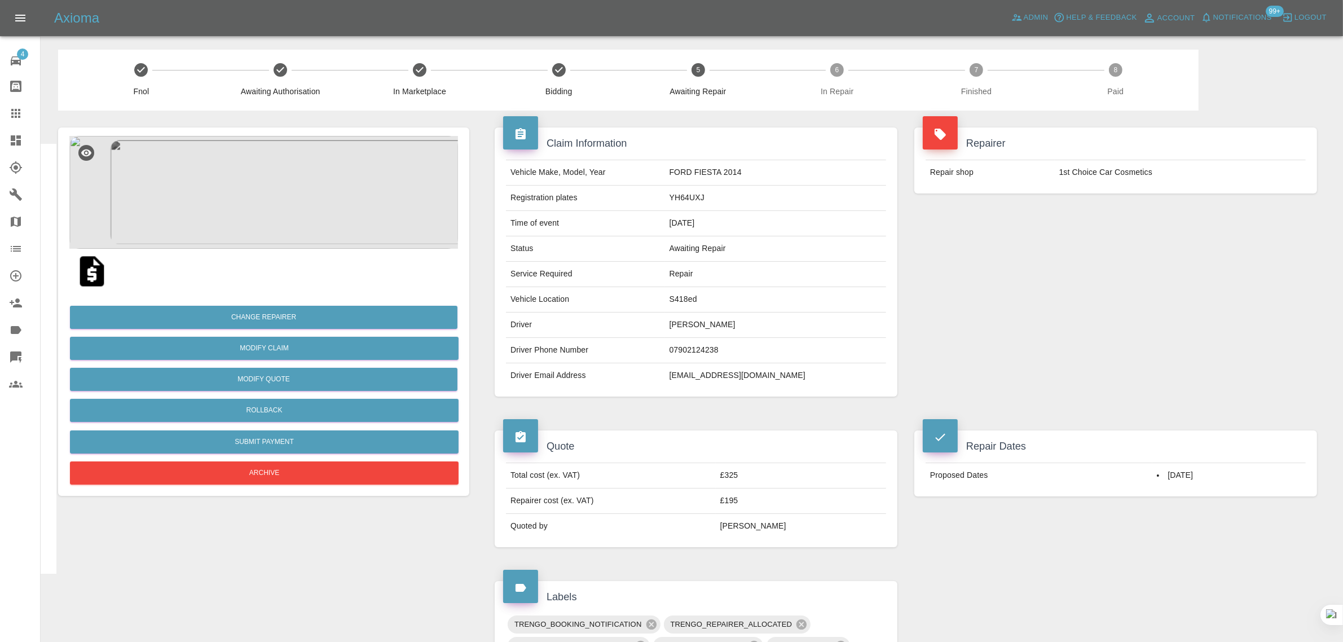
click at [488, 283] on div "Claim Information Vehicle Make, Model, Year FORD FIESTA 2014 Registration plate…" at bounding box center [696, 262] width 420 height 303
click at [18, 108] on icon at bounding box center [16, 114] width 14 height 14
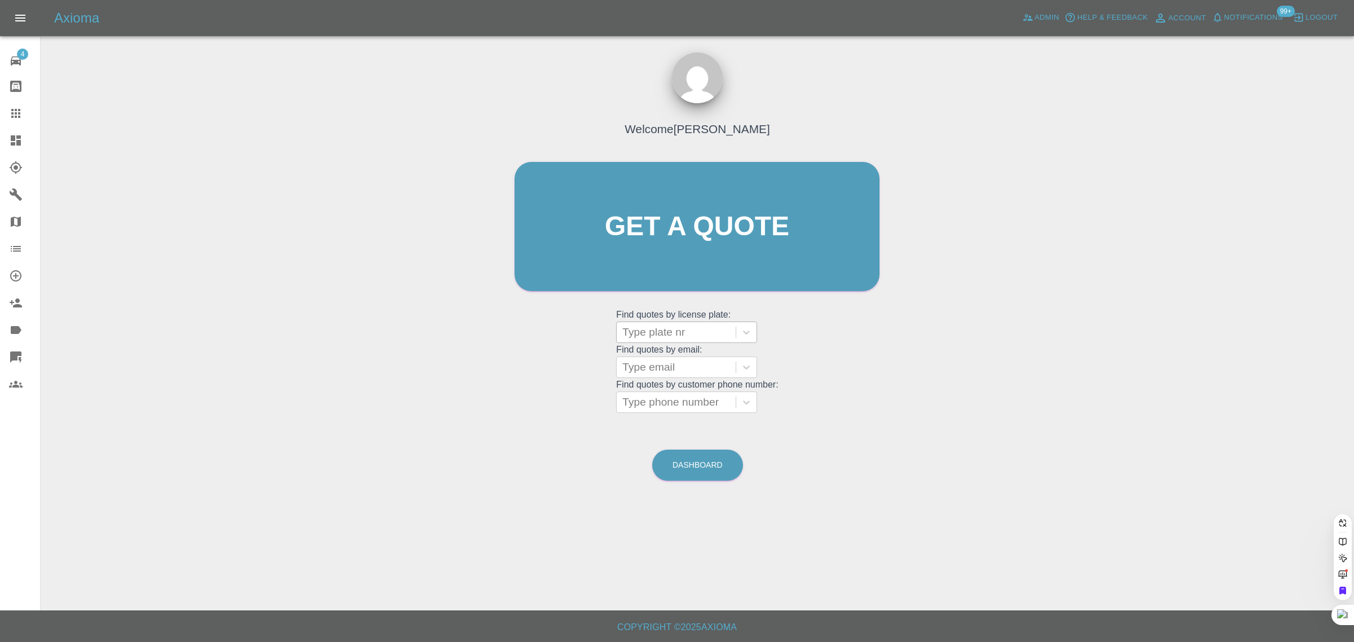
click at [641, 331] on div at bounding box center [676, 332] width 108 height 16
paste input "ST68 VBO"
click at [653, 330] on input "ST68 VBO" at bounding box center [649, 332] width 55 height 14
type input "ST68VBO"
click at [688, 364] on div "ST68VBO, Awaiting Repair" at bounding box center [686, 368] width 141 height 36
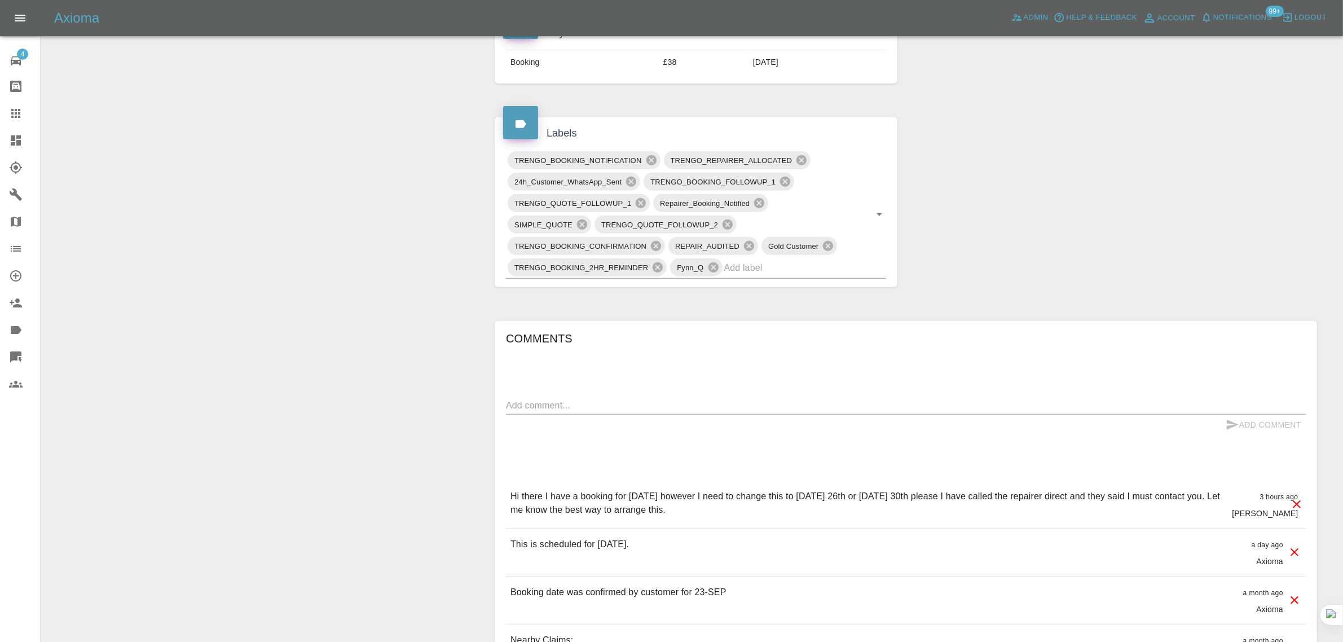
scroll to position [282, 0]
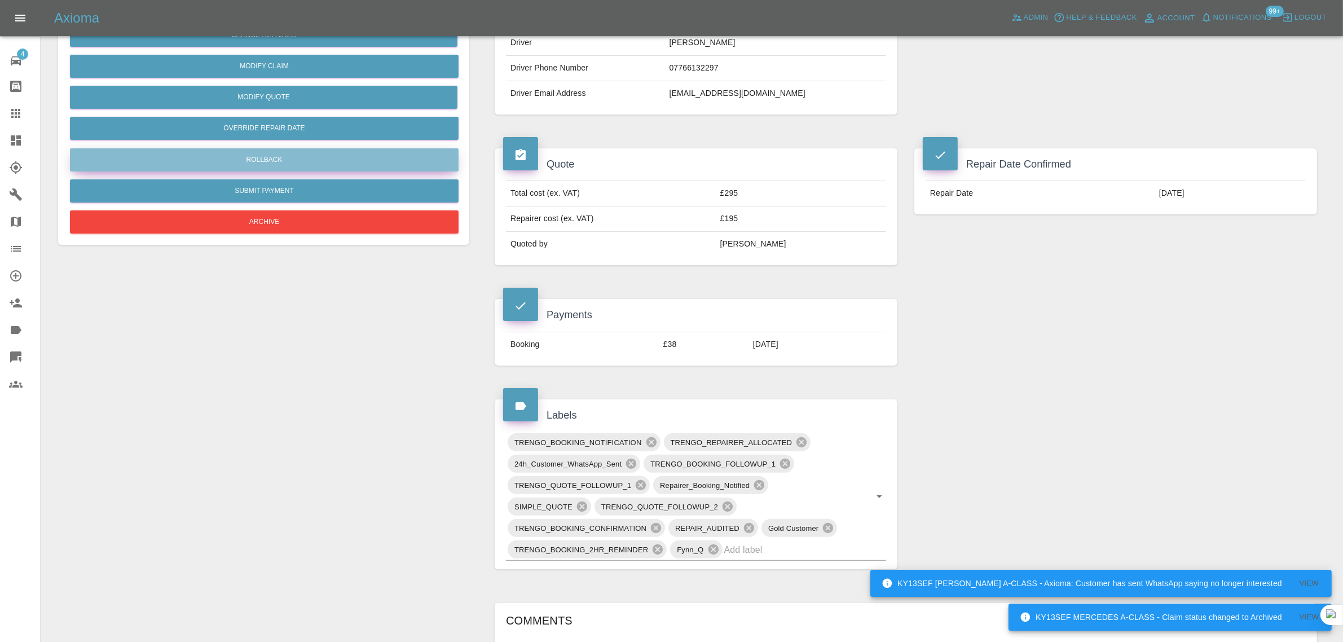
click at [280, 162] on button "Rollback" at bounding box center [264, 159] width 389 height 23
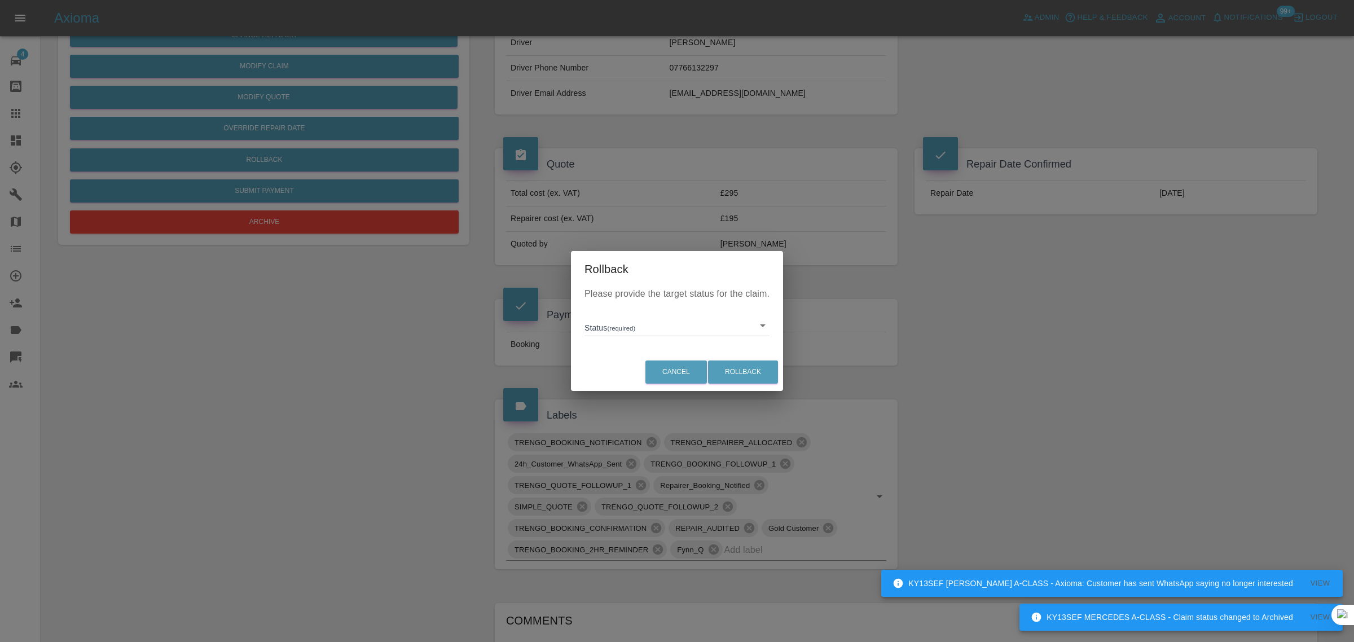
click body "KY13SEF MERCEDES A-CLASS - Claim status changed to Archived View KY13SEF MERCED…"
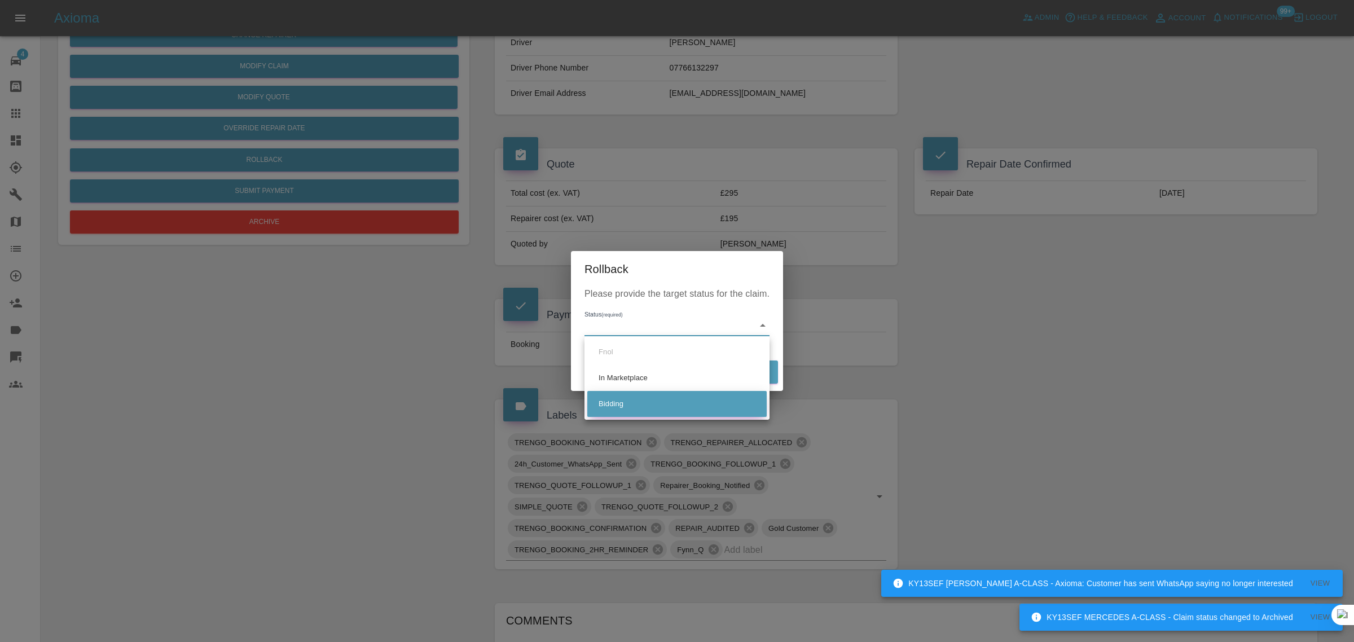
click li "Bidding"
type input "bidding"
click button "Rollback"
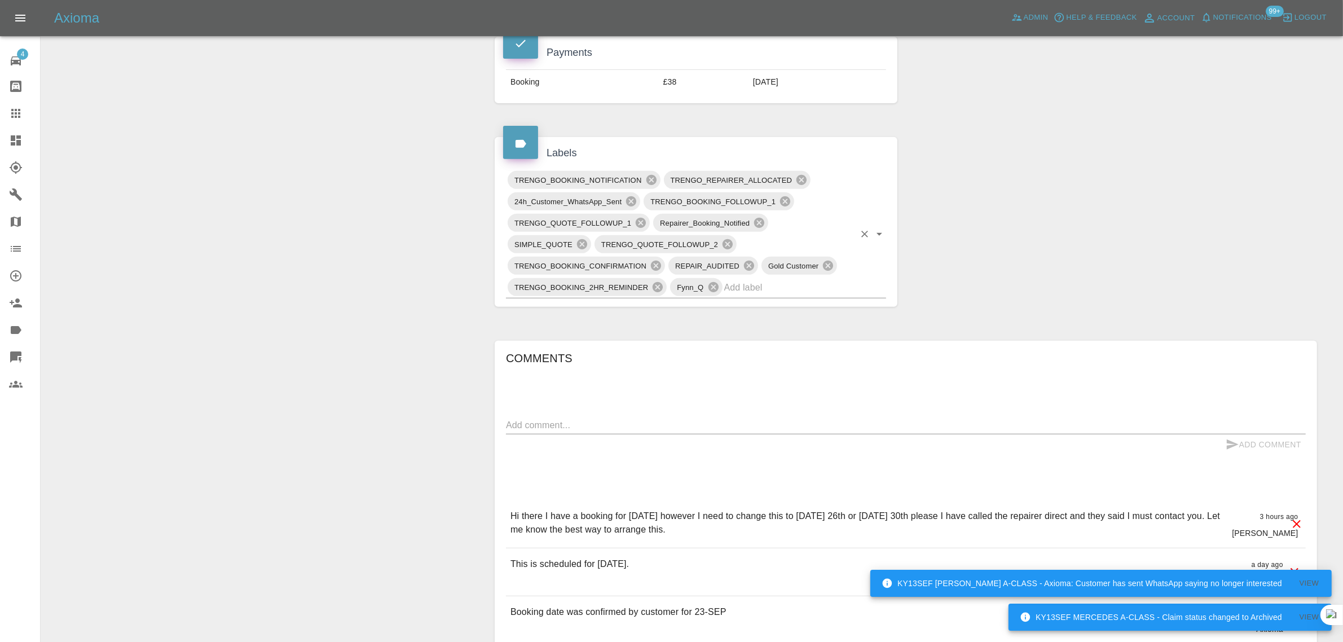
scroll to position [705, 0]
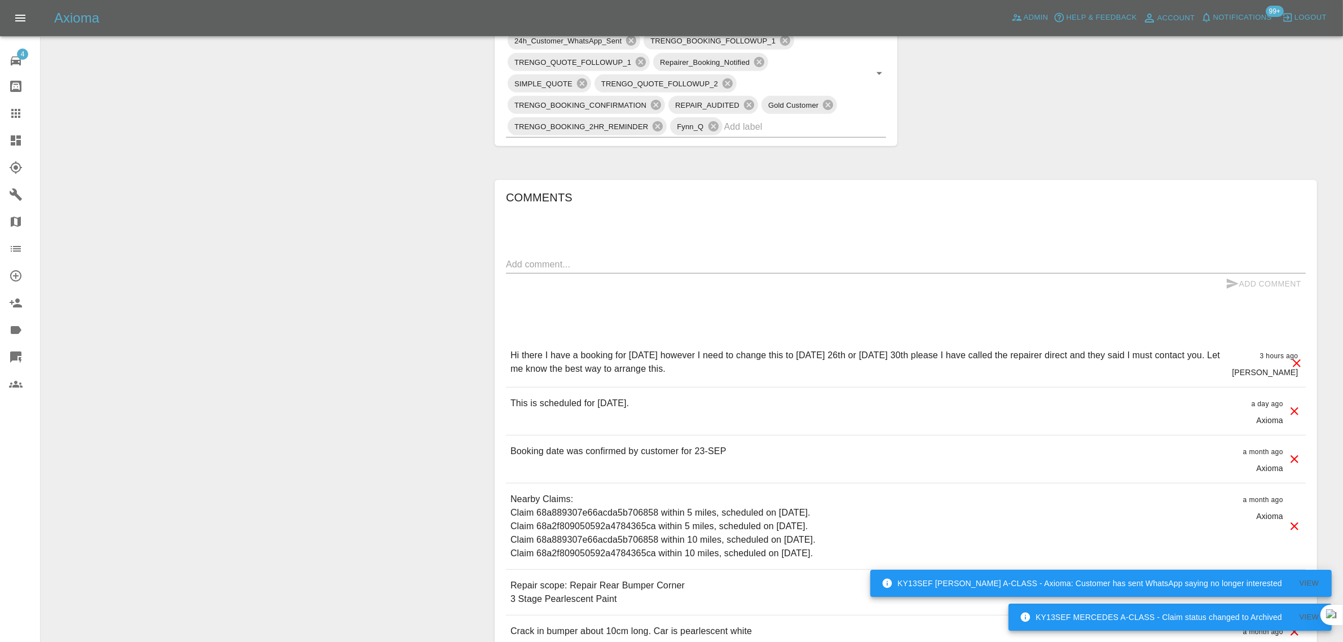
click textarea
paste textarea "Thanks for you're reply, yes please proceed with alternative availability."
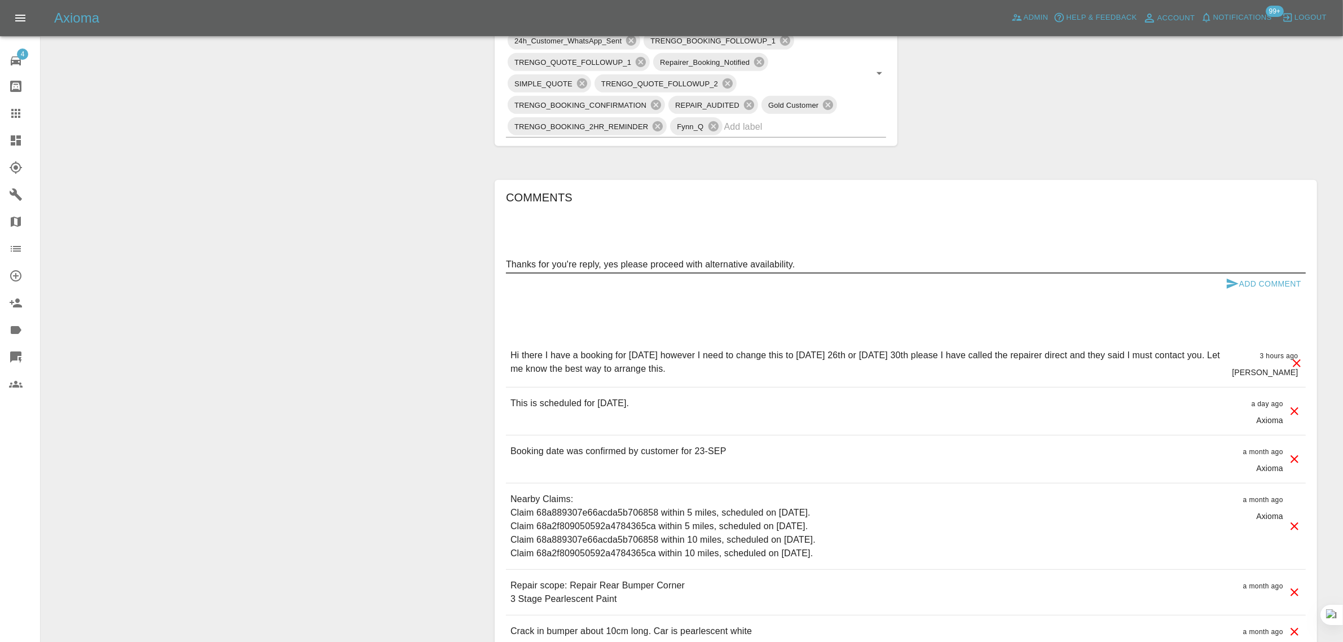
type textarea "Thanks for you're reply, yes please proceed with alternative availability."
click button "Add Comment"
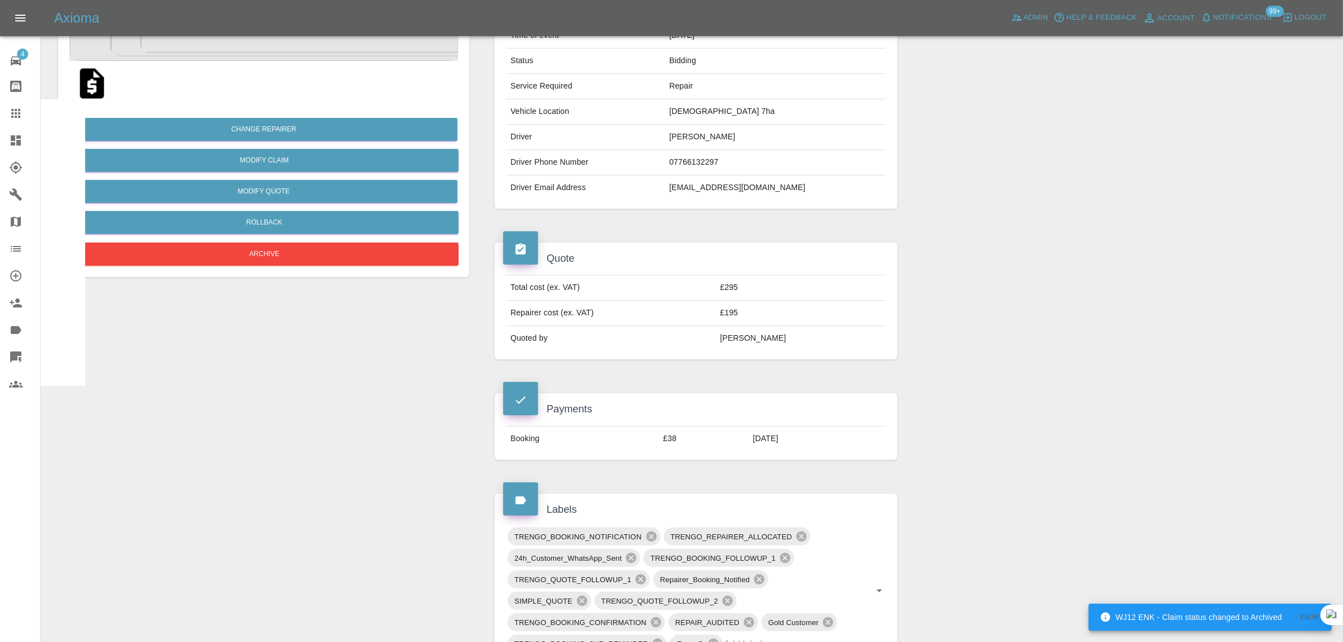
scroll to position [353, 0]
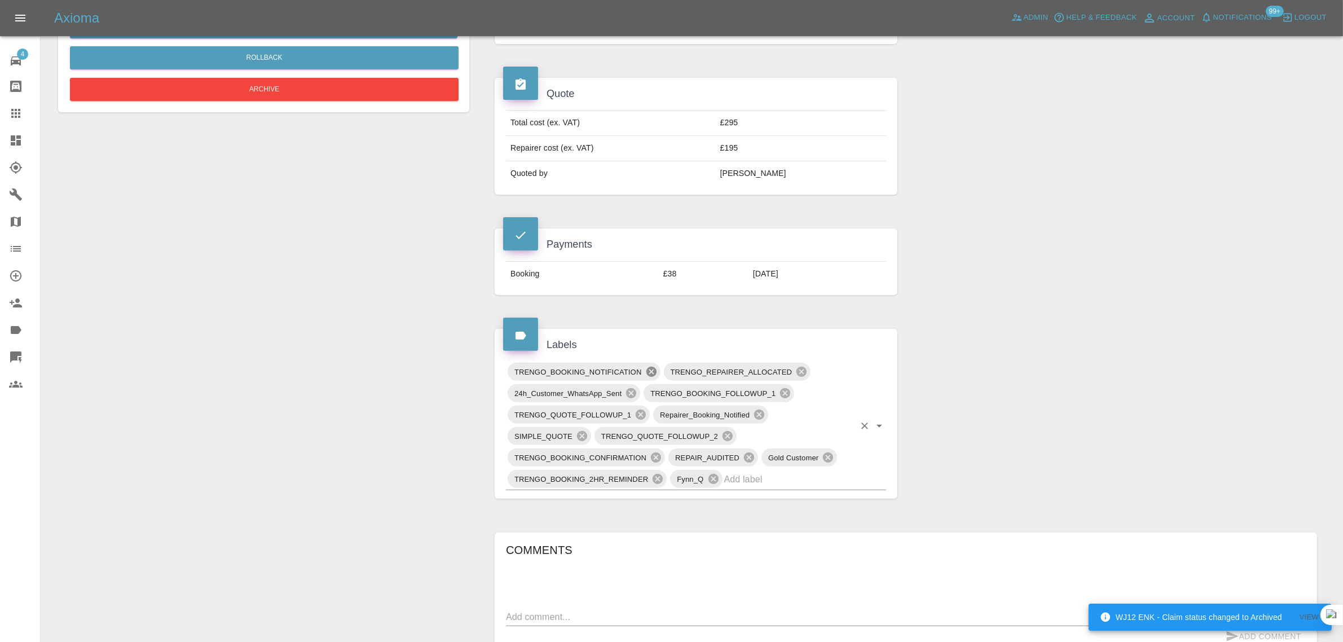
click icon
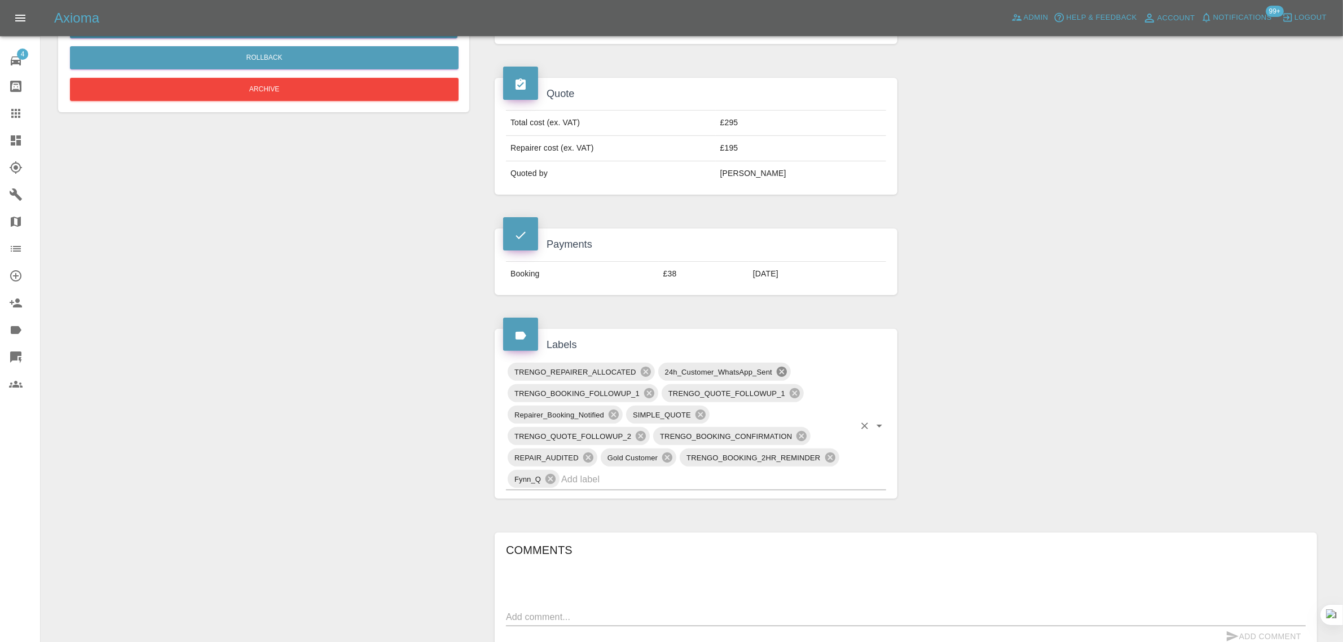
click icon
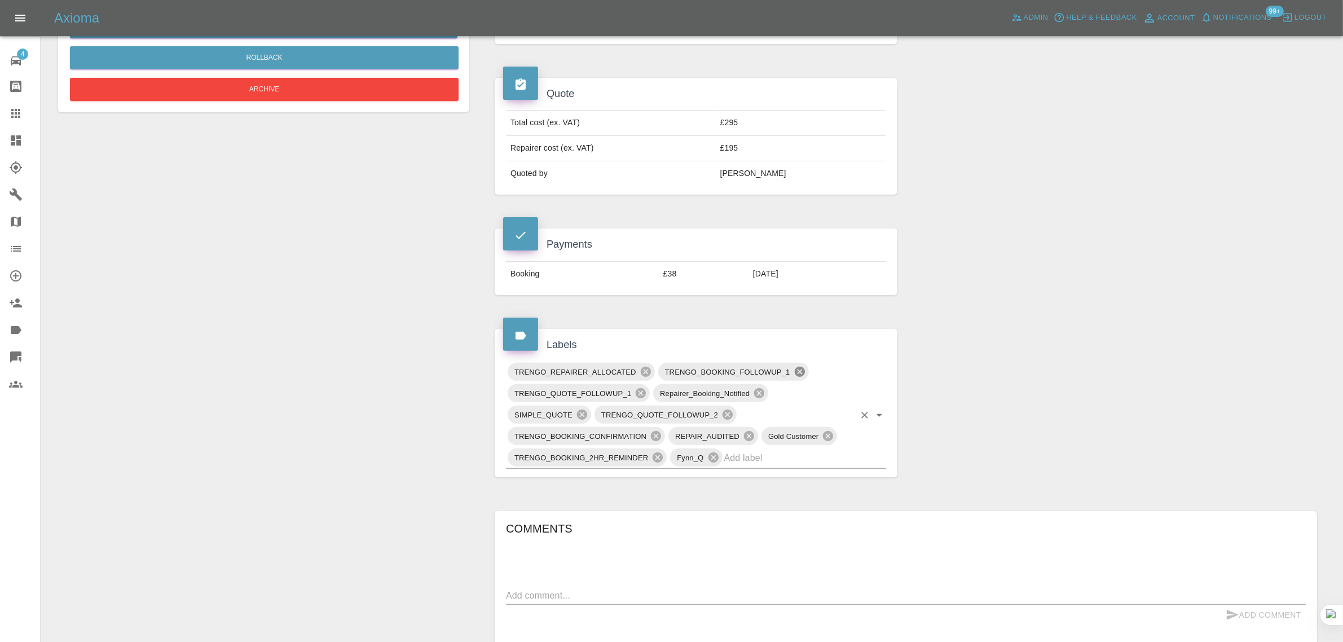
click icon
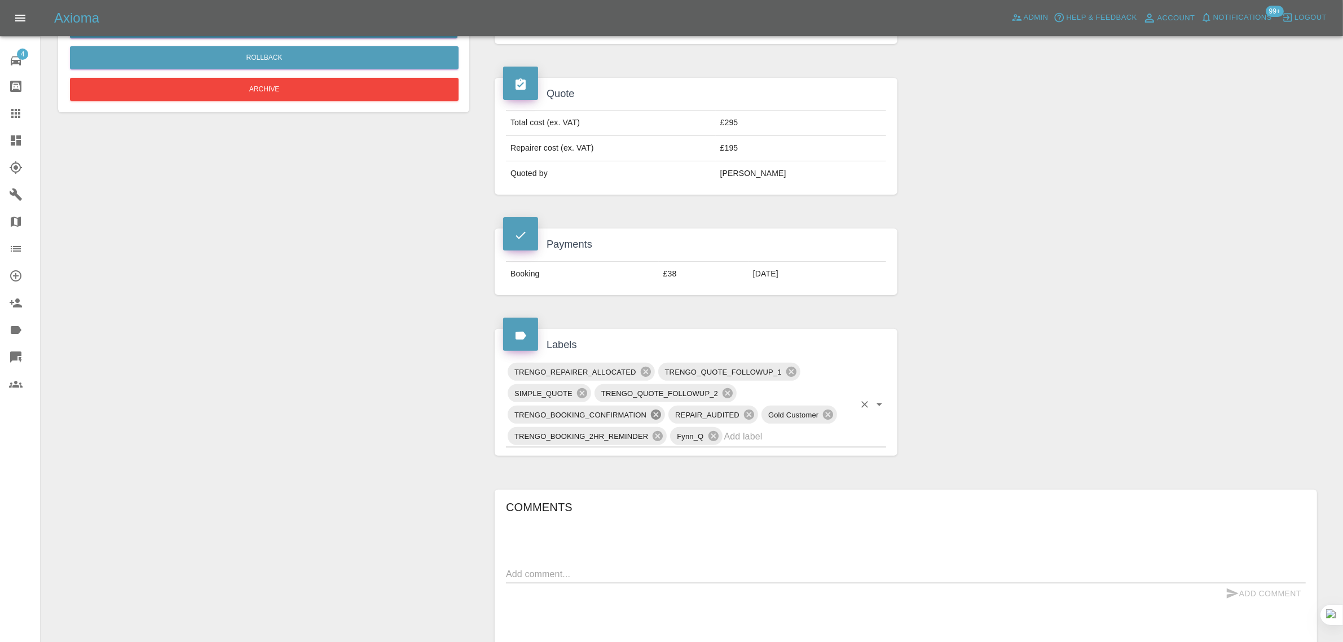
click icon
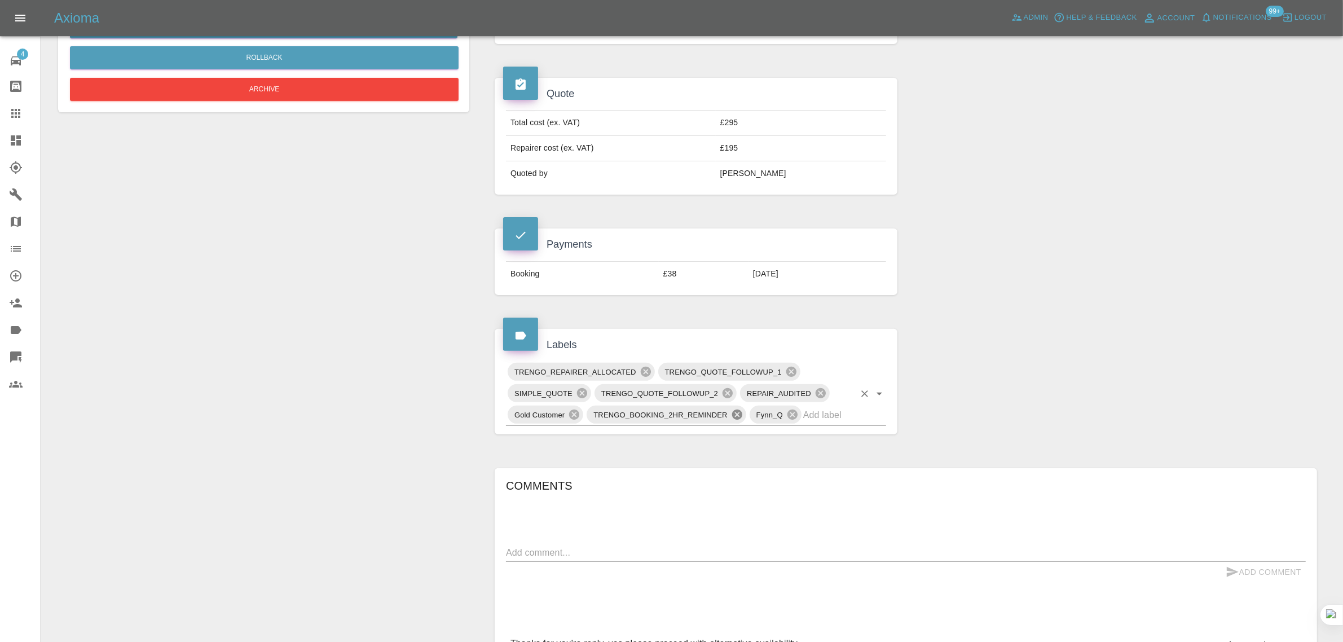
click icon
click div "Change Repairer Modify Claim Modify Quote Rollback Archive"
click icon
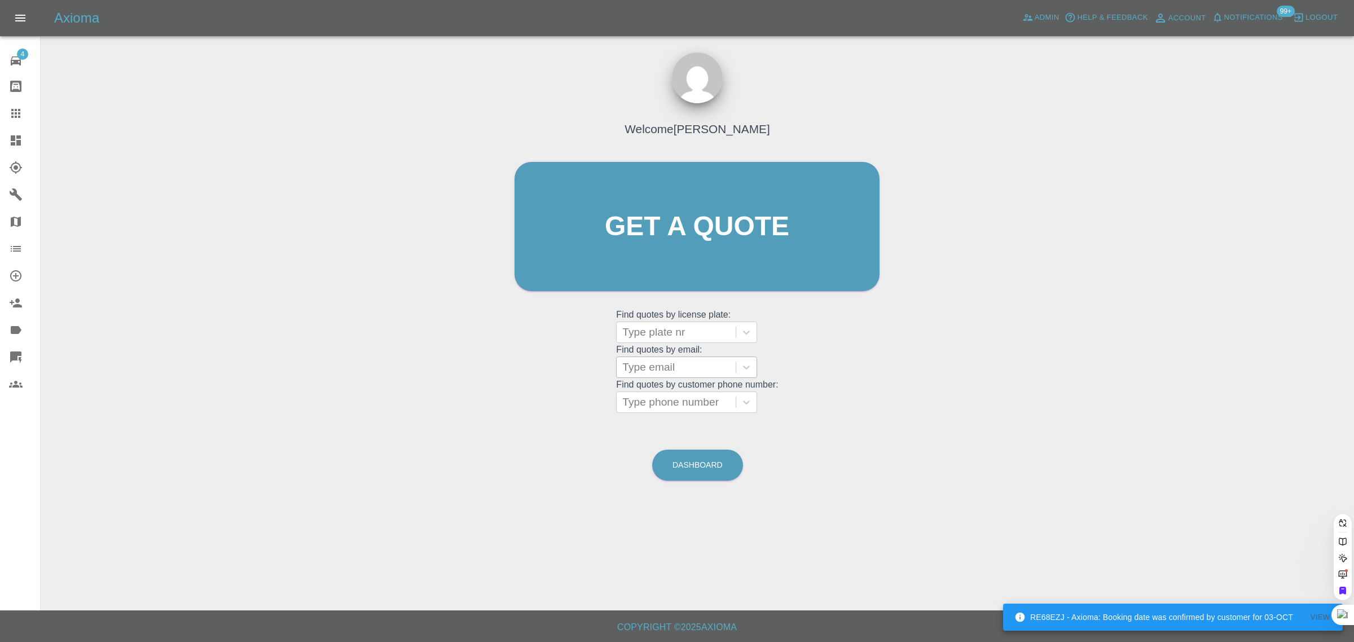
click div
paste input "ronald.menzies@ntlworld.com"
type input "ronald.menzies@ntlworld.com"
click div "KF17LDU, Awaiting Repair"
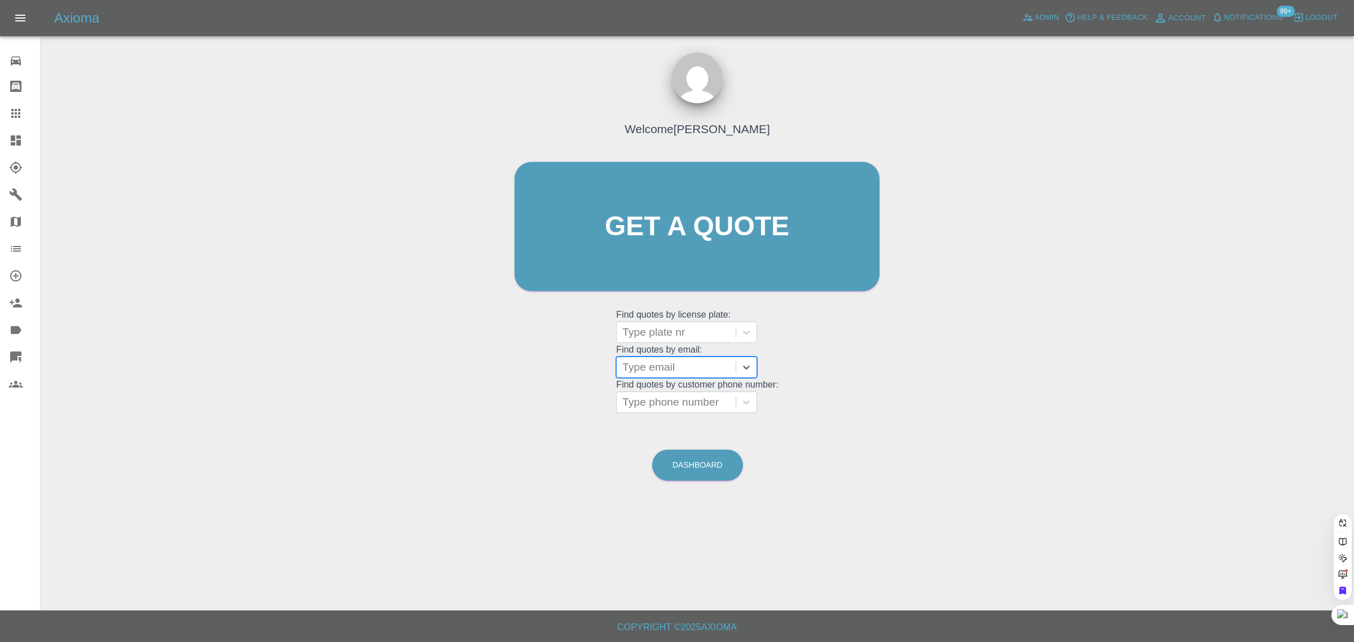
click at [681, 369] on div at bounding box center [676, 367] width 108 height 16
paste input "[PERSON_NAME][EMAIL_ADDRESS][PERSON_NAME][DOMAIN_NAME]"
type input "[PERSON_NAME][EMAIL_ADDRESS][PERSON_NAME][DOMAIN_NAME]"
click at [674, 421] on div "LN67YXJ, Awaiting Repair" at bounding box center [686, 432] width 141 height 23
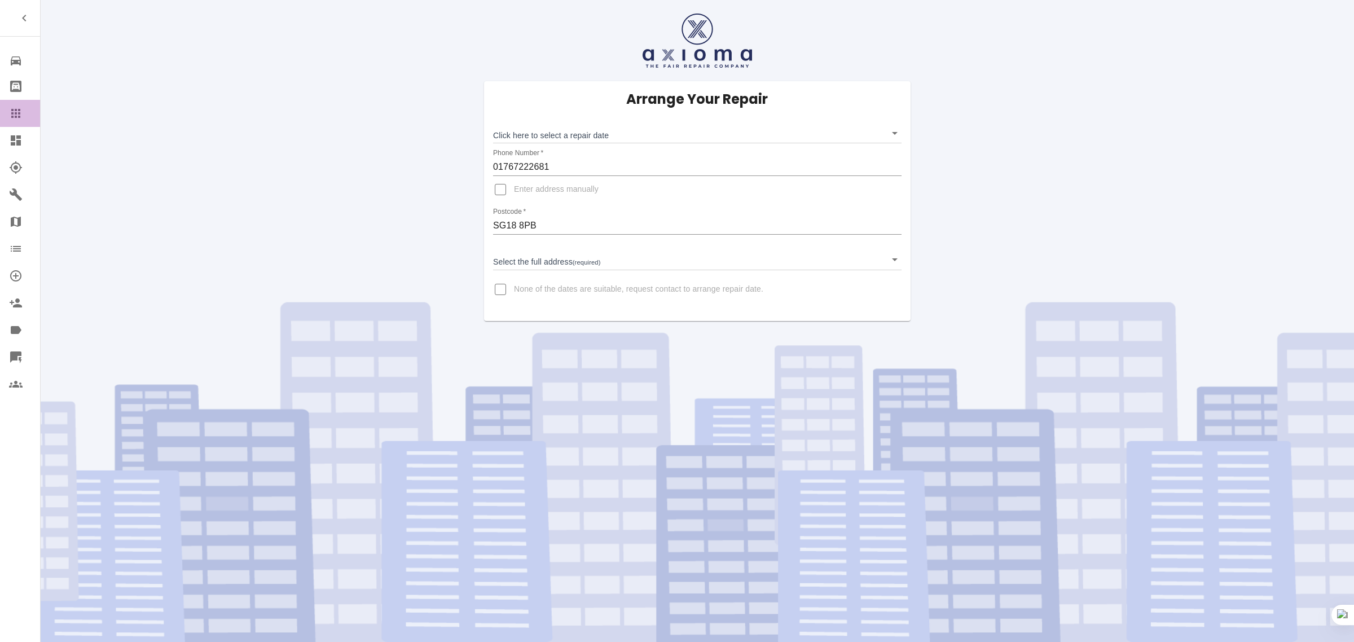
click at [19, 121] on link "Claims" at bounding box center [20, 113] width 40 height 27
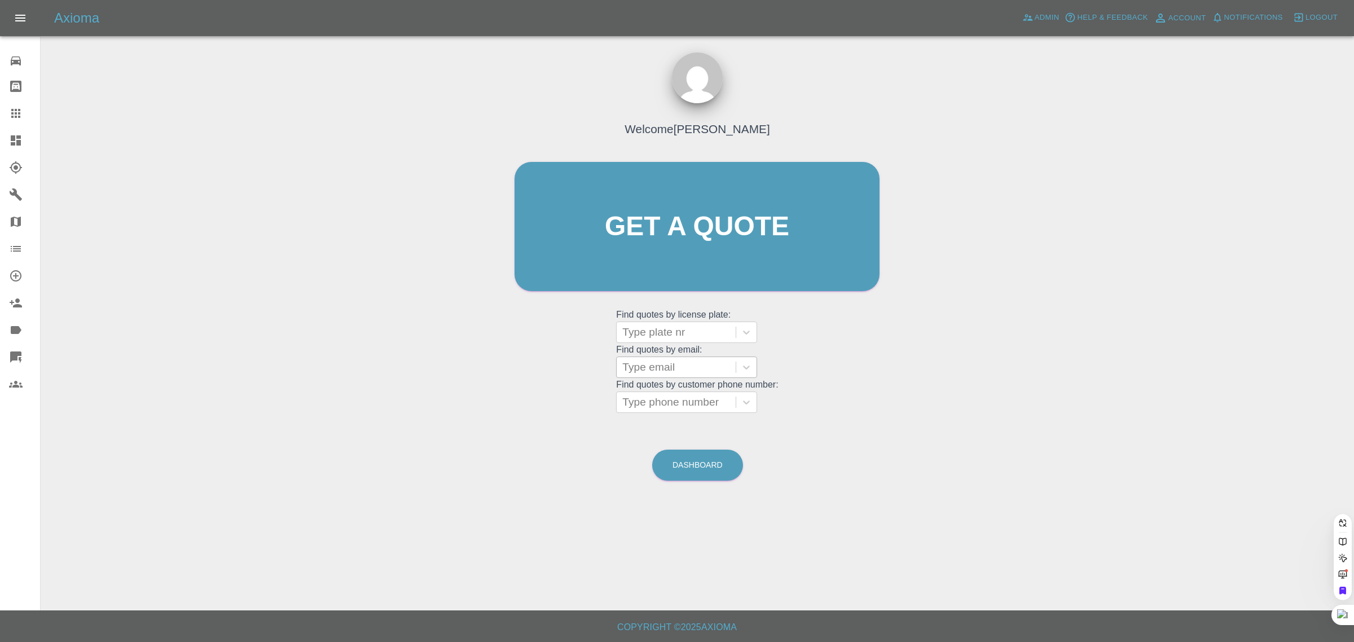
click at [670, 370] on div at bounding box center [676, 367] width 108 height 16
paste input "aseddon1@yahoo.co.uk"
type input "aseddon1@yahoo.co.uk"
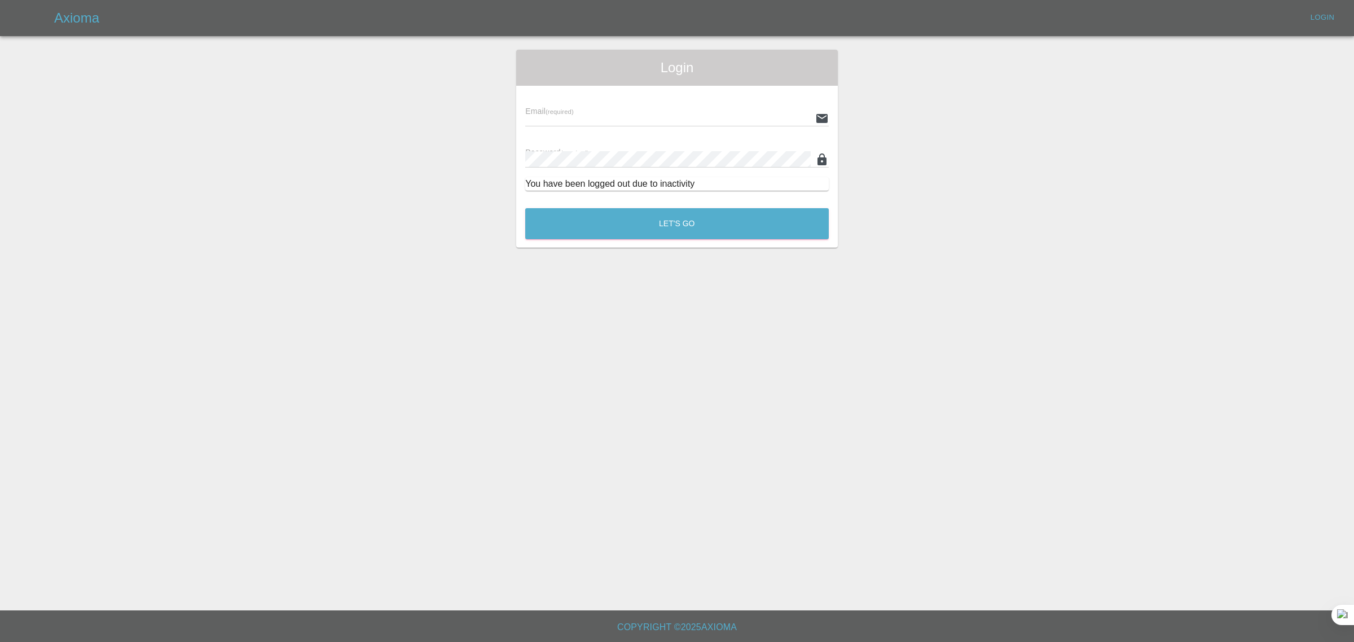
type input "bookkeeping@fifoaccounting.com"
click at [666, 219] on button "Let's Go" at bounding box center [676, 223] width 303 height 31
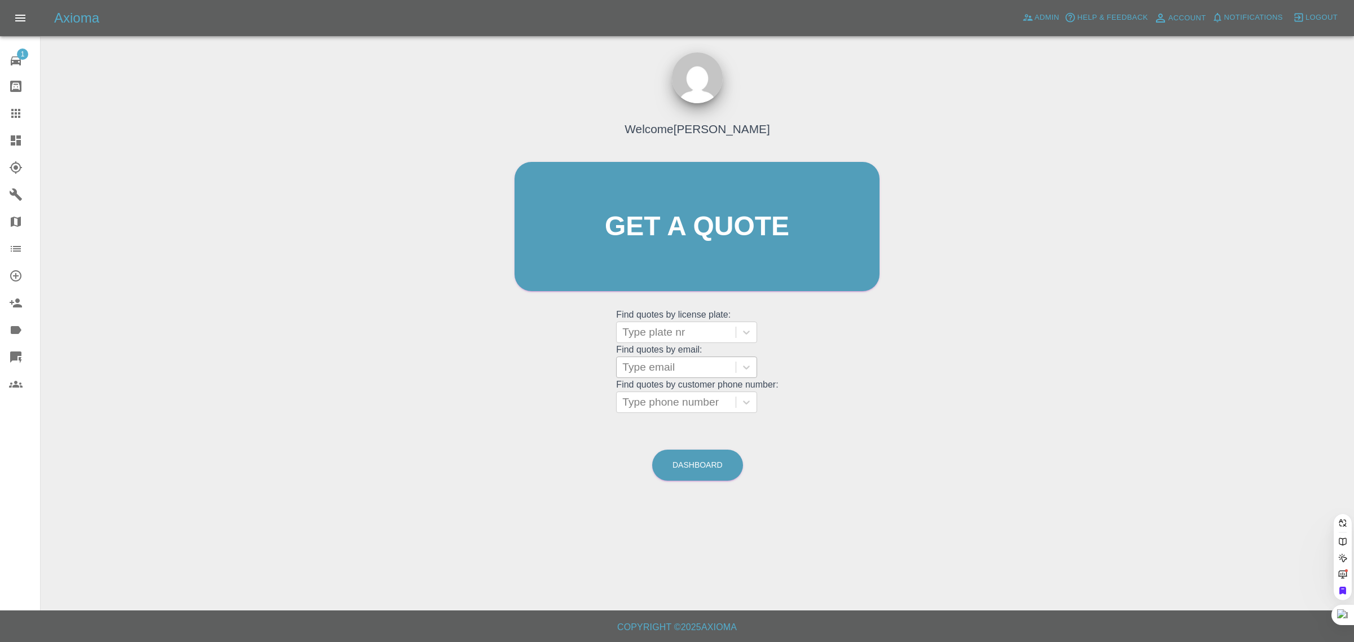
click at [689, 372] on div at bounding box center [676, 367] width 108 height 16
paste input "aseddon1@yahoo.co.uk"
type input "aseddon1@yahoo.co.uk"
click at [673, 405] on div "YR23DNN, Awaiting Repair" at bounding box center [686, 403] width 141 height 36
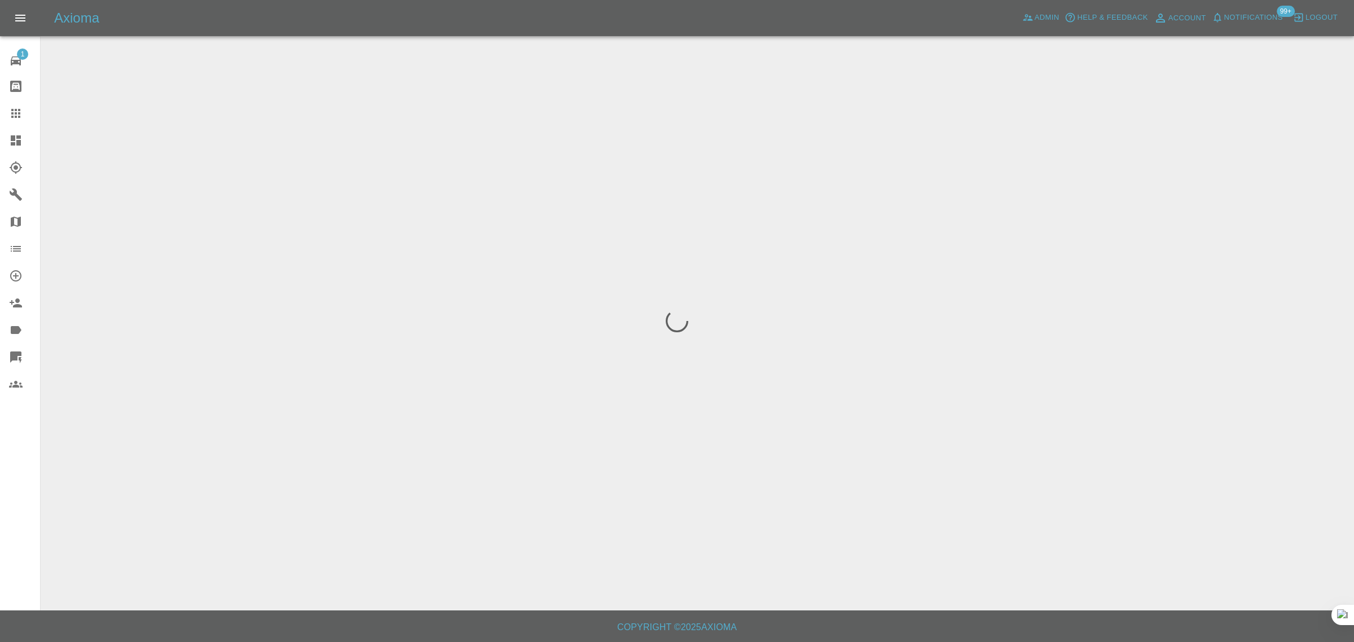
click at [20, 492] on div "1 Repair home Bodyshop home Claims Dashboard Explorer Garages Map Organization …" at bounding box center [20, 321] width 41 height 642
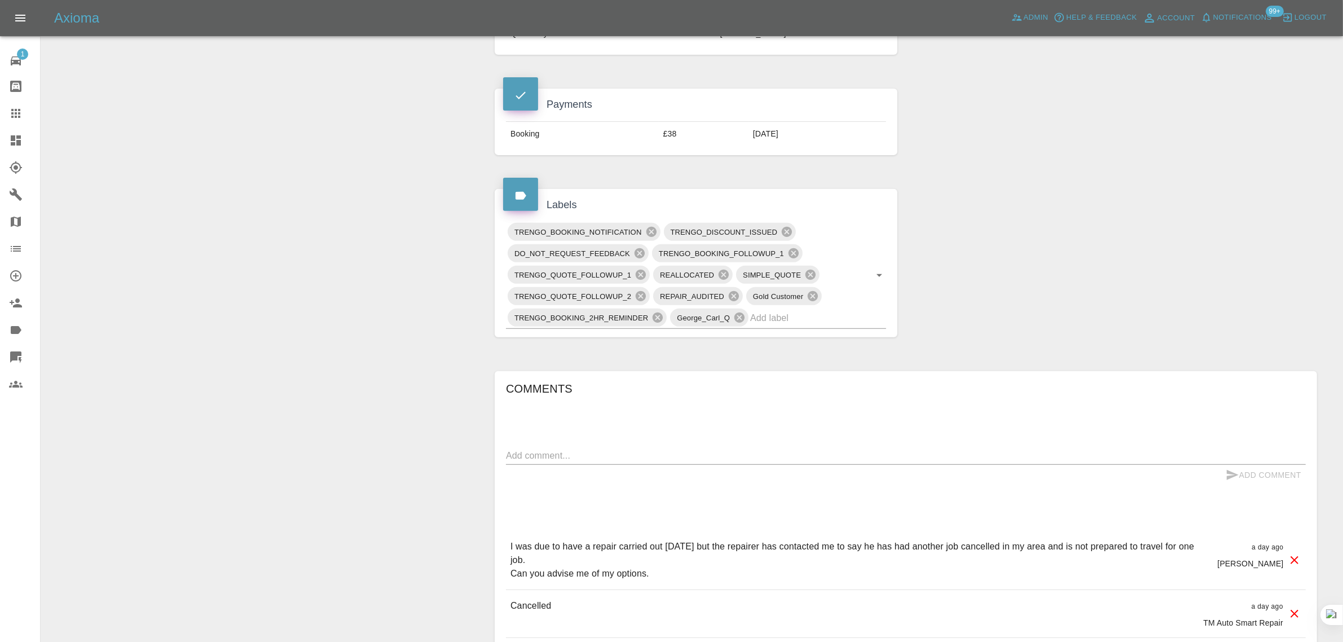
scroll to position [494, 0]
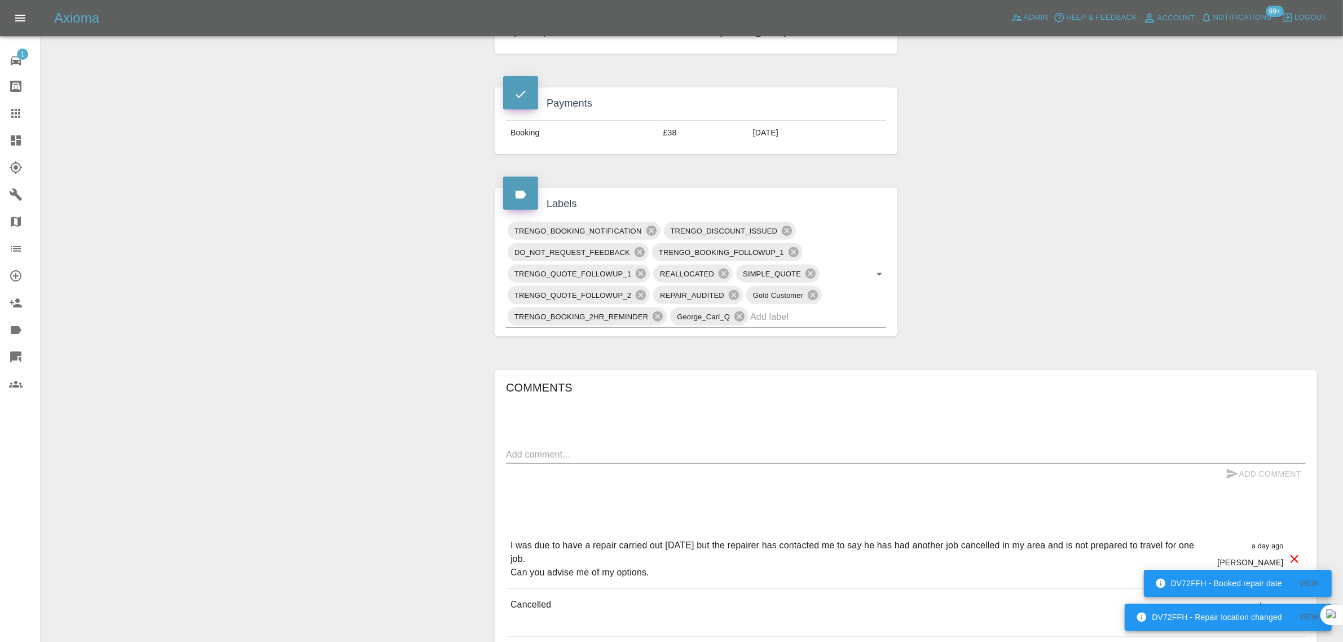
click at [663, 458] on textarea at bounding box center [906, 454] width 800 height 13
paste textarea "As the repairer clearly stated that the late cancellation was soley due to fina…"
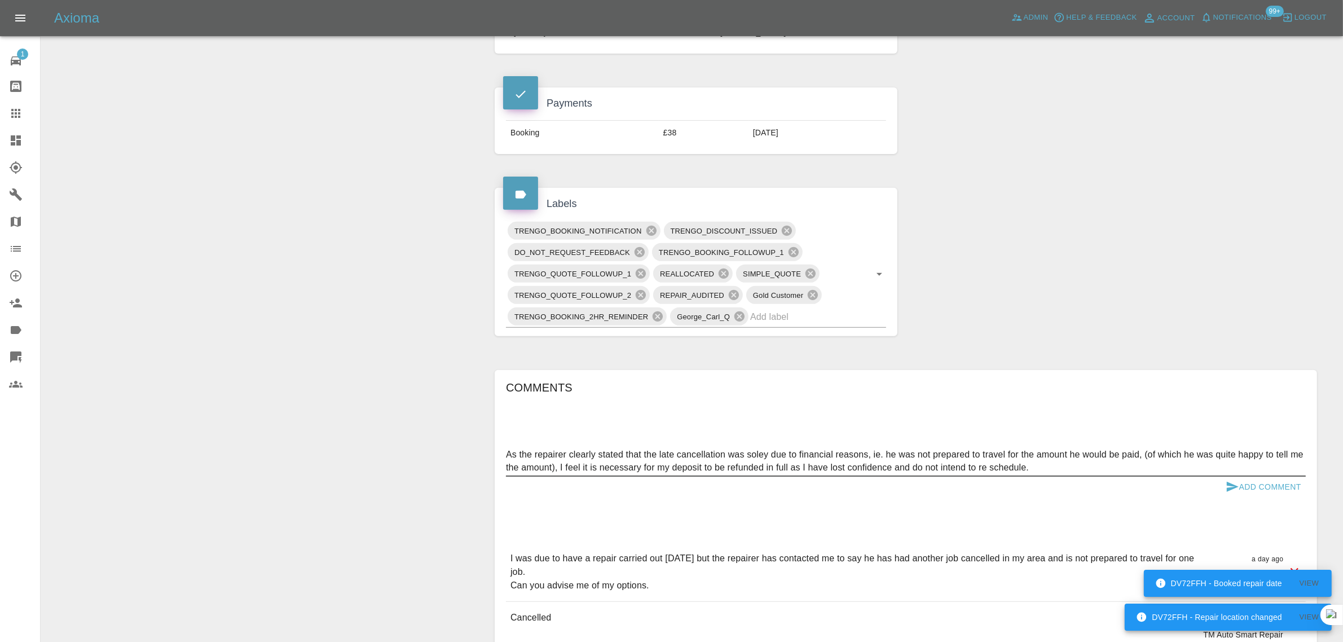
type textarea "As the repairer clearly stated that the late cancellation was soley due to fina…"
click at [1247, 485] on button "Add Comment" at bounding box center [1263, 487] width 85 height 21
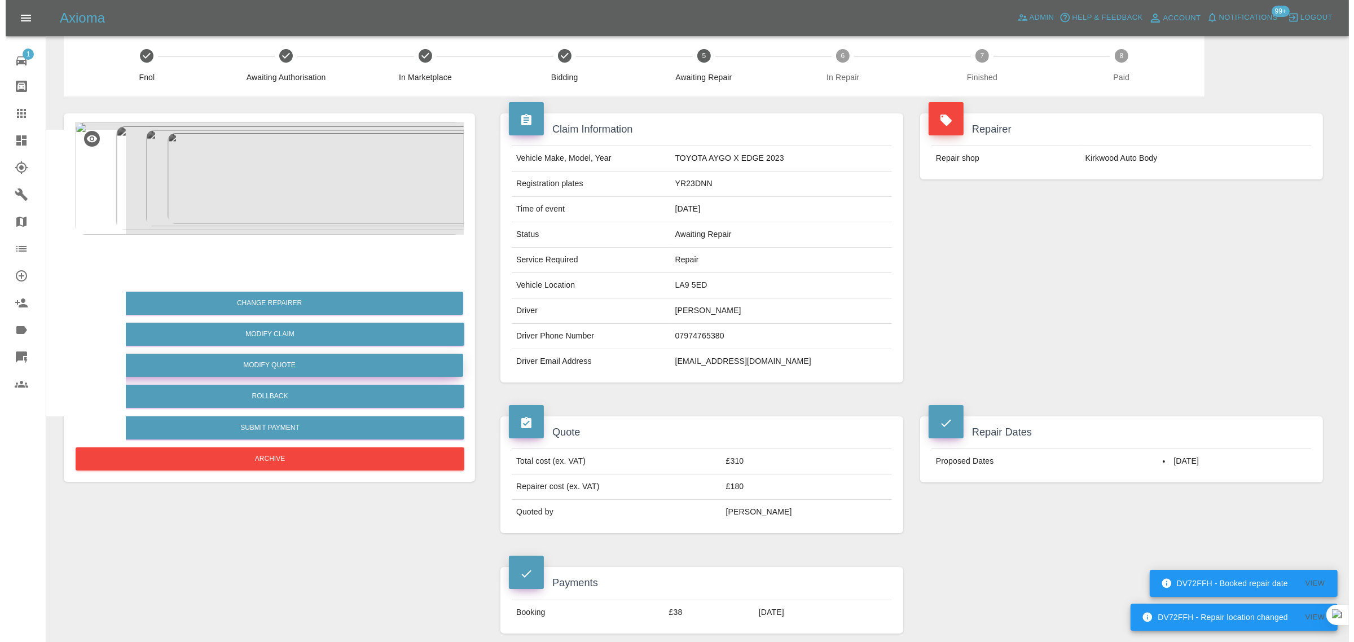
scroll to position [0, 0]
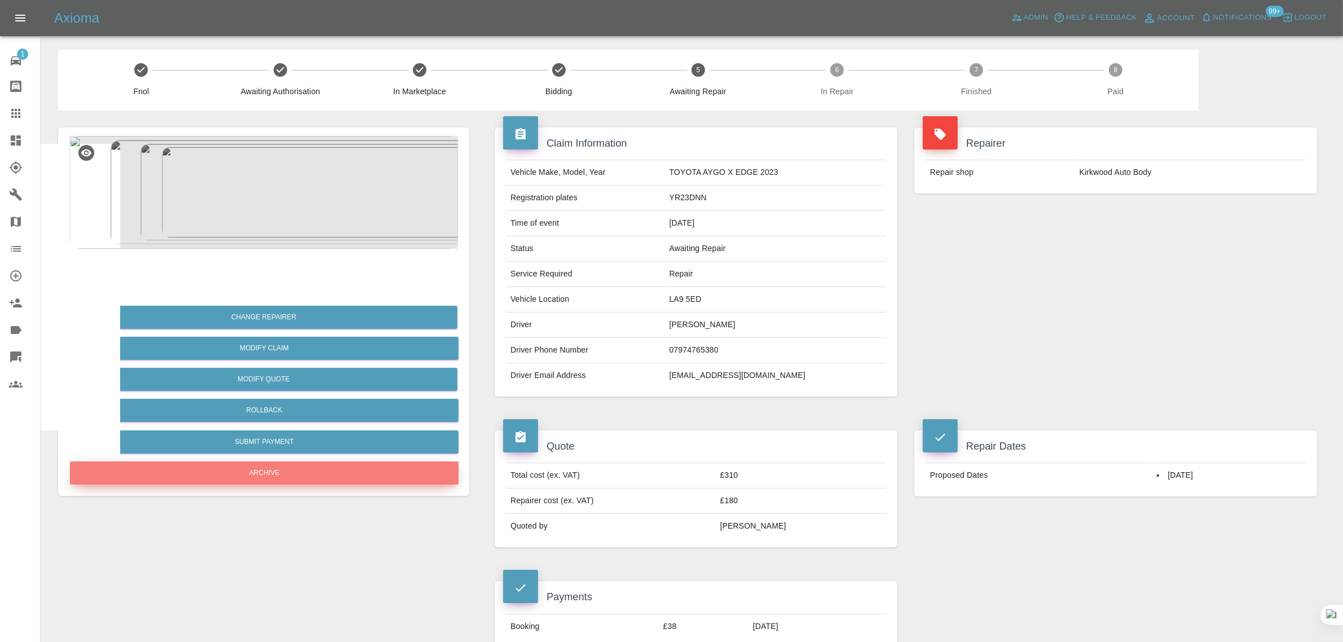
click at [259, 475] on button "Archive" at bounding box center [264, 472] width 389 height 23
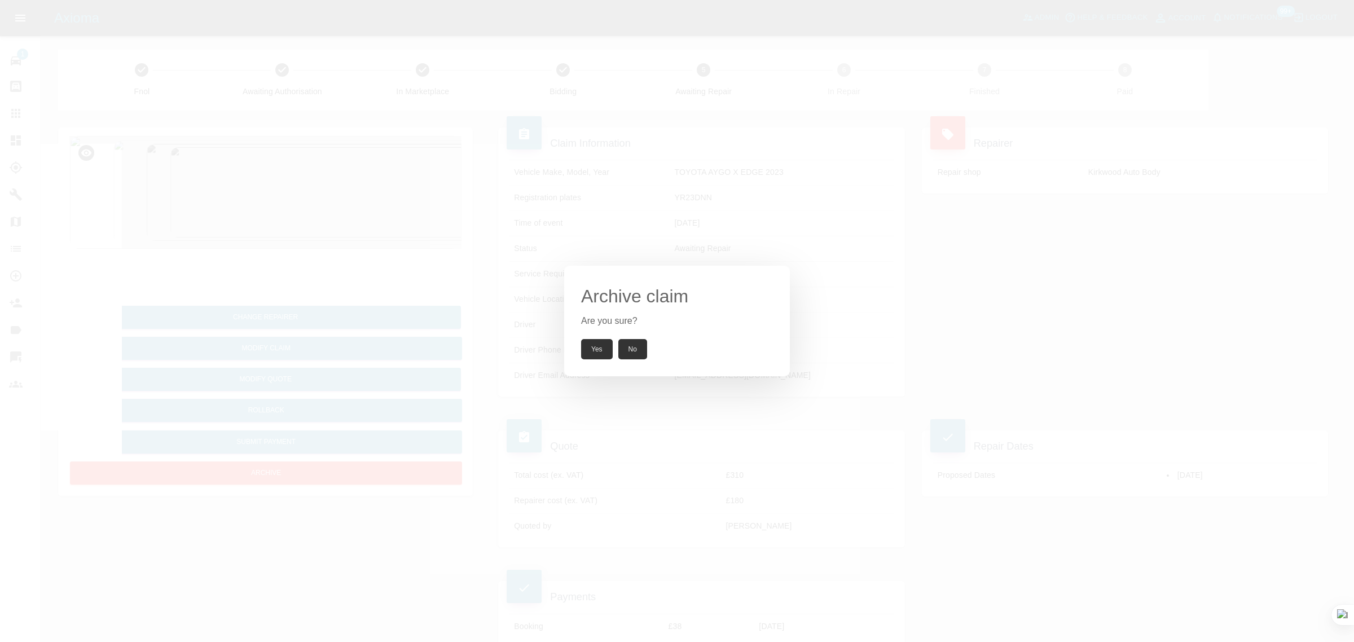
click at [595, 351] on button "Yes" at bounding box center [597, 349] width 32 height 20
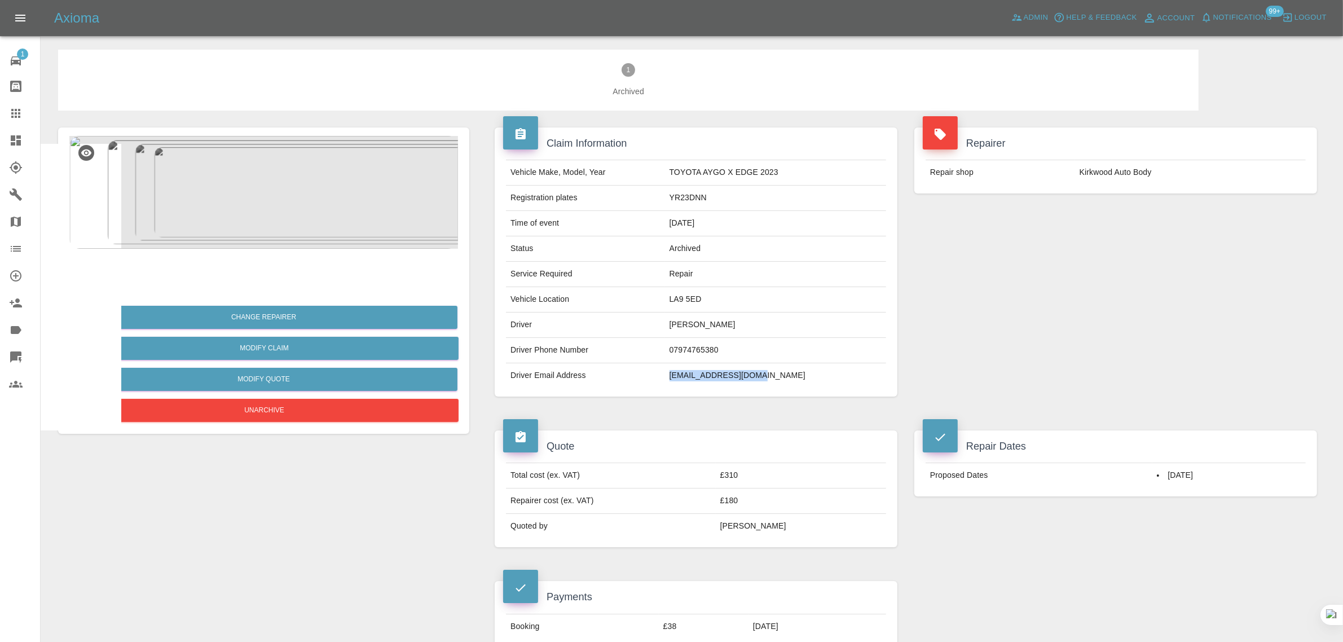
drag, startPoint x: 680, startPoint y: 378, endPoint x: 818, endPoint y: 380, distance: 138.8
click at [818, 380] on tr "Driver Email Address aseddon1@yahoo.co.uk" at bounding box center [696, 375] width 380 height 25
copy tr "aseddon1@yahoo.co.uk"
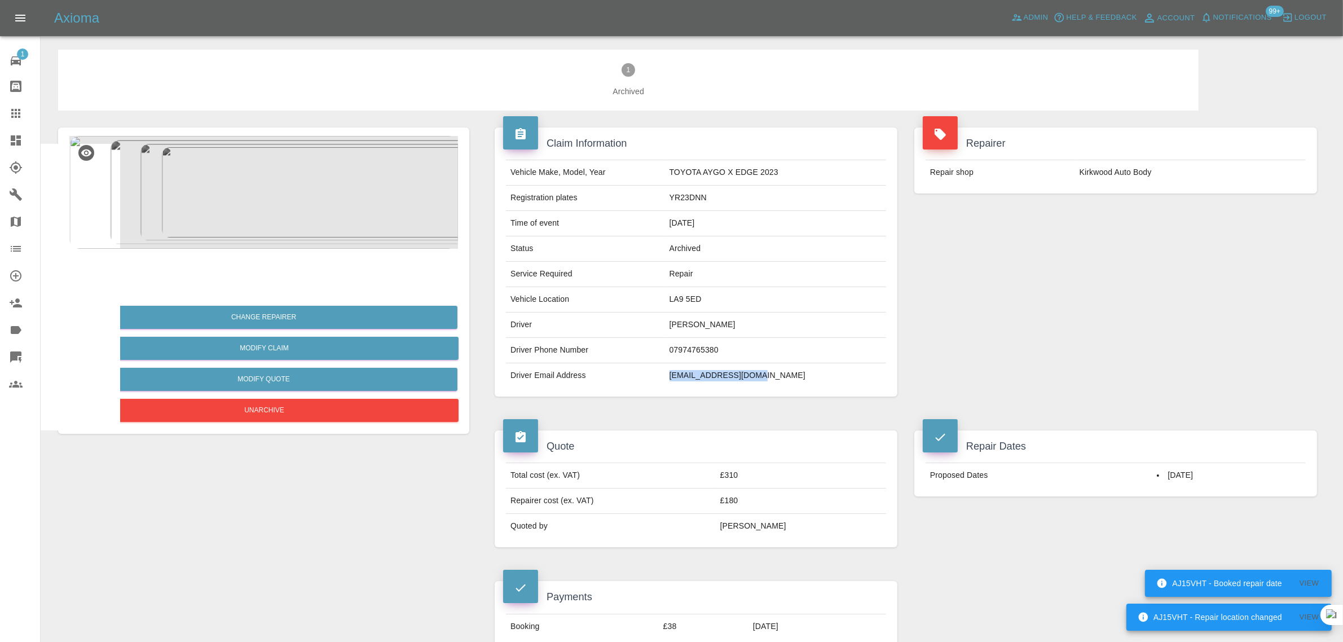
click at [12, 113] on icon at bounding box center [15, 113] width 9 height 9
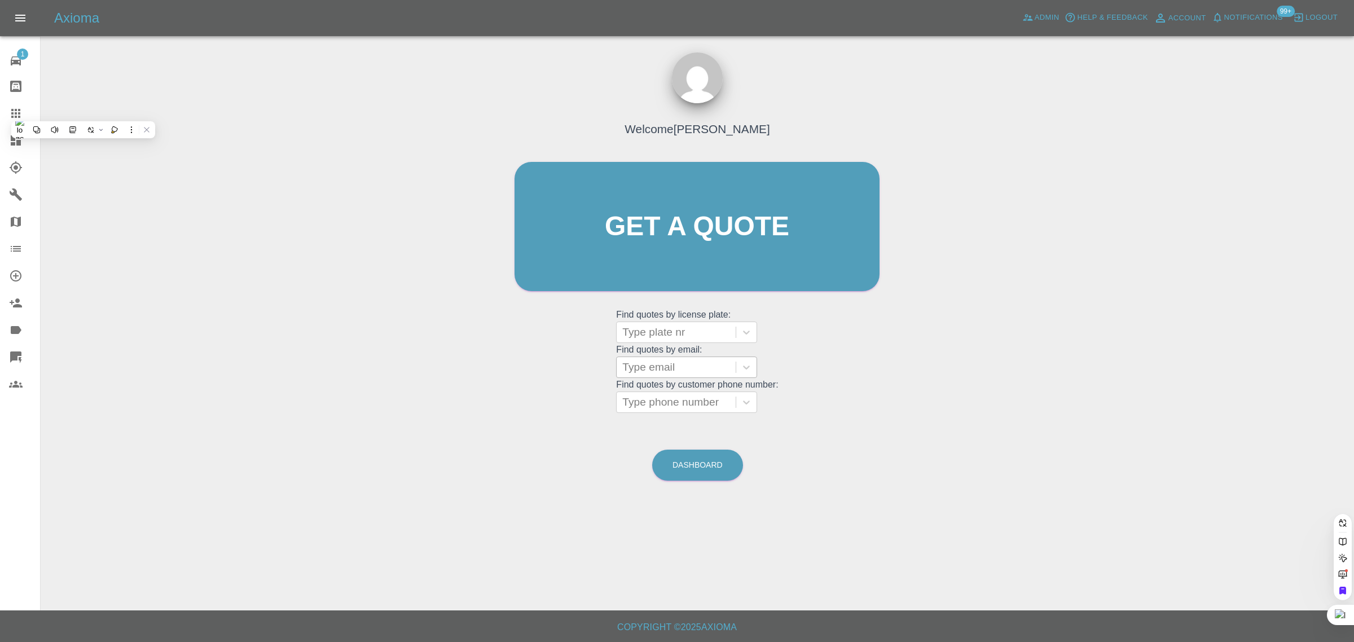
click at [644, 372] on div at bounding box center [676, 367] width 108 height 16
paste input "amsw06445@blueyonder.co.uk"
type input "amsw06445@blueyonder.co.u"
click at [677, 412] on div "LG22YVT, Awaiting Authorisation" at bounding box center [686, 403] width 141 height 36
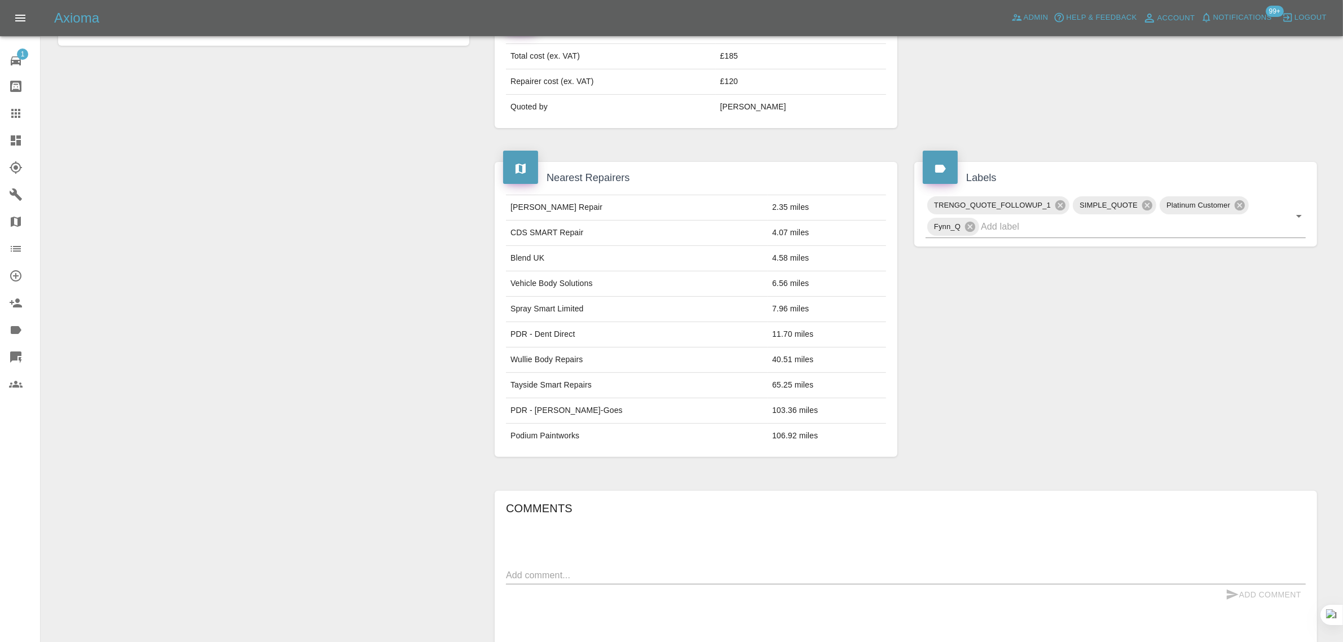
scroll to position [494, 0]
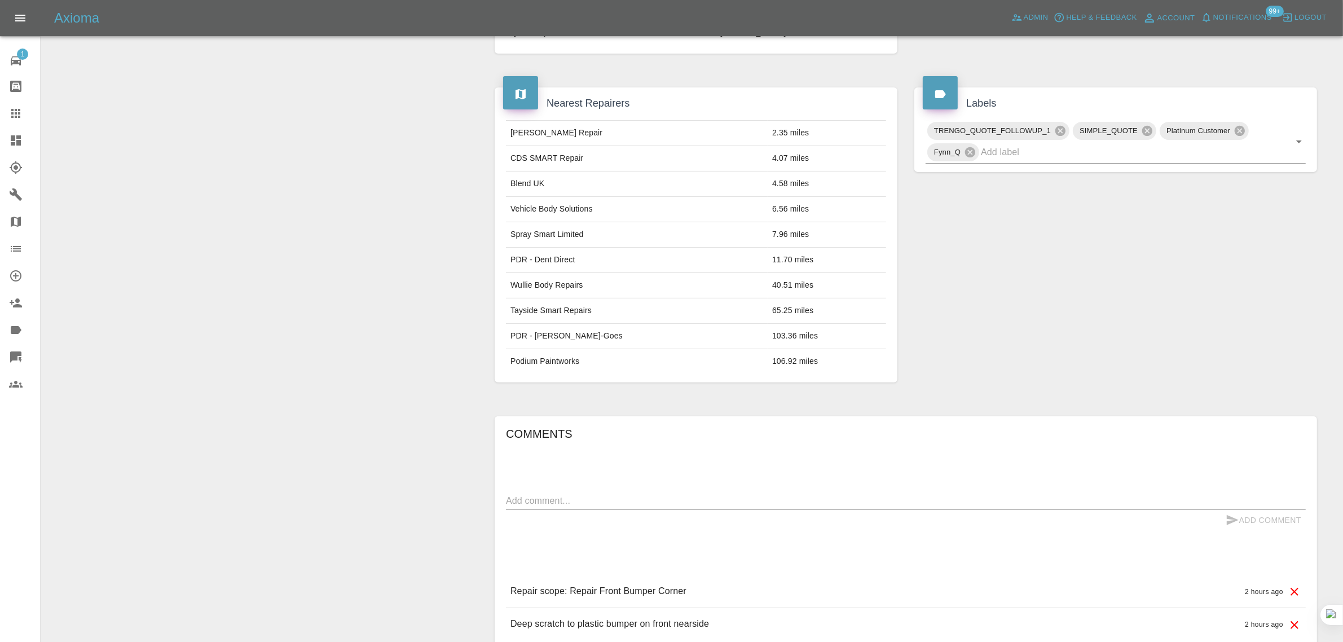
click at [619, 494] on div "Comments x Add Comment Repair scope: Repair Front Bumper Corner 2 hours ago Rep…" at bounding box center [906, 533] width 800 height 216
click at [619, 498] on textarea at bounding box center [906, 500] width 800 height 13
paste textarea "A repairer has noticed some more damage caused by the incident. There is a smal…"
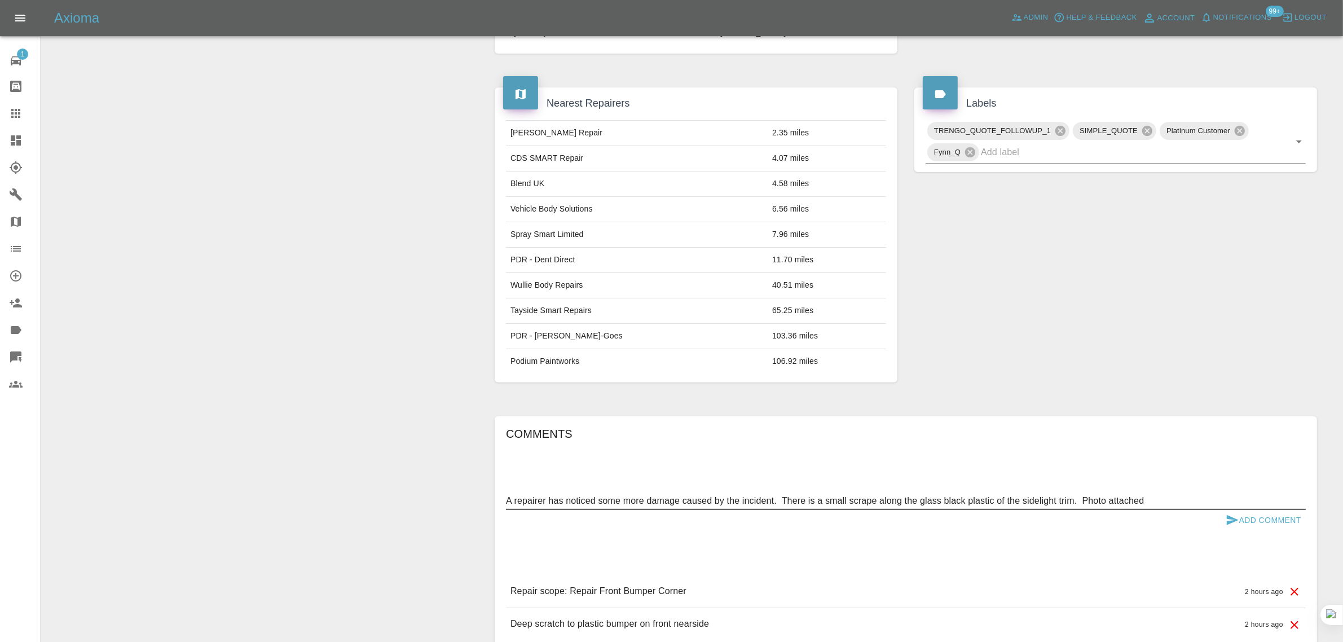
type textarea "A repairer has noticed some more damage caused by the incident. There is a smal…"
click at [1269, 517] on button "Add Comment" at bounding box center [1263, 520] width 85 height 21
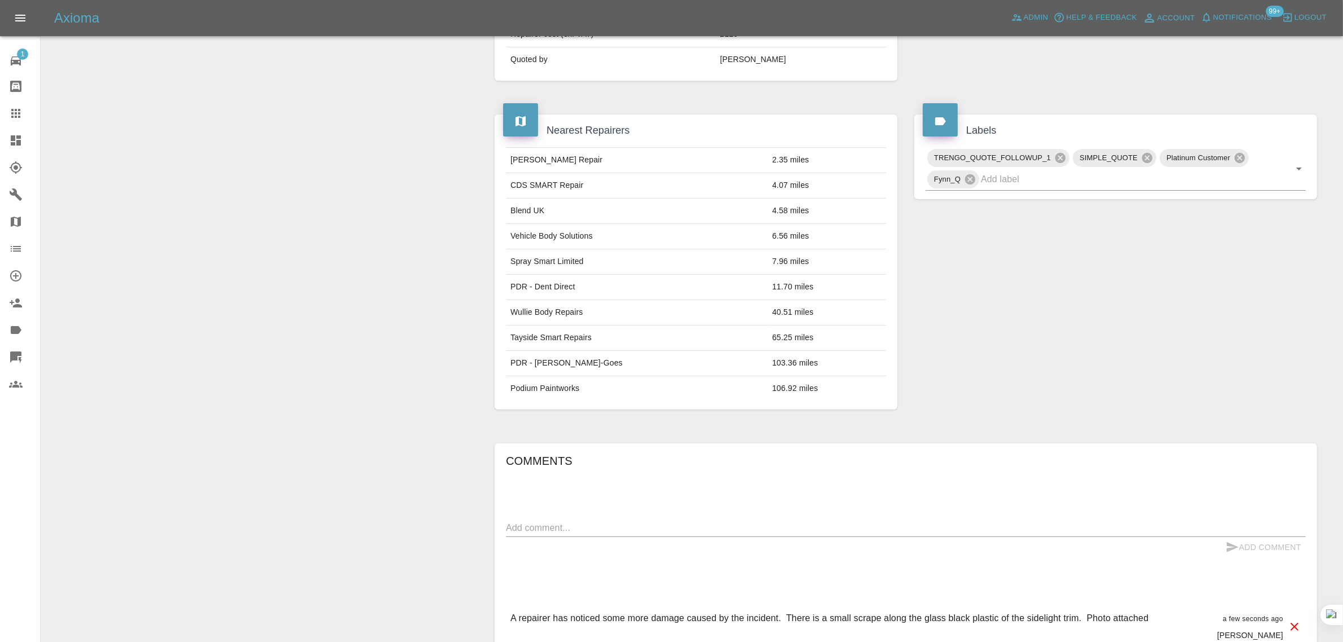
scroll to position [141, 0]
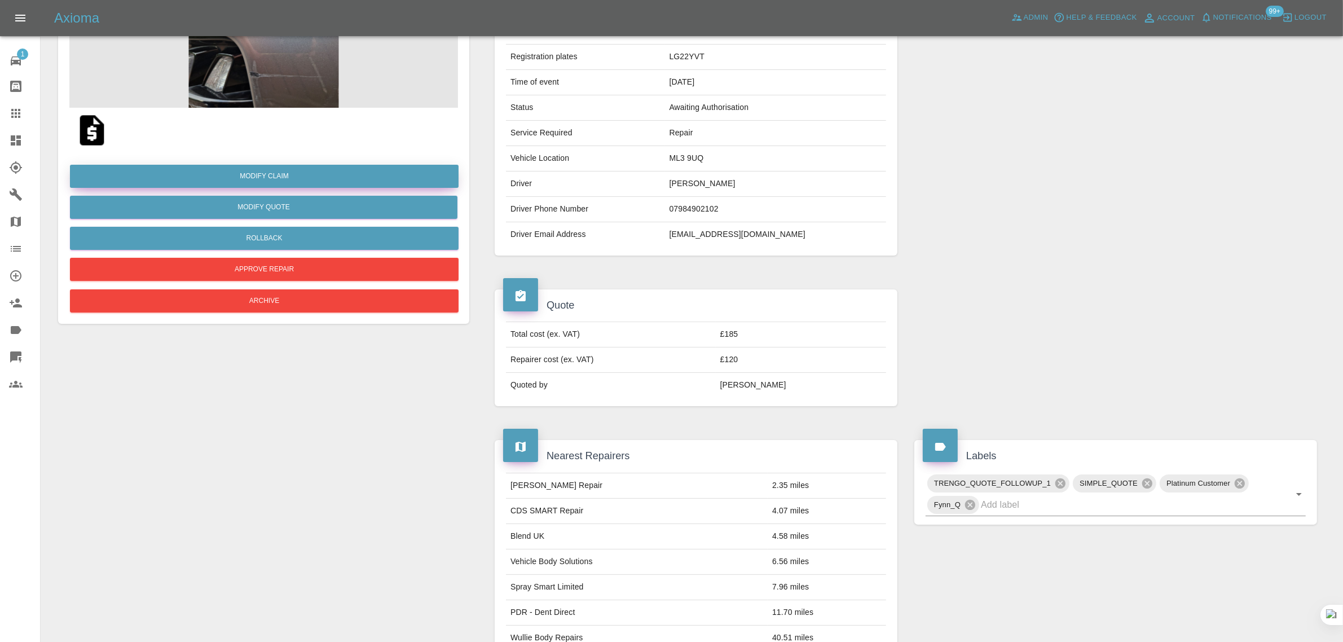
click at [278, 179] on link "Modify Claim" at bounding box center [264, 176] width 389 height 23
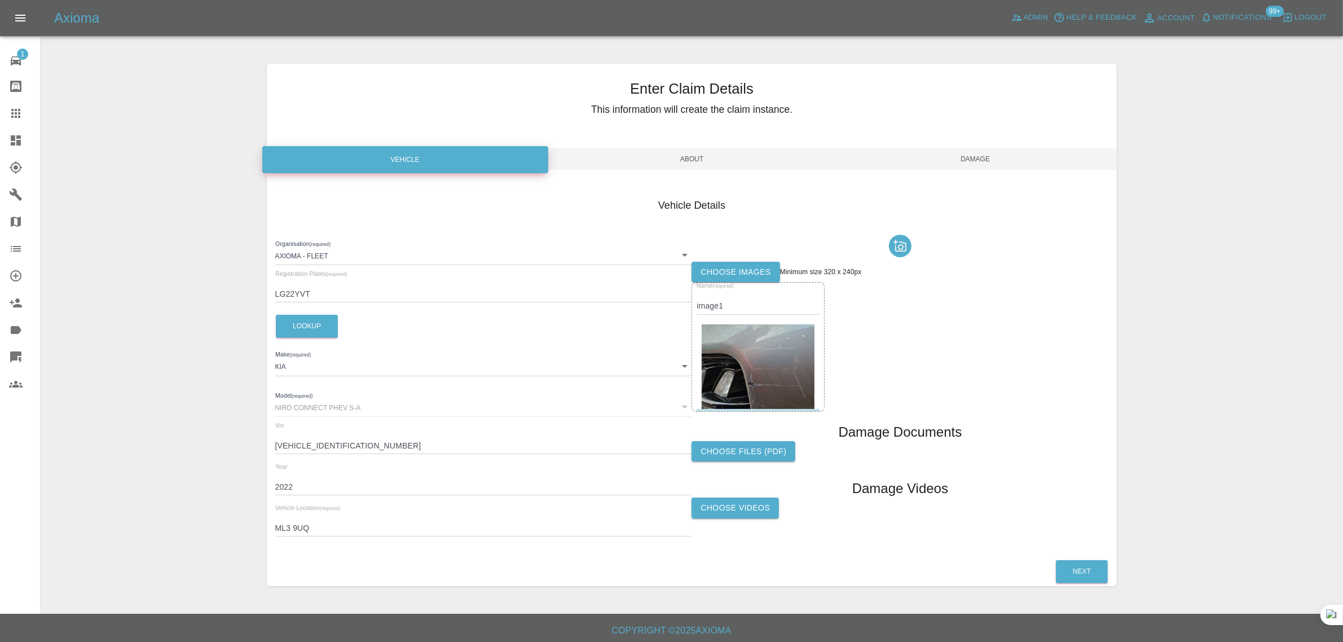
click at [737, 272] on label "Choose images" at bounding box center [736, 272] width 88 height 21
click at [0, 0] on input "Choose images" at bounding box center [0, 0] width 0 height 0
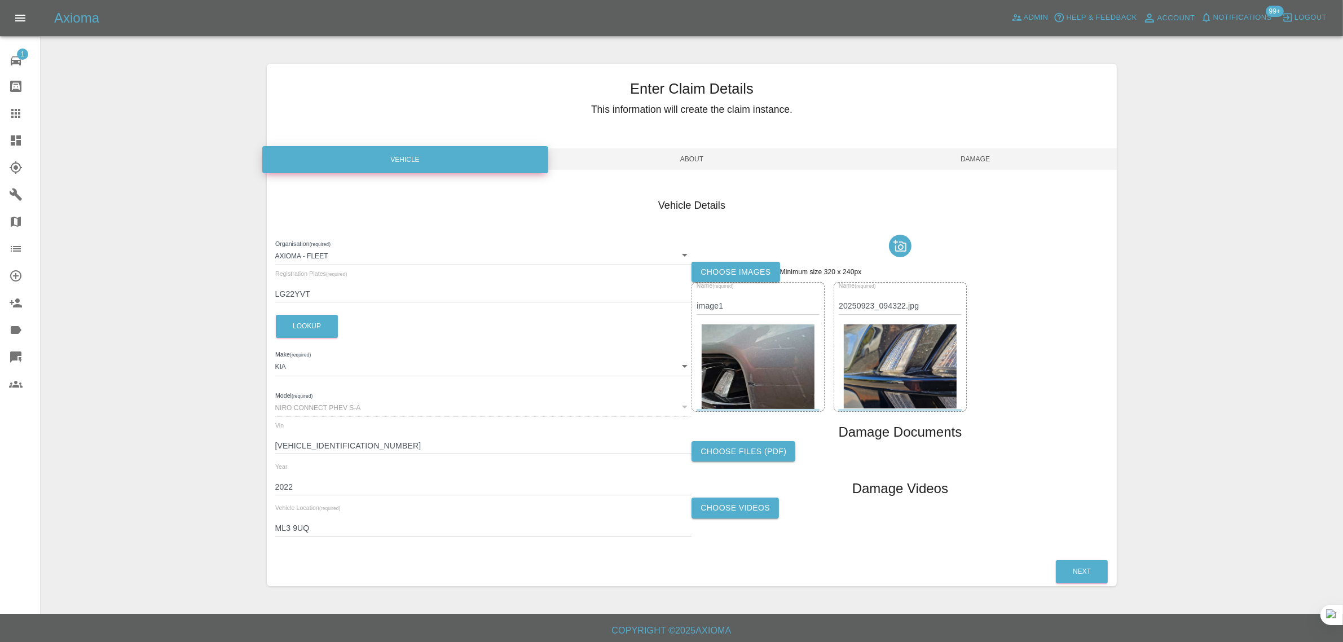
click at [954, 165] on span "Damage" at bounding box center [976, 158] width 284 height 21
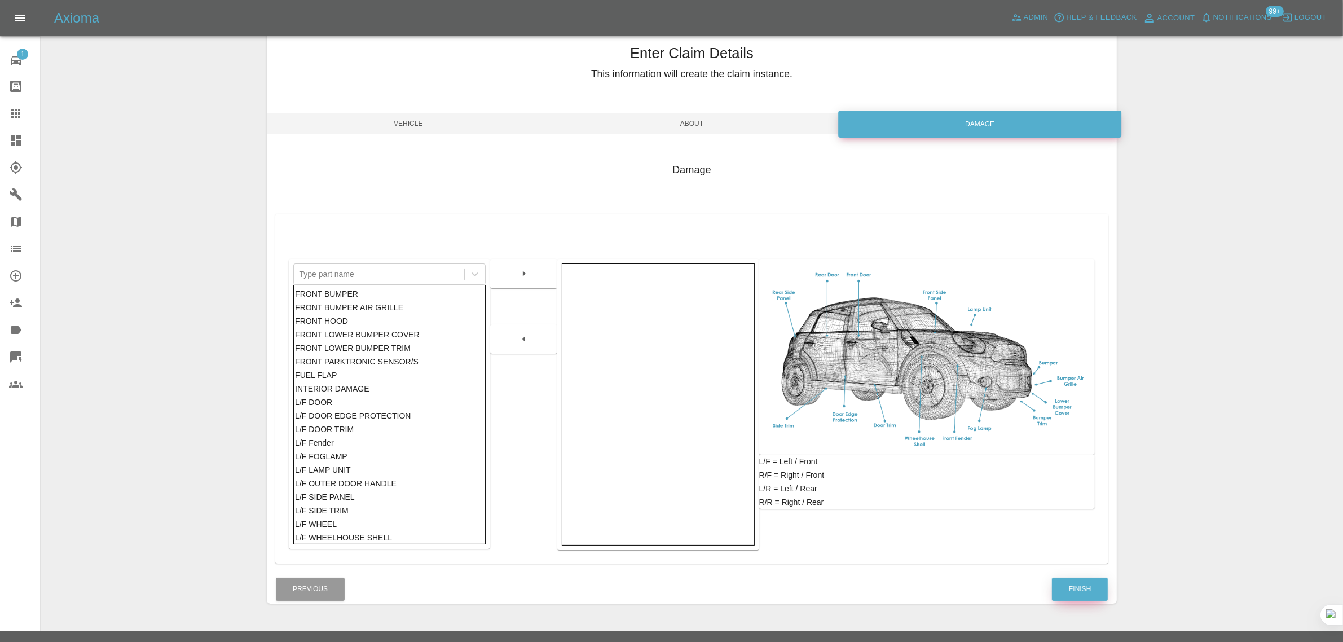
scroll to position [55, 0]
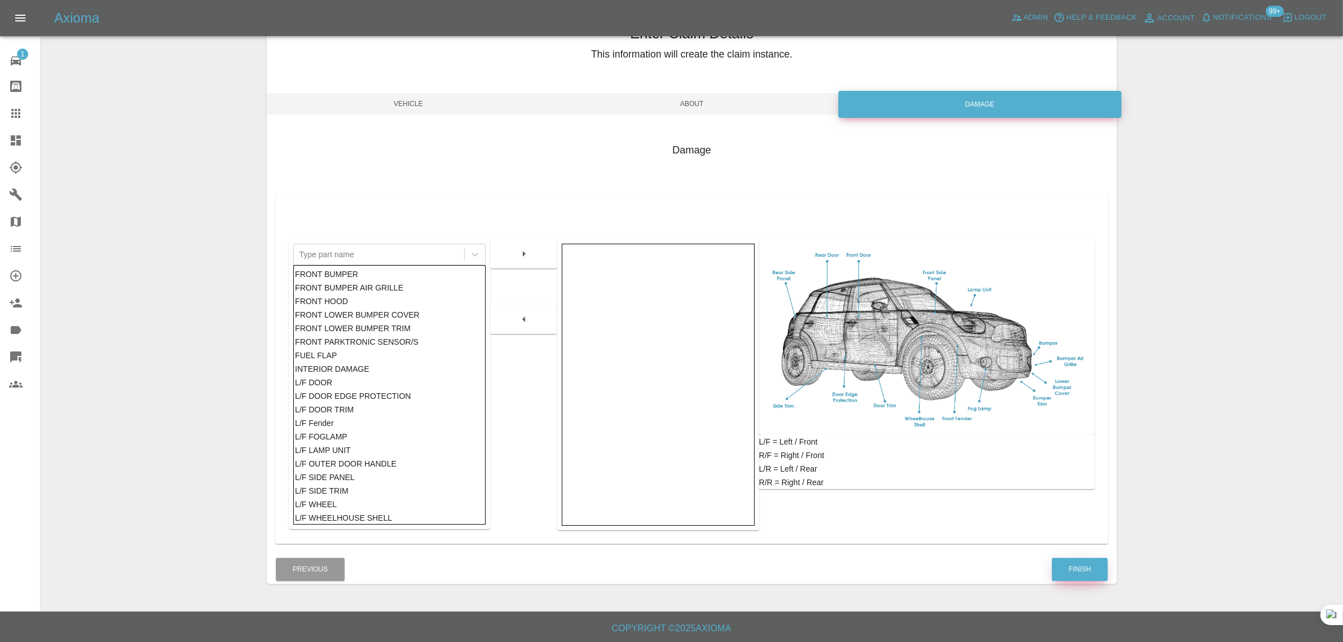
click at [1084, 571] on button "Finish" at bounding box center [1080, 569] width 56 height 23
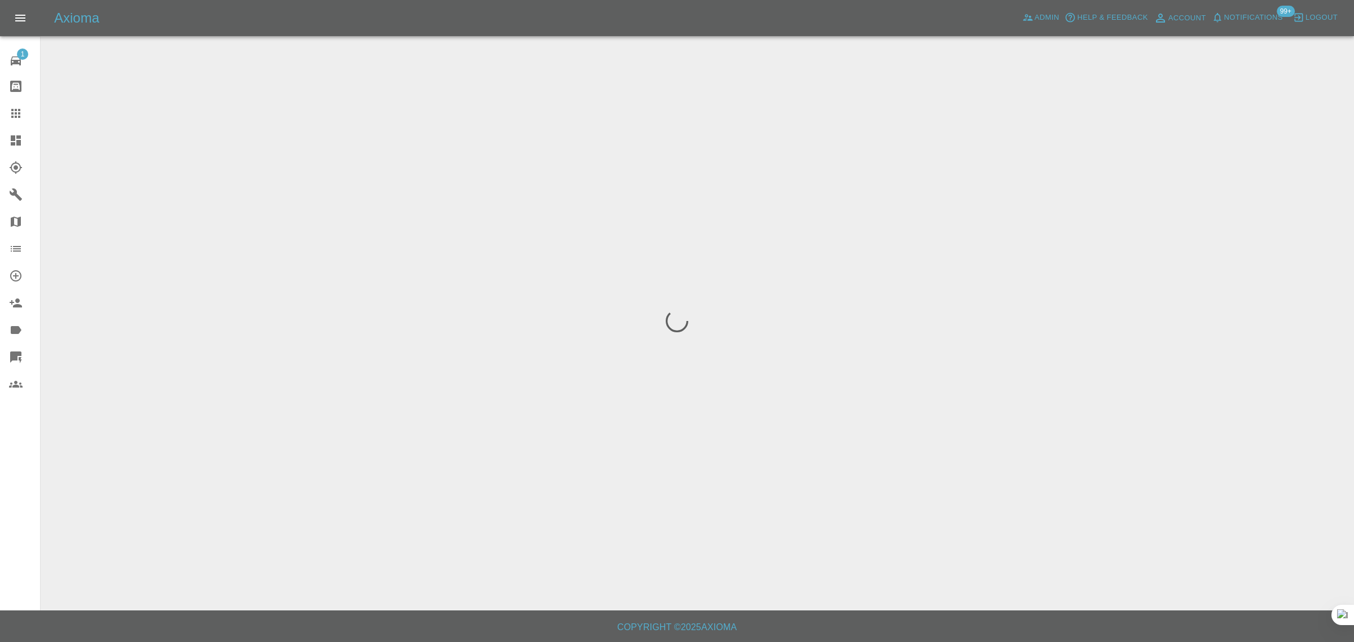
click at [13, 443] on div "1 Repair home Bodyshop home Claims Dashboard Explorer Garages Map Organization …" at bounding box center [20, 321] width 41 height 642
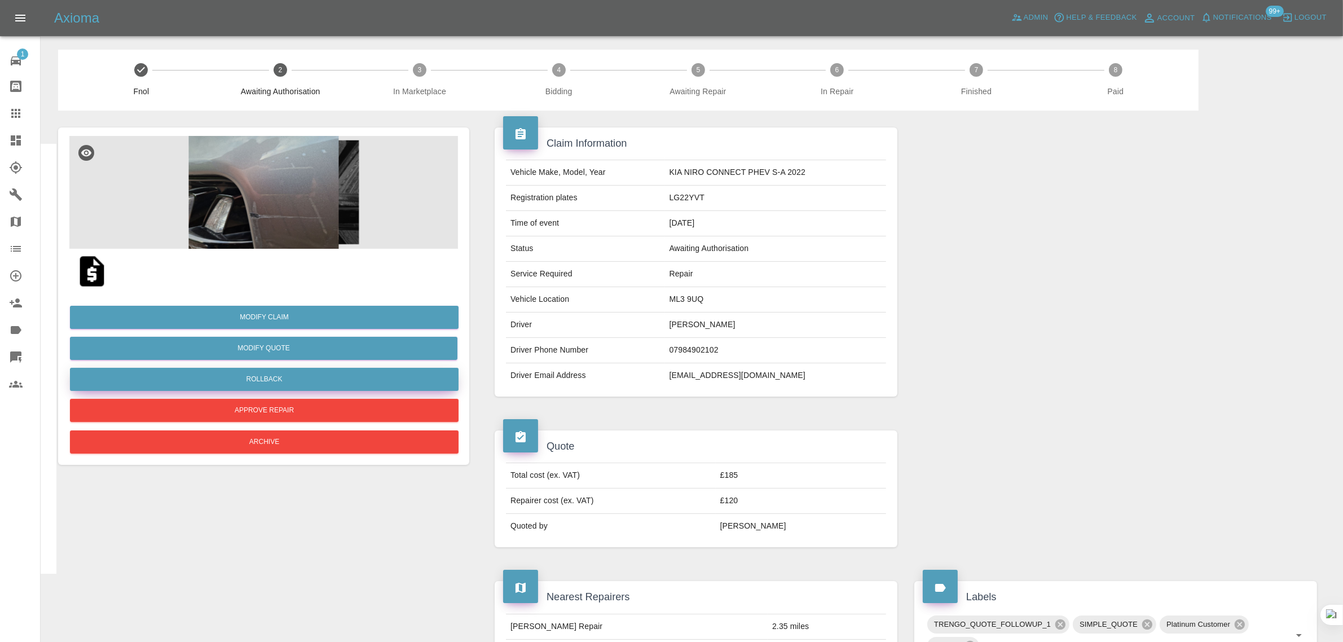
click at [258, 379] on button "Rollback" at bounding box center [264, 379] width 389 height 23
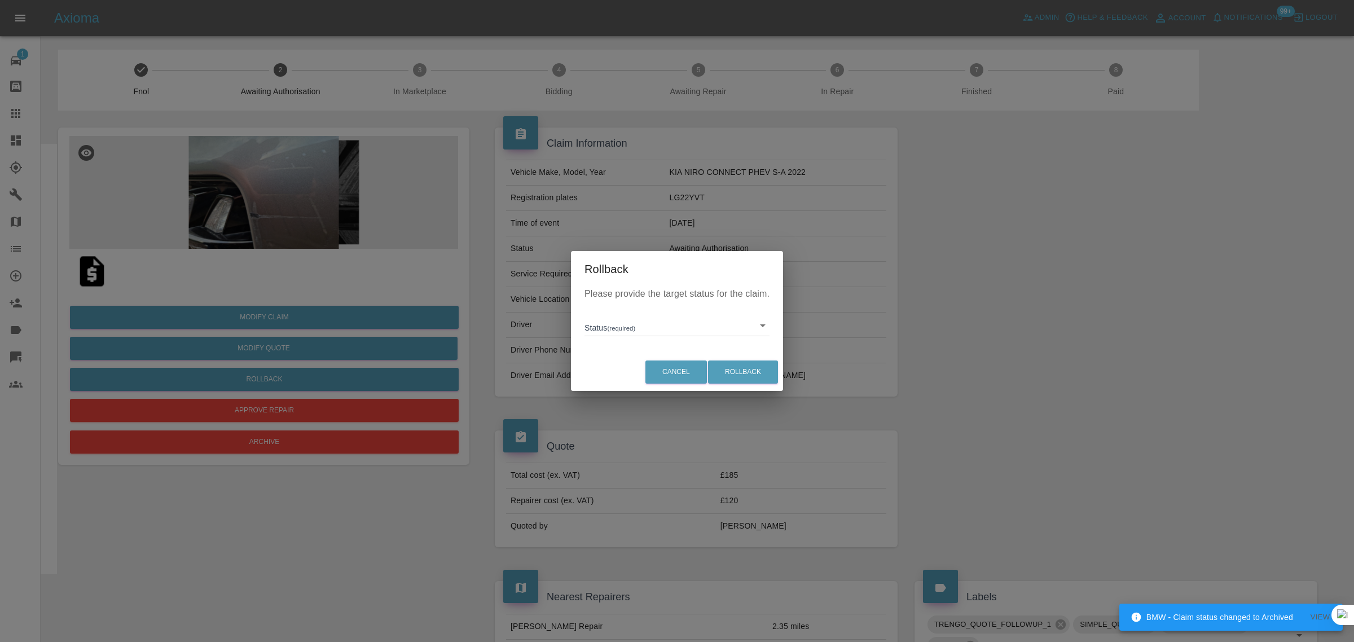
click at [629, 328] on body "BMW - Claim status changed to Archived View Axioma Admin Help & Feedback Accoun…" at bounding box center [677, 641] width 1354 height 1282
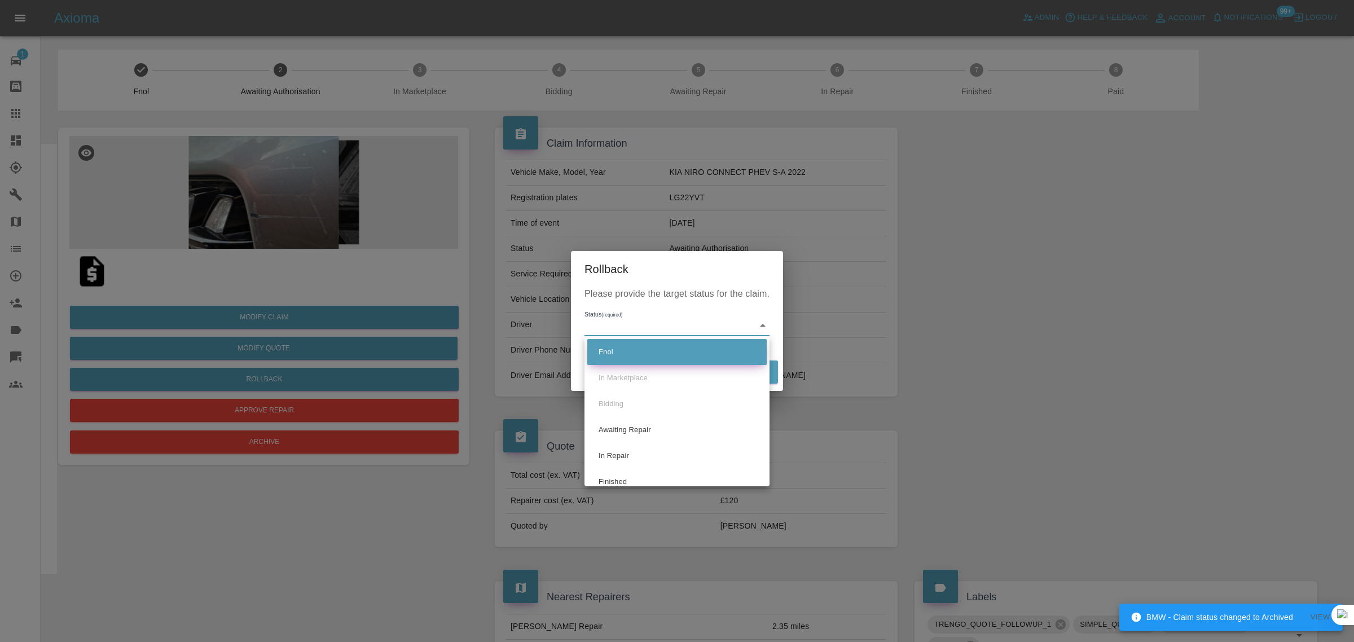
click at [607, 351] on li "Fnol" at bounding box center [676, 352] width 179 height 26
type input "fnol"
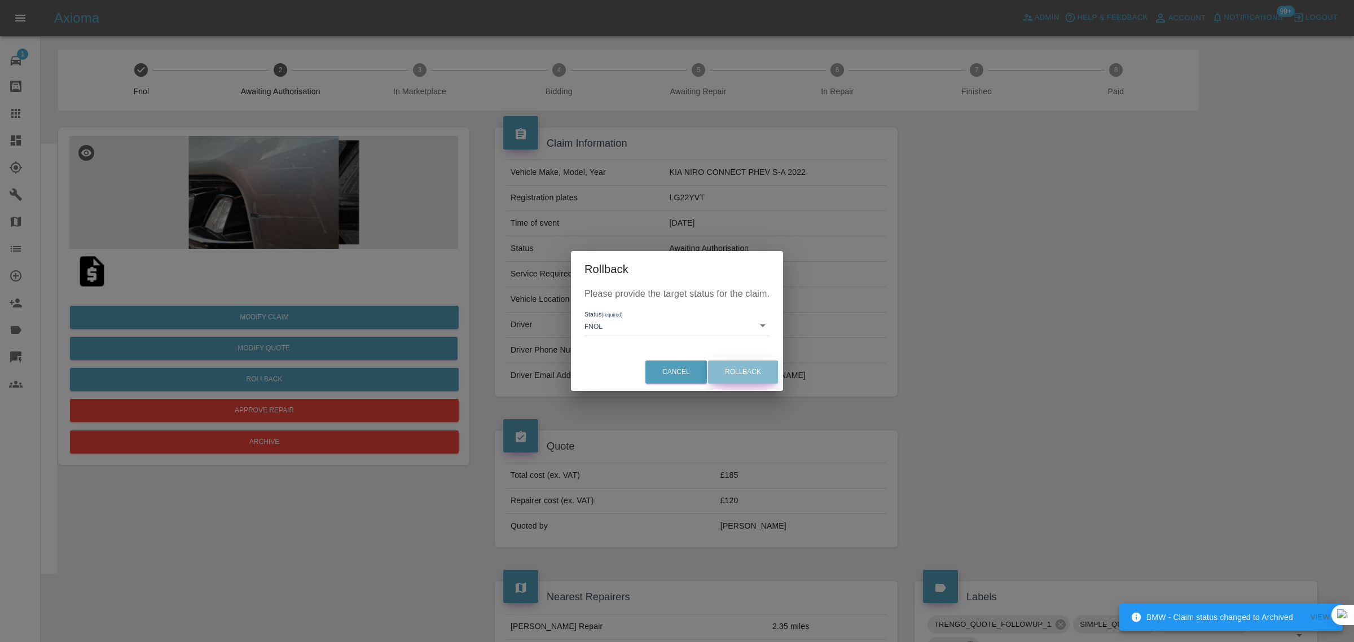
click at [732, 372] on button "Rollback" at bounding box center [743, 371] width 70 height 23
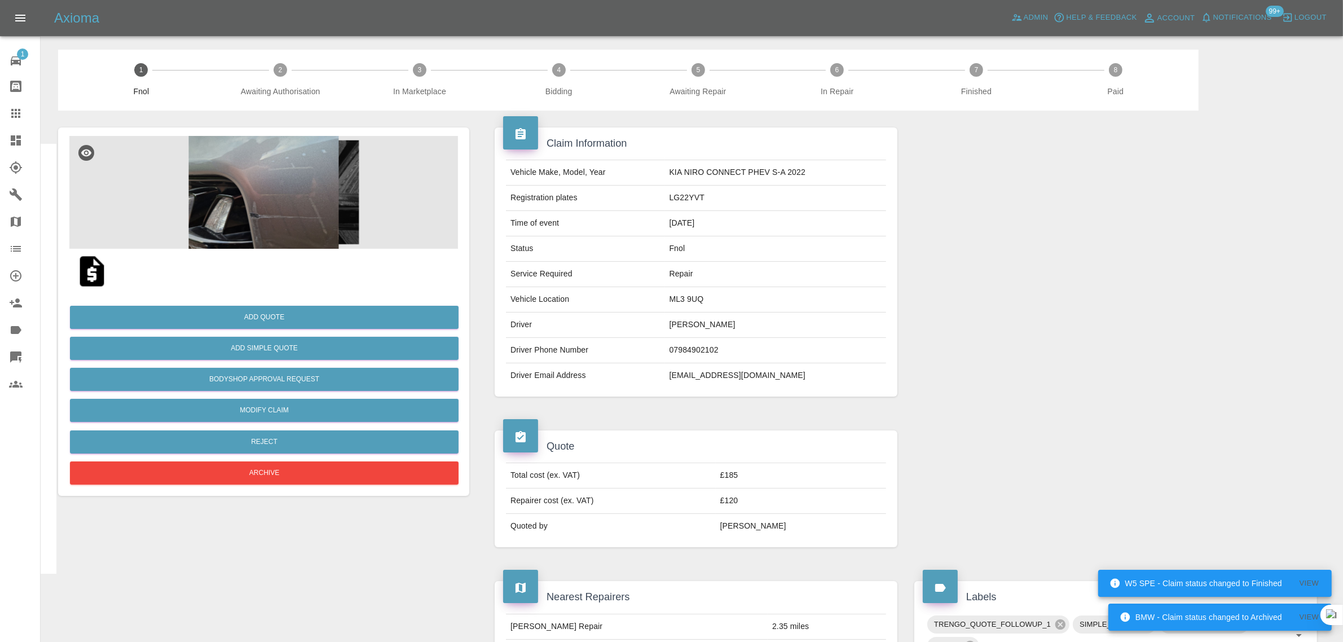
click at [21, 121] on link "Claims" at bounding box center [20, 113] width 40 height 27
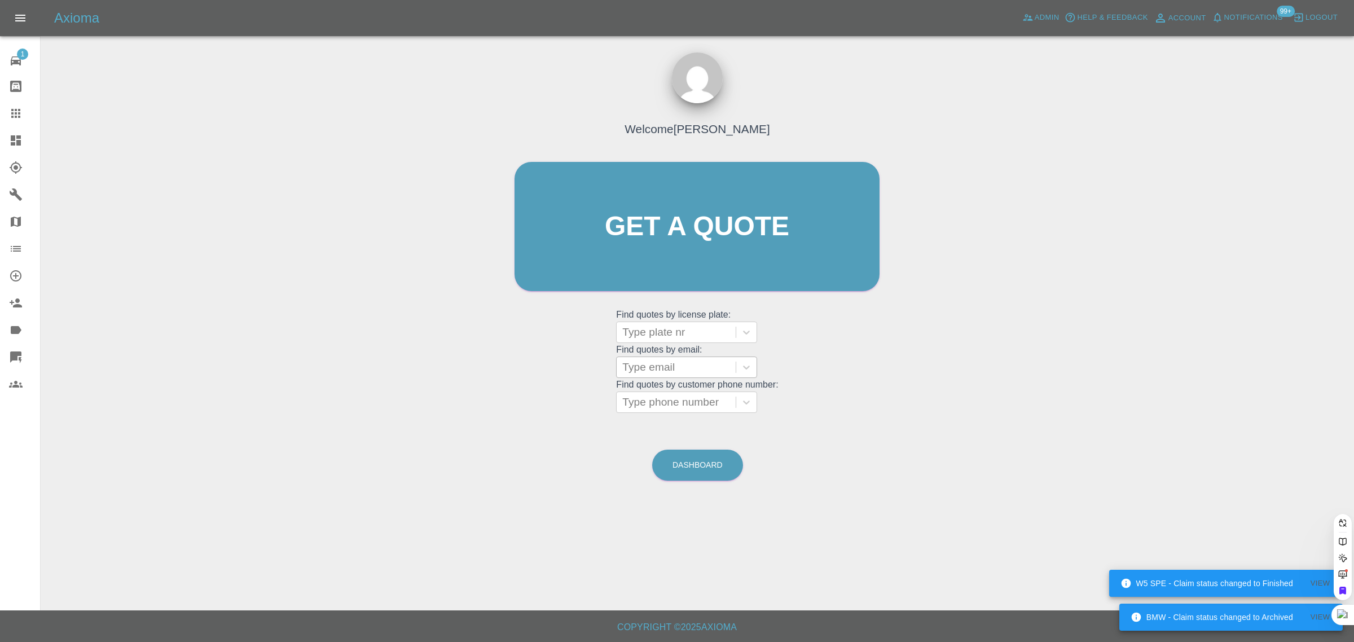
click at [683, 364] on div at bounding box center [676, 367] width 108 height 16
paste input "andrewwaters58@ymail.com"
type input "andrewwaters58@ymail.com"
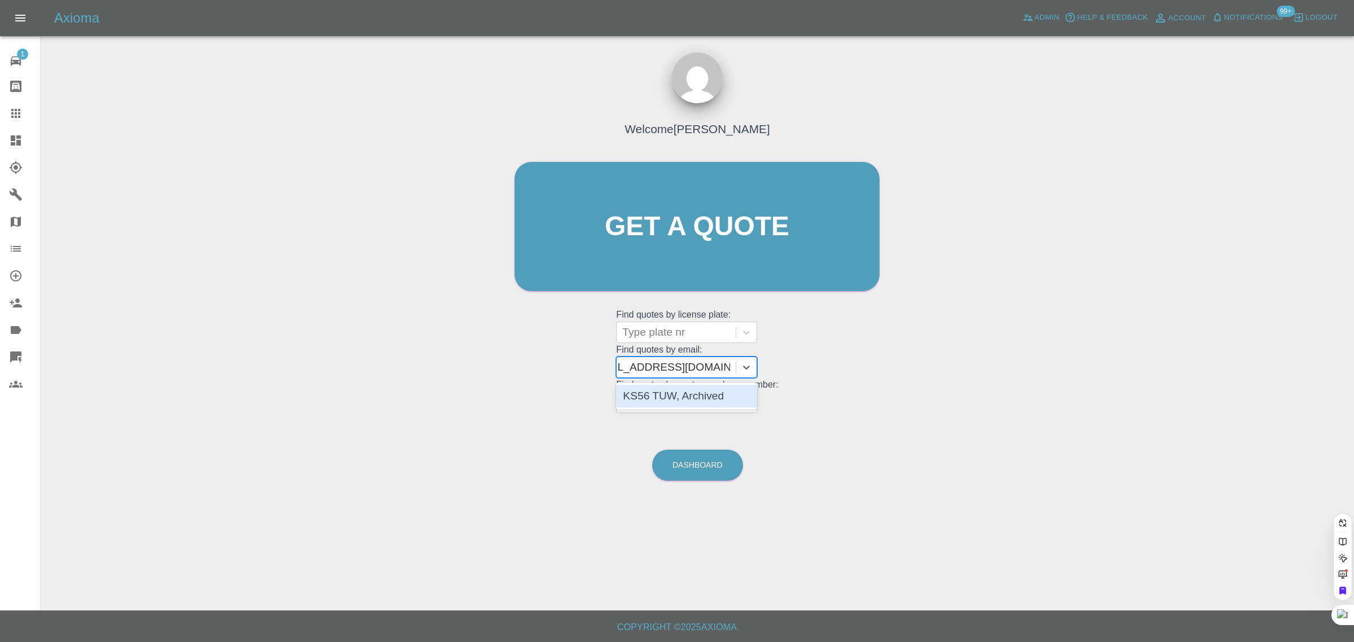
scroll to position [0, 25]
click at [680, 400] on div "KS56 TUW, Archived" at bounding box center [686, 396] width 141 height 23
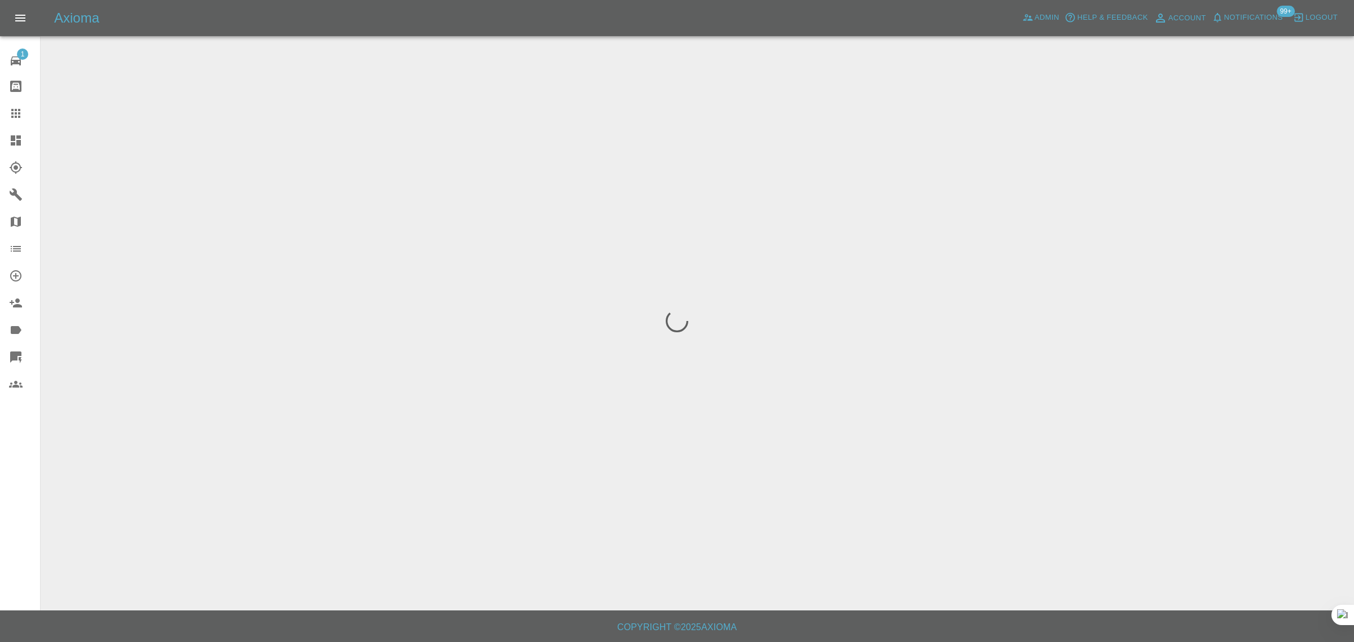
click at [10, 472] on div "1 Repair home Bodyshop home Claims Dashboard Explorer Garages Map Organization …" at bounding box center [20, 321] width 41 height 642
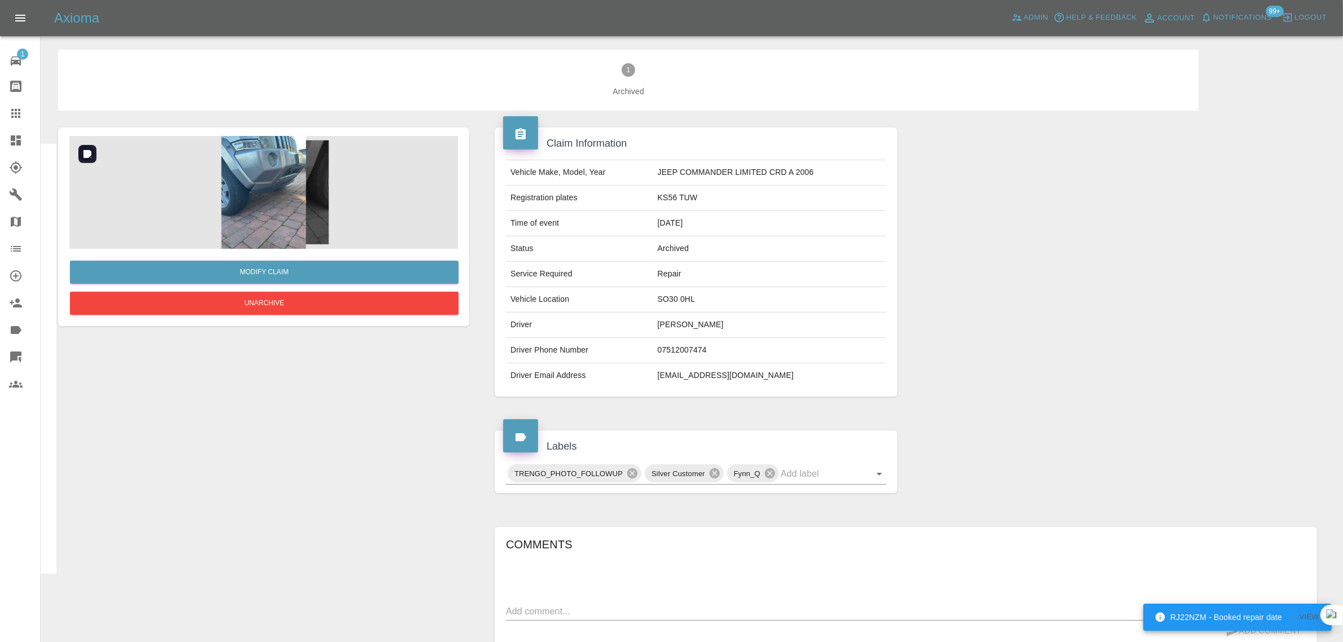
click at [277, 203] on img at bounding box center [263, 192] width 389 height 113
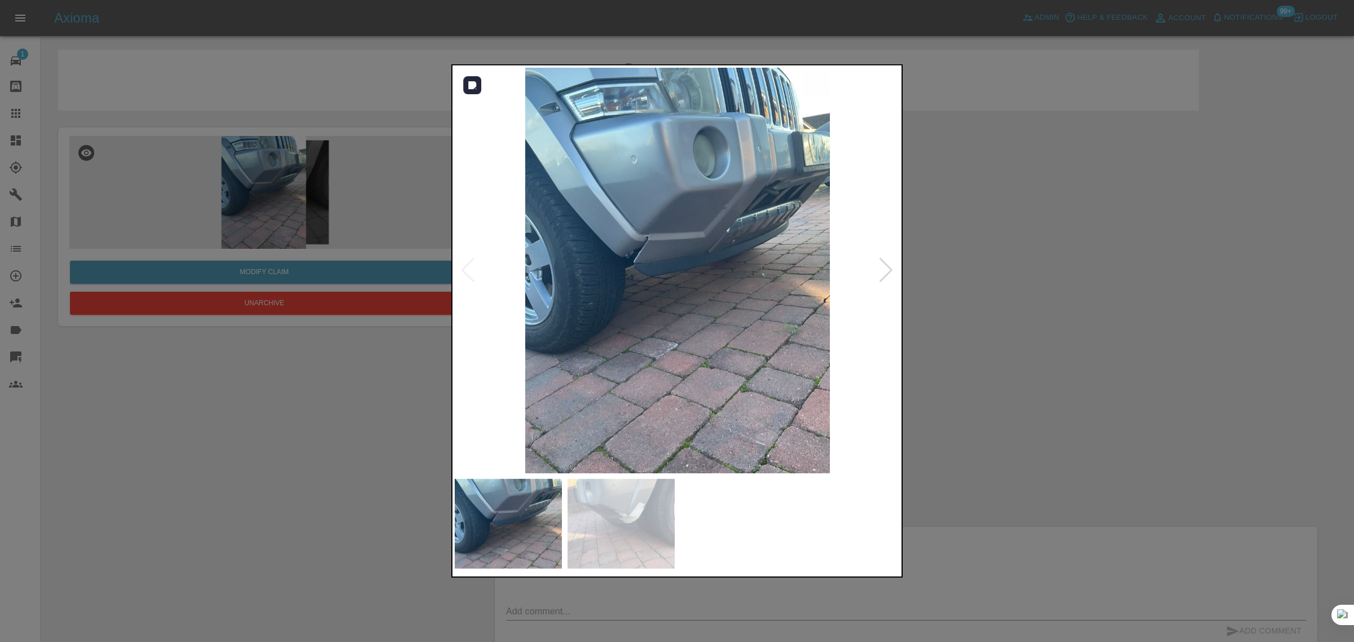
click at [888, 268] on div at bounding box center [885, 270] width 15 height 25
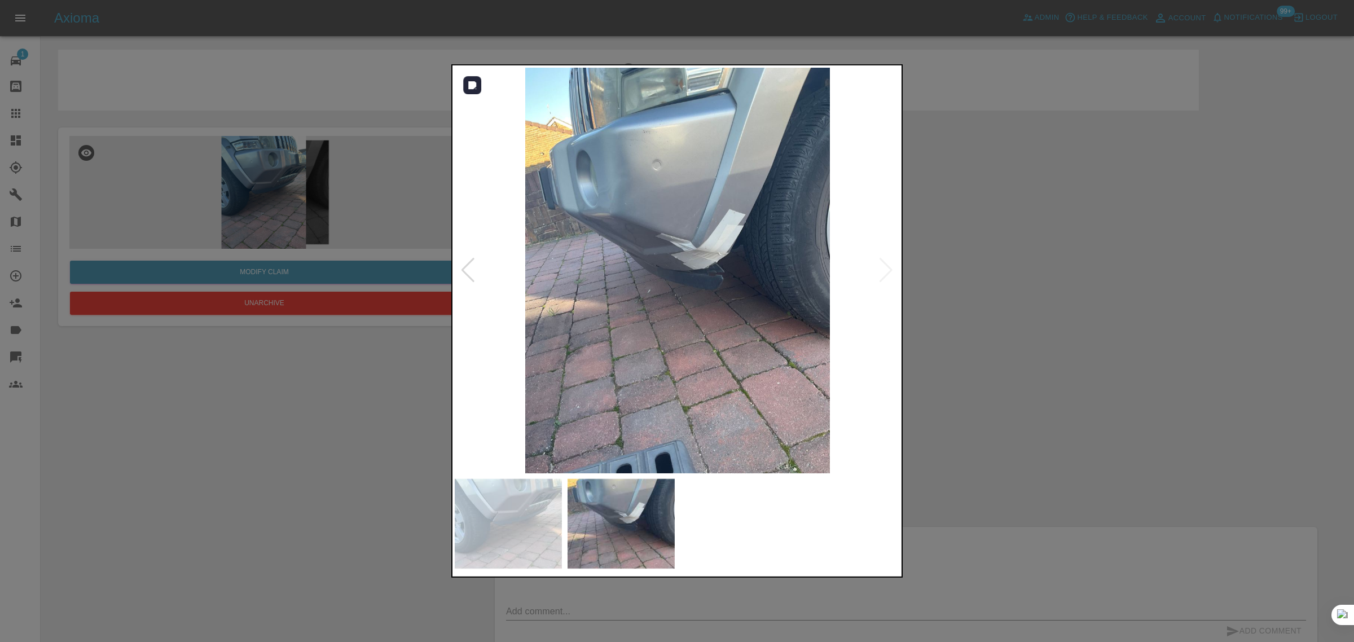
click at [888, 268] on img at bounding box center [678, 271] width 446 height 406
click at [886, 269] on img at bounding box center [678, 271] width 446 height 406
click at [1053, 348] on div at bounding box center [677, 321] width 1354 height 642
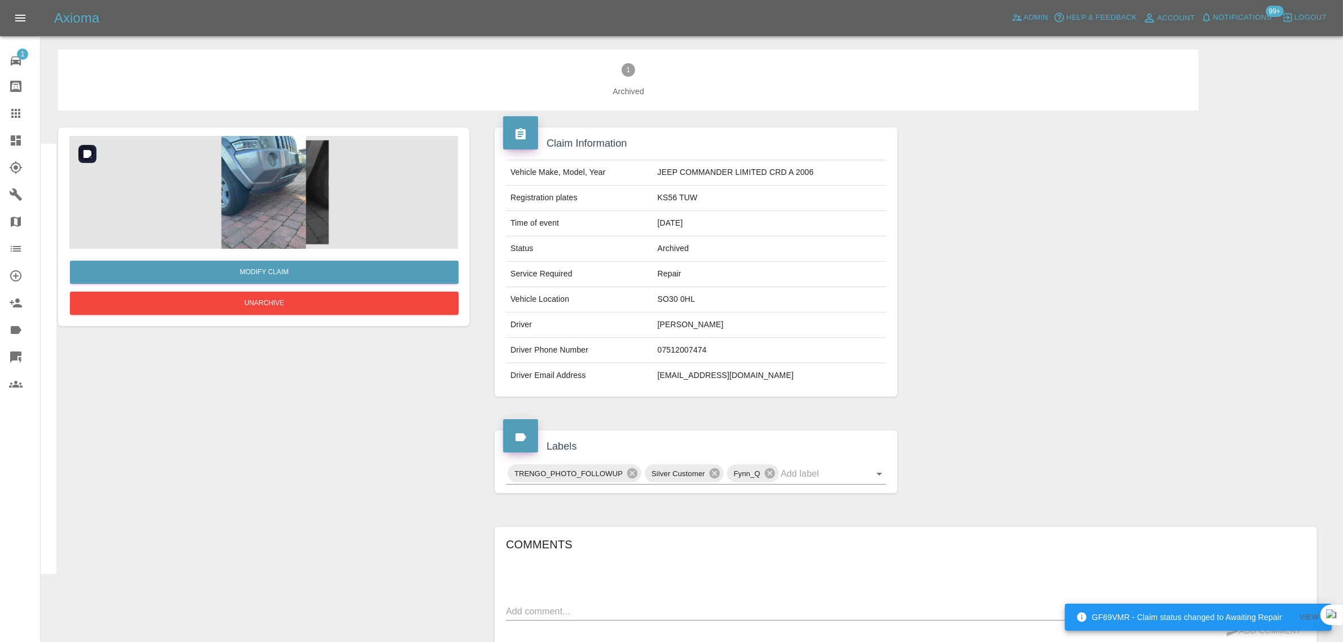
click at [239, 217] on img at bounding box center [263, 192] width 389 height 113
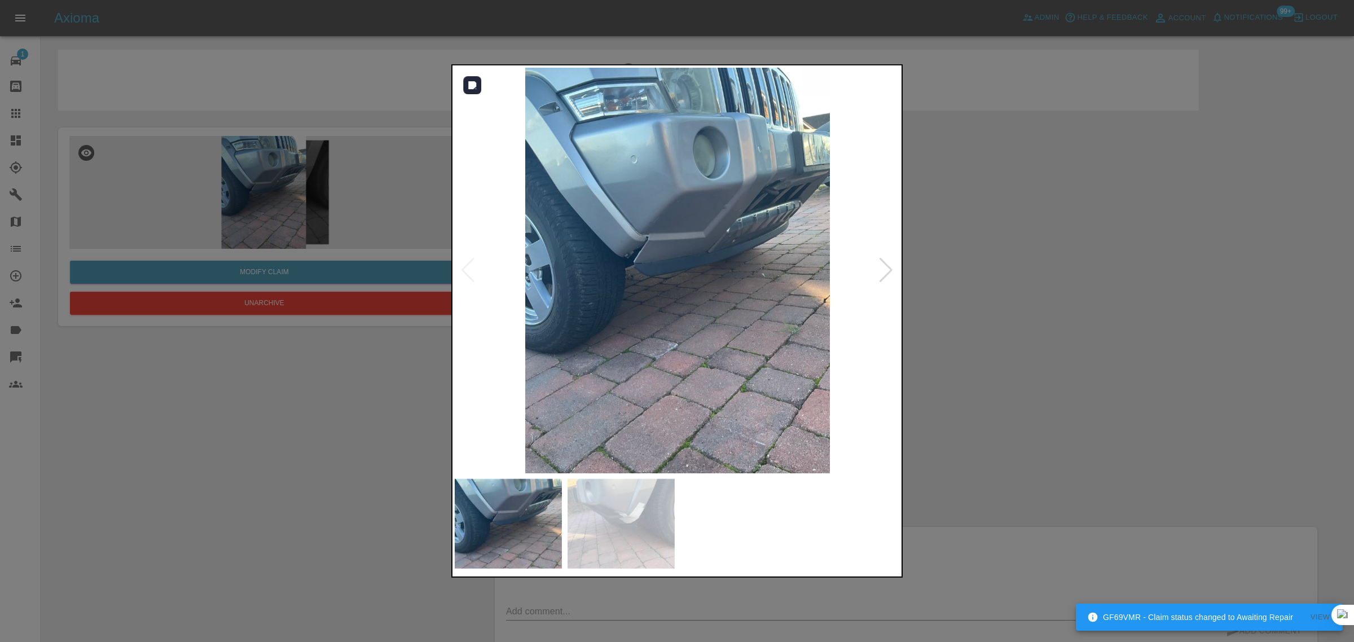
click at [887, 272] on div at bounding box center [885, 270] width 15 height 25
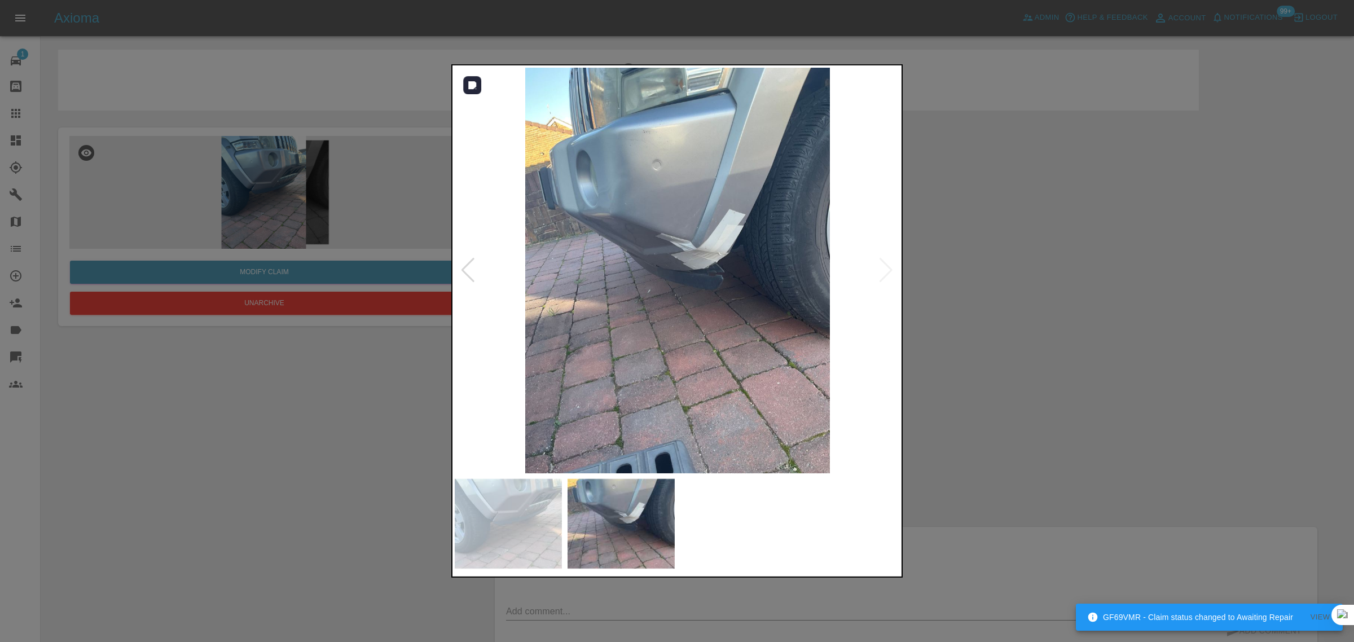
click at [887, 272] on img at bounding box center [678, 271] width 446 height 406
click at [1030, 267] on div at bounding box center [677, 321] width 1354 height 642
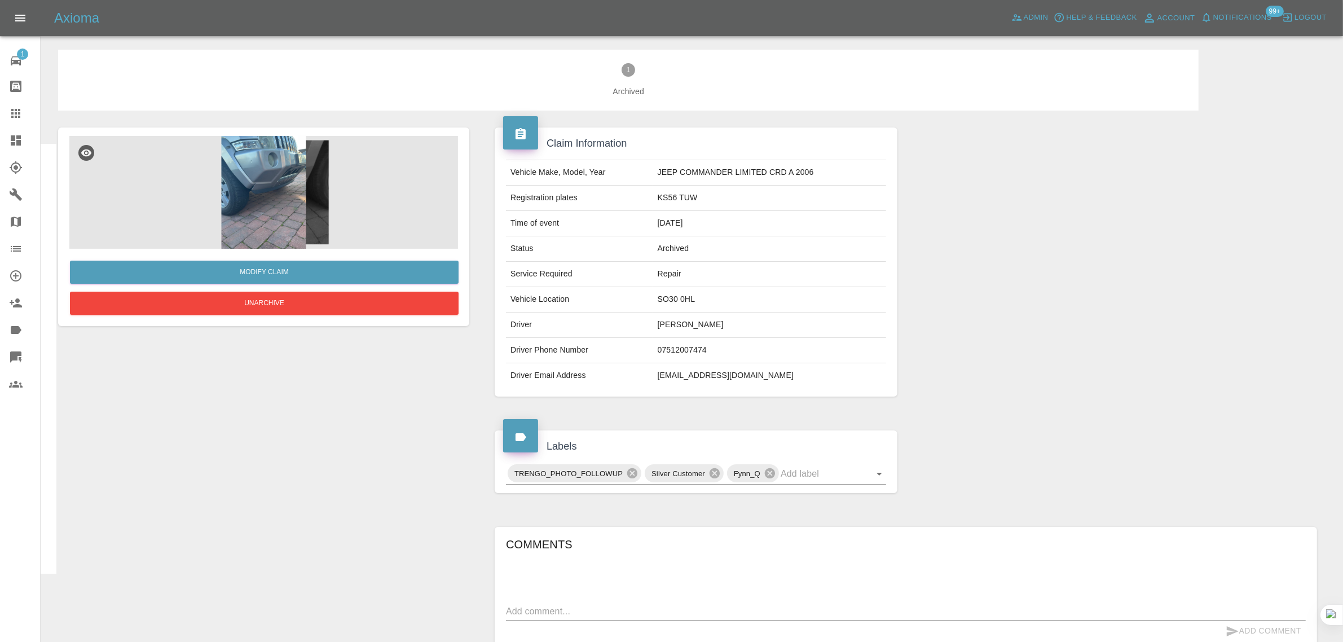
click at [28, 113] on div at bounding box center [25, 114] width 32 height 14
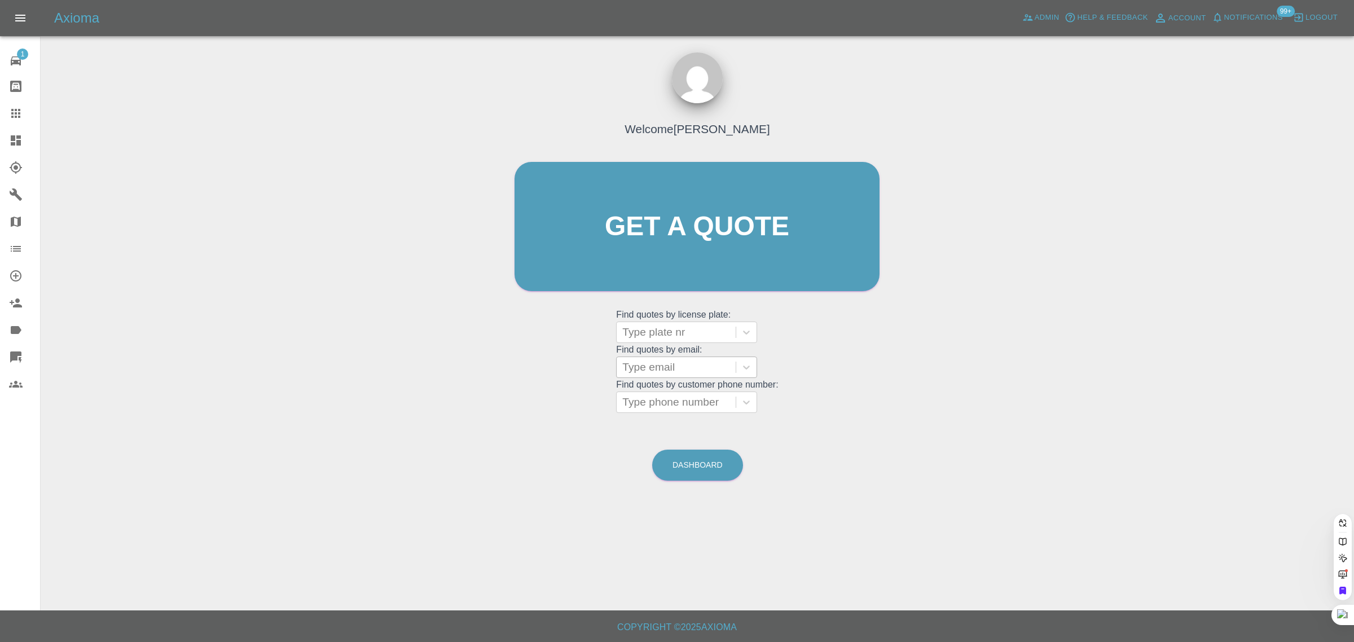
click at [673, 370] on div at bounding box center [676, 367] width 108 height 16
paste input "harryrball@hotmail.com"
type input "harryrball@hotmail.com"
click at [686, 395] on div "YR12TXF, Fnol" at bounding box center [686, 396] width 141 height 23
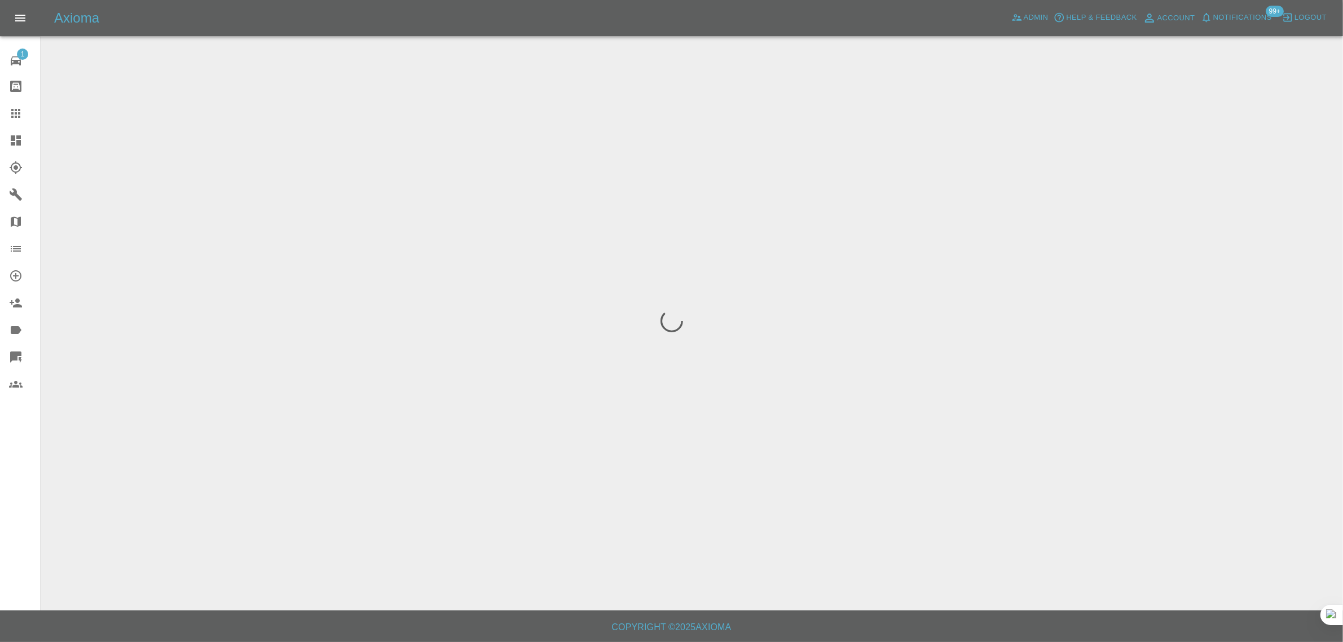
click at [6, 482] on div "1 Repair home Bodyshop home Claims Dashboard Explorer Garages Map Organization …" at bounding box center [20, 321] width 41 height 642
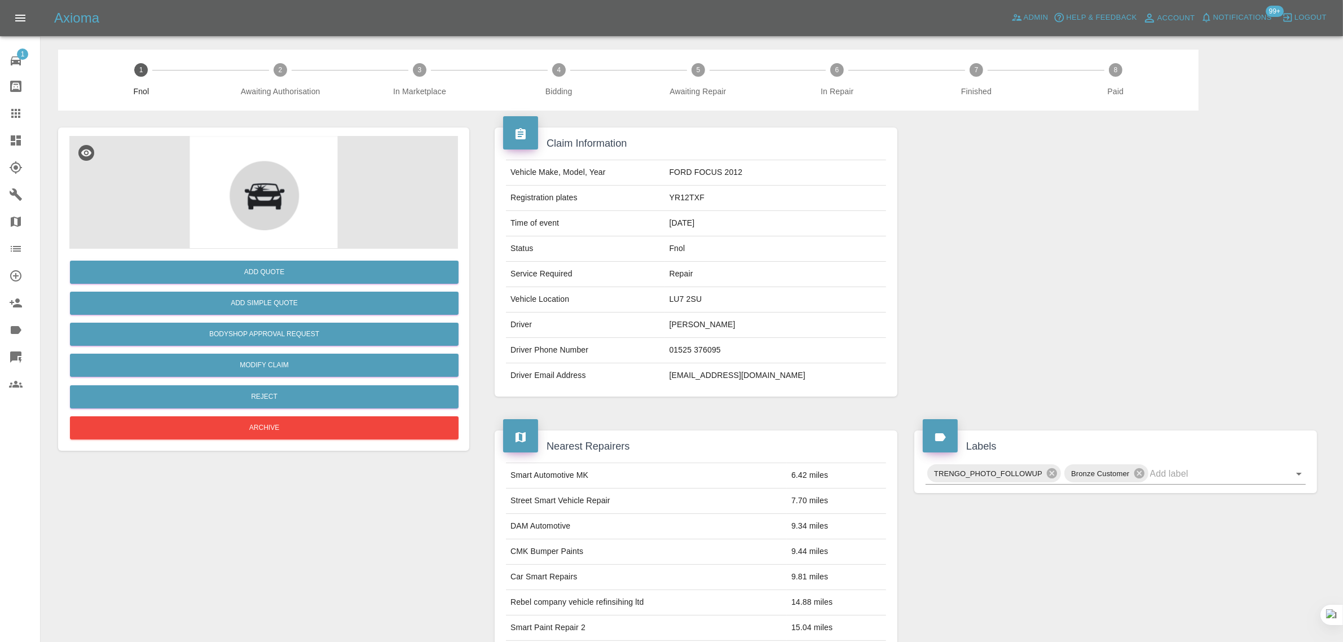
scroll to position [436, 0]
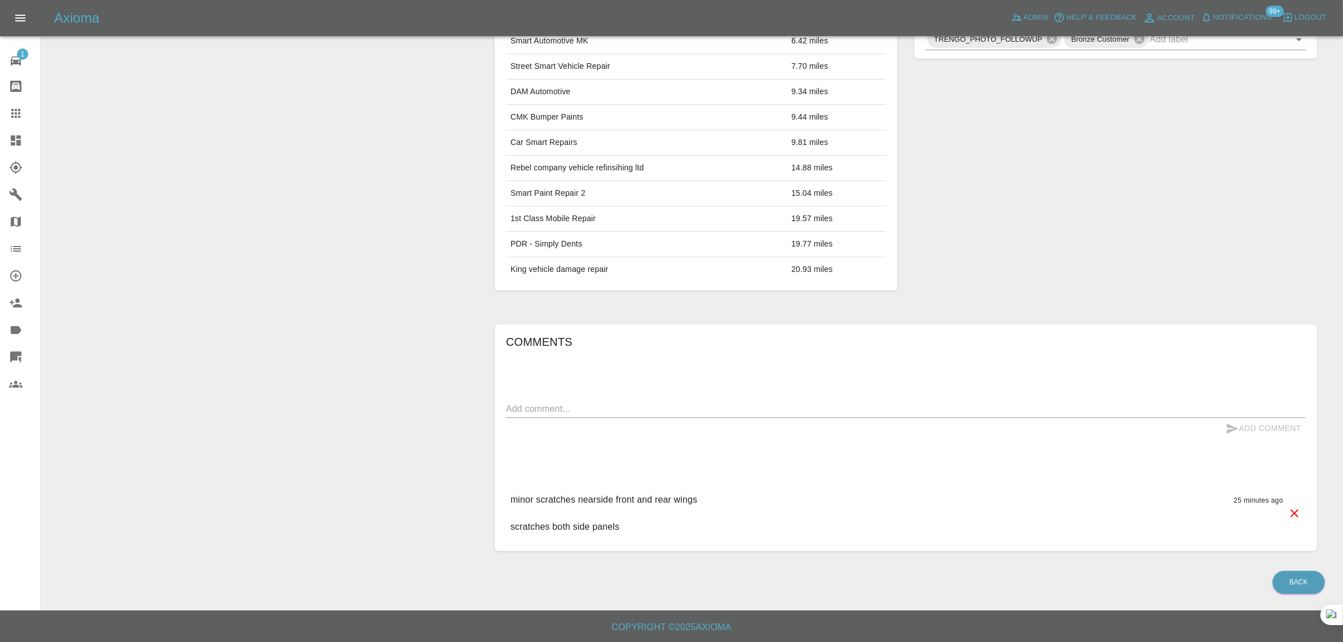
click at [14, 120] on link "Claims" at bounding box center [20, 113] width 40 height 27
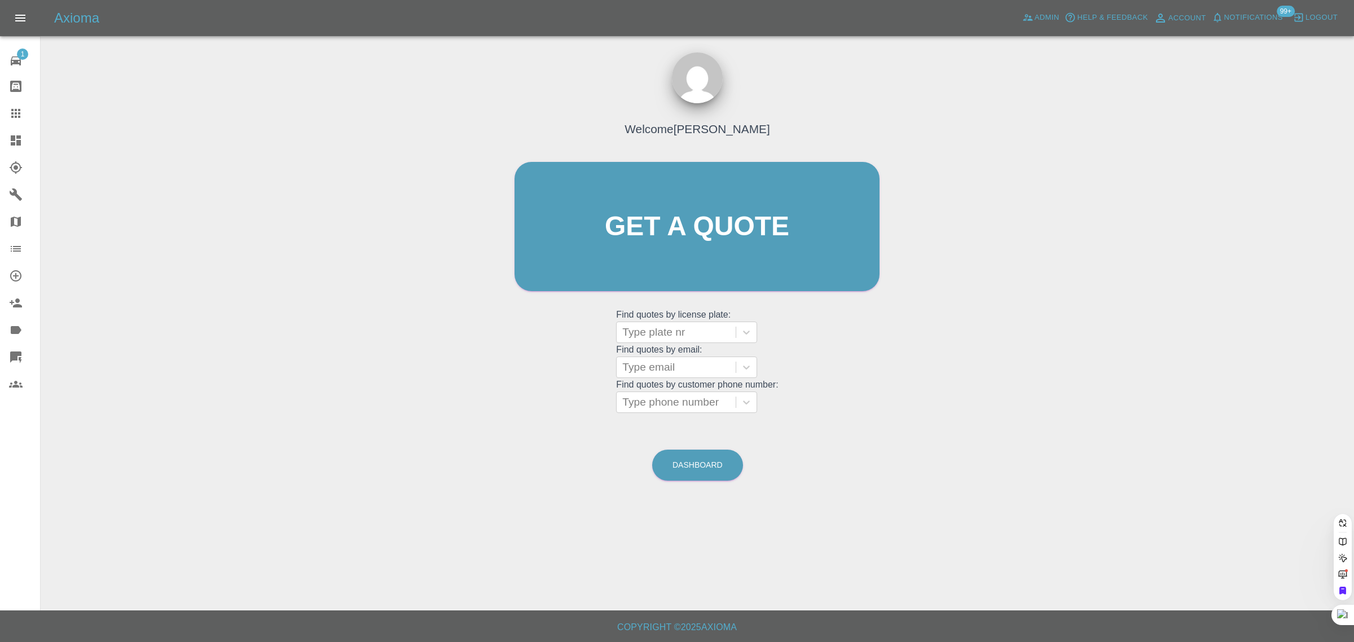
click at [663, 354] on grid "Find quotes by email: Type email" at bounding box center [697, 361] width 162 height 33
click at [659, 362] on div at bounding box center [676, 367] width 108 height 16
paste input "jasminebird163@gmail.com"
type input "jasminebird163@gmail.com"
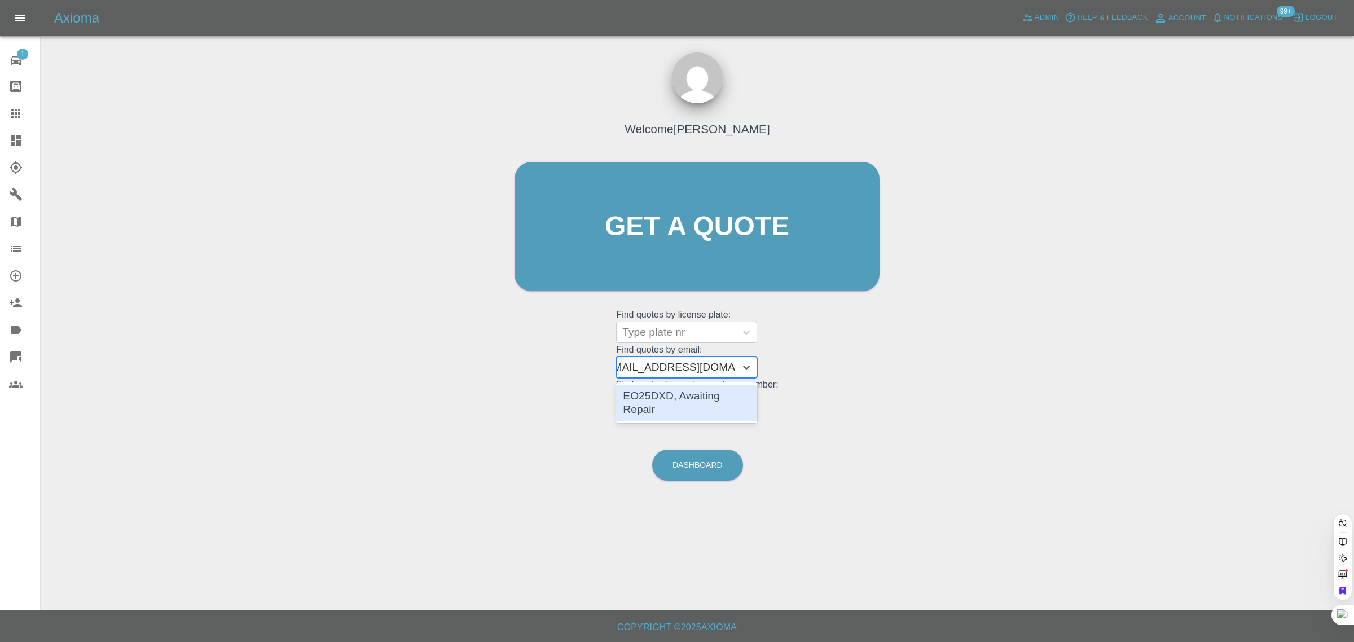
click at [672, 402] on div "EO25DXD, Awaiting Repair" at bounding box center [686, 403] width 141 height 36
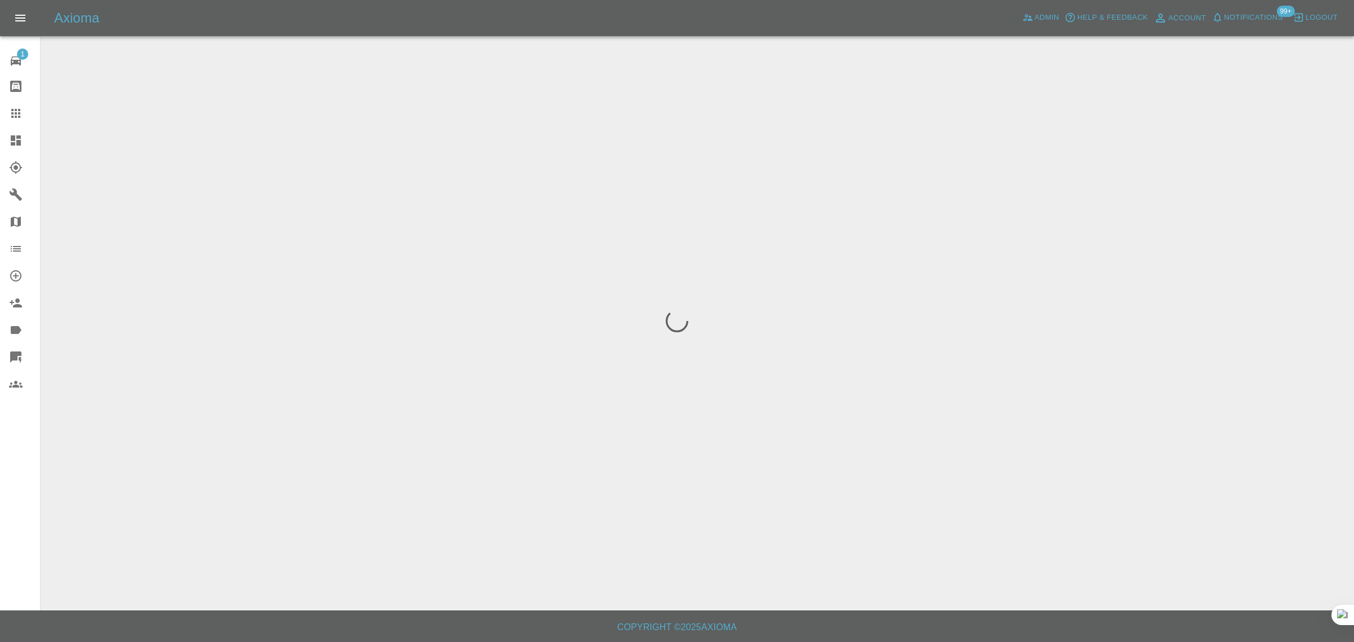
click at [23, 454] on div "1 Repair home Bodyshop home Claims Dashboard Explorer Garages Map Organization …" at bounding box center [20, 321] width 41 height 642
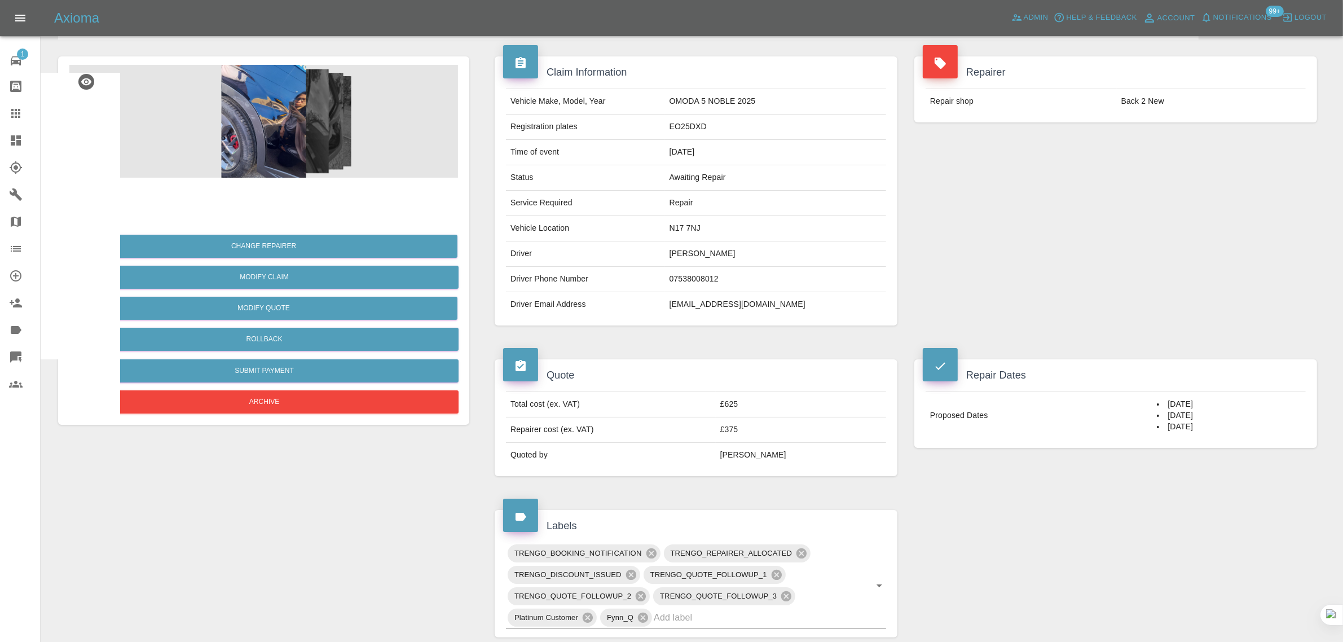
scroll to position [71, 0]
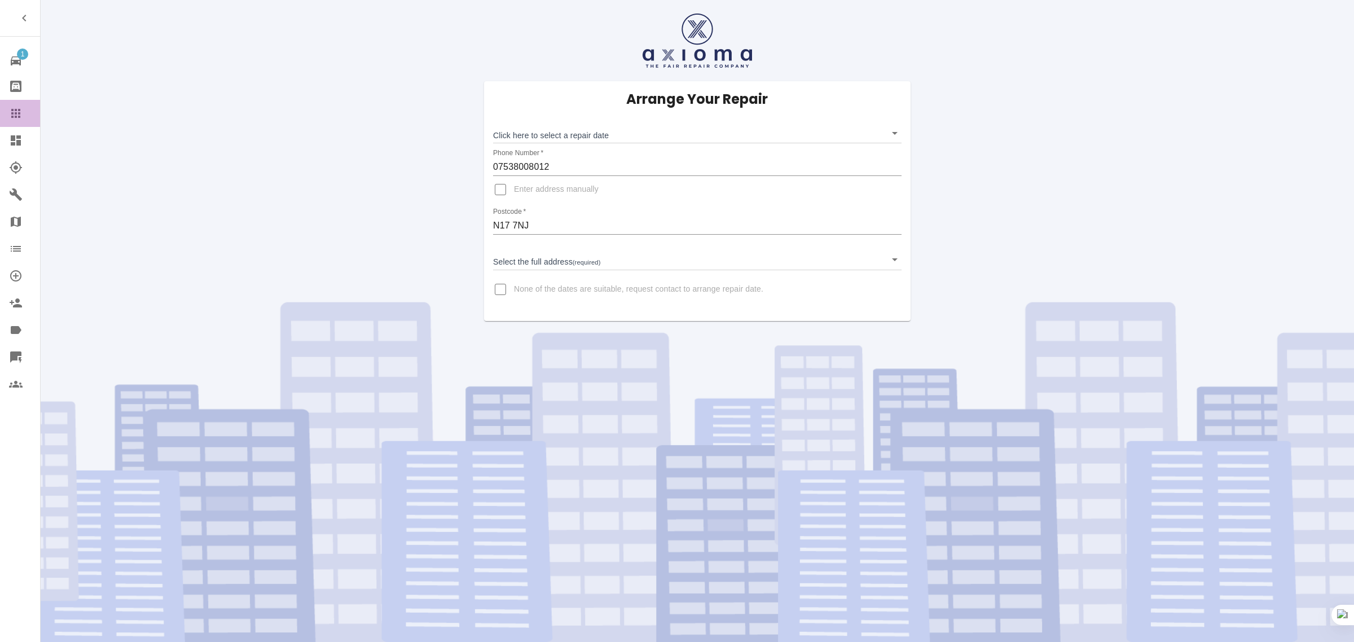
click at [19, 113] on icon at bounding box center [15, 113] width 9 height 9
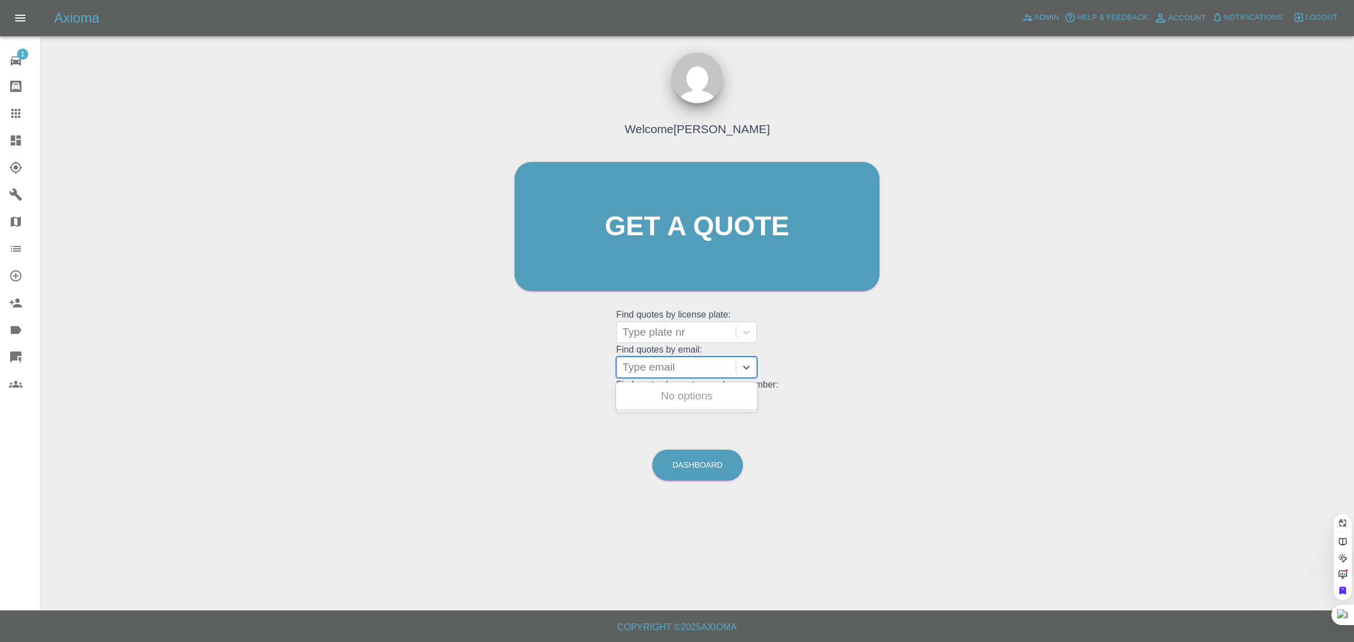
click at [640, 365] on div at bounding box center [676, 367] width 108 height 16
paste input "[EMAIL_ADDRESS][DOMAIN_NAME]"
type input "[EMAIL_ADDRESS][DOMAIN_NAME]"
click at [663, 407] on div "BL25 TNV, Fnol" at bounding box center [686, 396] width 141 height 23
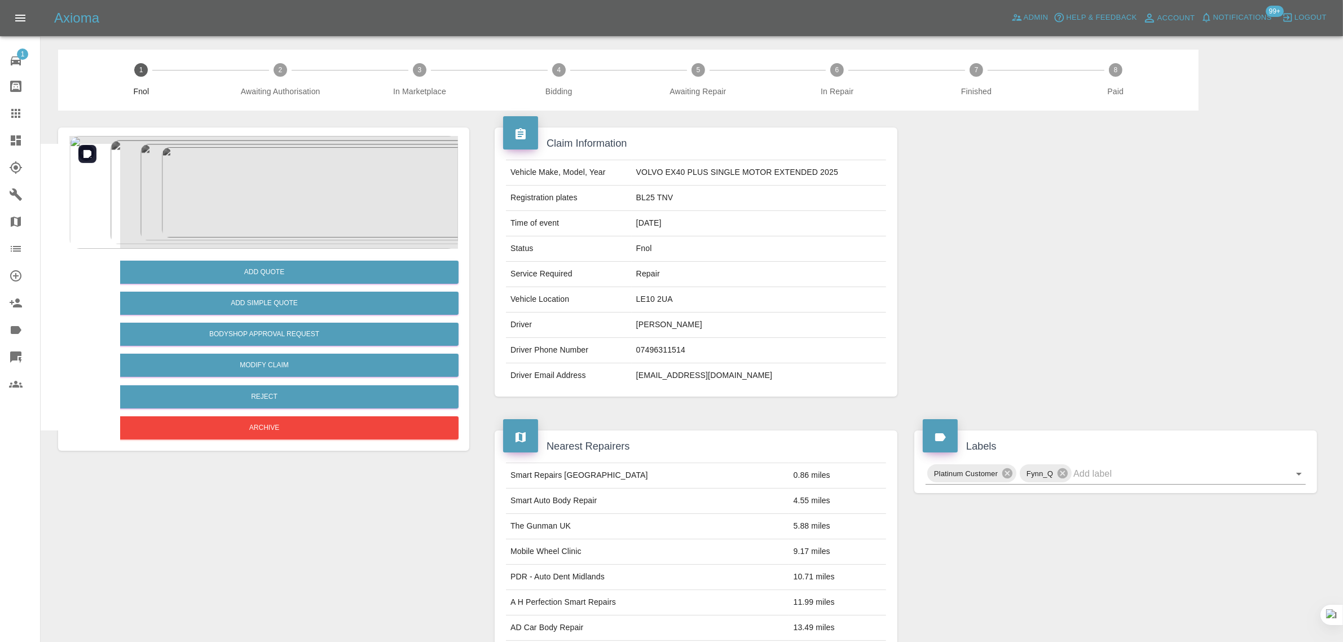
click at [314, 216] on img at bounding box center [263, 192] width 389 height 113
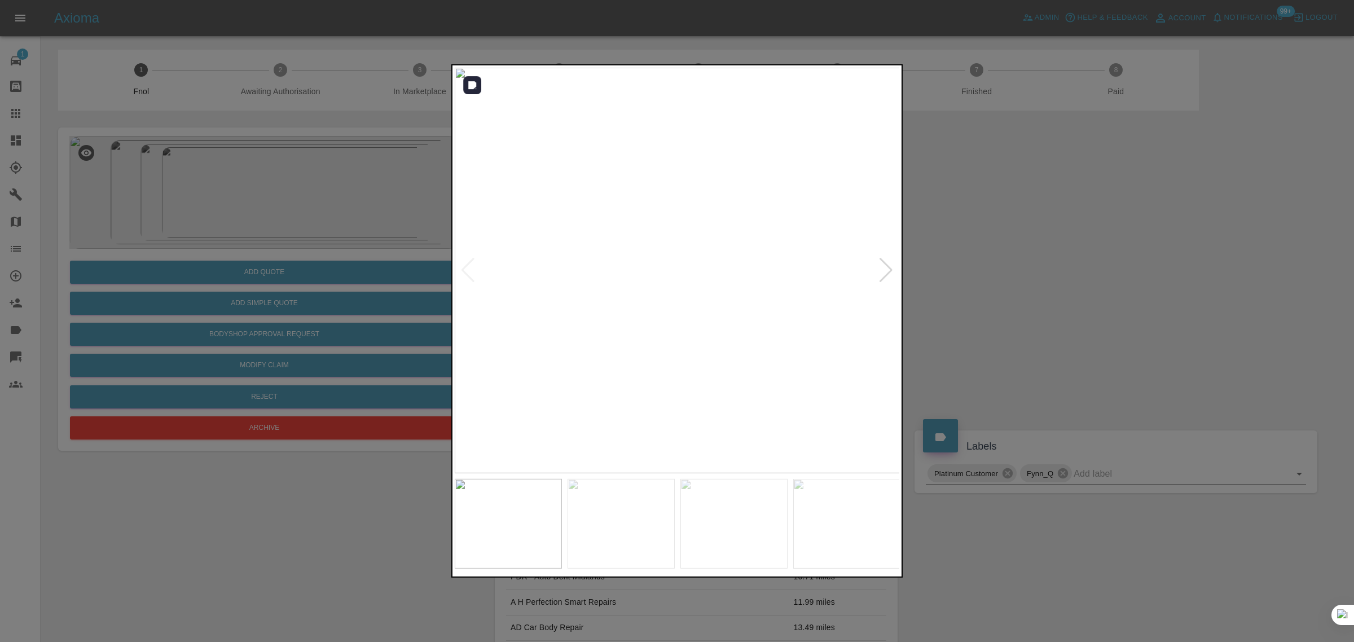
click at [881, 266] on div at bounding box center [885, 270] width 15 height 25
click at [979, 269] on div at bounding box center [677, 321] width 1354 height 642
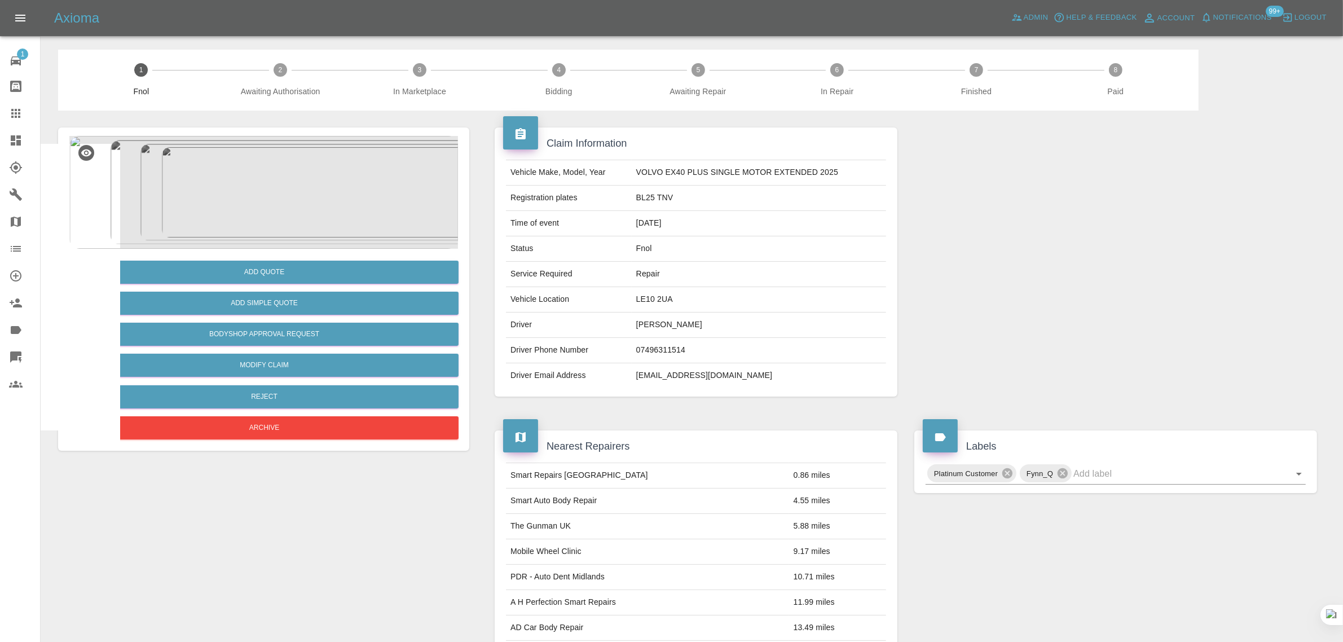
click at [14, 115] on icon at bounding box center [16, 114] width 14 height 14
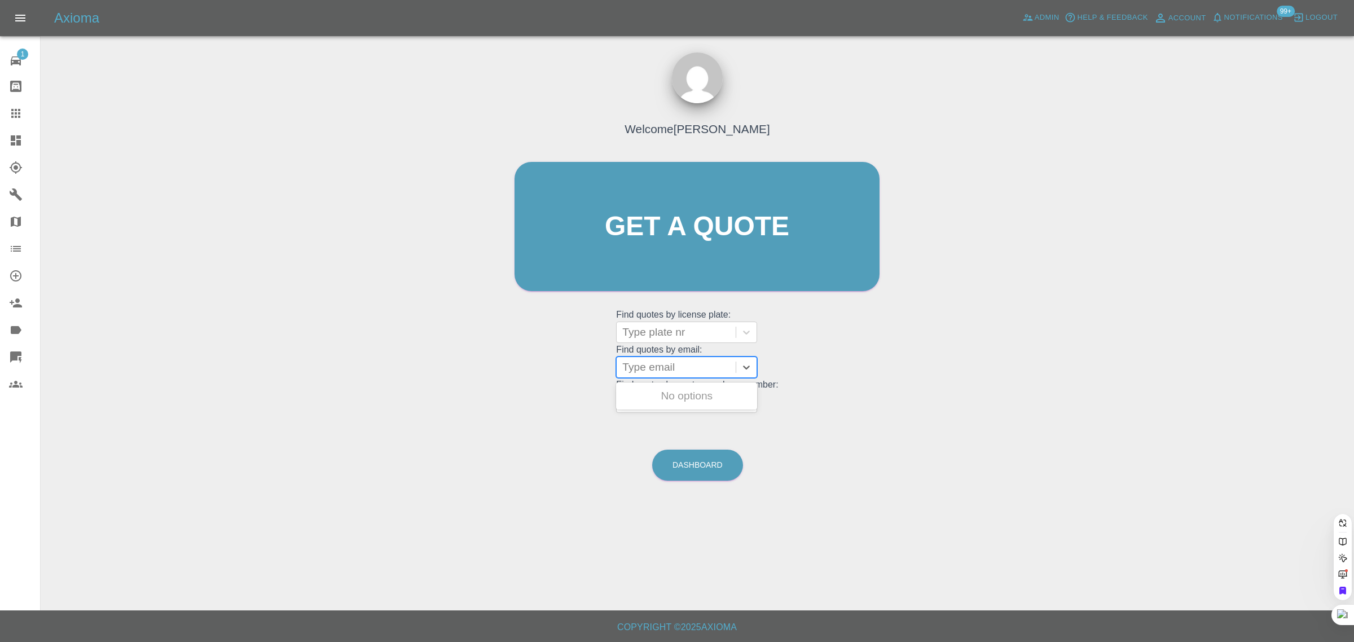
click at [649, 366] on div at bounding box center [676, 367] width 108 height 16
paste input "cloughave@gmail.com"
type input "cloughave@gmail.com"
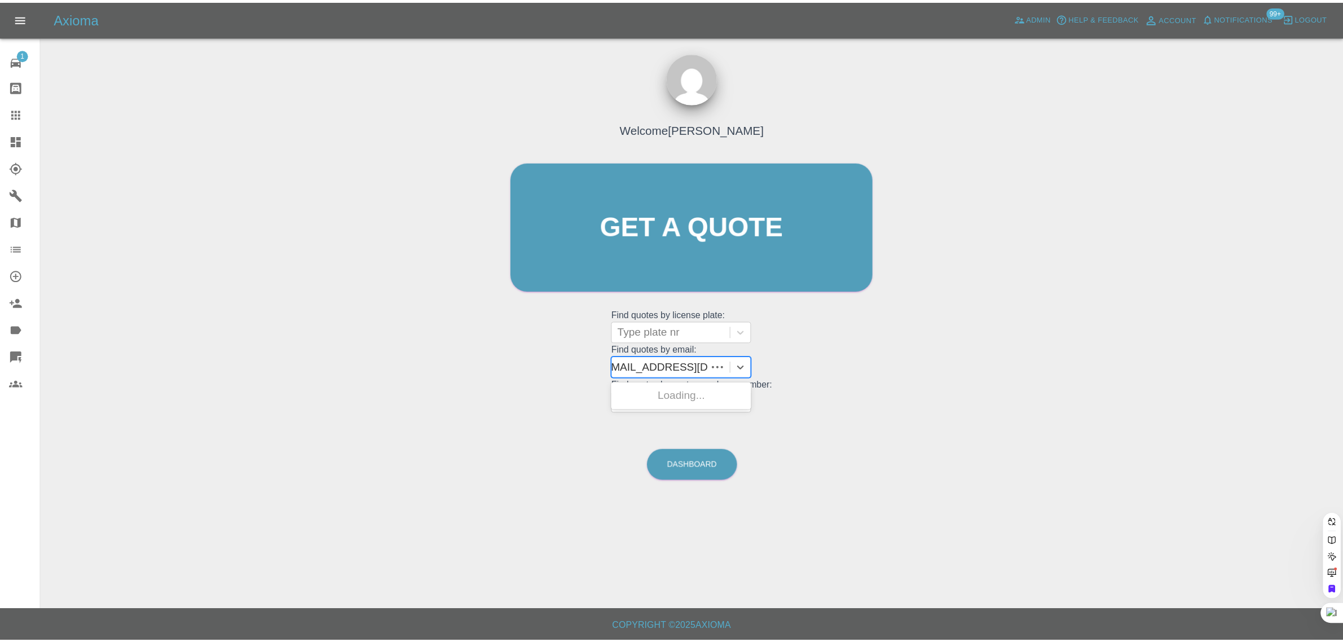
scroll to position [0, 0]
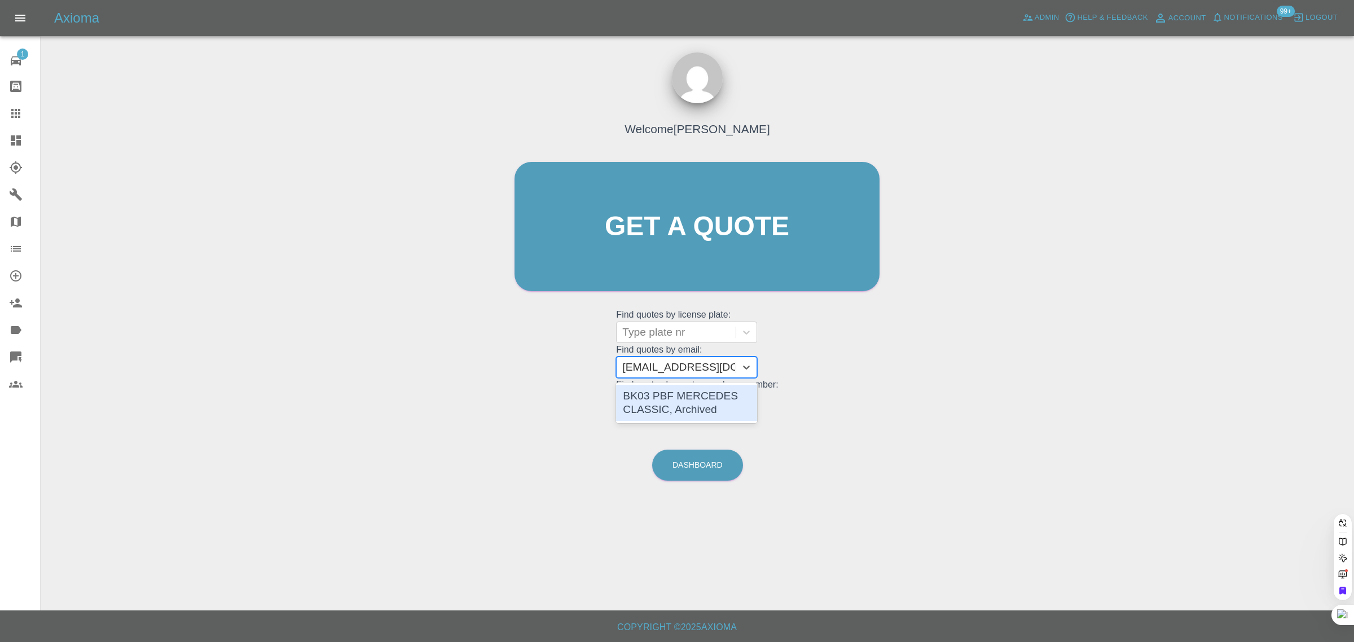
click at [664, 398] on div "BK03 PBF MERCEDES CLASSIC, Archived" at bounding box center [686, 403] width 141 height 36
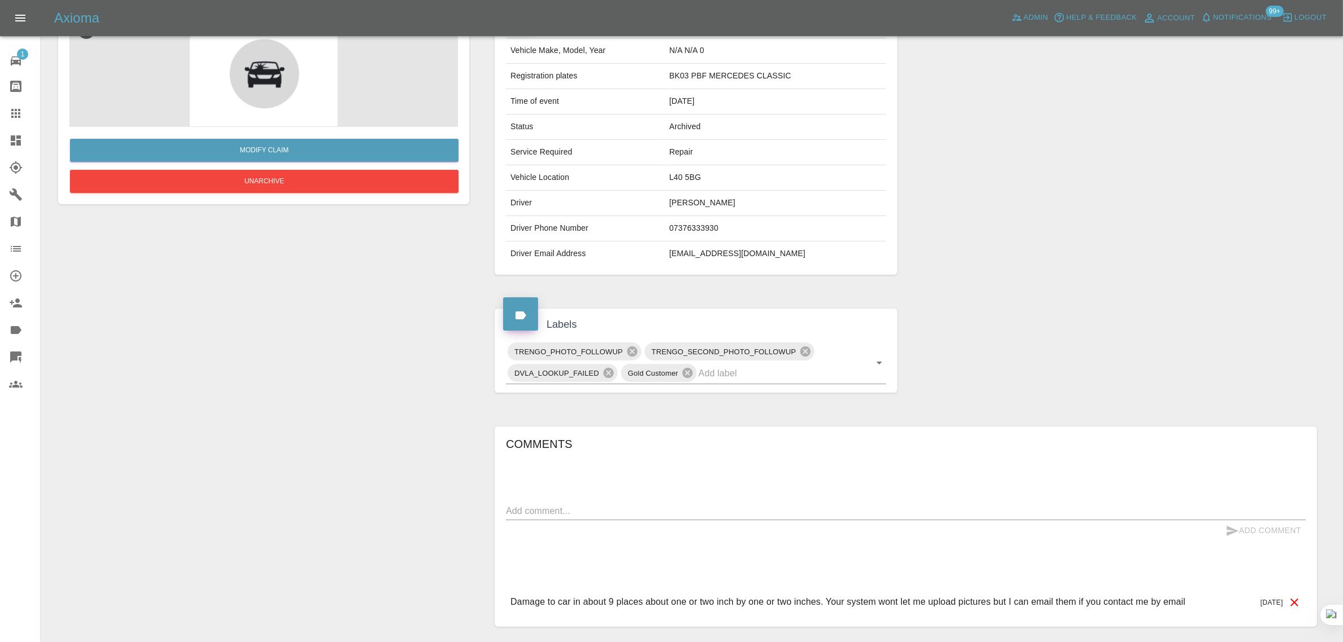
scroll to position [199, 0]
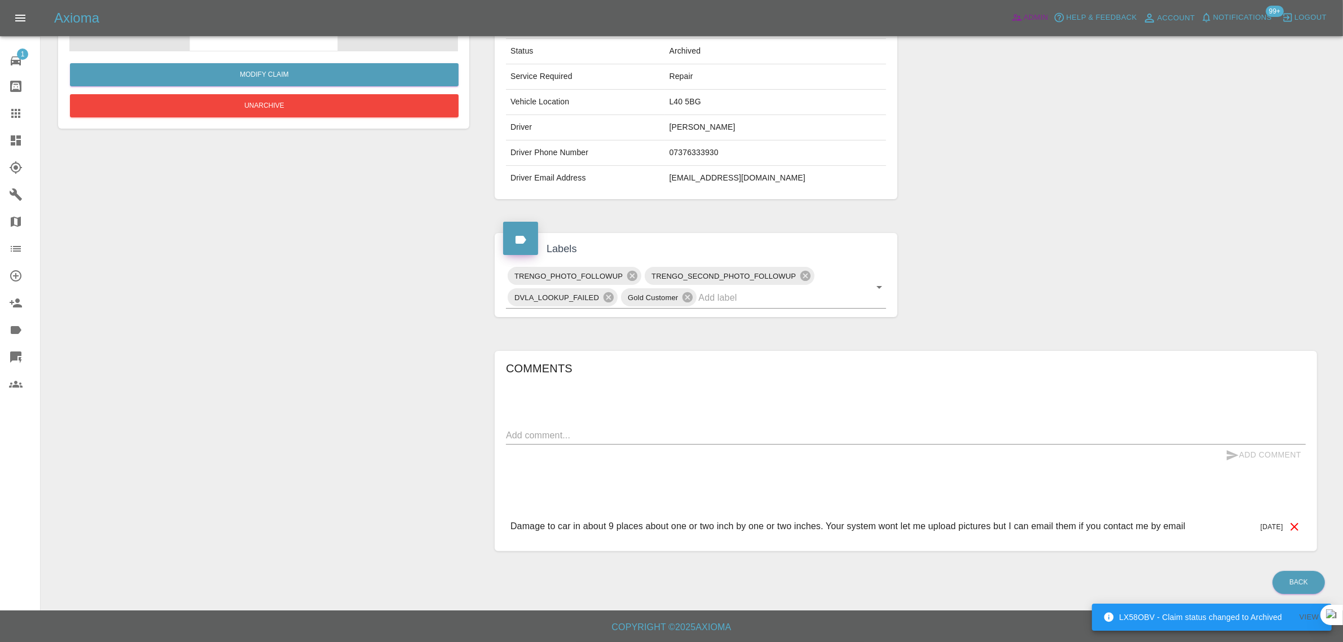
click at [1019, 23] on icon at bounding box center [1016, 17] width 11 height 11
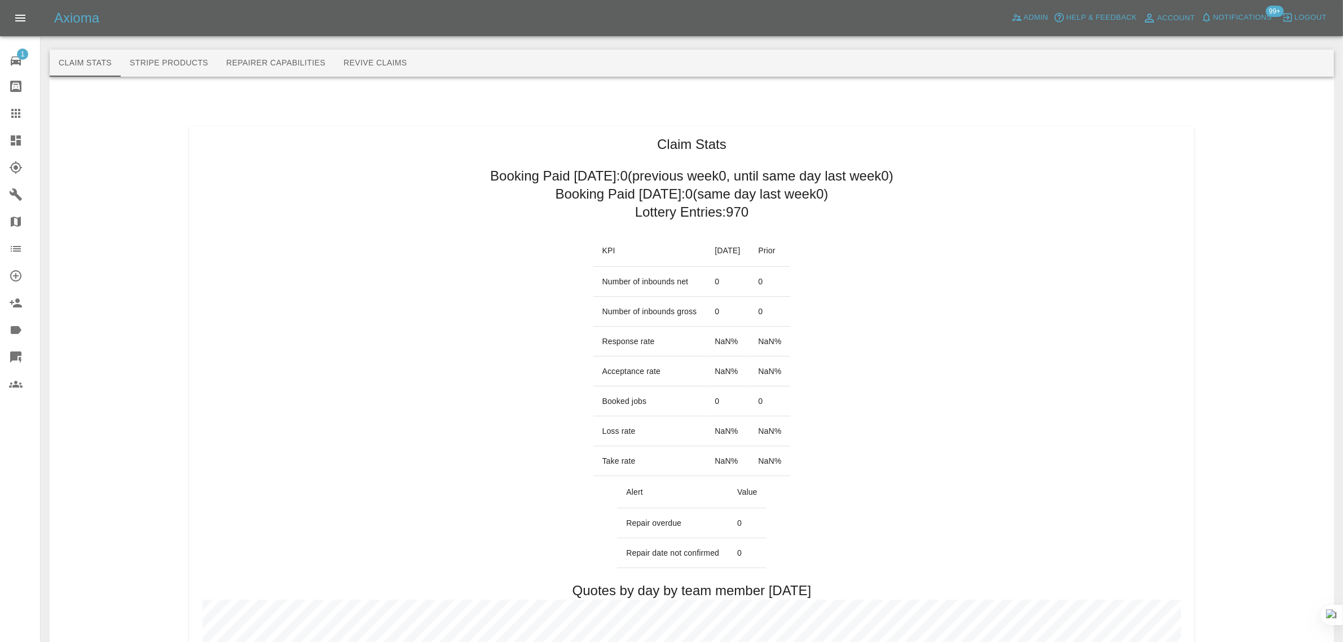
click at [399, 63] on button "Revive Claims" at bounding box center [375, 63] width 82 height 27
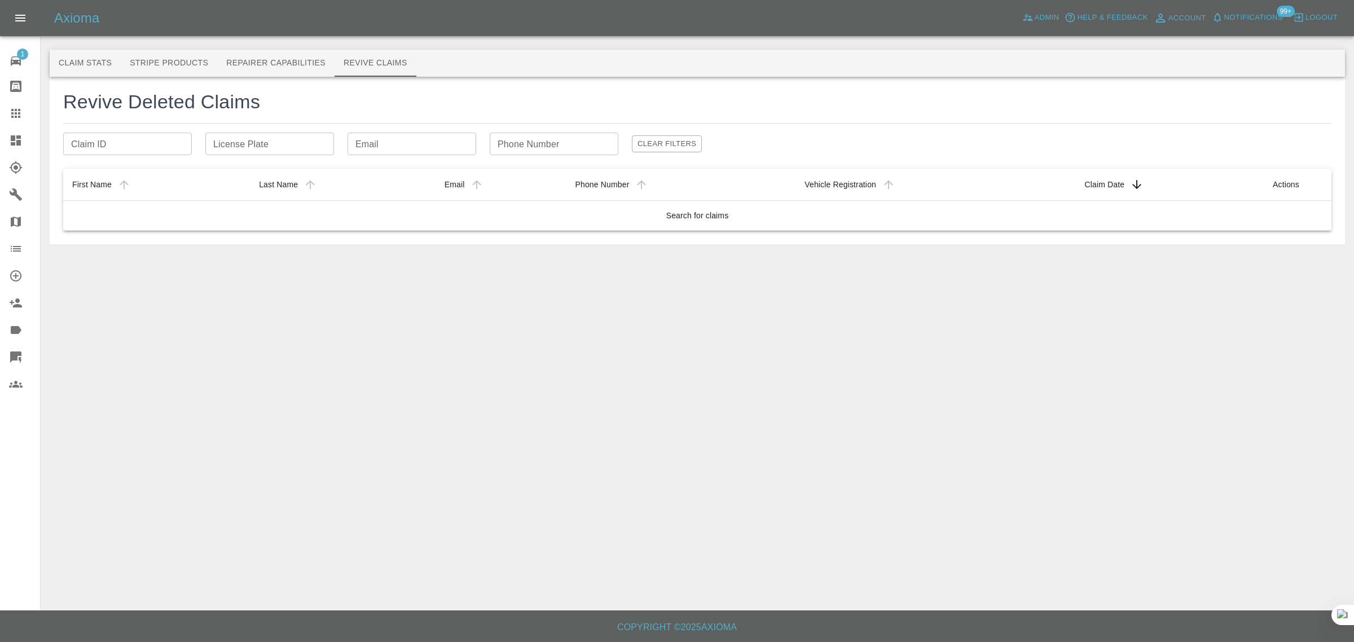
click at [410, 150] on input "Email" at bounding box center [411, 144] width 129 height 23
paste input "[EMAIL_ADDRESS][DOMAIN_NAME]"
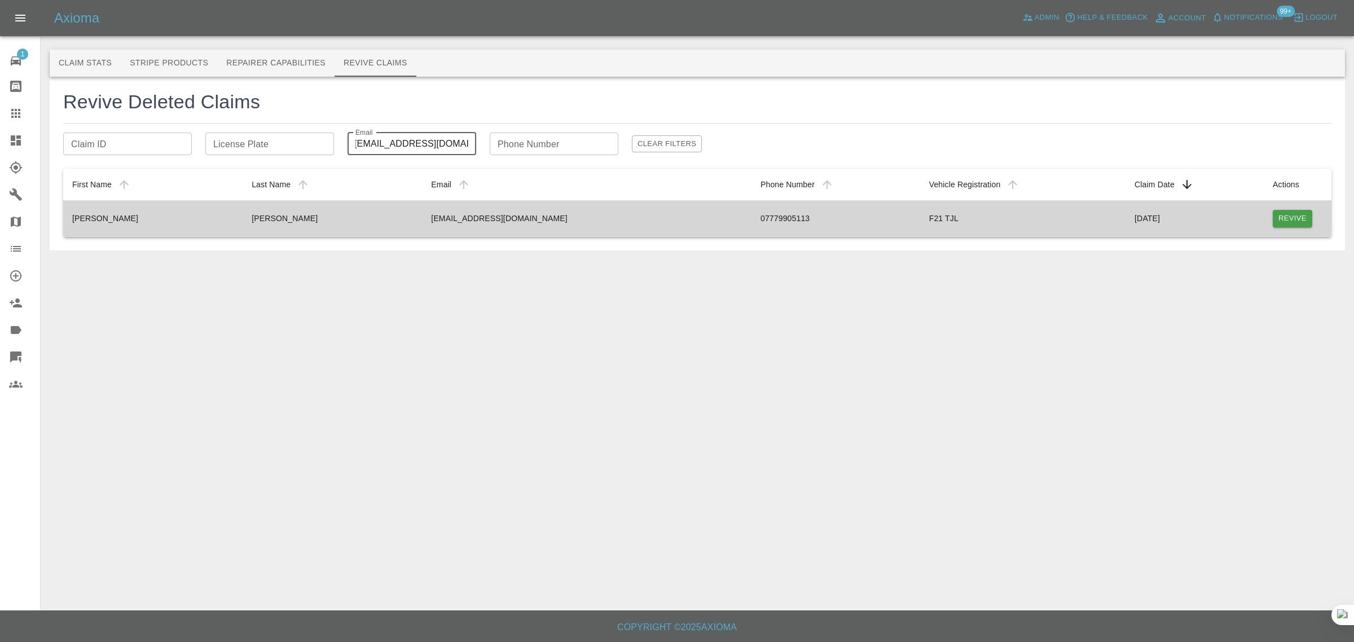
type input "[EMAIL_ADDRESS][DOMAIN_NAME]"
click at [1289, 220] on button "Revive" at bounding box center [1292, 218] width 39 height 17
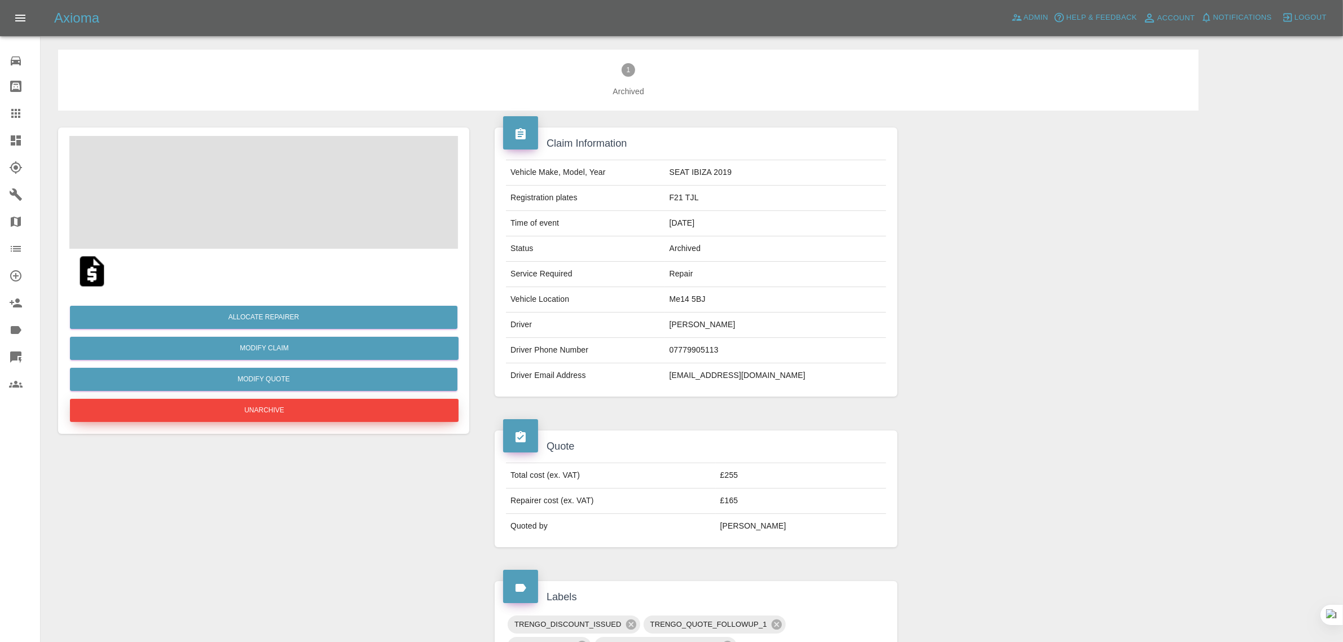
click at [277, 413] on button "Unarchive" at bounding box center [264, 410] width 389 height 23
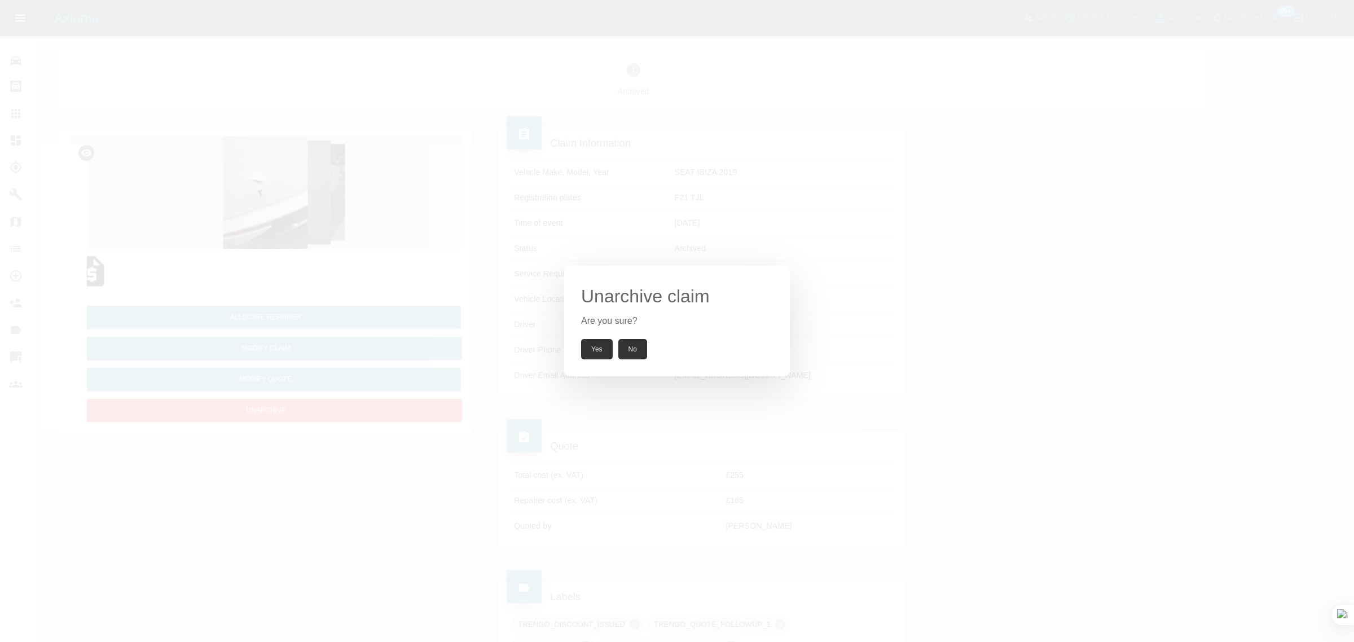
click at [595, 345] on button "Yes" at bounding box center [597, 349] width 32 height 20
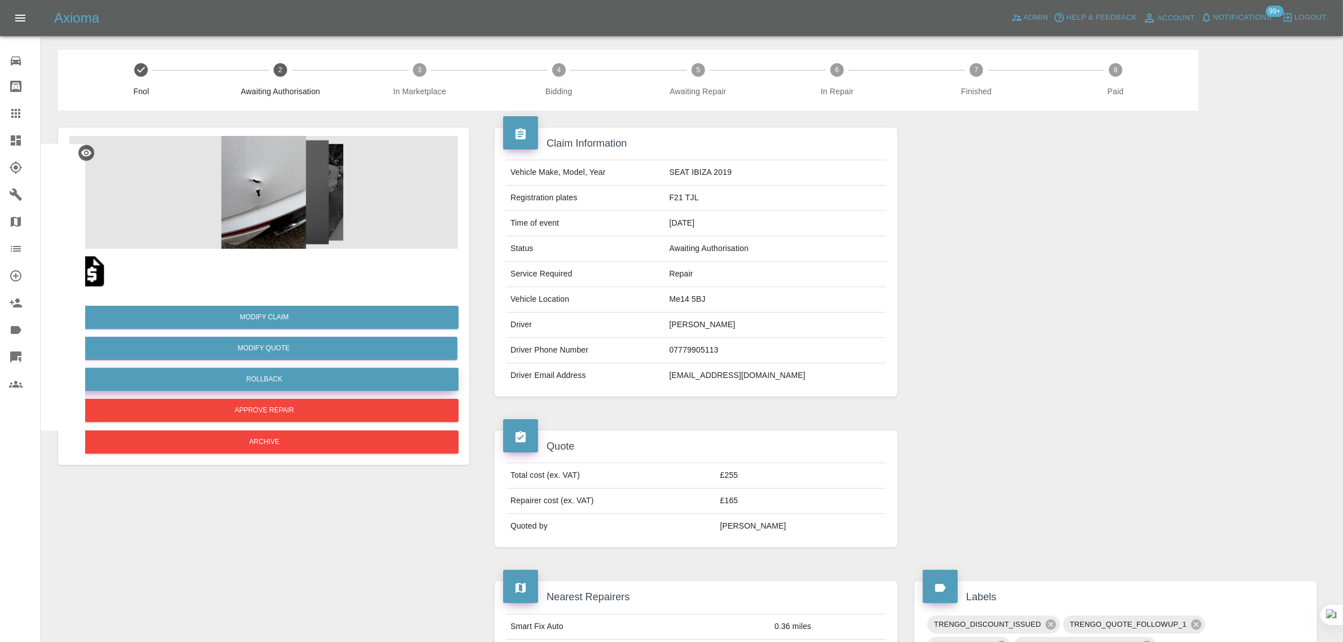
click at [296, 381] on button "Rollback" at bounding box center [264, 379] width 389 height 23
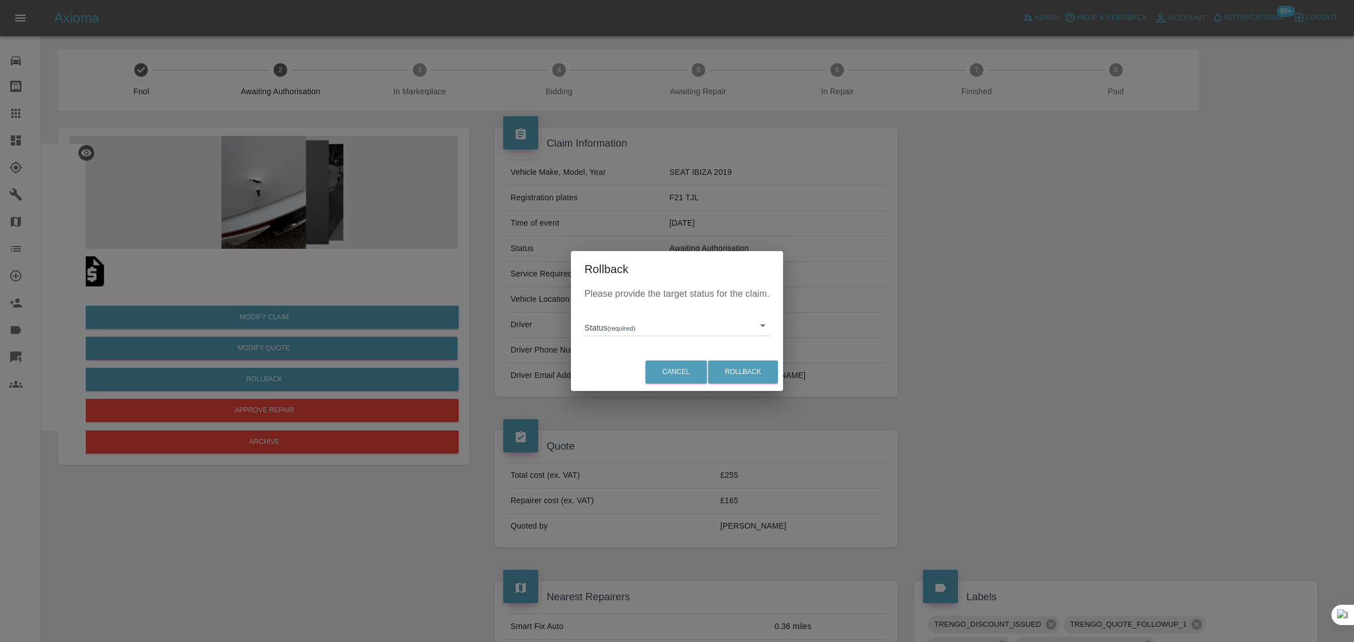
click at [662, 323] on body "Axioma Admin Help & Feedback Account Notifications 99+ Logout Repair home Bodys…" at bounding box center [677, 617] width 1354 height 1234
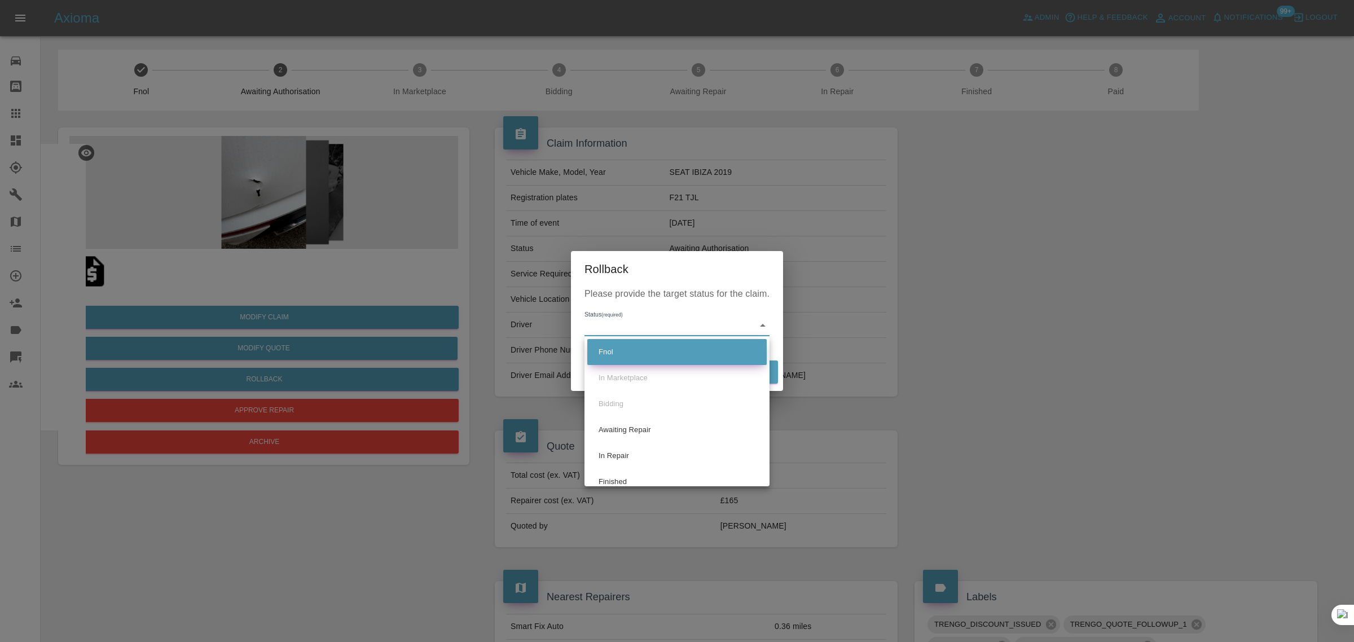
click at [633, 350] on li "Fnol" at bounding box center [676, 352] width 179 height 26
type input "fnol"
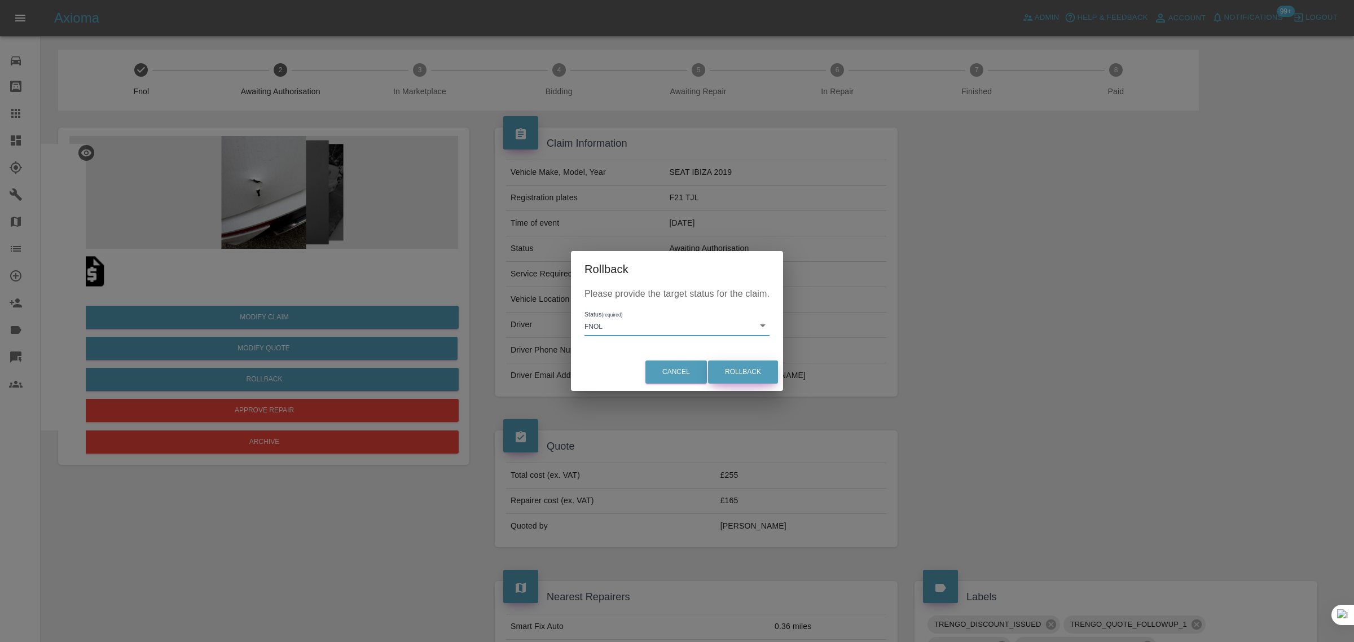
click at [765, 375] on button "Rollback" at bounding box center [743, 371] width 70 height 23
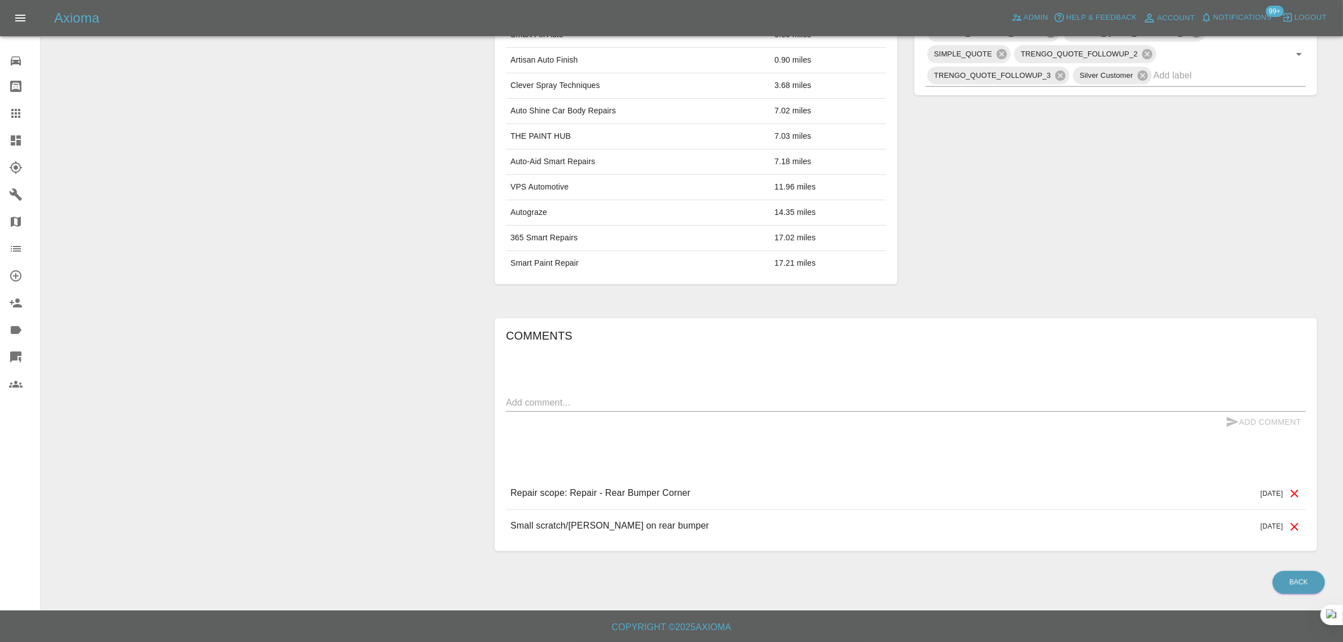
scroll to position [595, 0]
click at [685, 403] on textarea at bounding box center [906, 402] width 800 height 13
click at [751, 404] on textarea at bounding box center [906, 402] width 800 height 13
paste textarea "Apologies for the delay in getting back to you. Is this quote still valid? woul…"
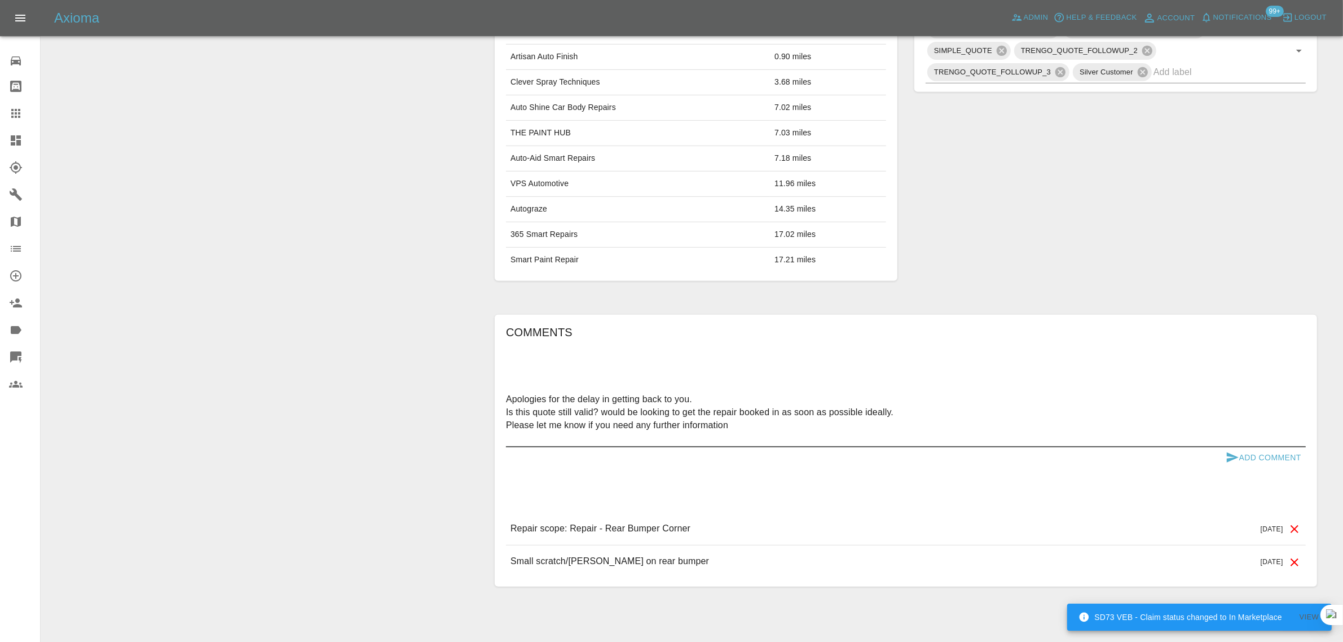
type textarea "Apologies for the delay in getting back to you. Is this quote still valid? woul…"
click at [1253, 463] on button "Add Comment" at bounding box center [1263, 457] width 85 height 21
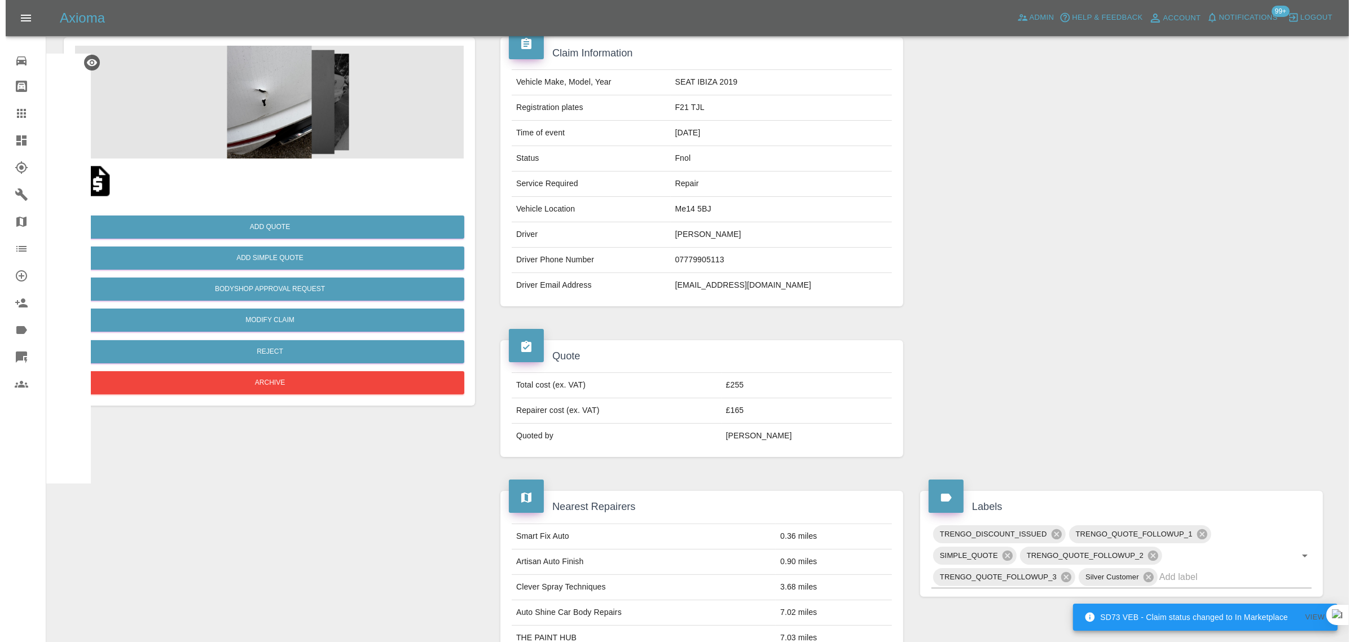
scroll to position [0, 0]
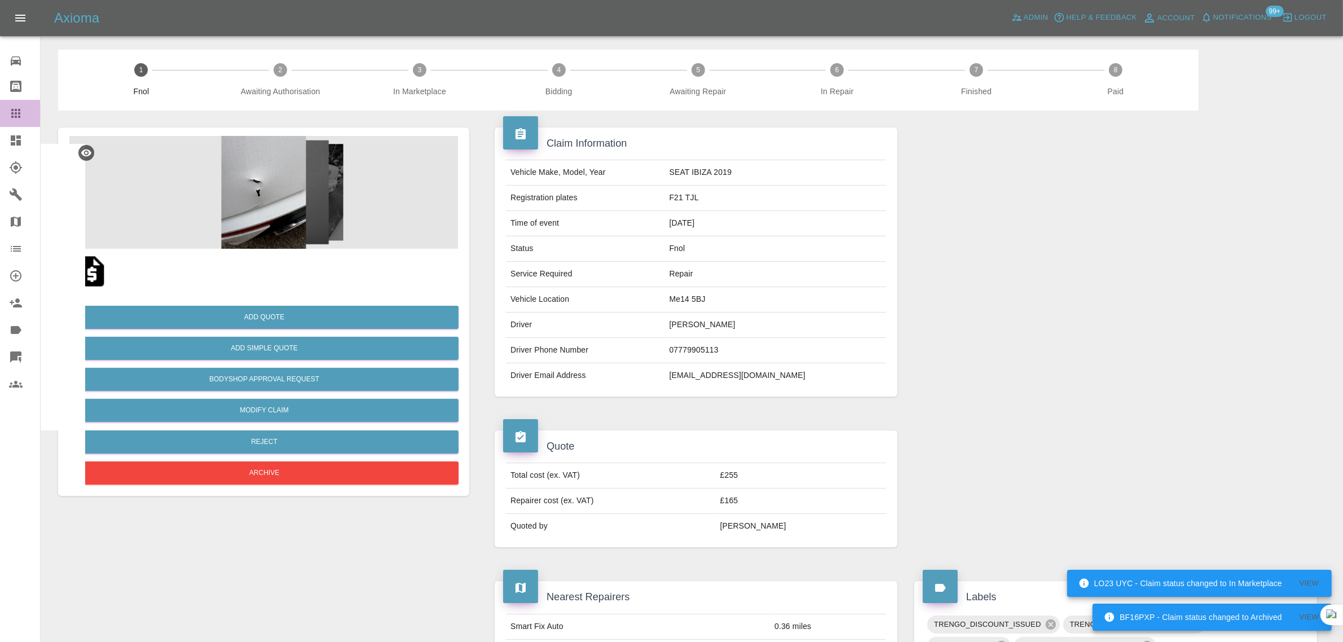
click at [14, 116] on icon at bounding box center [16, 114] width 14 height 14
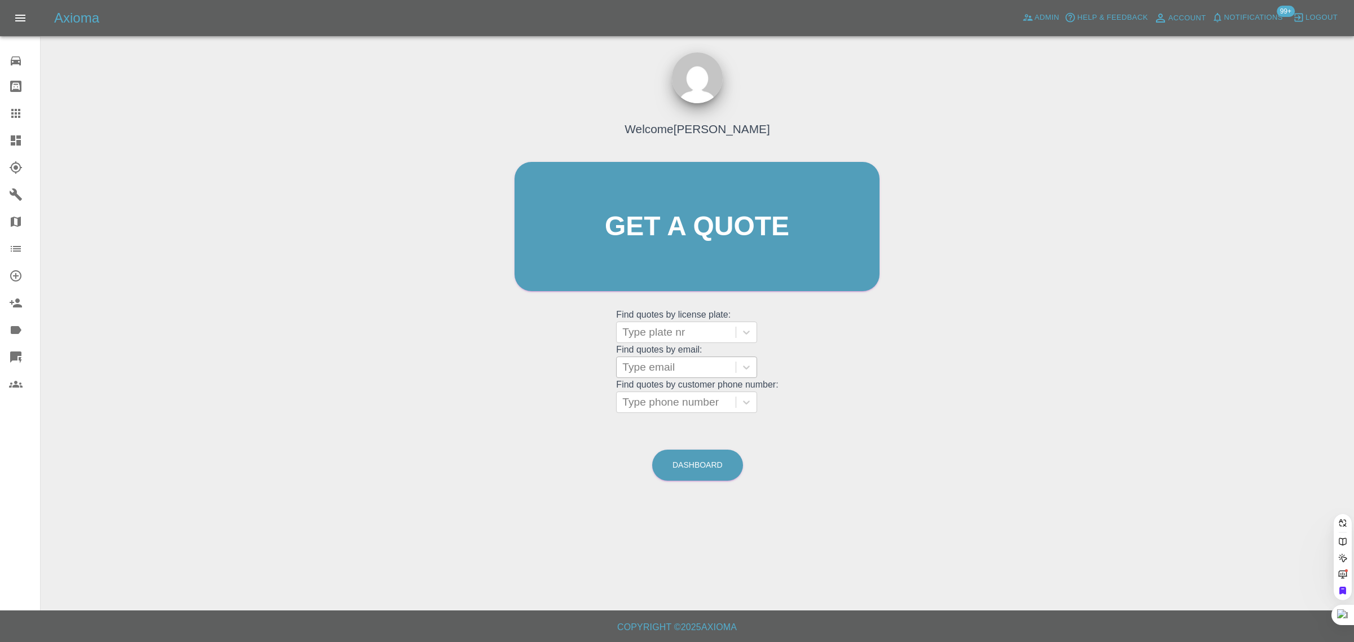
click at [664, 364] on div at bounding box center [676, 367] width 108 height 16
paste input "[EMAIL_ADDRESS][DOMAIN_NAME]"
type input "[EMAIL_ADDRESS][DOMAIN_NAME]"
click at [694, 399] on div "LF63AJF, Awaiting Repair" at bounding box center [686, 396] width 141 height 23
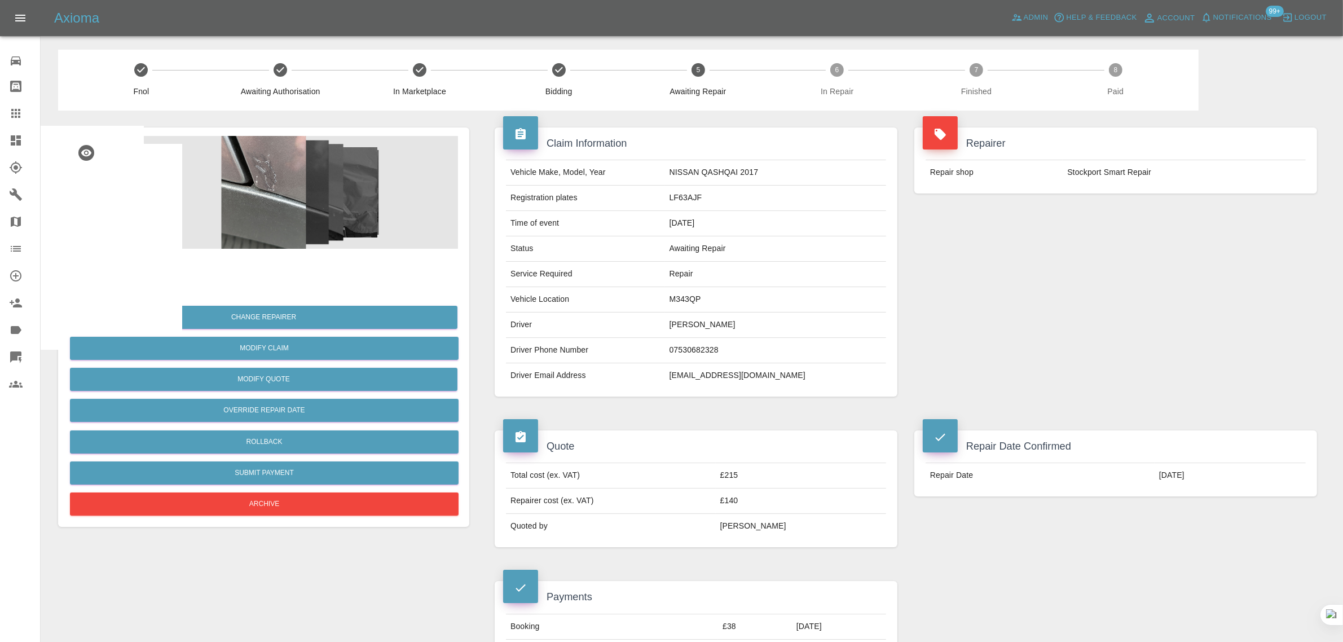
click at [14, 117] on icon at bounding box center [16, 114] width 14 height 14
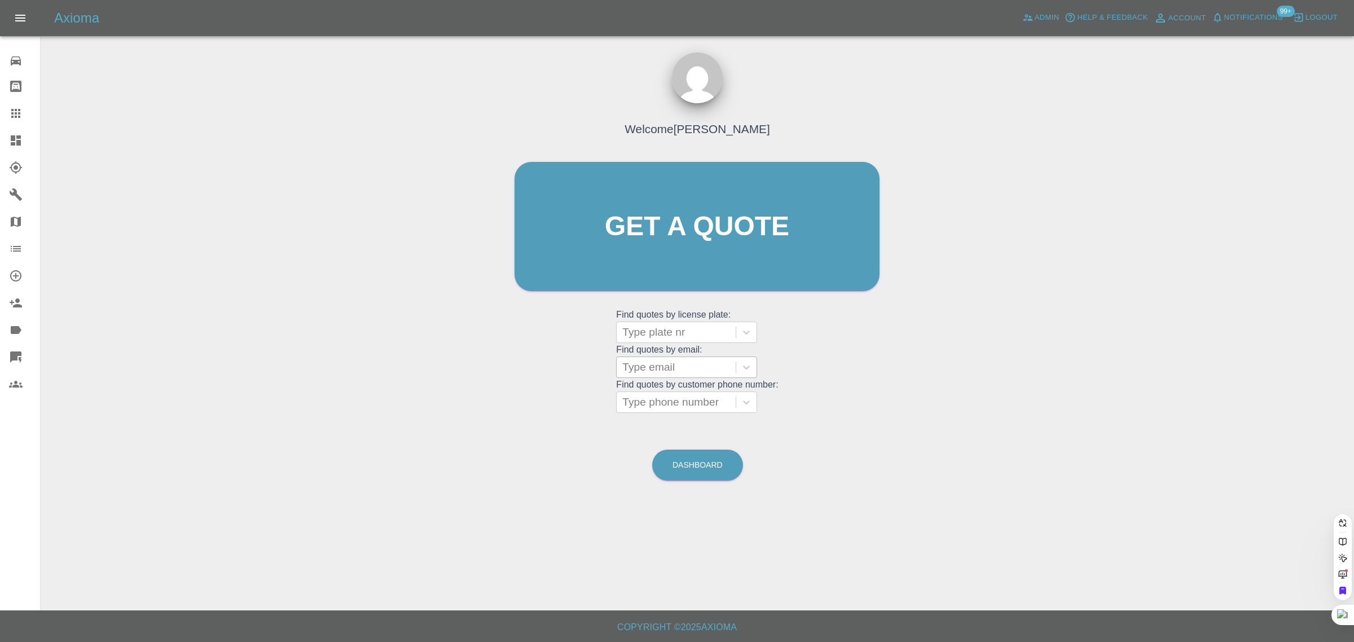
click at [681, 367] on div at bounding box center [676, 367] width 108 height 16
paste input "robert.grant85@hotmail.com"
type input "robert.grant85@hotmail.com"
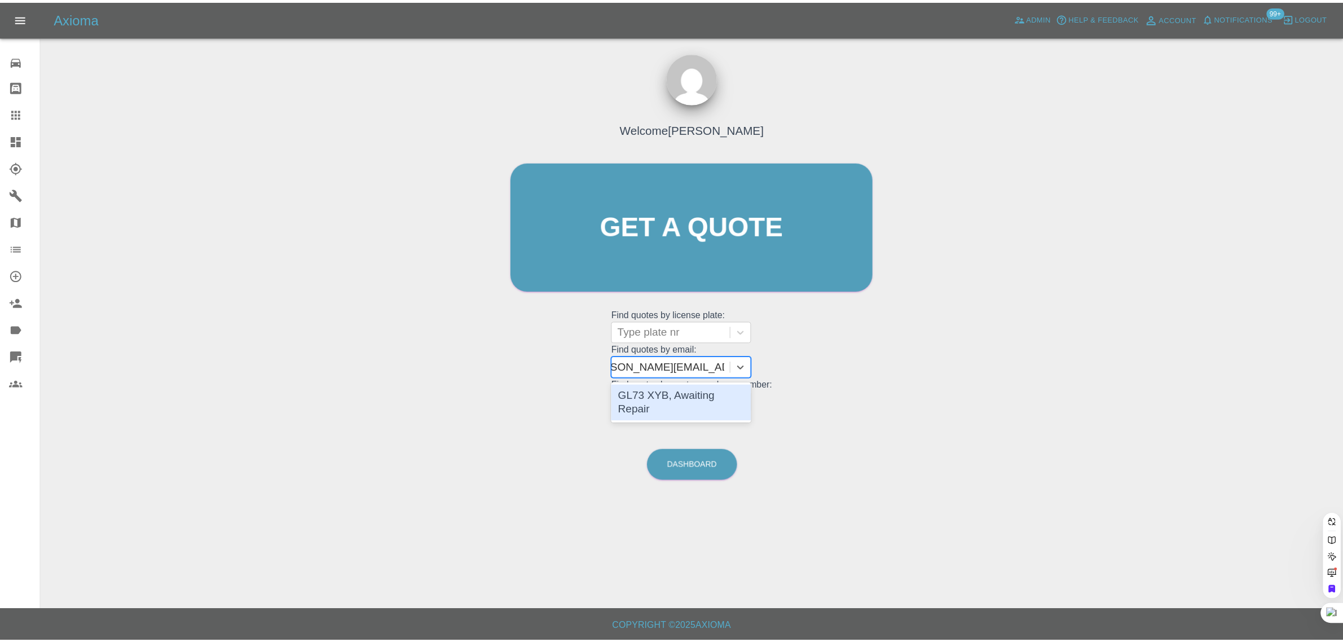
scroll to position [0, 27]
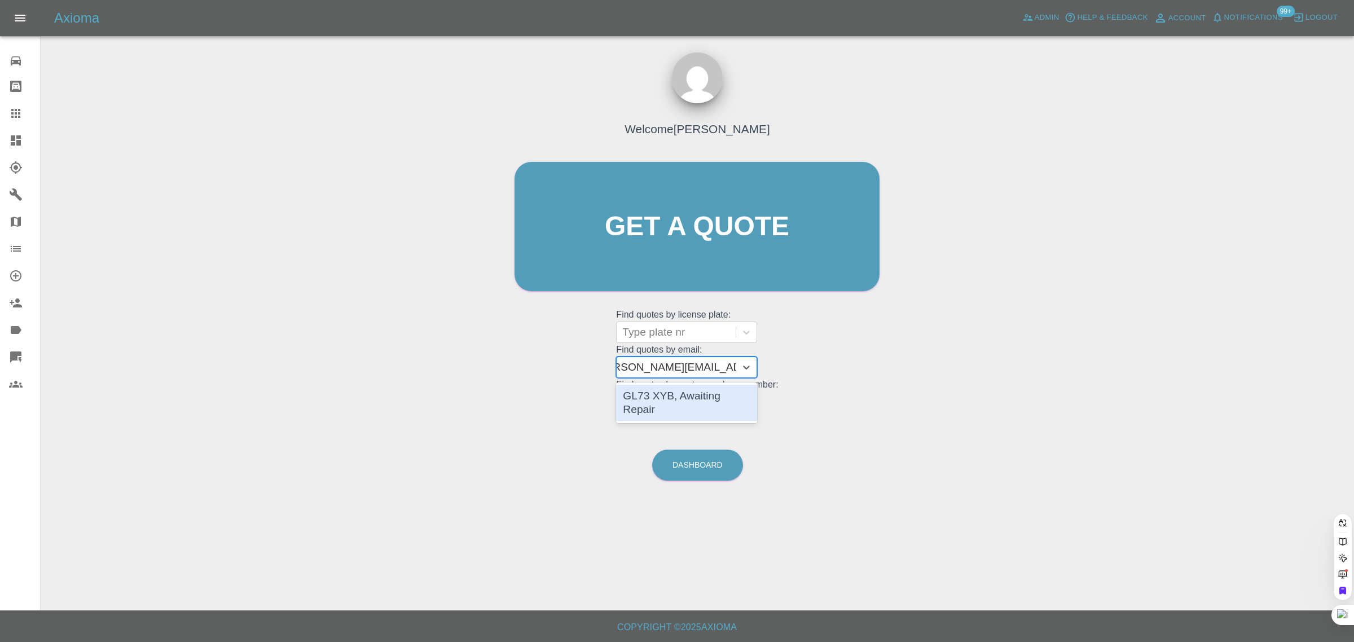
click at [680, 399] on div "GL73 XYB, Awaiting Repair" at bounding box center [686, 403] width 141 height 36
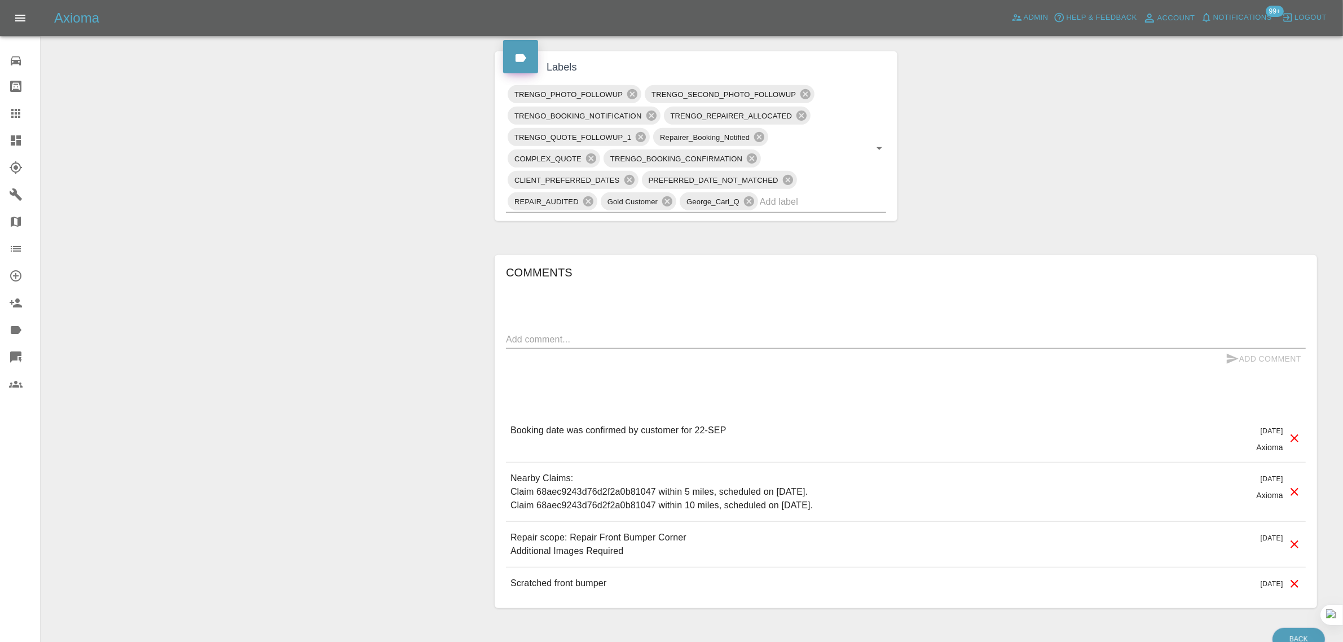
scroll to position [635, 0]
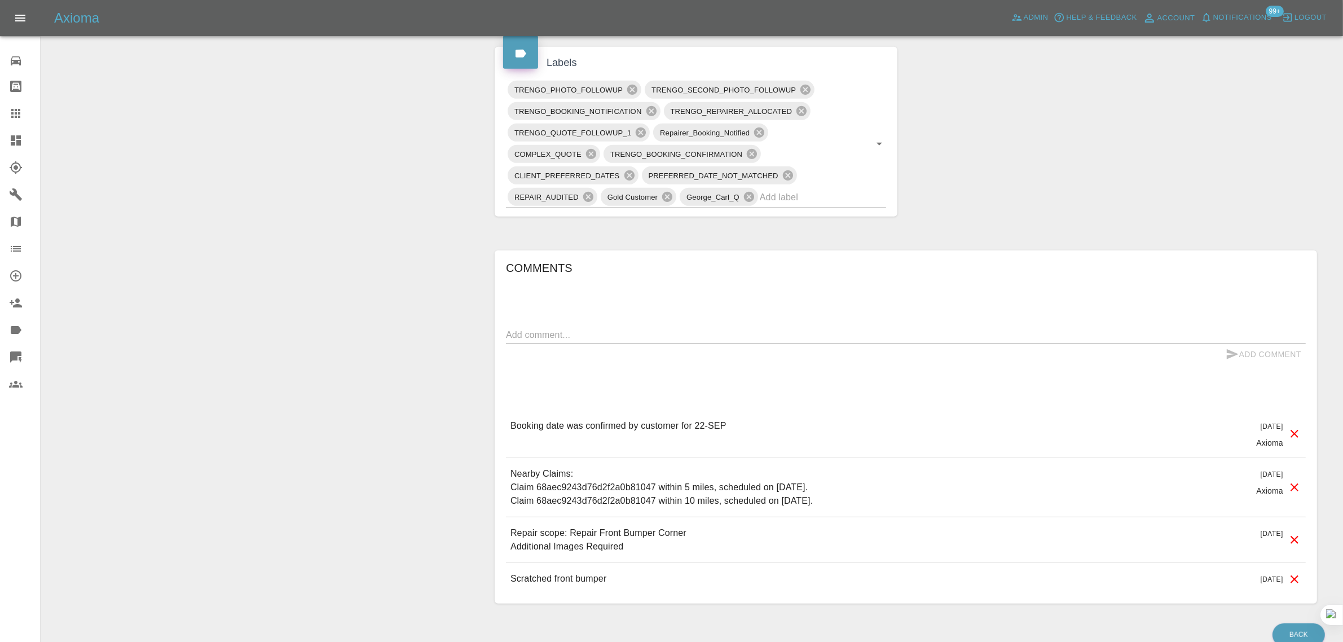
click at [782, 344] on div "x" at bounding box center [906, 335] width 800 height 18
paste textarea "Hi, He said he needed to come back and polish the car where he sprayed as the “…"
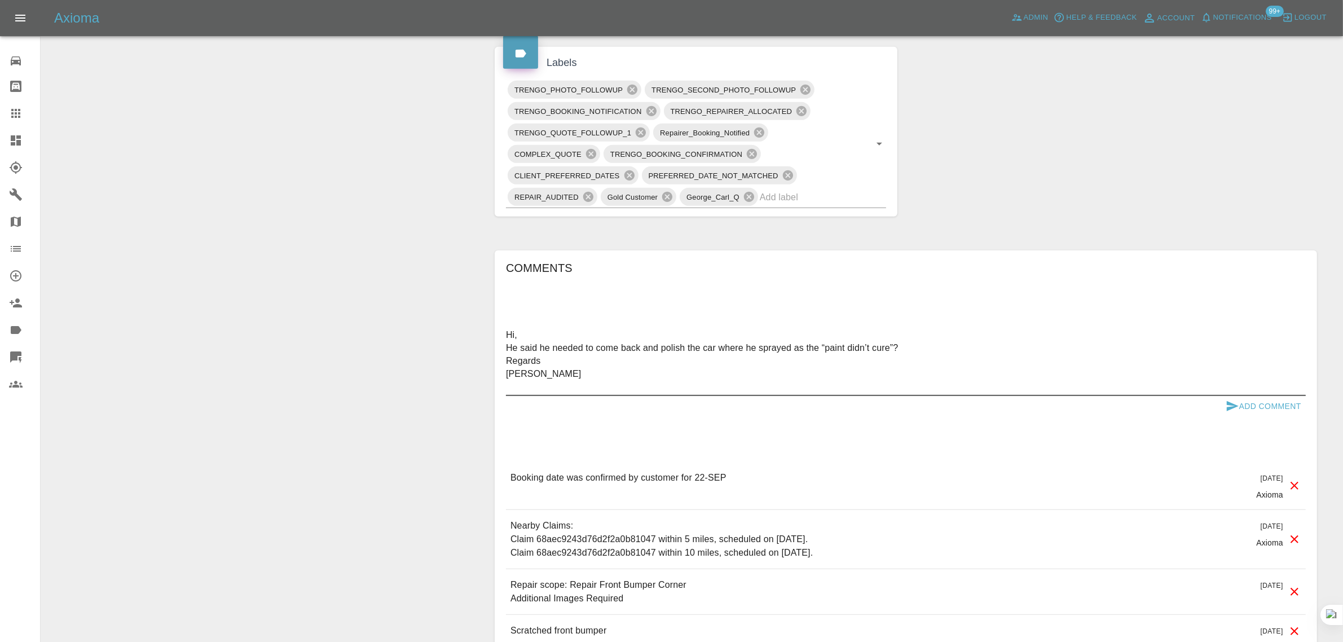
type textarea "Hi, He said he needed to come back and polish the car where he sprayed as the “…"
click at [1262, 415] on button "Add Comment" at bounding box center [1263, 406] width 85 height 21
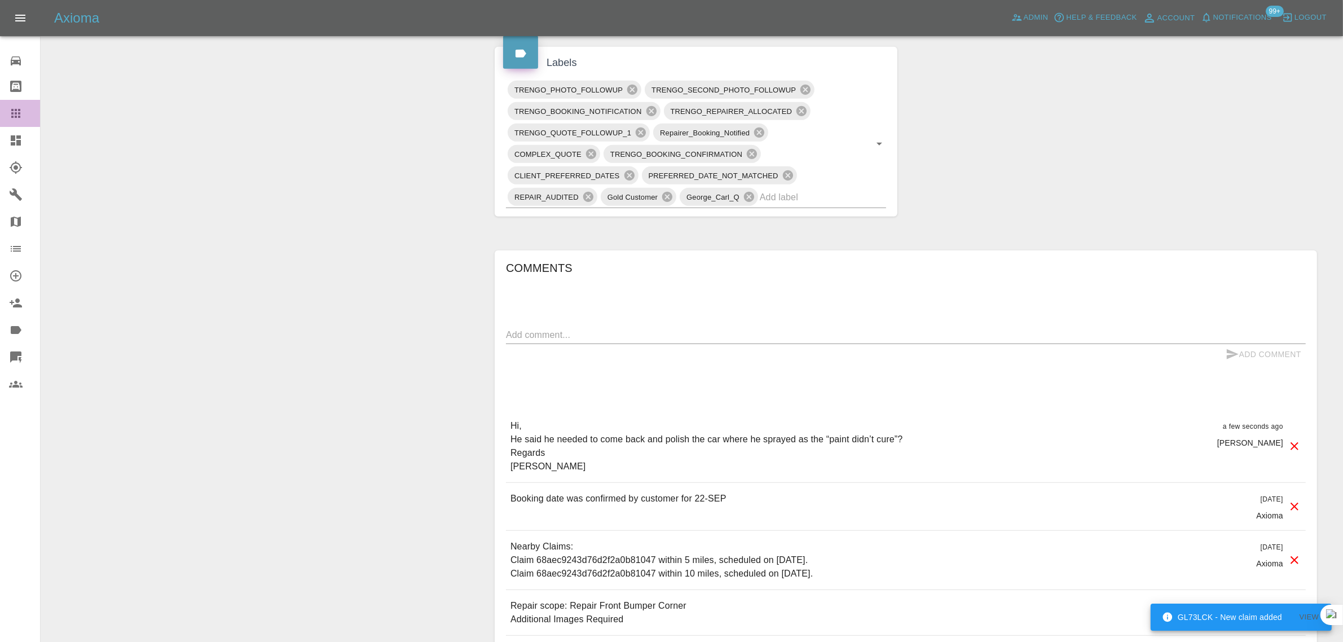
click at [20, 123] on link "Claims" at bounding box center [20, 113] width 40 height 27
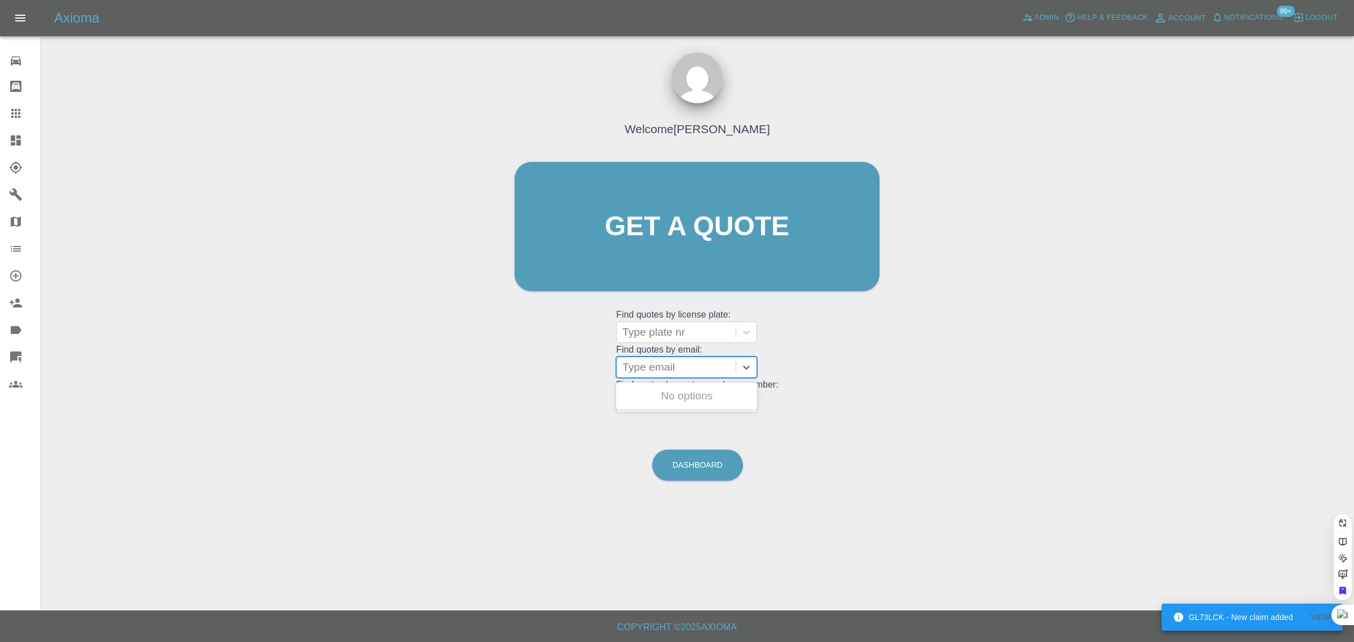
click at [661, 369] on div at bounding box center [676, 367] width 108 height 16
paste input "georgia.king94@btinternet.com"
type input "georgia.king94@btinternet.com"
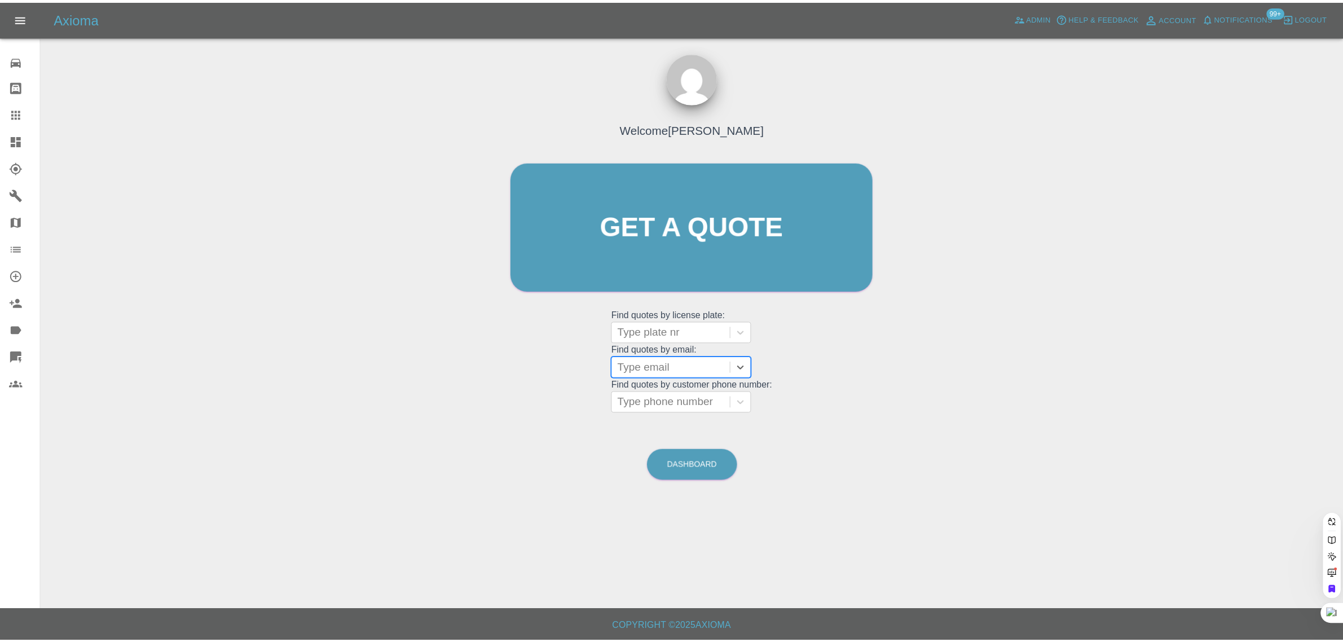
scroll to position [0, 0]
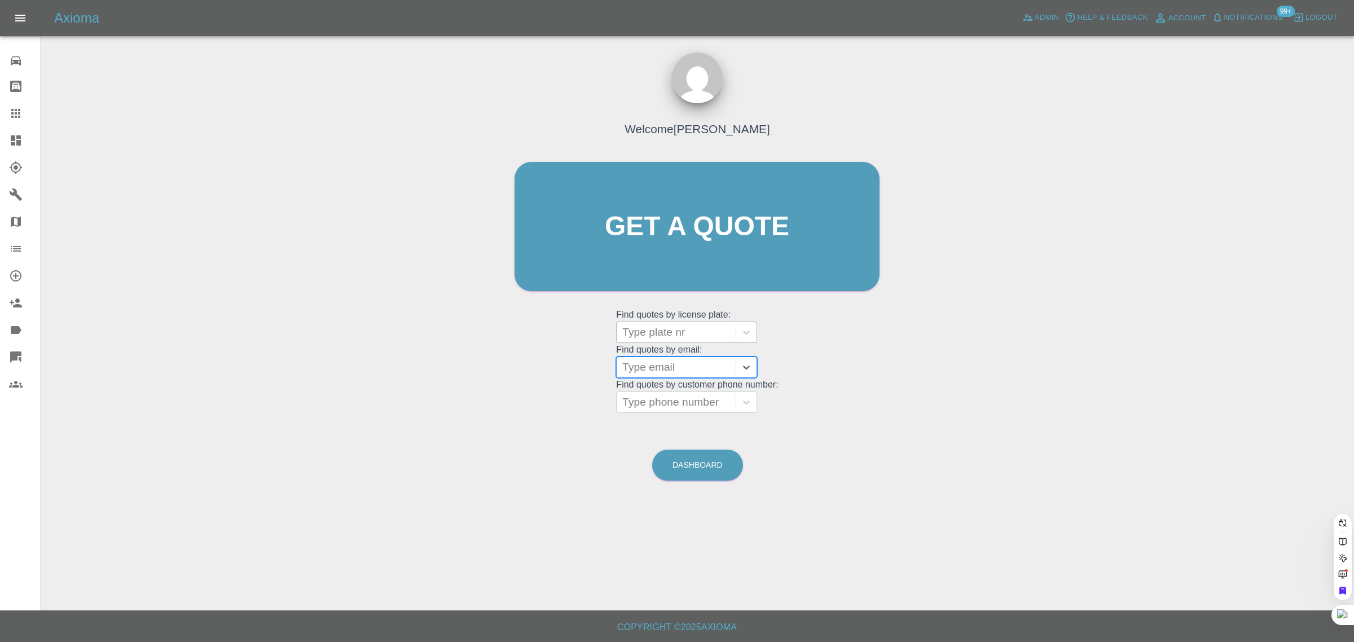
click at [642, 337] on div at bounding box center [676, 332] width 108 height 16
paste input "ST68 VBO"
type input "ST68VBO"
click at [639, 362] on div "ST68VBO, Bidding" at bounding box center [686, 361] width 141 height 23
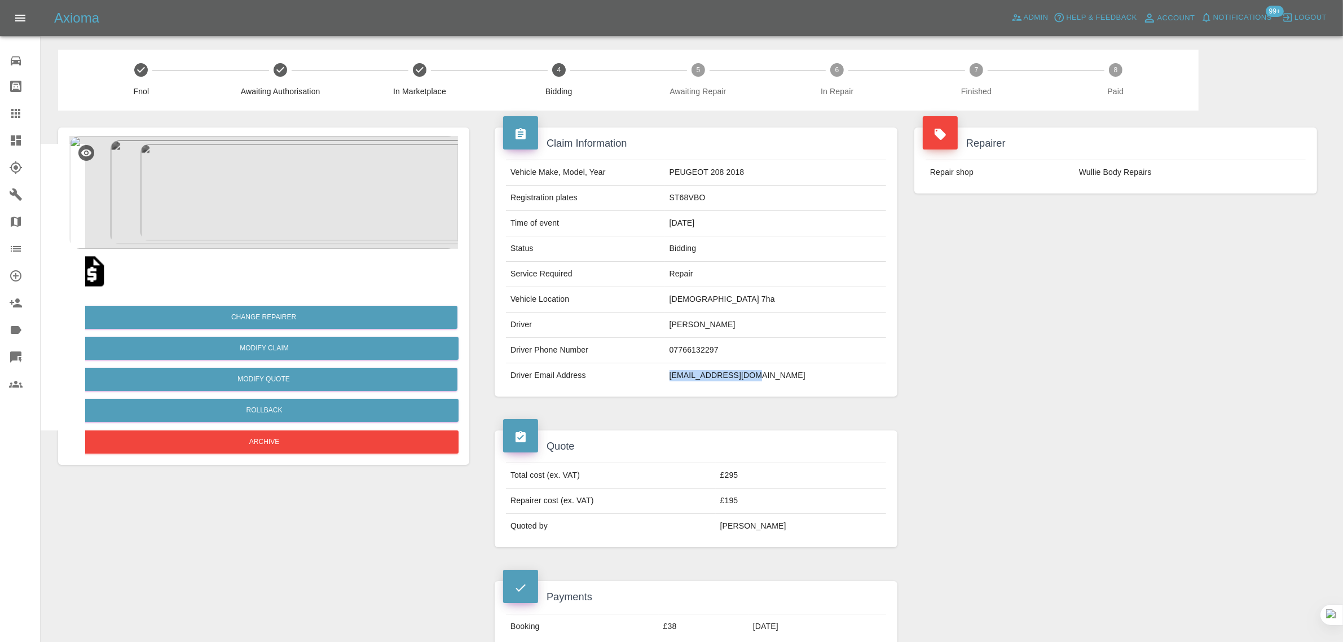
drag, startPoint x: 714, startPoint y: 381, endPoint x: 812, endPoint y: 376, distance: 98.3
click at [812, 376] on td "davejcory@gmail.com" at bounding box center [775, 375] width 221 height 25
copy td "davejcory@gmail.com"
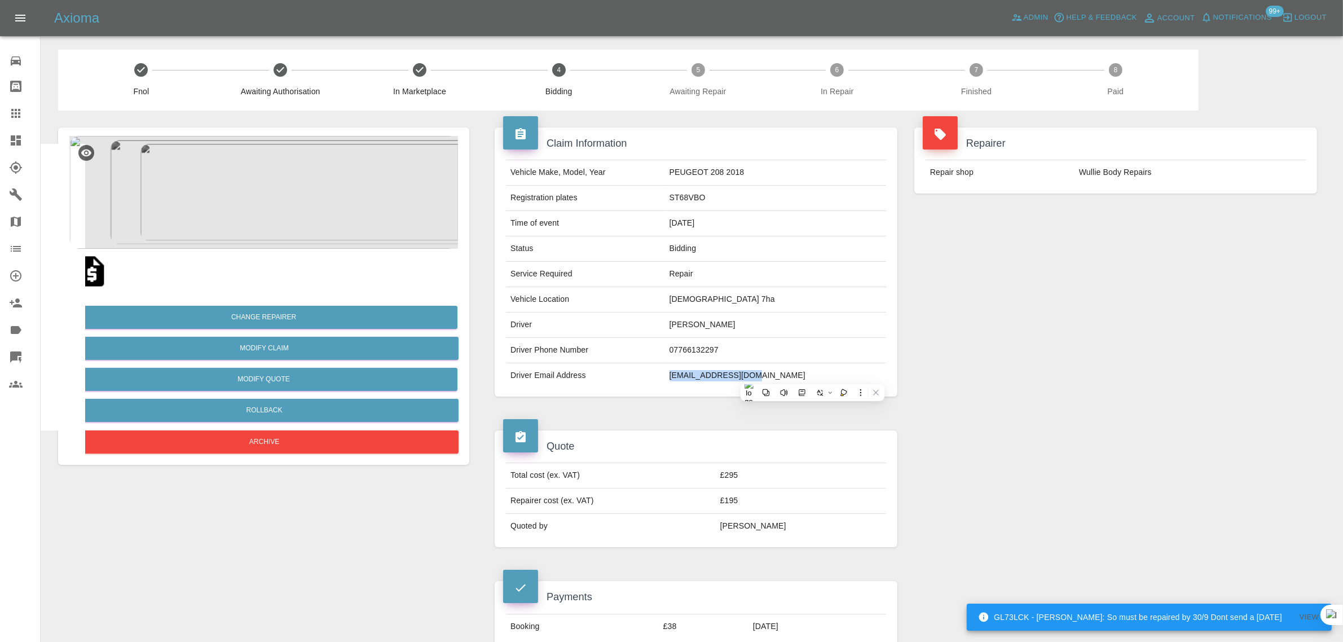
copy td "davejcory@gmail.com"
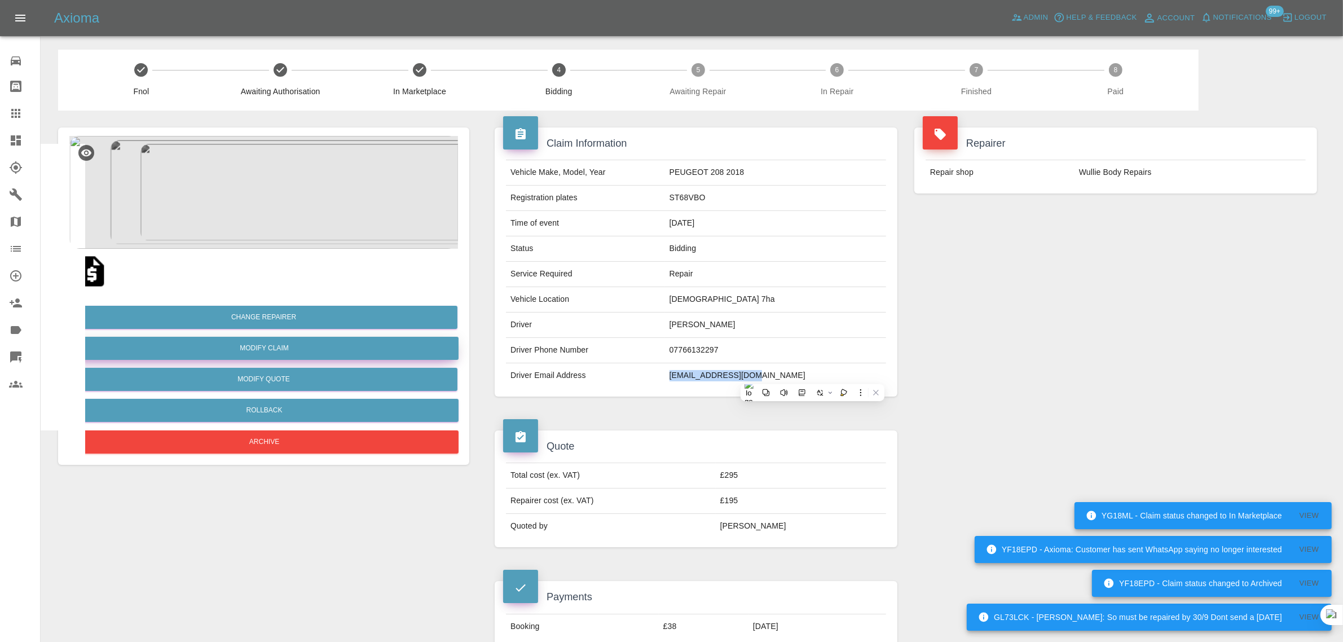
click at [278, 349] on link "Modify Claim" at bounding box center [264, 348] width 389 height 23
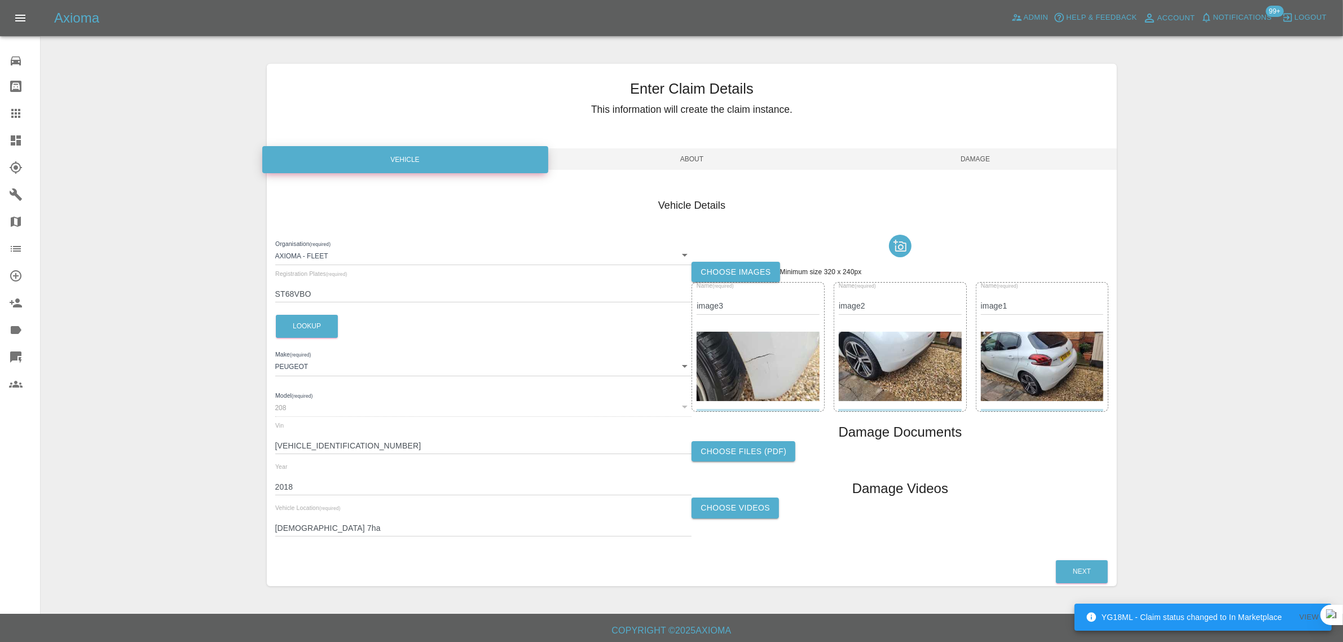
click at [714, 159] on span "About" at bounding box center [692, 158] width 284 height 21
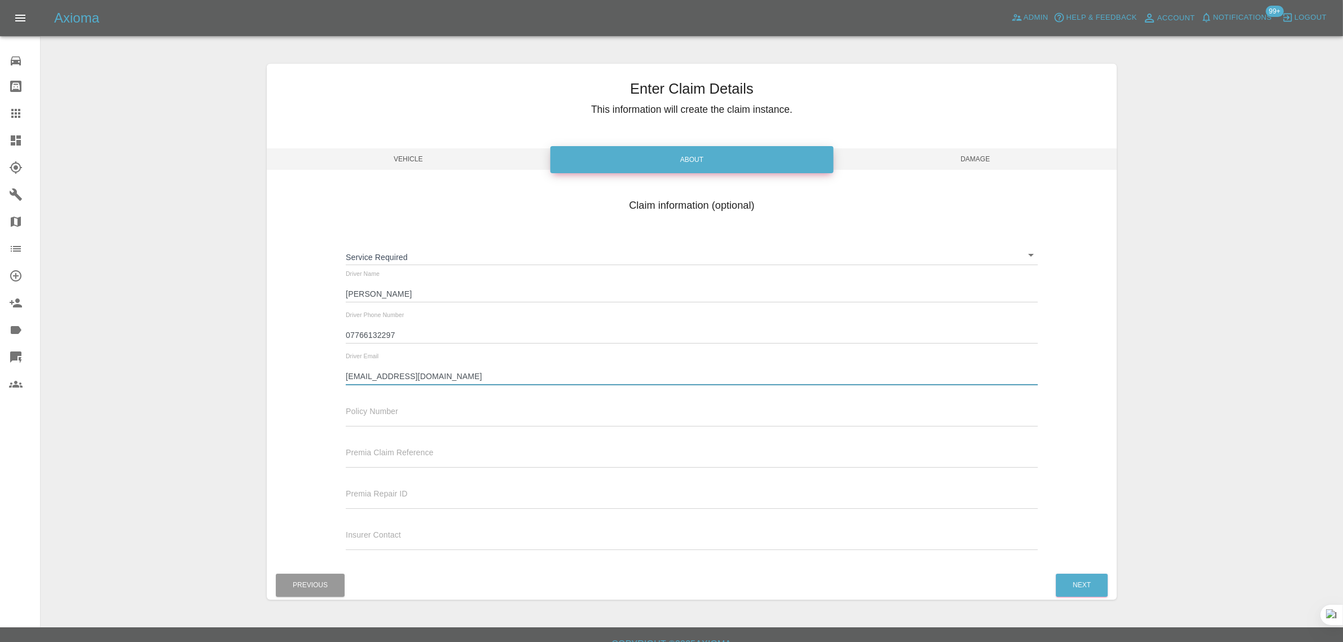
drag, startPoint x: 430, startPoint y: 373, endPoint x: 328, endPoint y: 375, distance: 101.6
click at [328, 375] on div "Claim information (optional) Service Required ​ Driver Name David Cory Driver P…" at bounding box center [692, 375] width 851 height 367
paste input "georgia.king94@btinternet"
type input "georgia.king94@btinternet.com"
drag, startPoint x: 975, startPoint y: 160, endPoint x: 975, endPoint y: 196, distance: 36.7
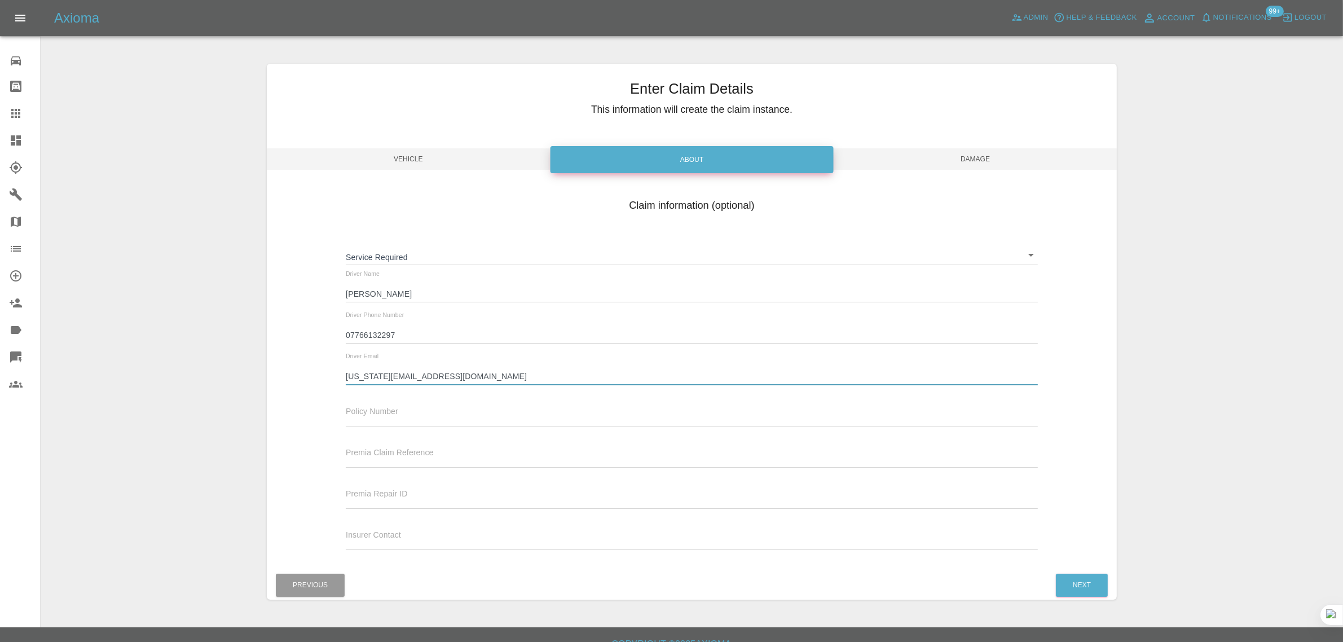
click at [975, 161] on span "Damage" at bounding box center [976, 158] width 284 height 21
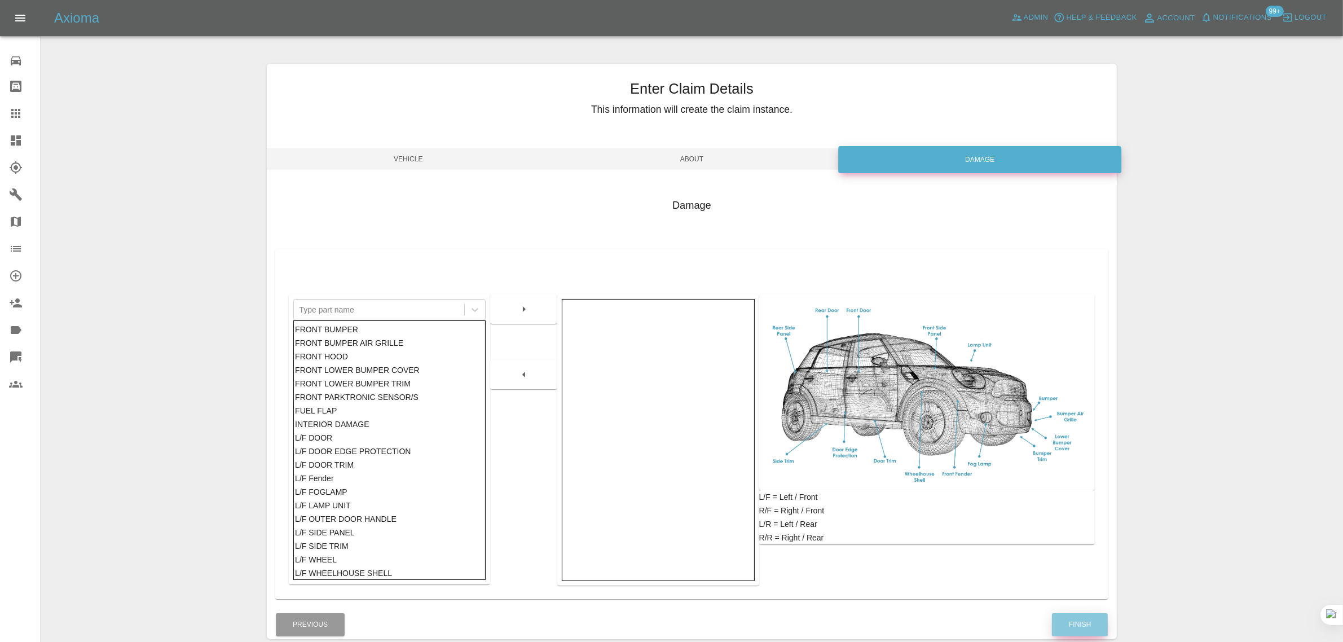
click at [1083, 622] on button "Finish" at bounding box center [1080, 624] width 56 height 23
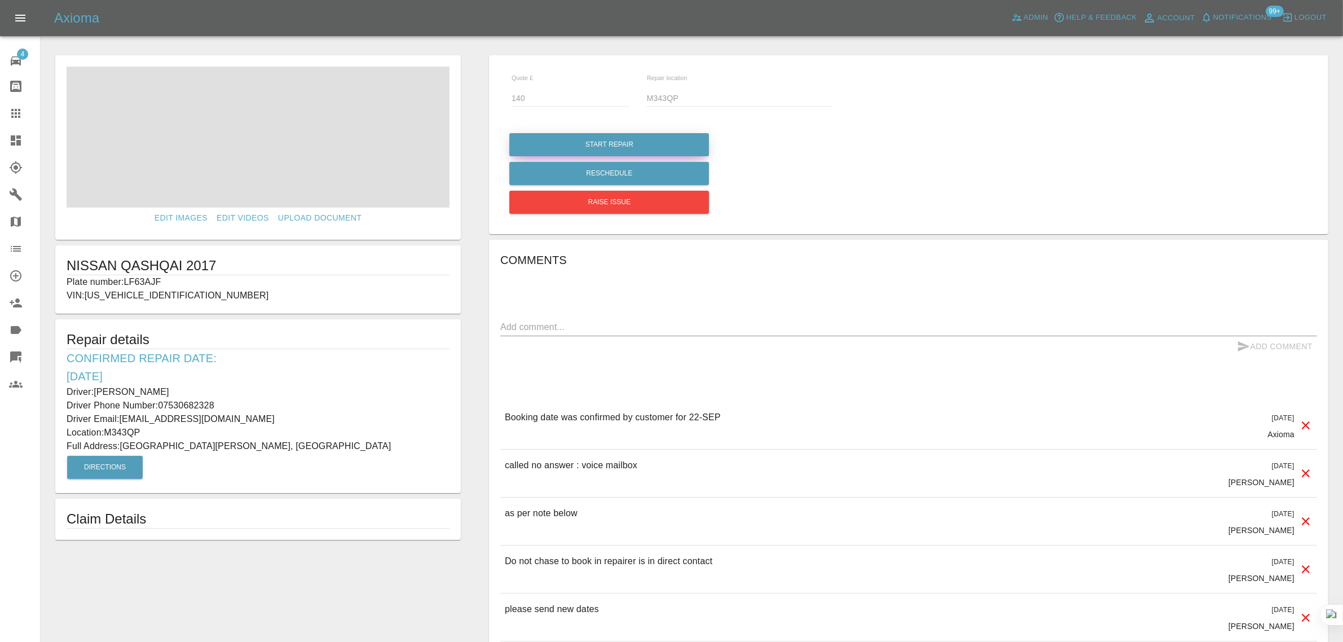
click at [591, 137] on button "Start Repair" at bounding box center [609, 144] width 200 height 23
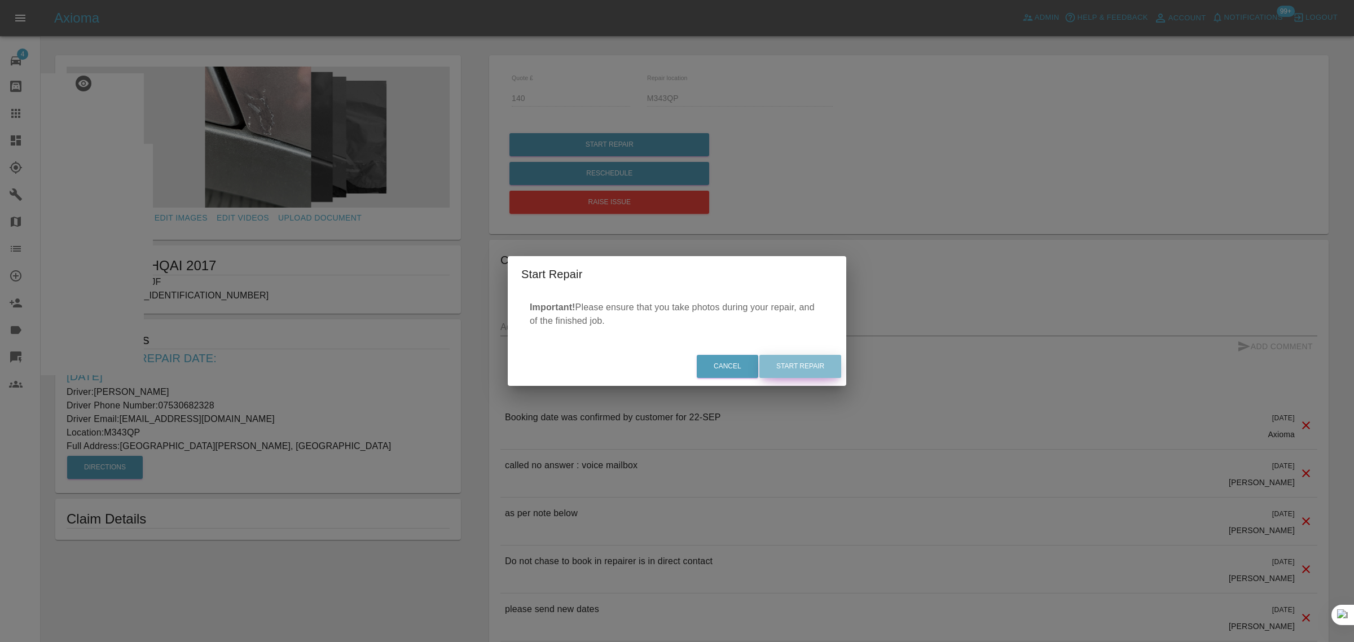
click at [791, 375] on button "Start Repair" at bounding box center [800, 366] width 82 height 23
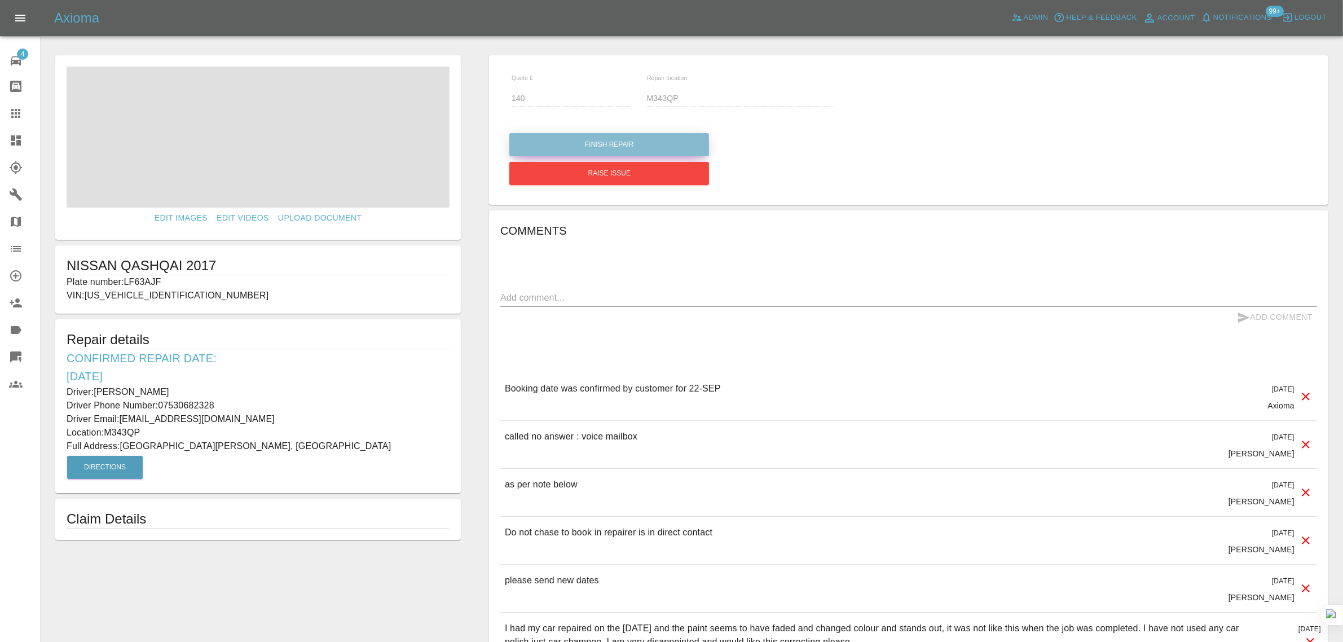
click at [636, 142] on button "Finish Repair" at bounding box center [609, 144] width 200 height 23
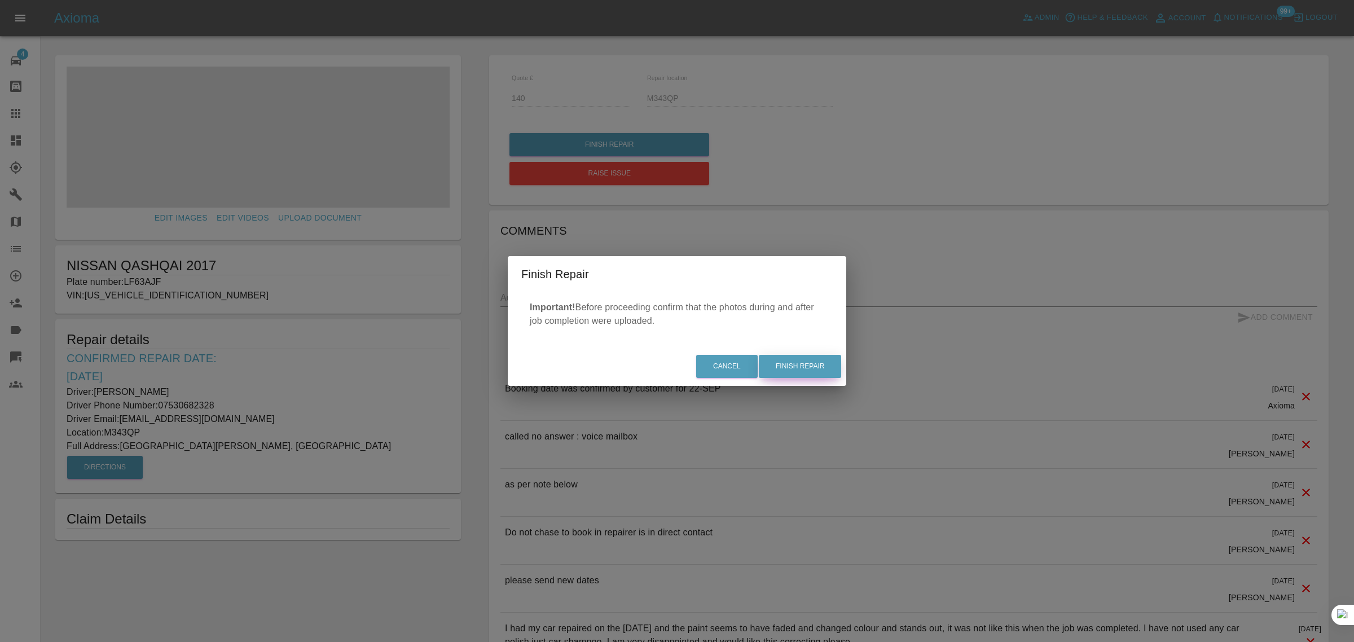
click at [790, 371] on button "Finish Repair" at bounding box center [800, 366] width 82 height 23
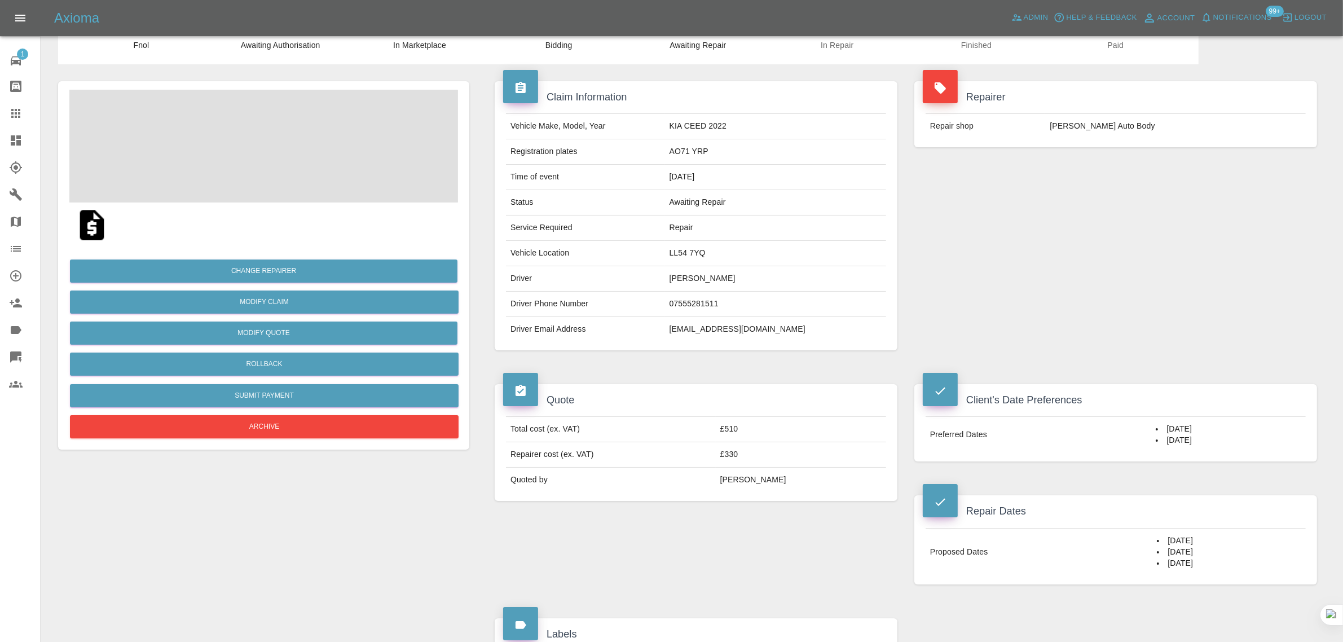
scroll to position [141, 0]
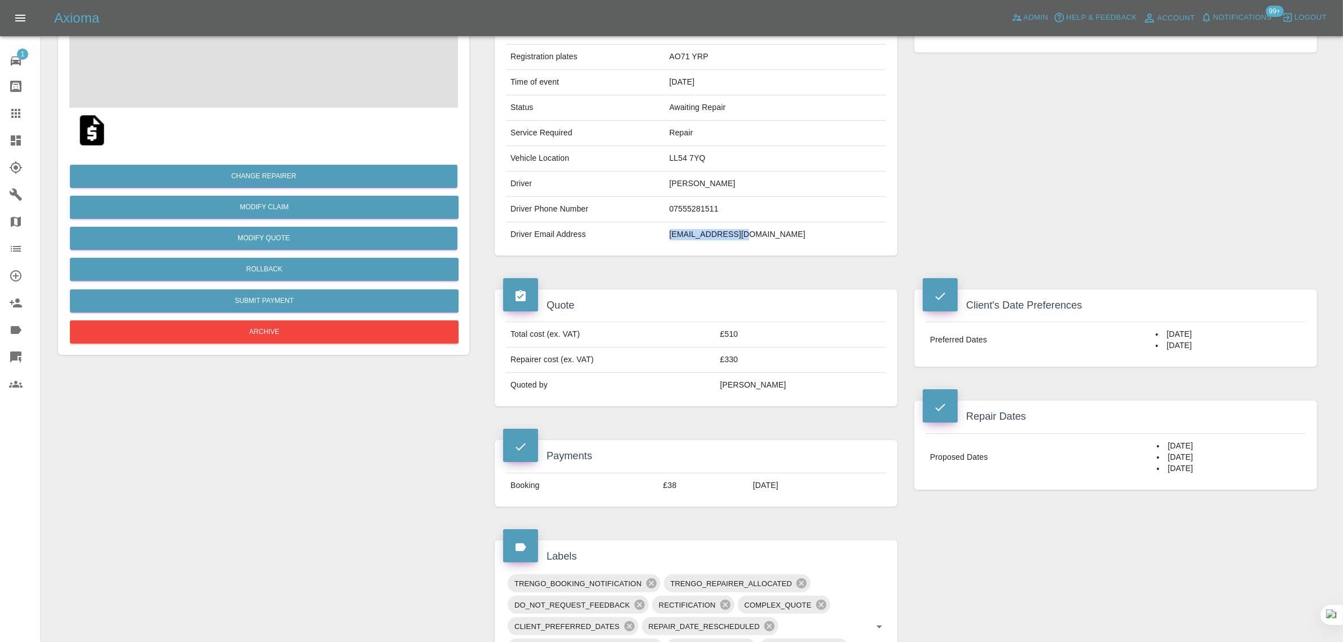
drag, startPoint x: 714, startPoint y: 232, endPoint x: 830, endPoint y: 239, distance: 116.4
click at [830, 239] on td "[EMAIL_ADDRESS][DOMAIN_NAME]" at bounding box center [775, 234] width 221 height 25
copy td "[EMAIL_ADDRESS][DOMAIN_NAME]"
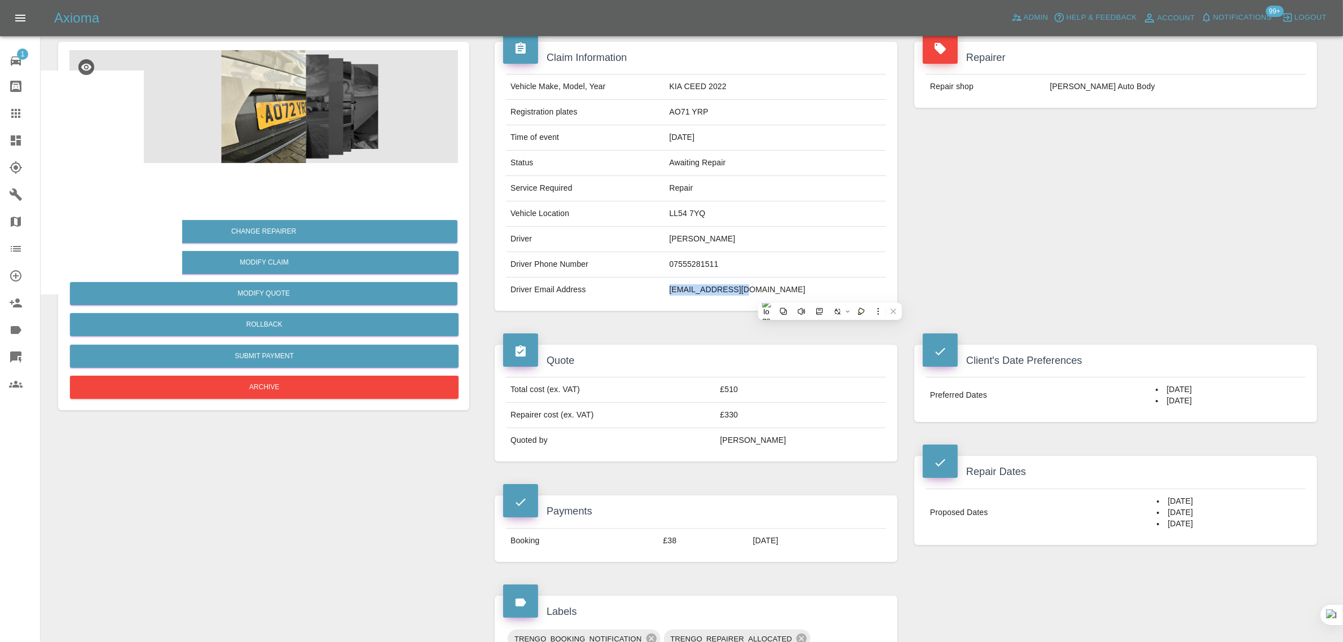
scroll to position [0, 0]
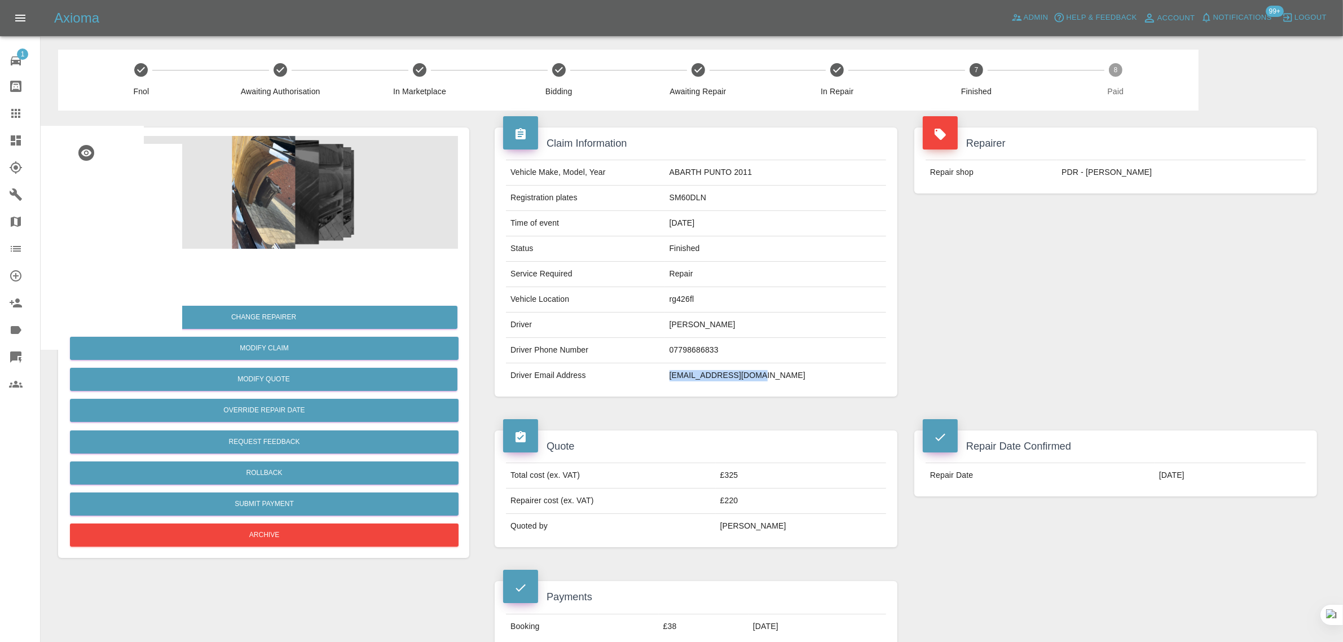
drag, startPoint x: 701, startPoint y: 380, endPoint x: 805, endPoint y: 380, distance: 104.4
click at [805, 380] on tr "Driver Email Address [EMAIL_ADDRESS][DOMAIN_NAME]" at bounding box center [696, 375] width 380 height 25
copy tr "[EMAIL_ADDRESS][DOMAIN_NAME]"
click at [24, 117] on div at bounding box center [25, 114] width 32 height 14
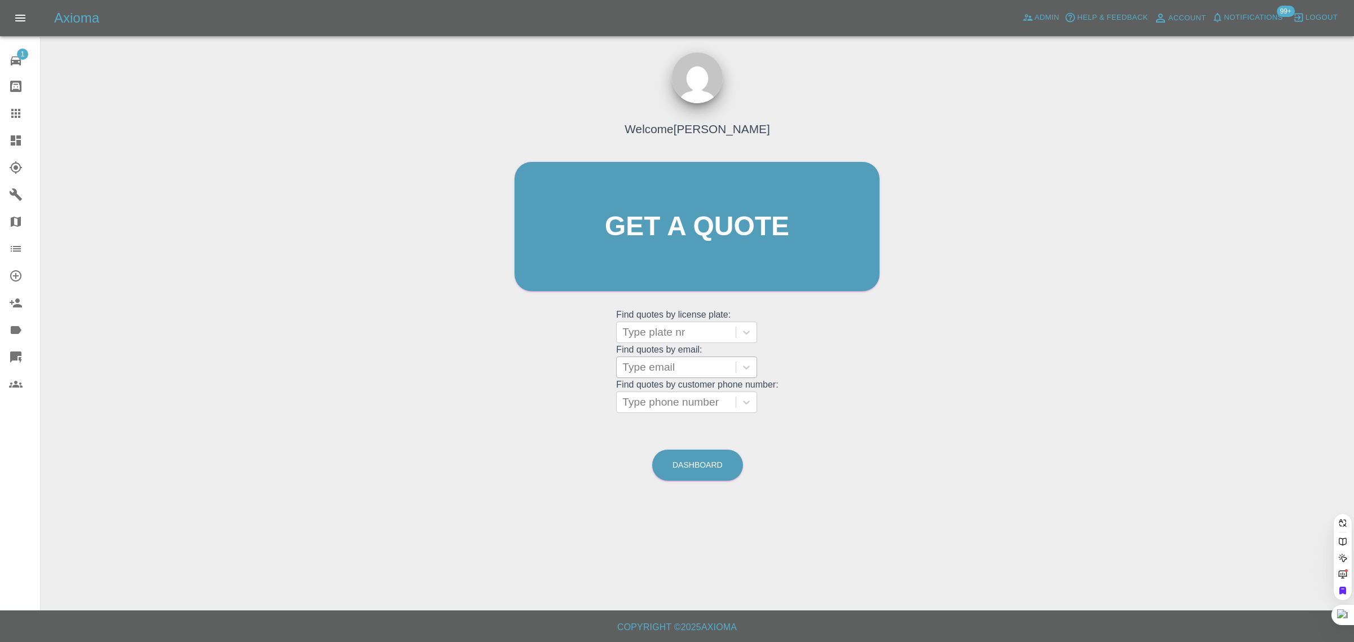
click at [663, 367] on div at bounding box center [676, 367] width 108 height 16
paste input "[EMAIL_ADDRESS][DOMAIN_NAME]"
type input "[EMAIL_ADDRESS][DOMAIN_NAME]"
click at [658, 394] on div "YJ67 SLT, Awaiting Repair" at bounding box center [686, 396] width 141 height 23
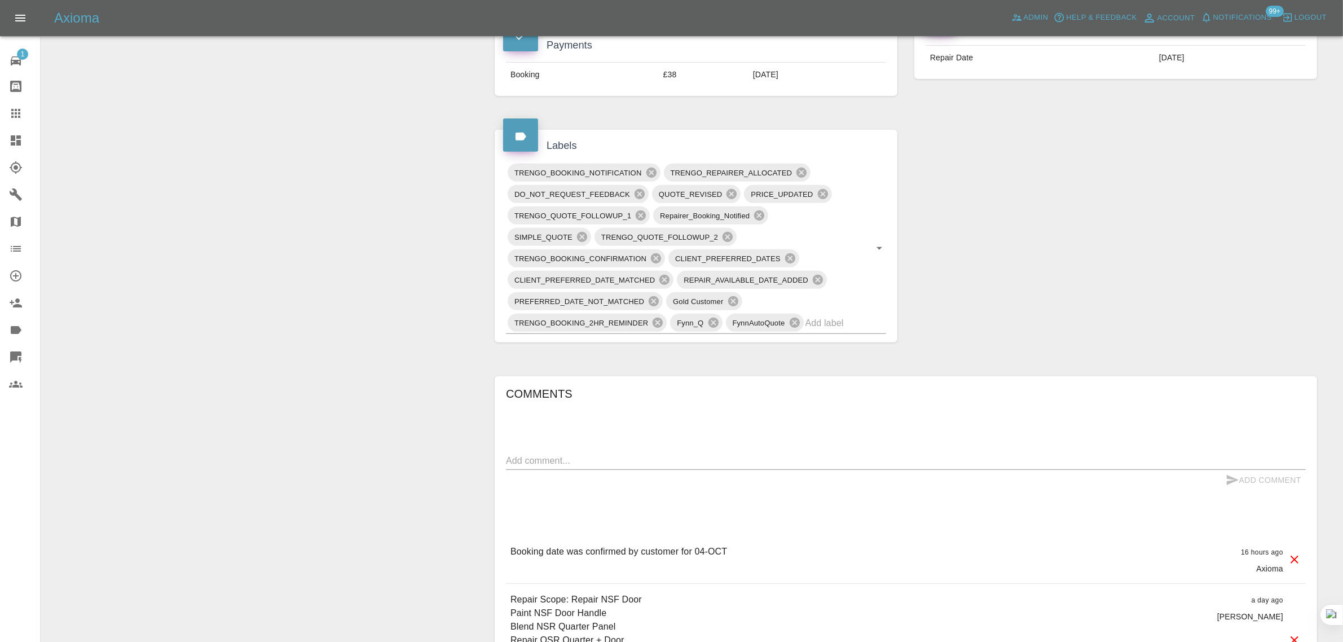
scroll to position [353, 0]
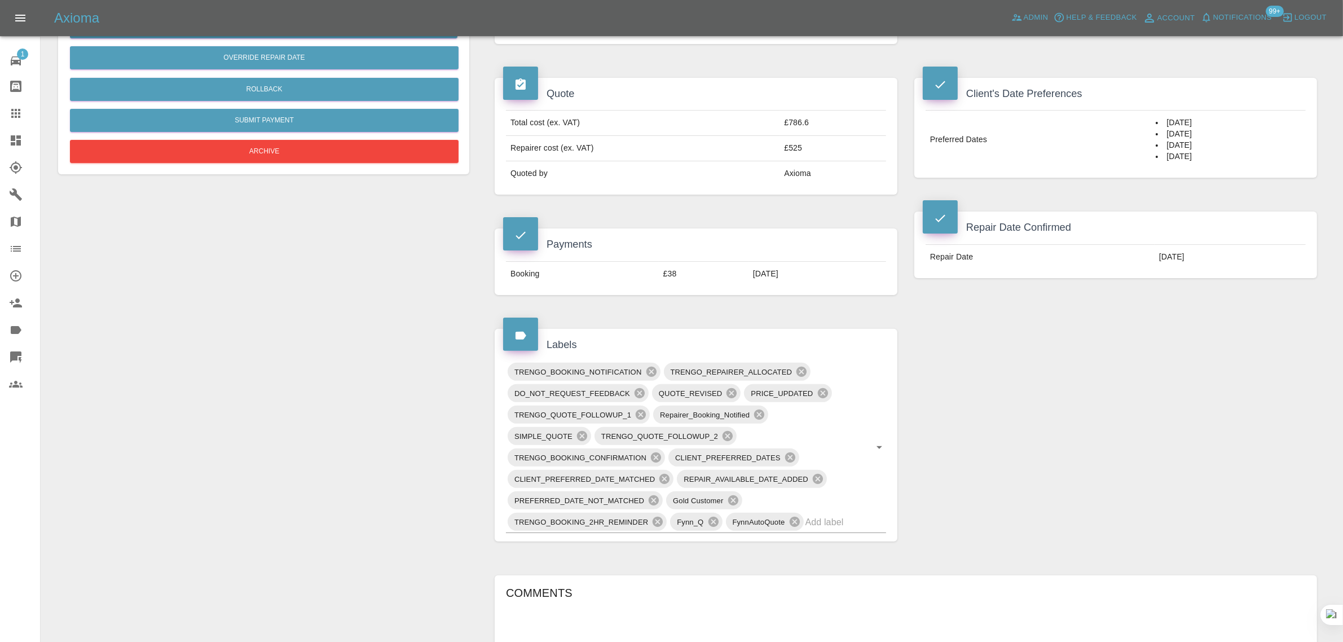
click at [23, 116] on div at bounding box center [25, 114] width 32 height 14
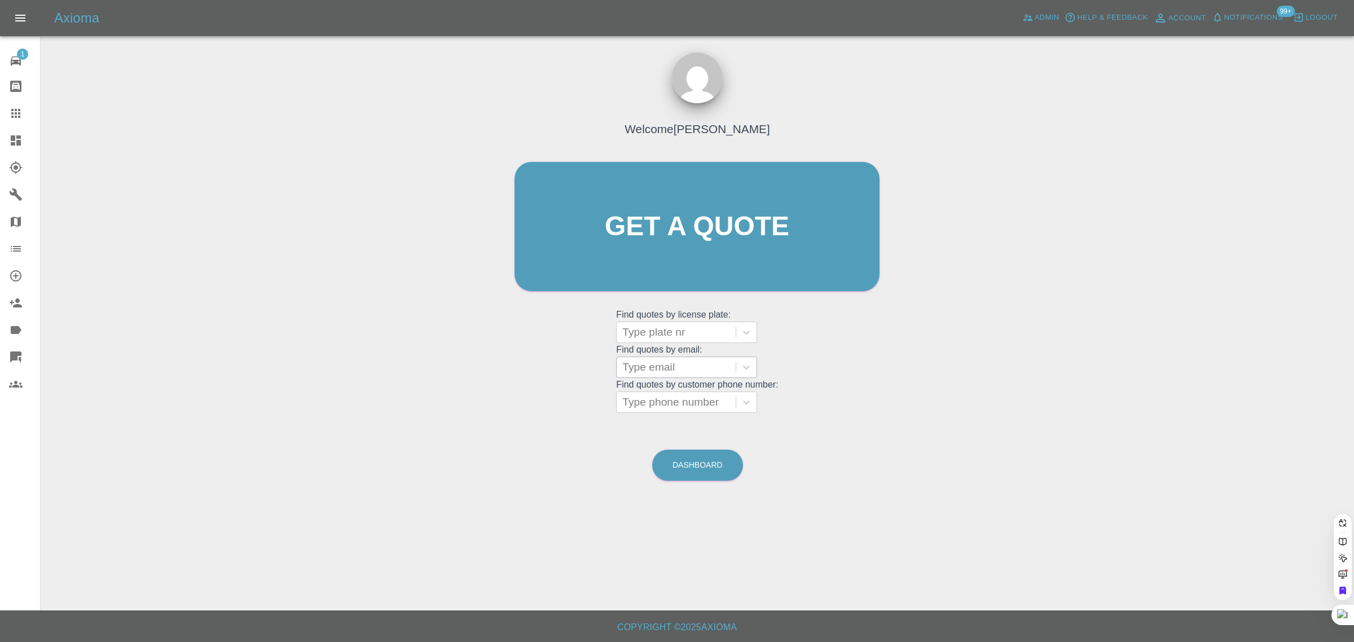
click at [658, 365] on div at bounding box center [676, 367] width 108 height 16
paste input "harishiyer1011@gmail.com"
type input "harishiyer1011@gmail.com"
click at [697, 425] on div "Welcome Saleem Anwar Get a quote Get a quote Find quotes by license plate: Type…" at bounding box center [697, 280] width 1295 height 405
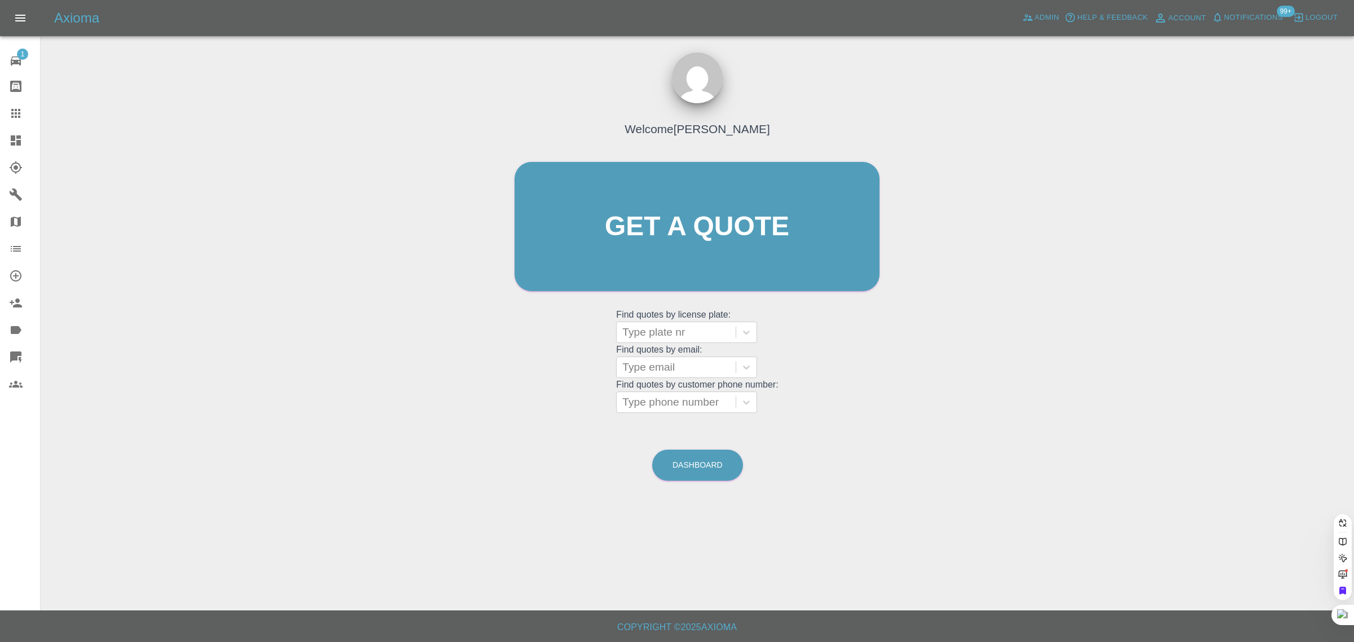
scroll to position [0, 0]
click at [684, 368] on div at bounding box center [676, 367] width 108 height 16
paste input "harishiyer1011@gmail.com"
type input "harishiyer1011@gmail.com"
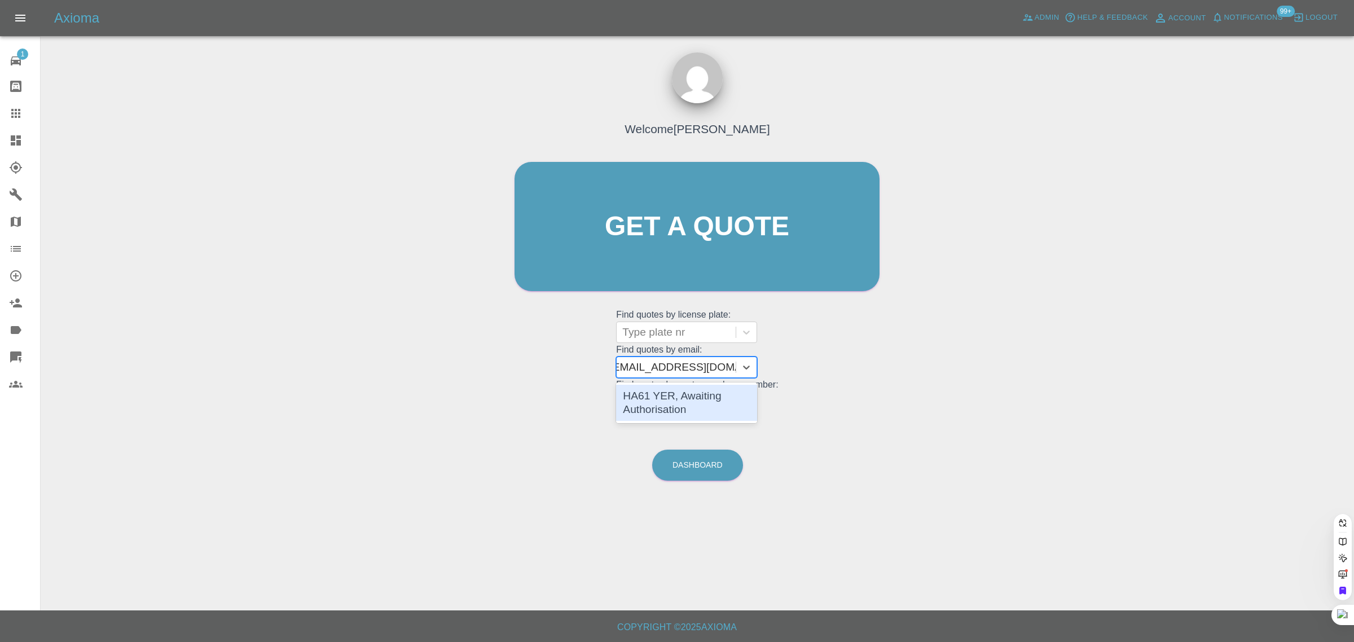
click at [663, 393] on div "HA61 YER, Awaiting Authorisation" at bounding box center [686, 403] width 141 height 36
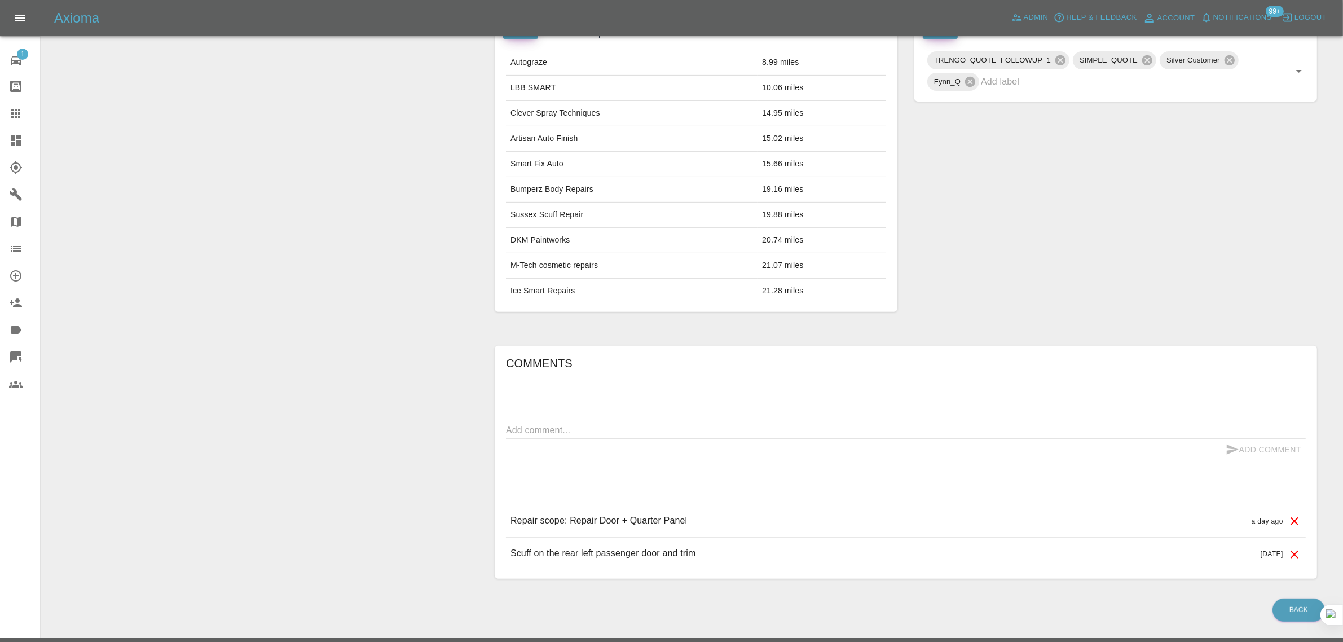
scroll to position [71, 0]
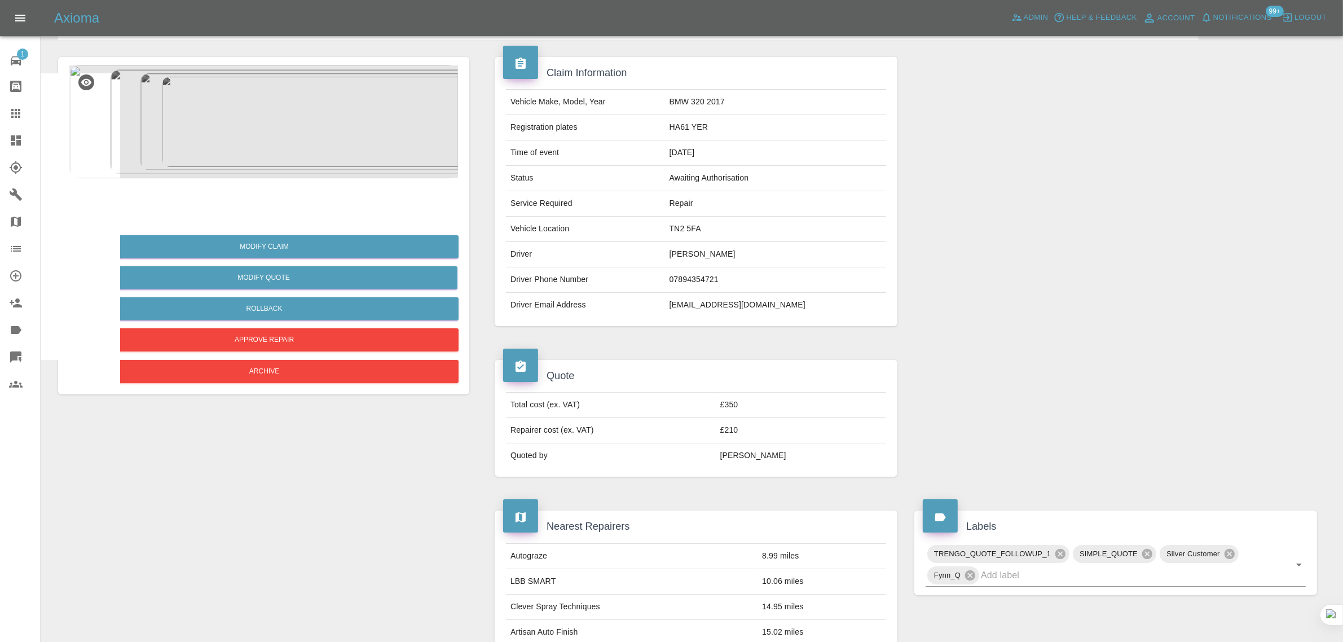
click at [17, 113] on icon at bounding box center [16, 114] width 14 height 14
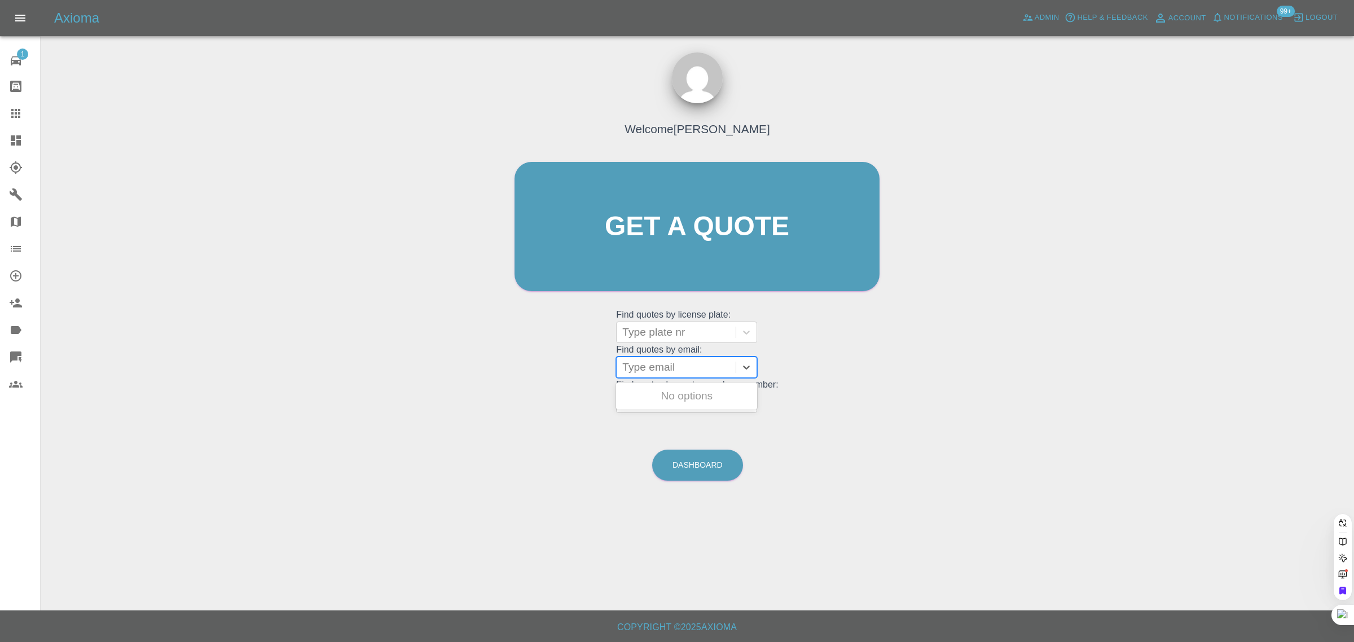
click at [692, 370] on div at bounding box center [676, 367] width 108 height 16
paste input "sfholme@googlemail.com"
type input "sfholme@"
click at [690, 403] on div "FJ70 UUR HONDA, Awaiting Repair" at bounding box center [686, 403] width 141 height 36
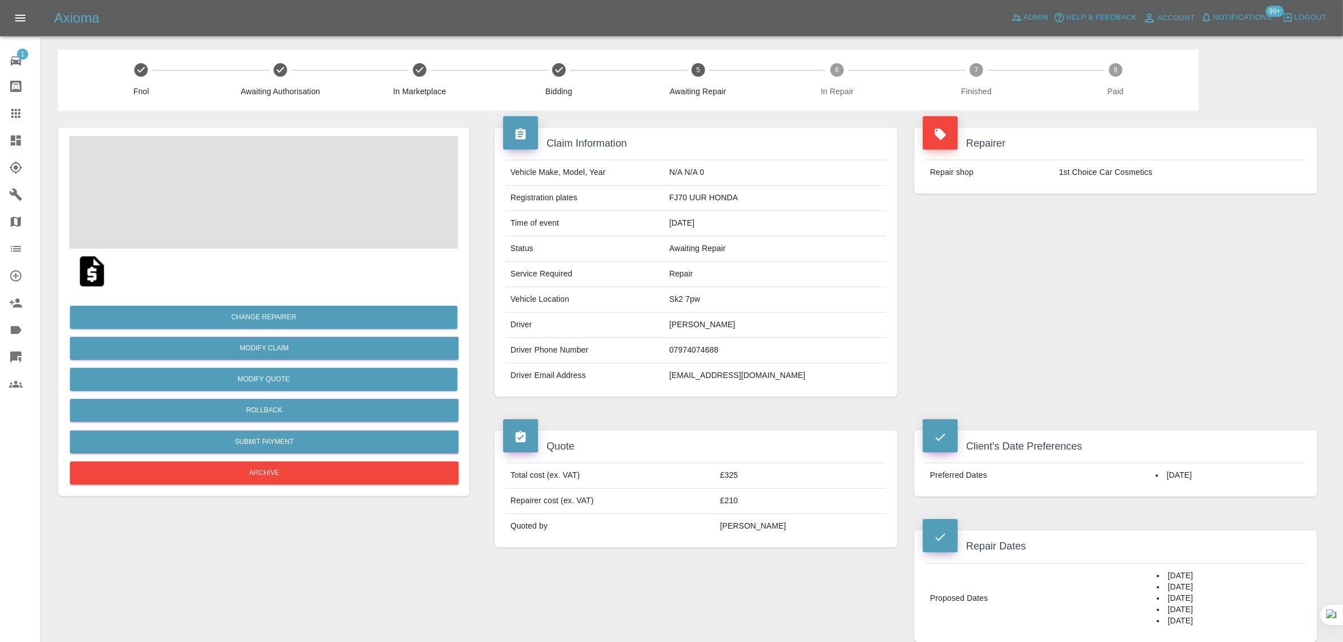
click at [21, 463] on div "1 Repair home Bodyshop home Claims Dashboard Explorer Garages Map Organization …" at bounding box center [20, 321] width 41 height 642
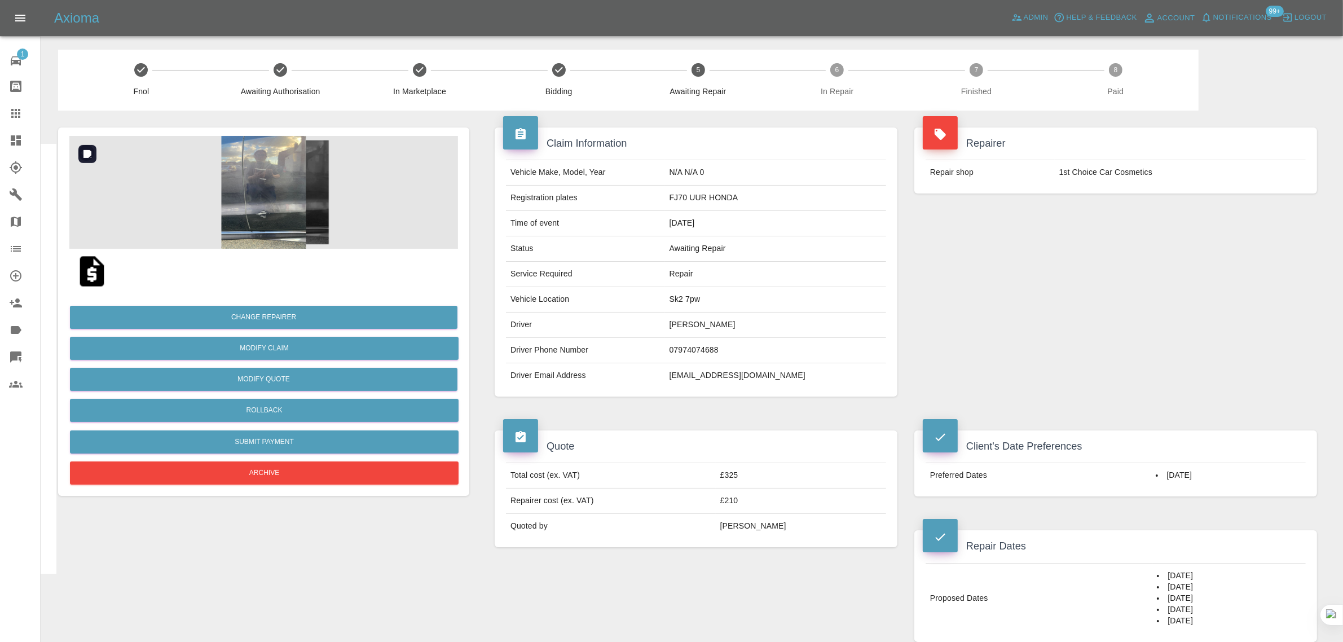
click at [258, 209] on img at bounding box center [263, 192] width 389 height 113
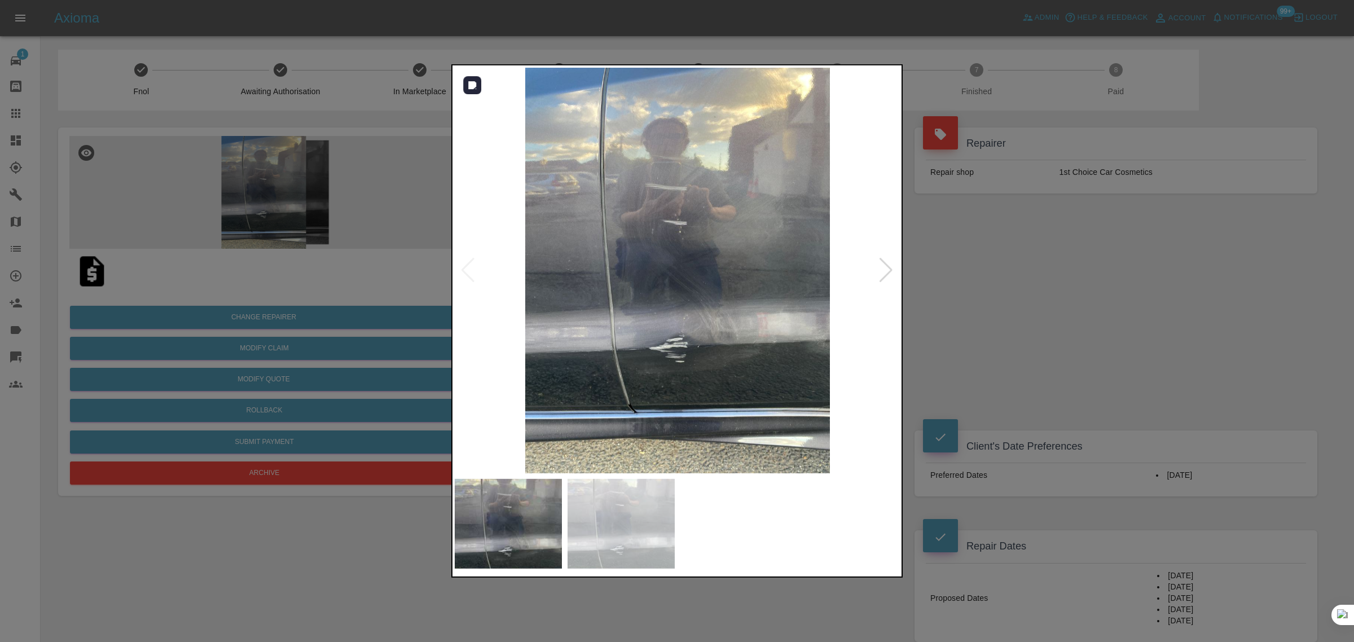
click at [663, 319] on img at bounding box center [678, 271] width 446 height 406
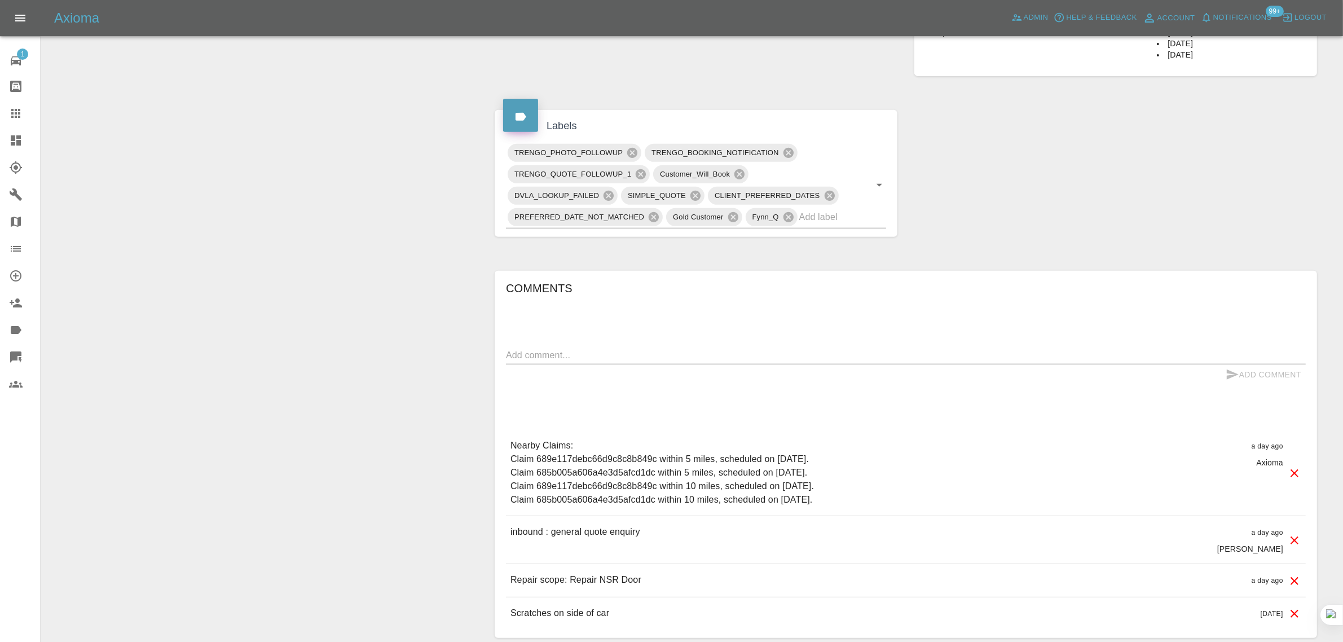
scroll to position [655, 0]
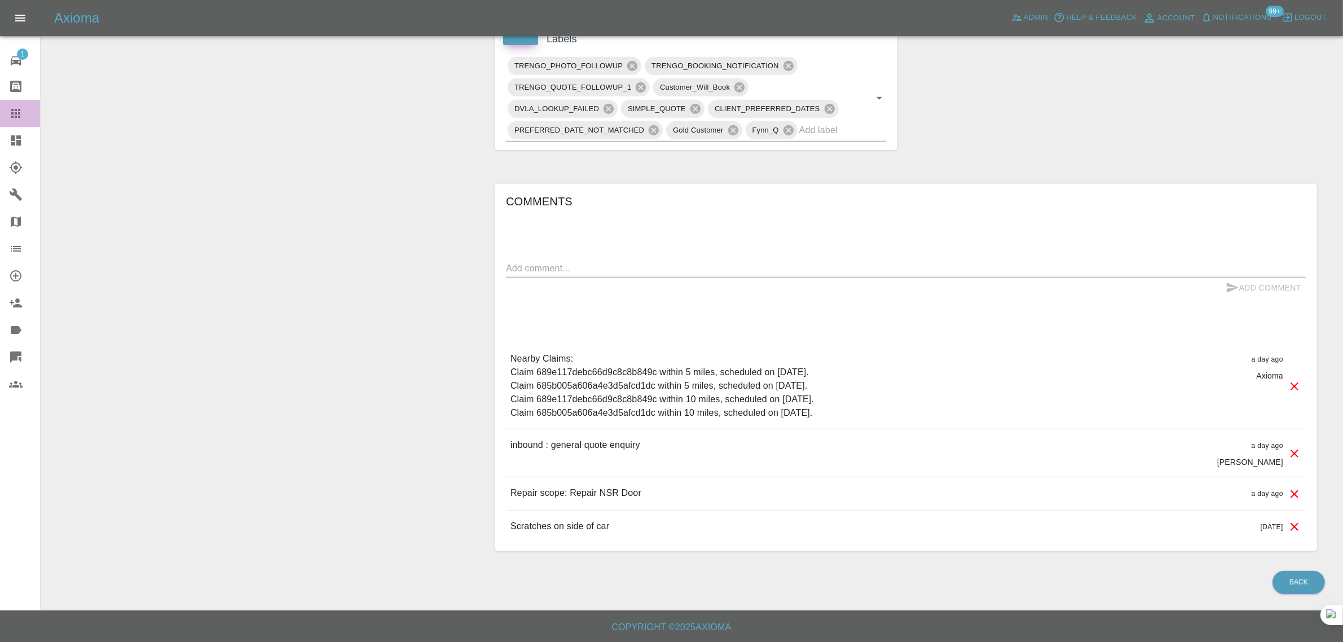
click at [18, 113] on icon at bounding box center [15, 113] width 9 height 9
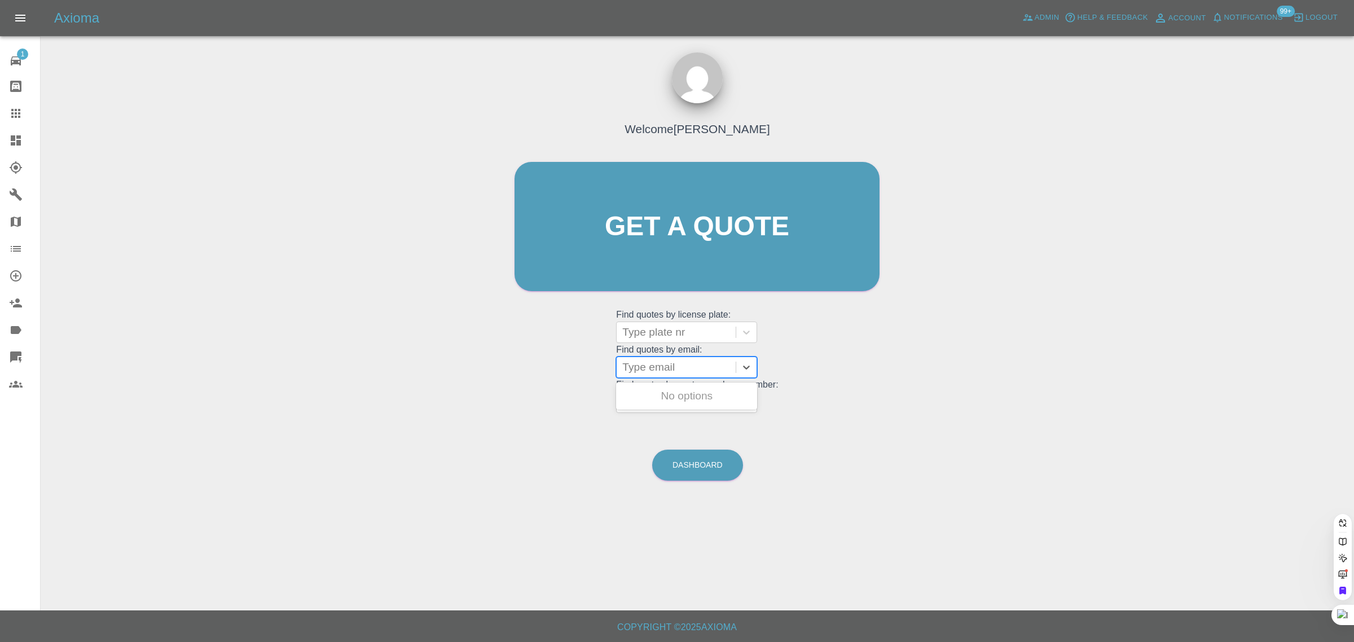
click at [678, 373] on div at bounding box center [676, 367] width 108 height 16
paste input "jonathanback69@gmail.com"
type input "jonathanback69@gmail.co"
click at [667, 391] on div "AB24JRB, Awaiting Repair" at bounding box center [686, 403] width 141 height 36
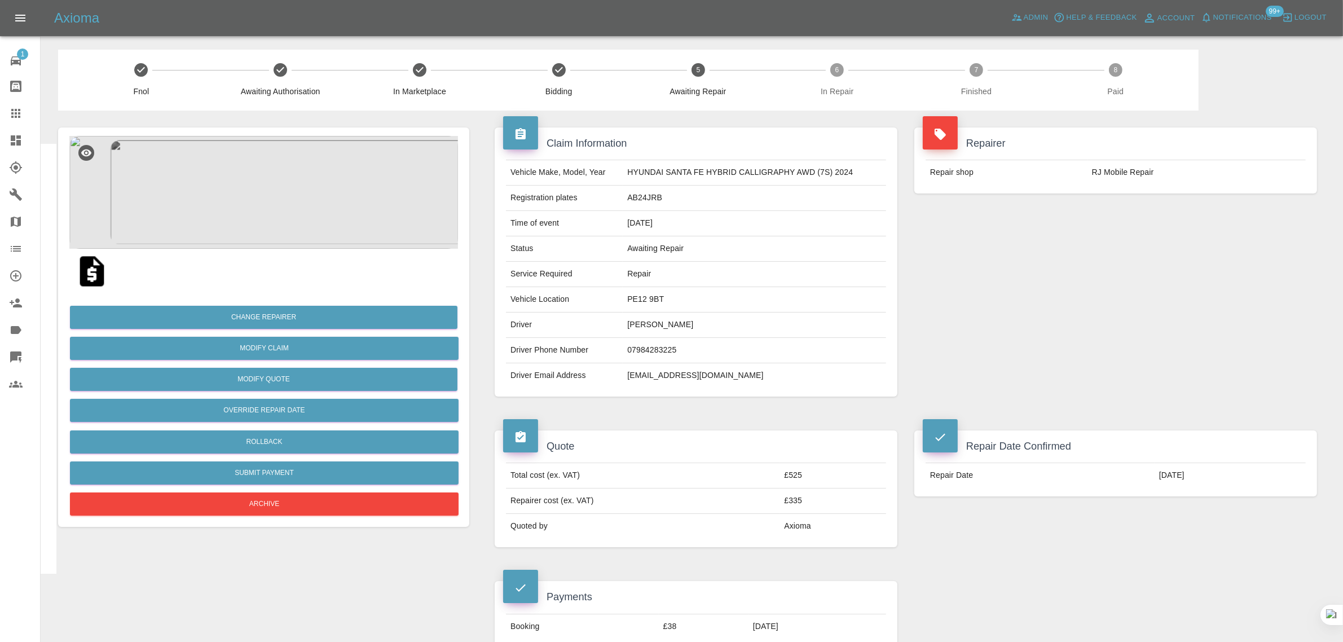
click at [17, 112] on icon at bounding box center [16, 114] width 14 height 14
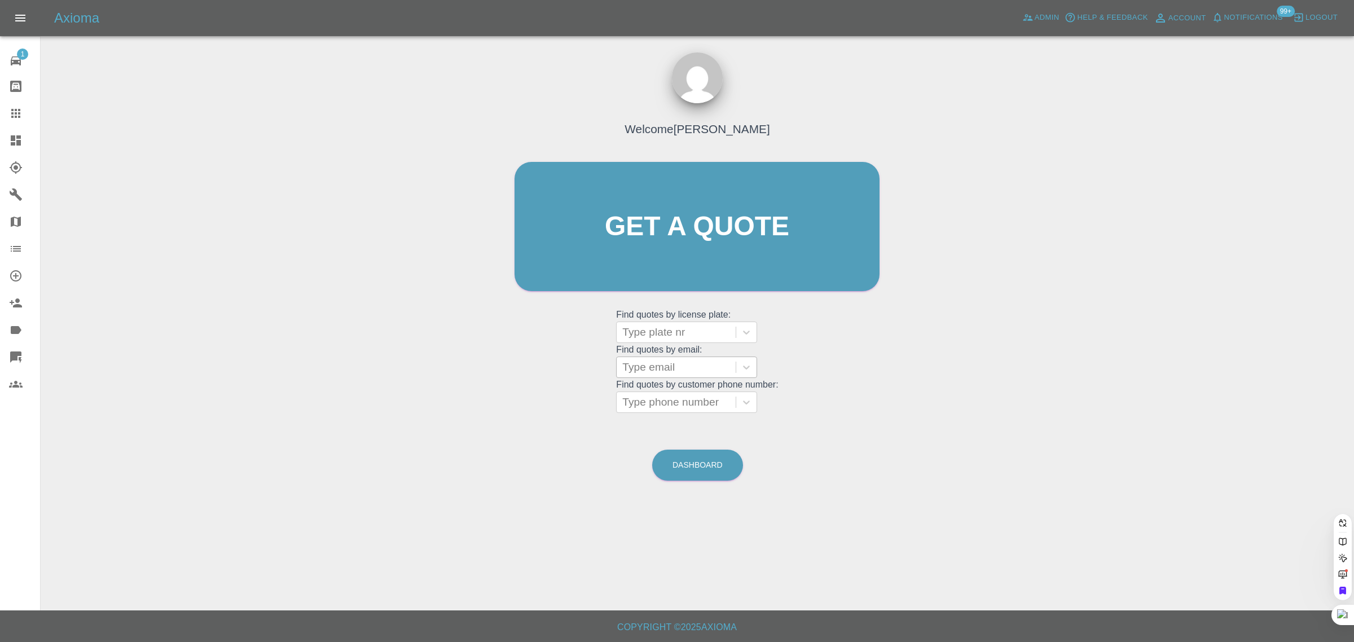
click at [639, 371] on div at bounding box center [676, 367] width 108 height 16
paste input "incommunicado7@gmail.com"
type input "incommunicado7@gmail.co"
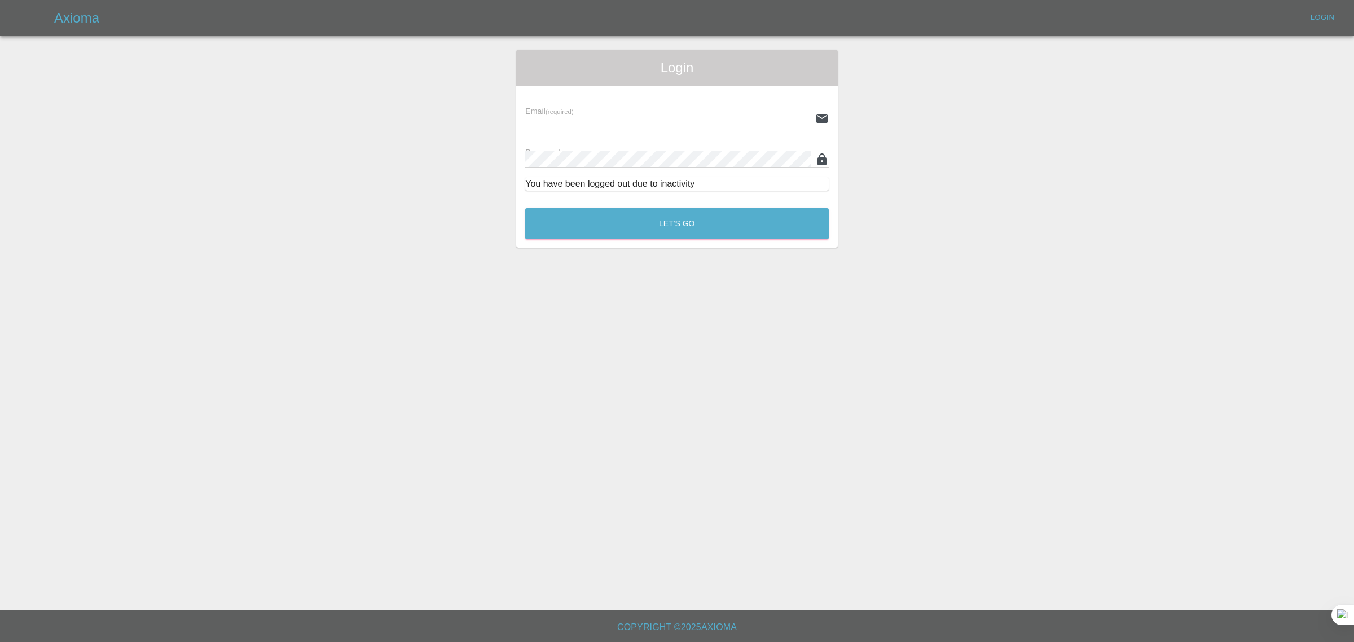
type input "bookkeeping@fifoaccounting.com"
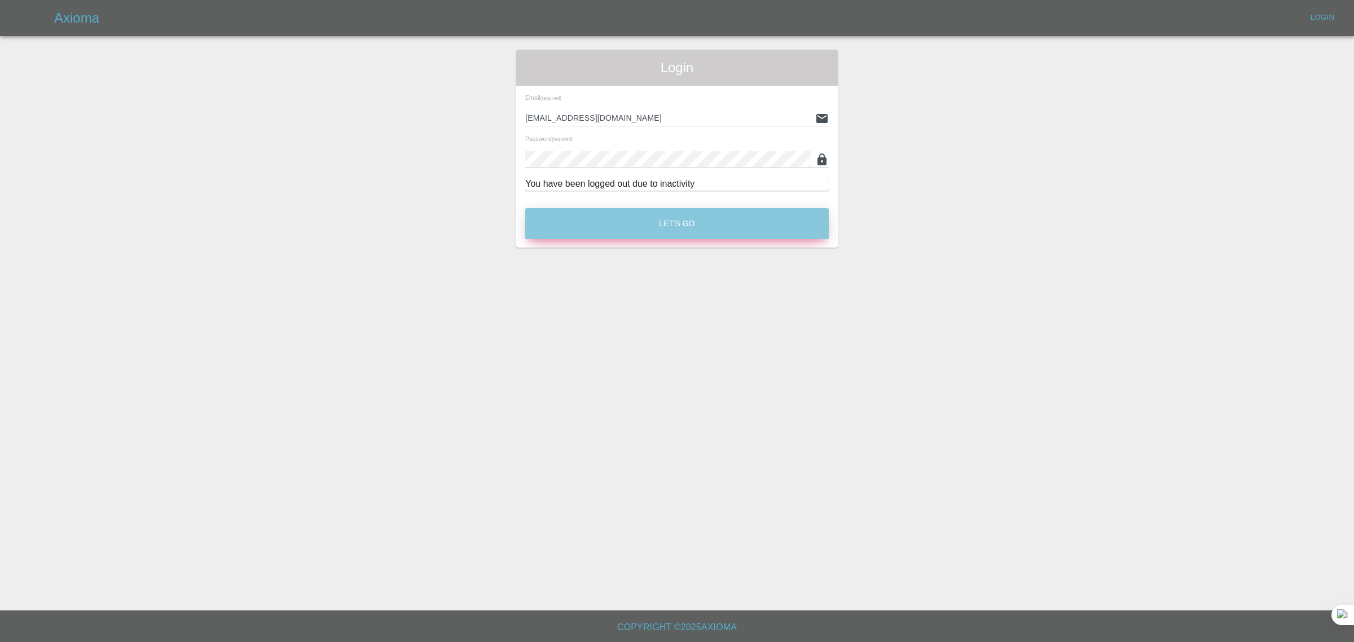
click at [657, 221] on button "Let's Go" at bounding box center [676, 223] width 303 height 31
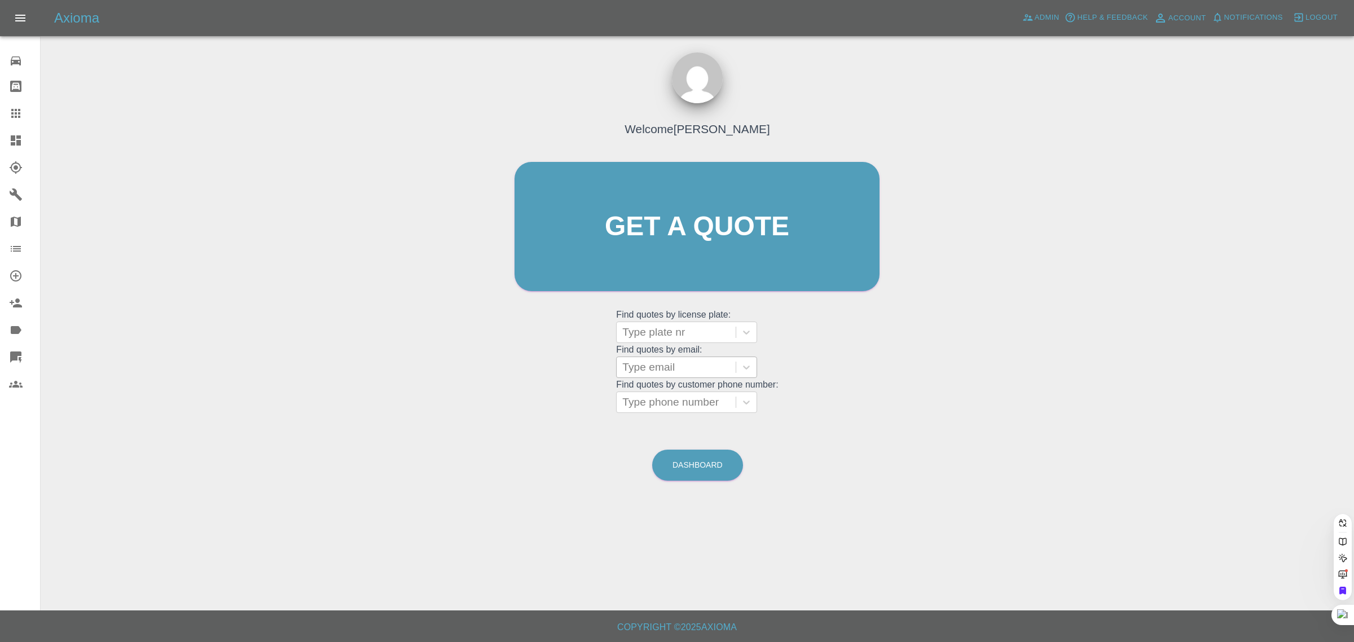
click at [679, 375] on div at bounding box center [676, 367] width 108 height 16
paste input "incommunicado7@gmail.com"
type input "incommunicado7@gmail.com"
click at [672, 389] on div "WO65UTW, Paid" at bounding box center [686, 396] width 141 height 23
